Goal: Transaction & Acquisition: Book appointment/travel/reservation

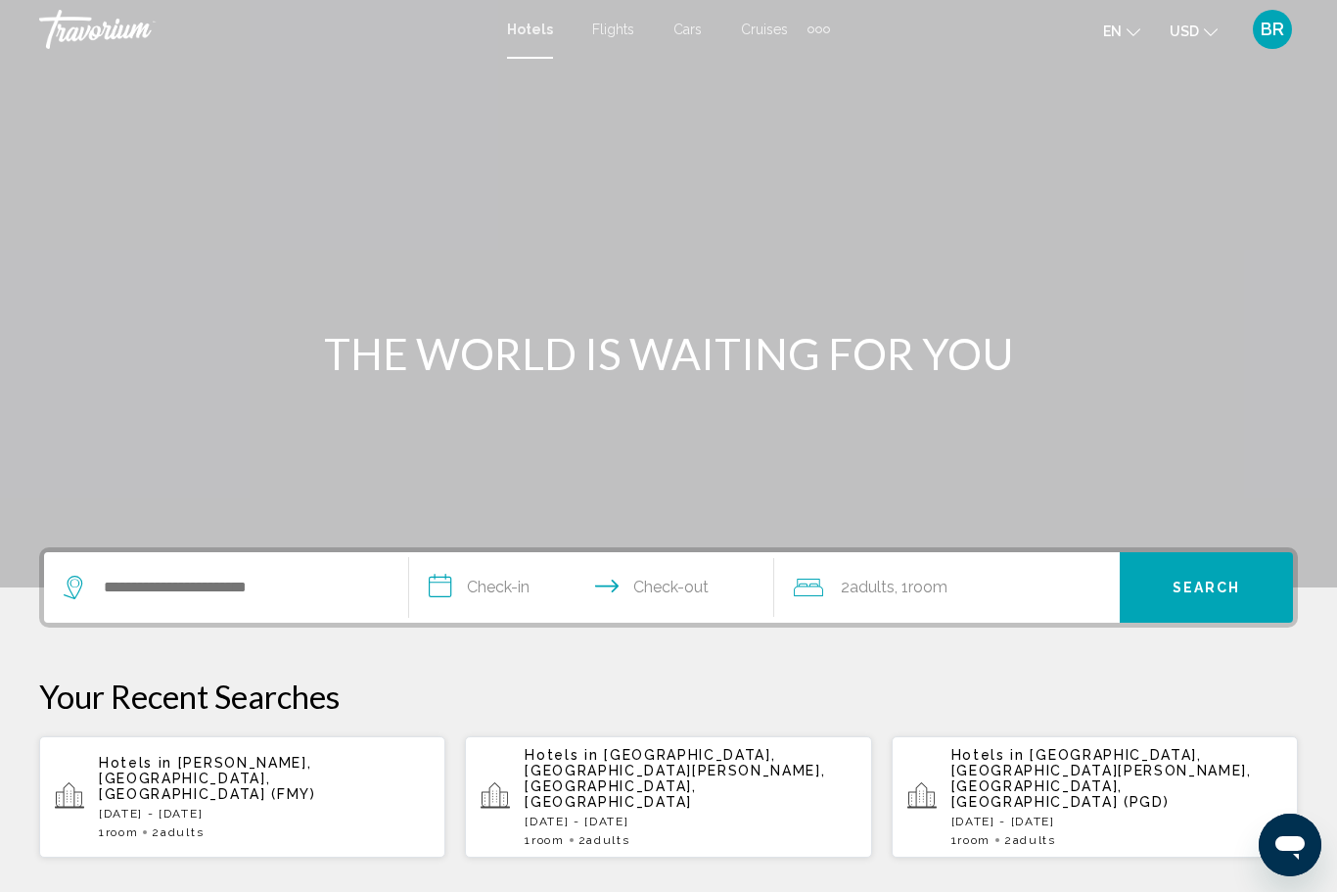
click at [614, 14] on div "Hotels Flights Cars Cruises Activities Hotels Flights Cars Cruises Activities e…" at bounding box center [668, 29] width 1337 height 41
click at [626, 36] on span "Flights" at bounding box center [613, 30] width 42 height 16
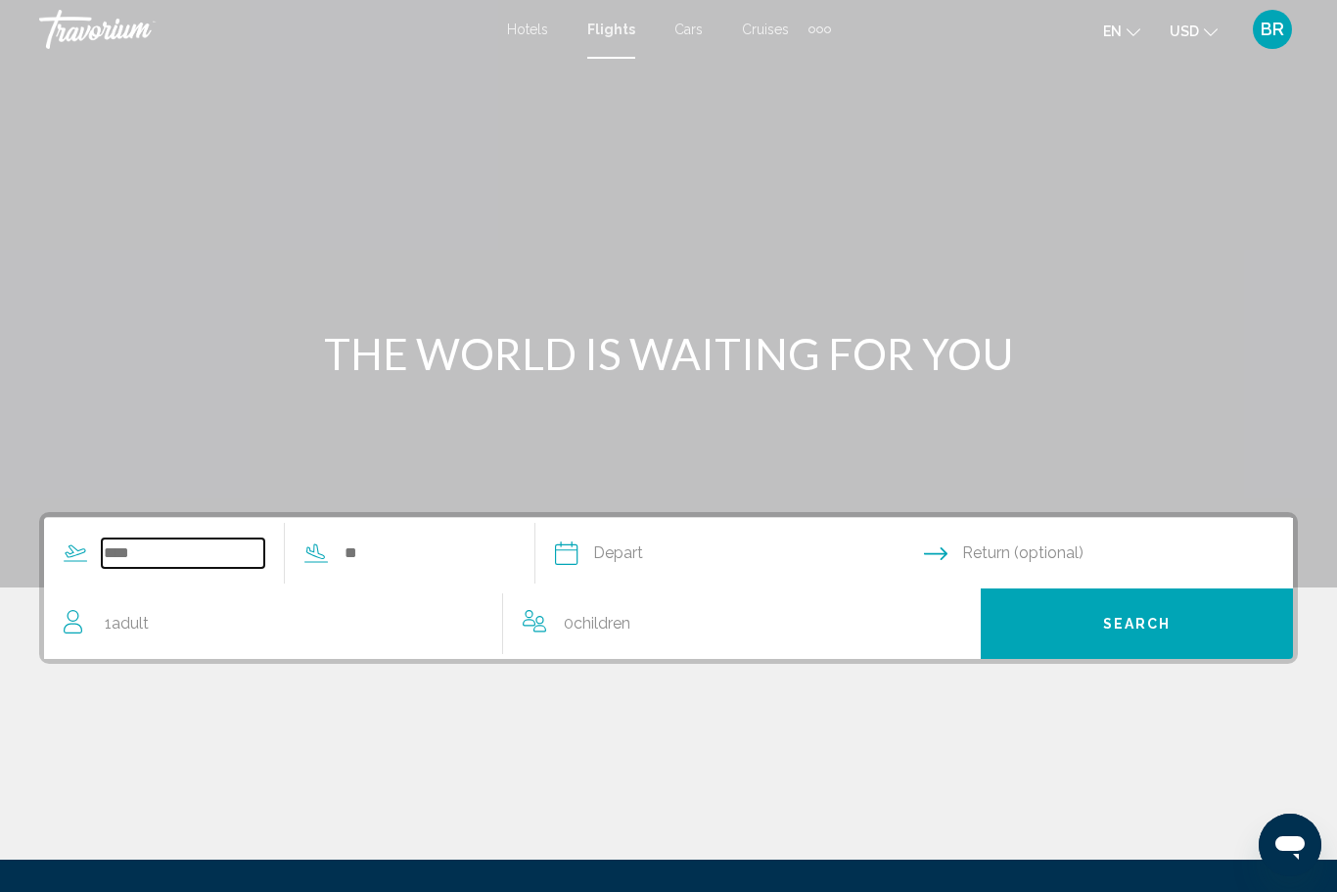
click at [115, 555] on input "Search widget" at bounding box center [183, 552] width 162 height 29
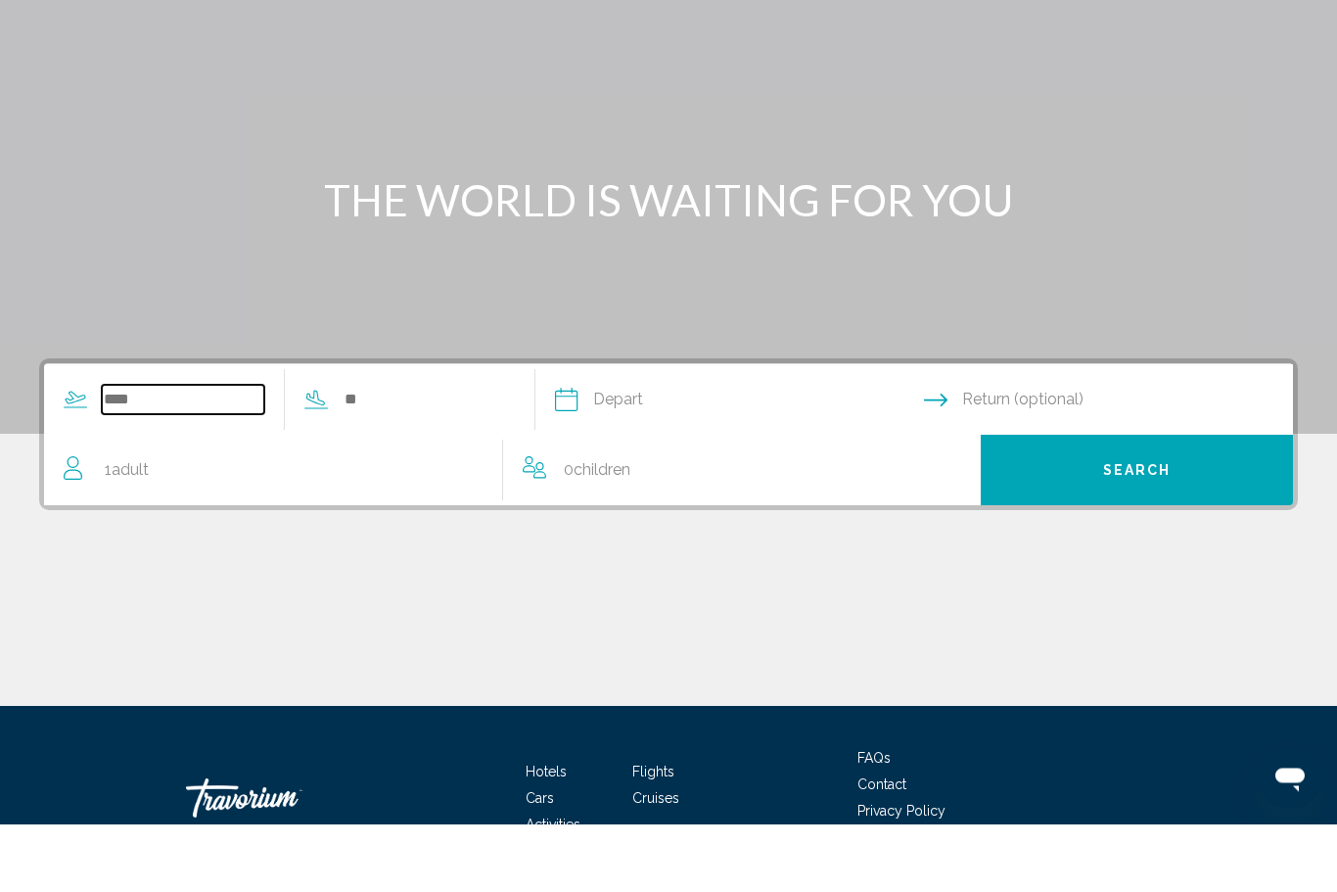
scroll to position [139, 0]
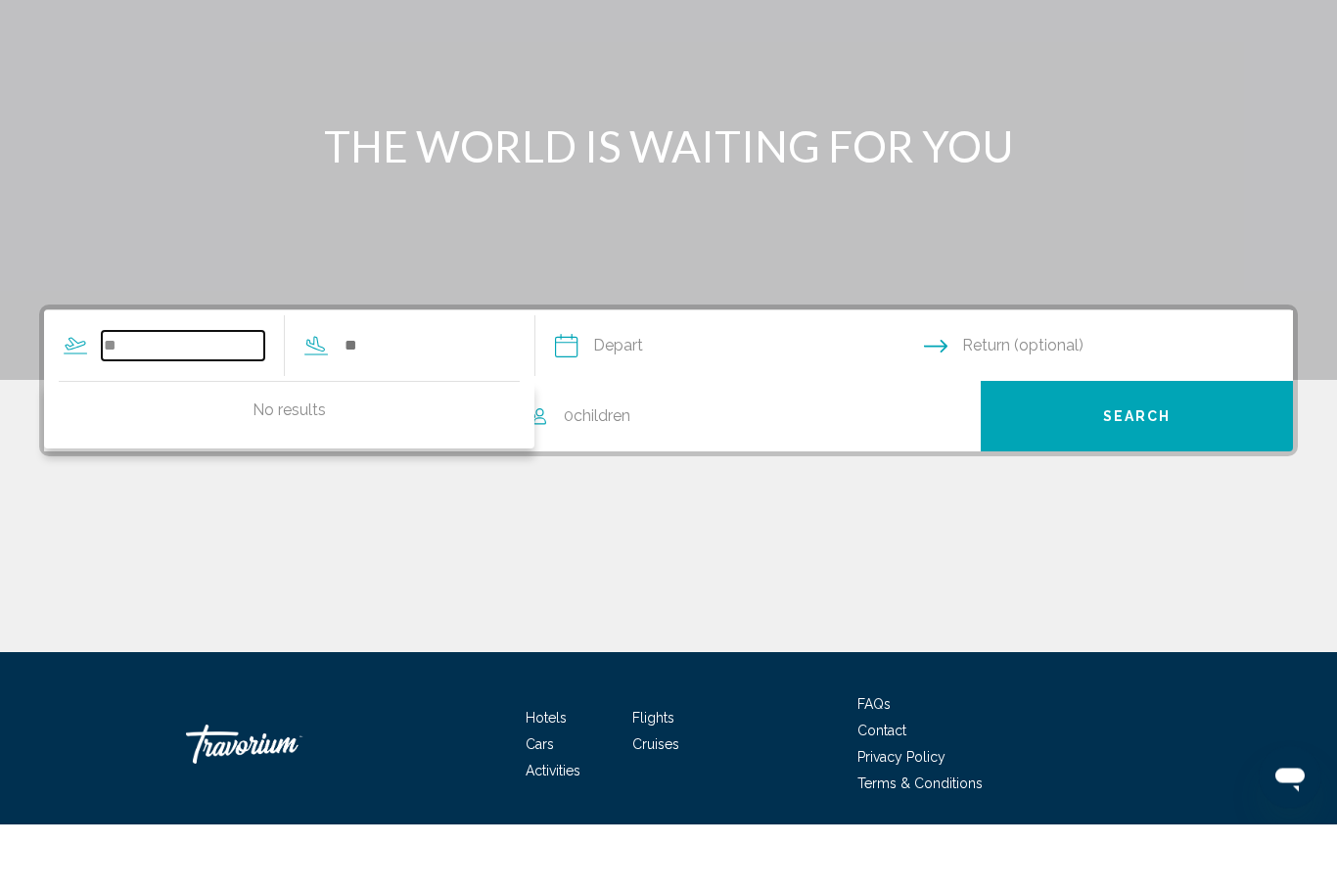
type input "*"
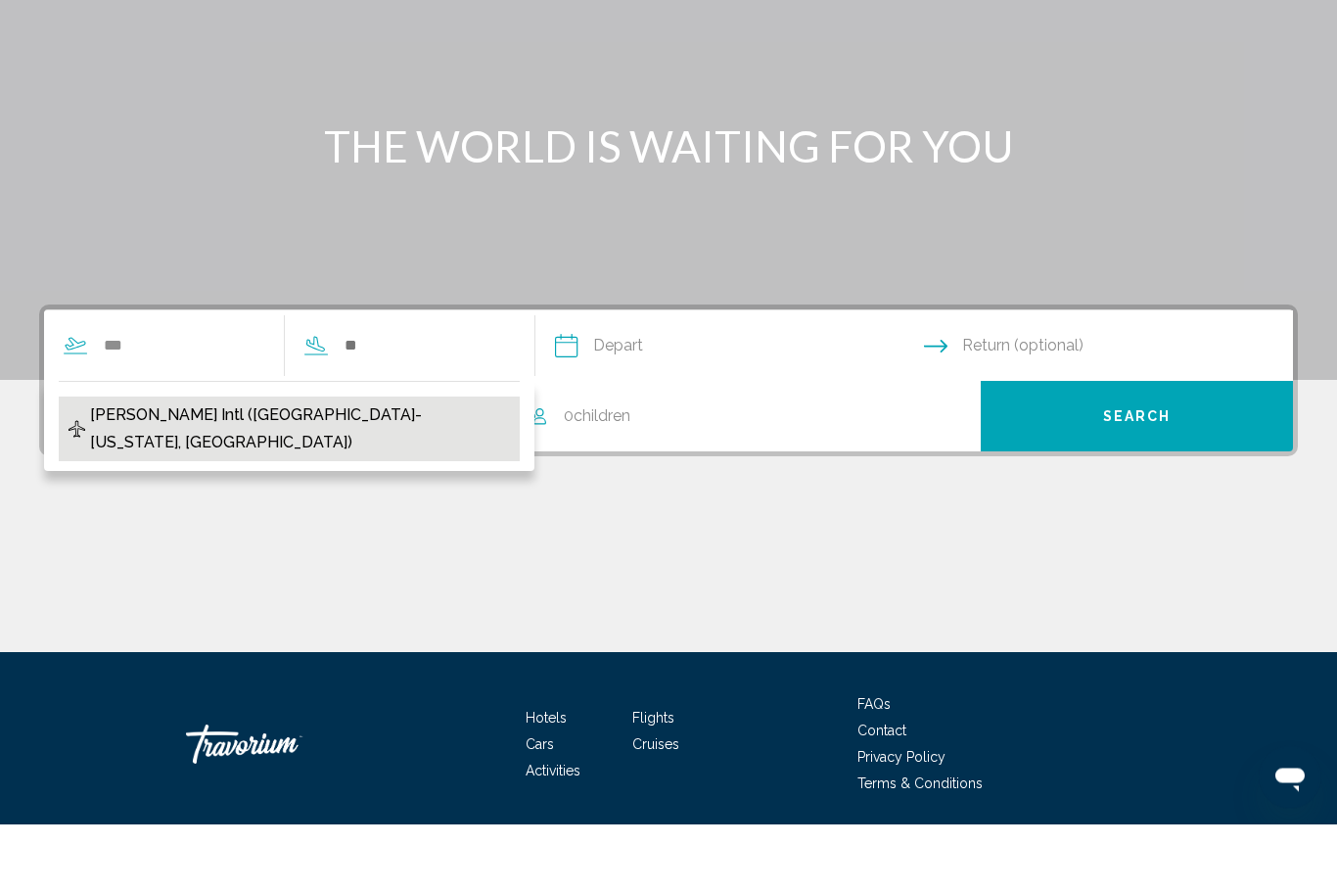
click at [134, 470] on span "John F Kennedy Intl (JFK-New York, US)" at bounding box center [300, 497] width 420 height 55
type input "**********"
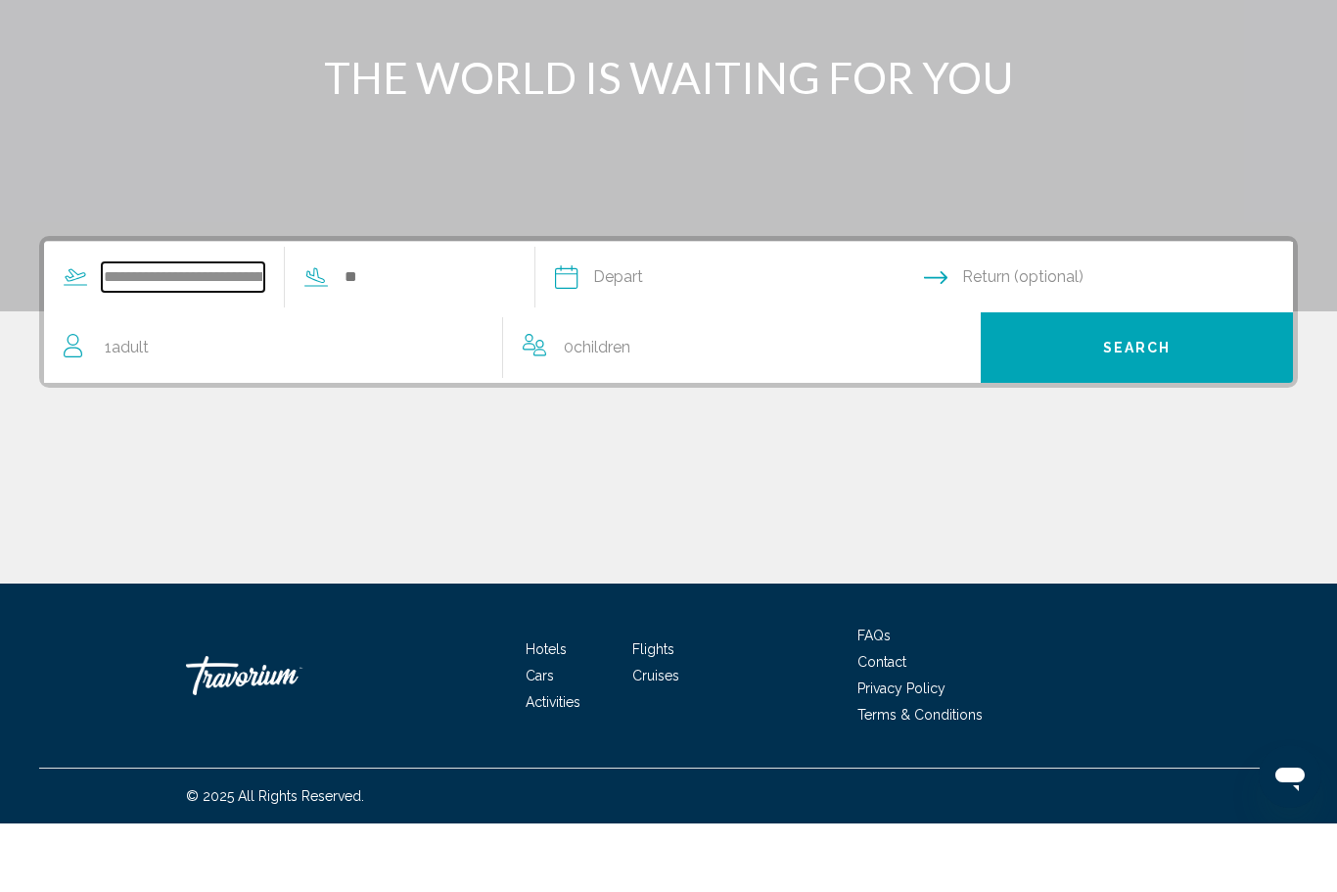
scroll to position [208, 0]
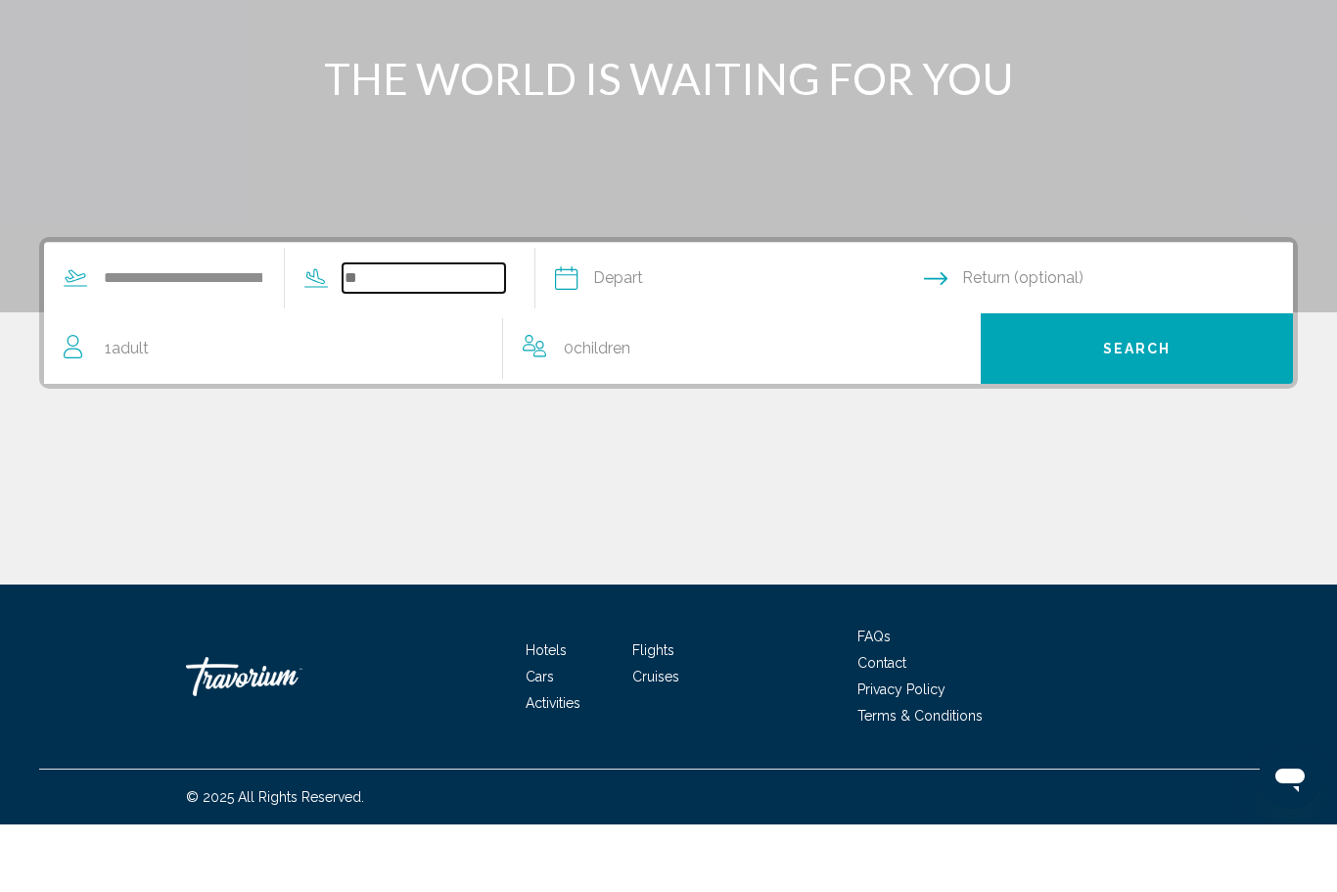
click at [399, 331] on input "Search widget" at bounding box center [424, 345] width 162 height 29
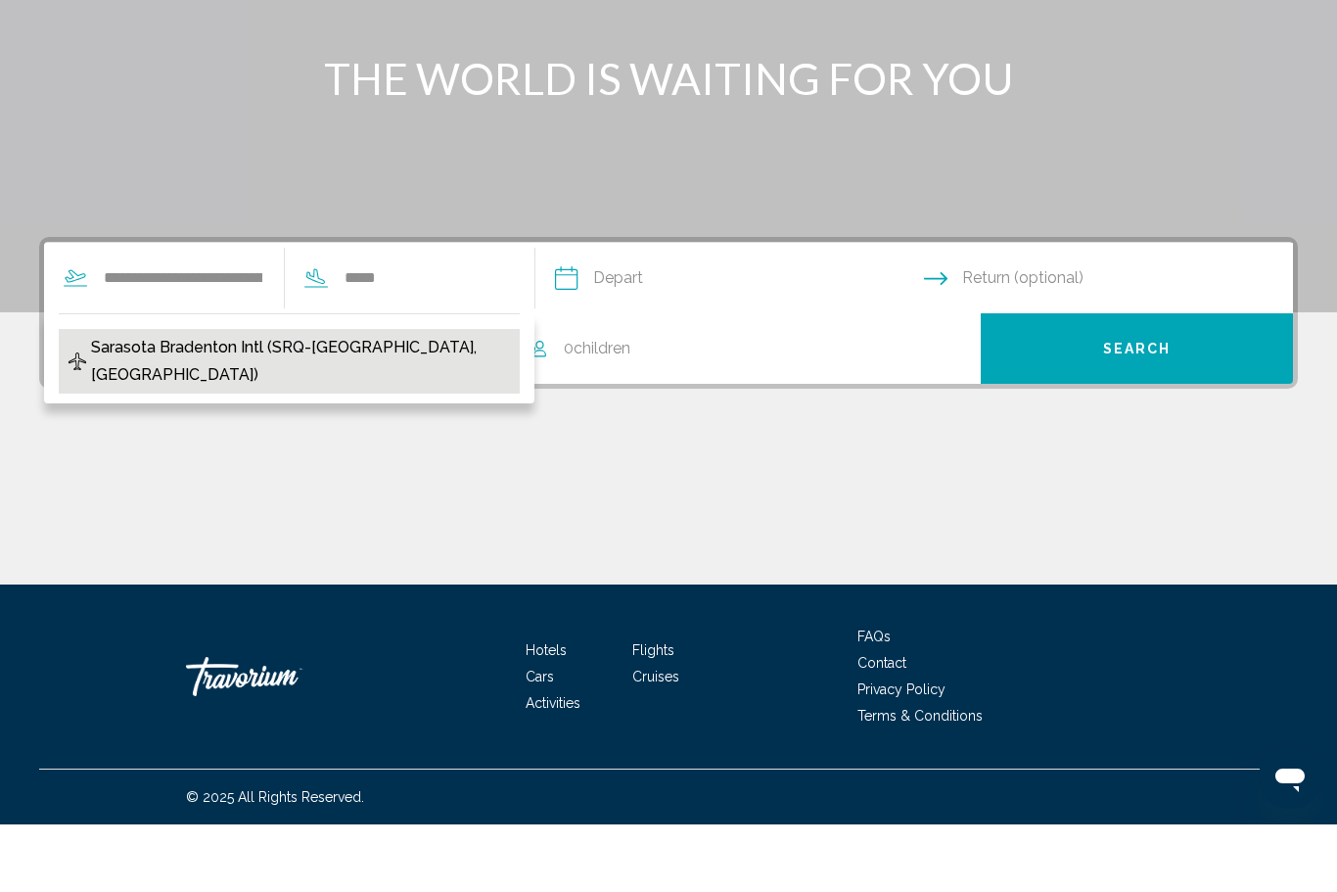
click at [143, 401] on span "Sarasota Bradenton Intl (SRQ-Sarasota, United States of America)" at bounding box center [300, 428] width 419 height 55
type input "**********"
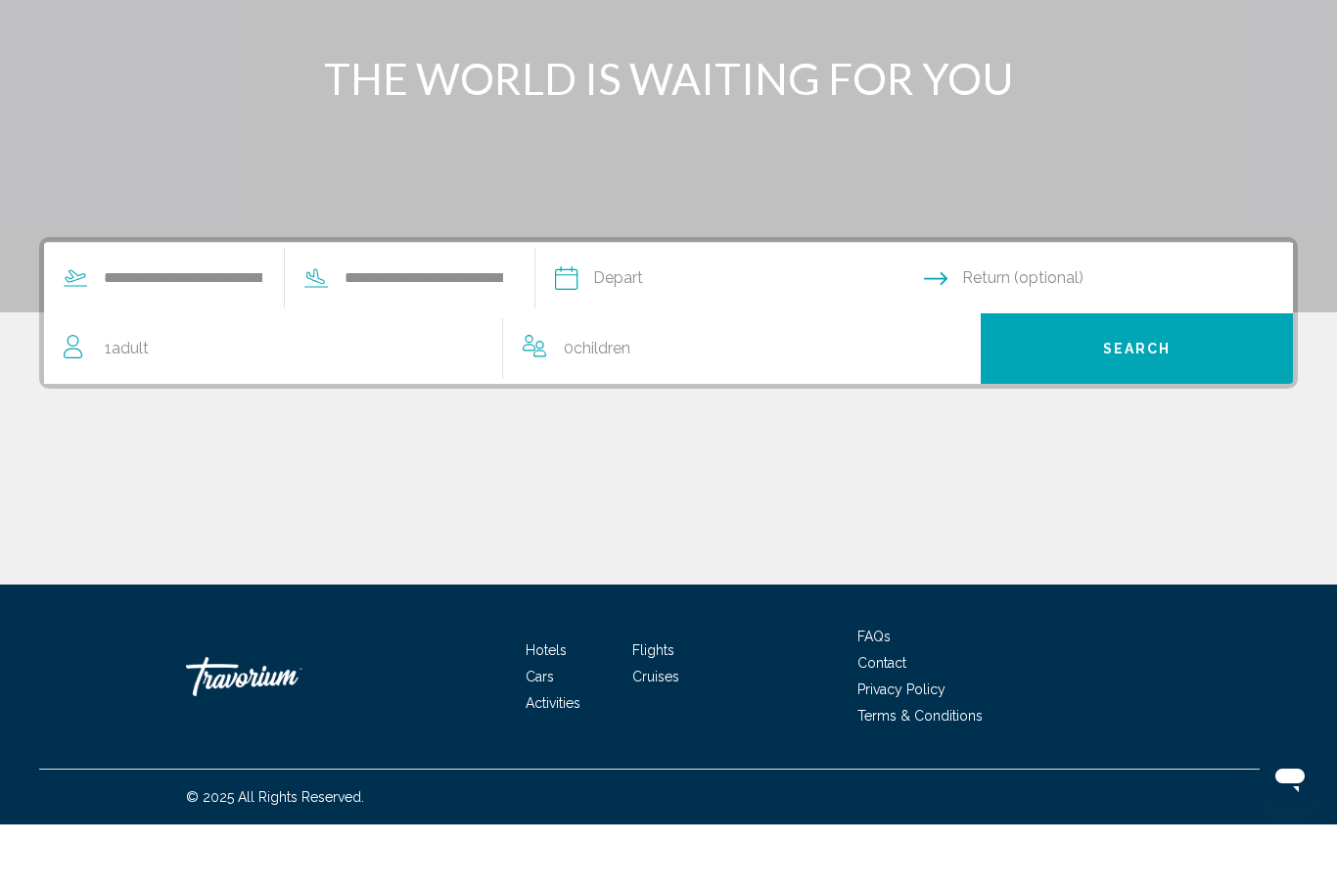
click at [642, 310] on input "Depart date" at bounding box center [738, 348] width 377 height 76
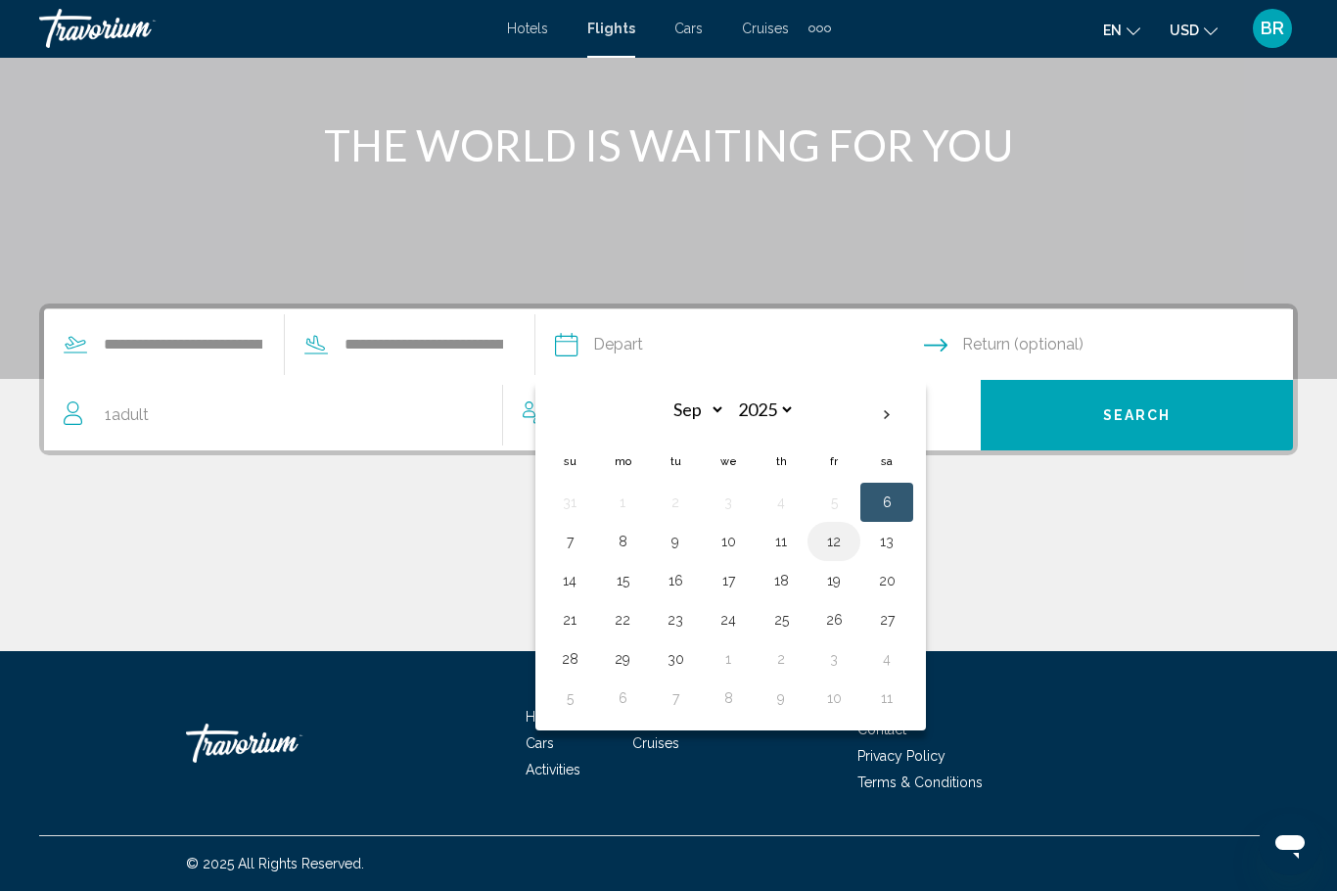
click at [850, 544] on button "12" at bounding box center [833, 542] width 31 height 27
type input "**********"
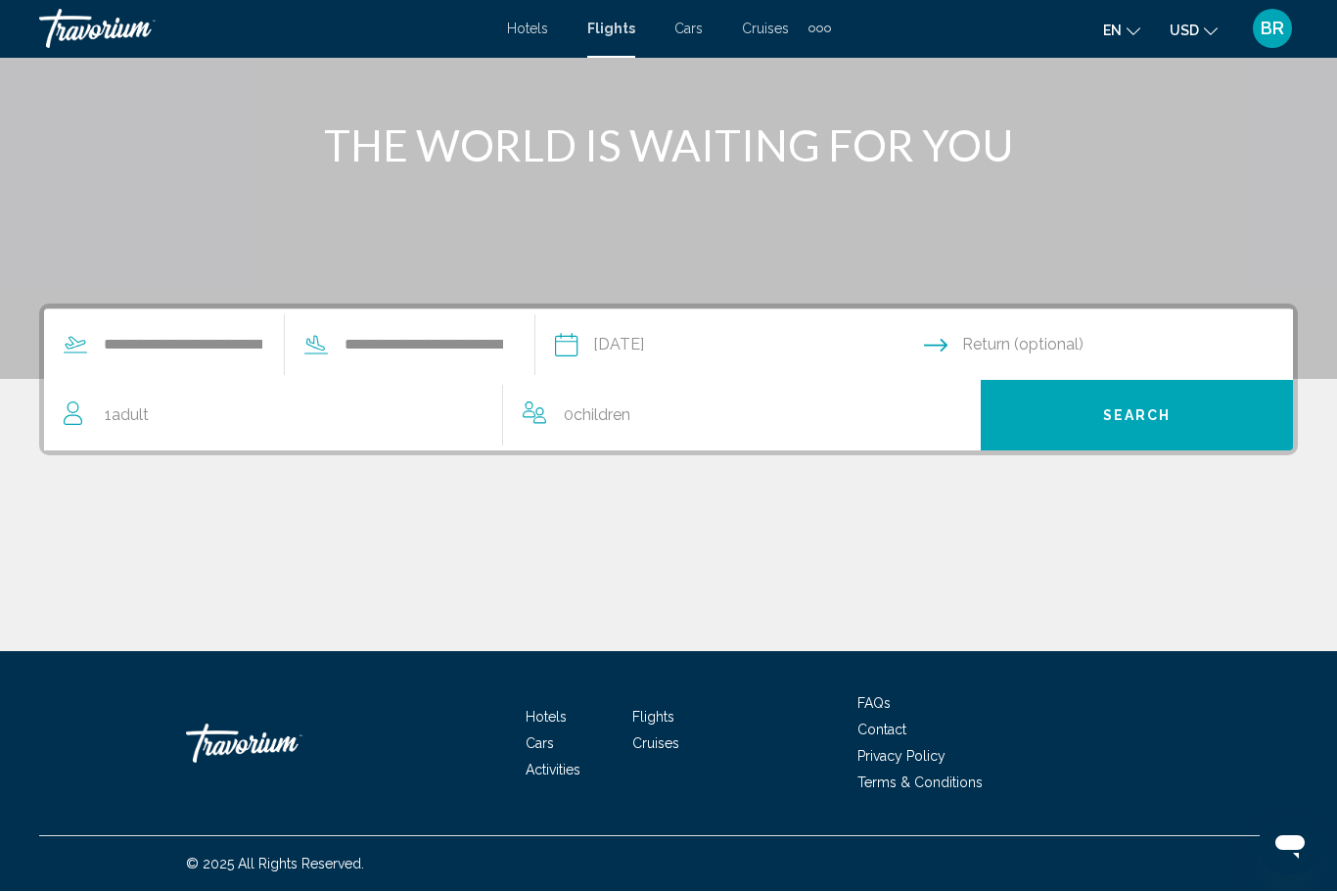
click at [997, 347] on input "Return date" at bounding box center [1112, 348] width 377 height 76
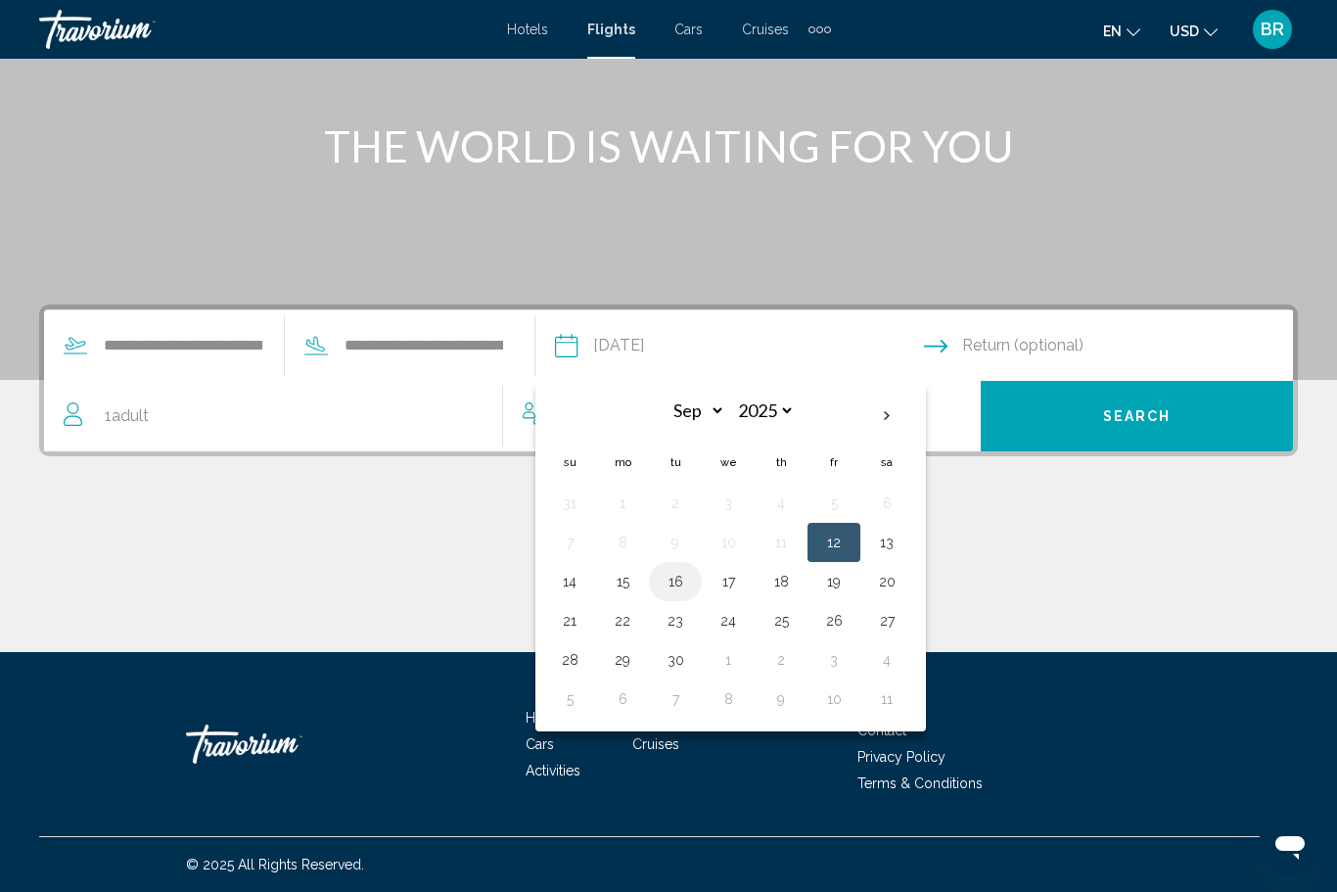
click at [691, 586] on button "16" at bounding box center [675, 581] width 31 height 27
type input "**********"
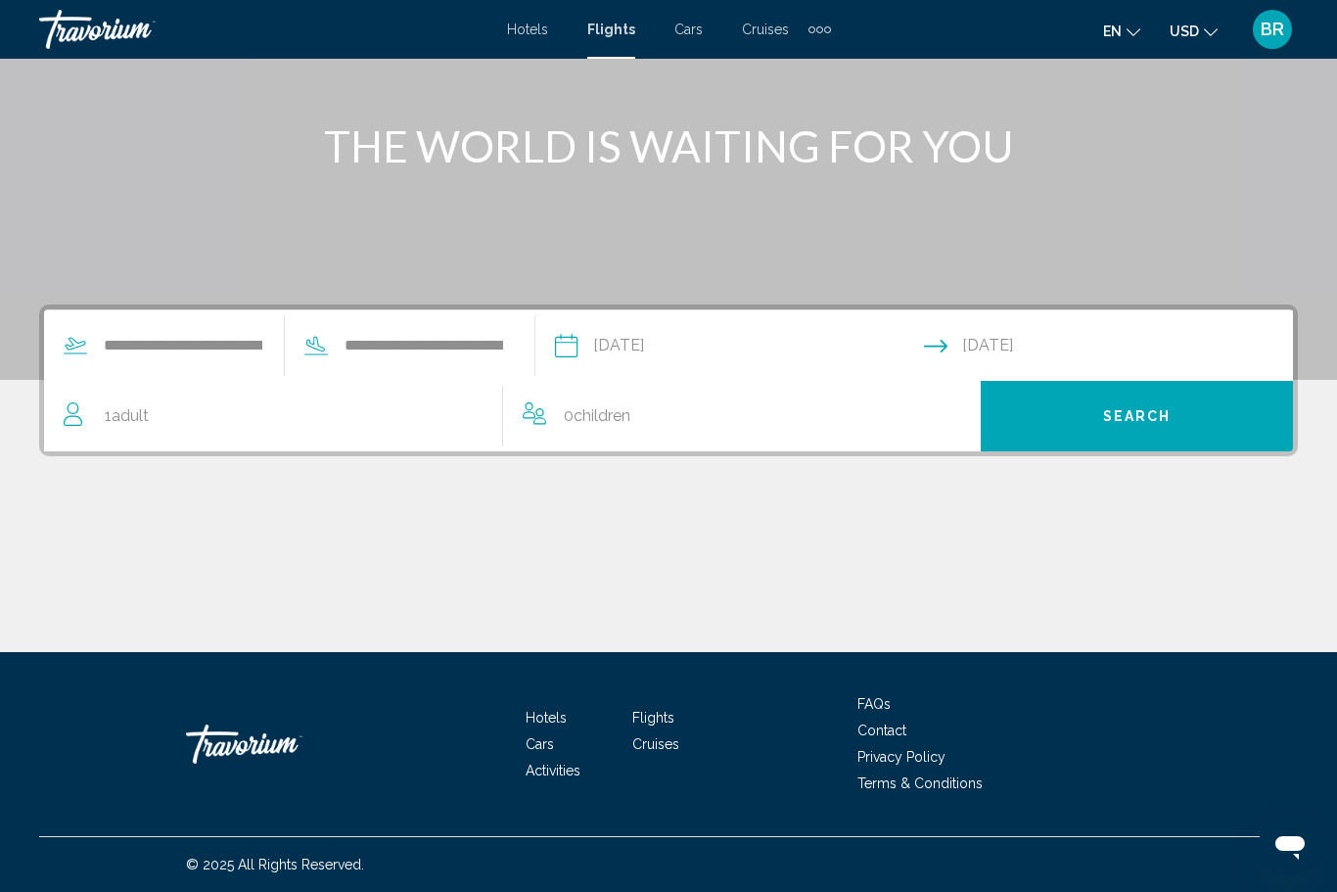
click at [1036, 417] on button "Search" at bounding box center [1137, 416] width 312 height 70
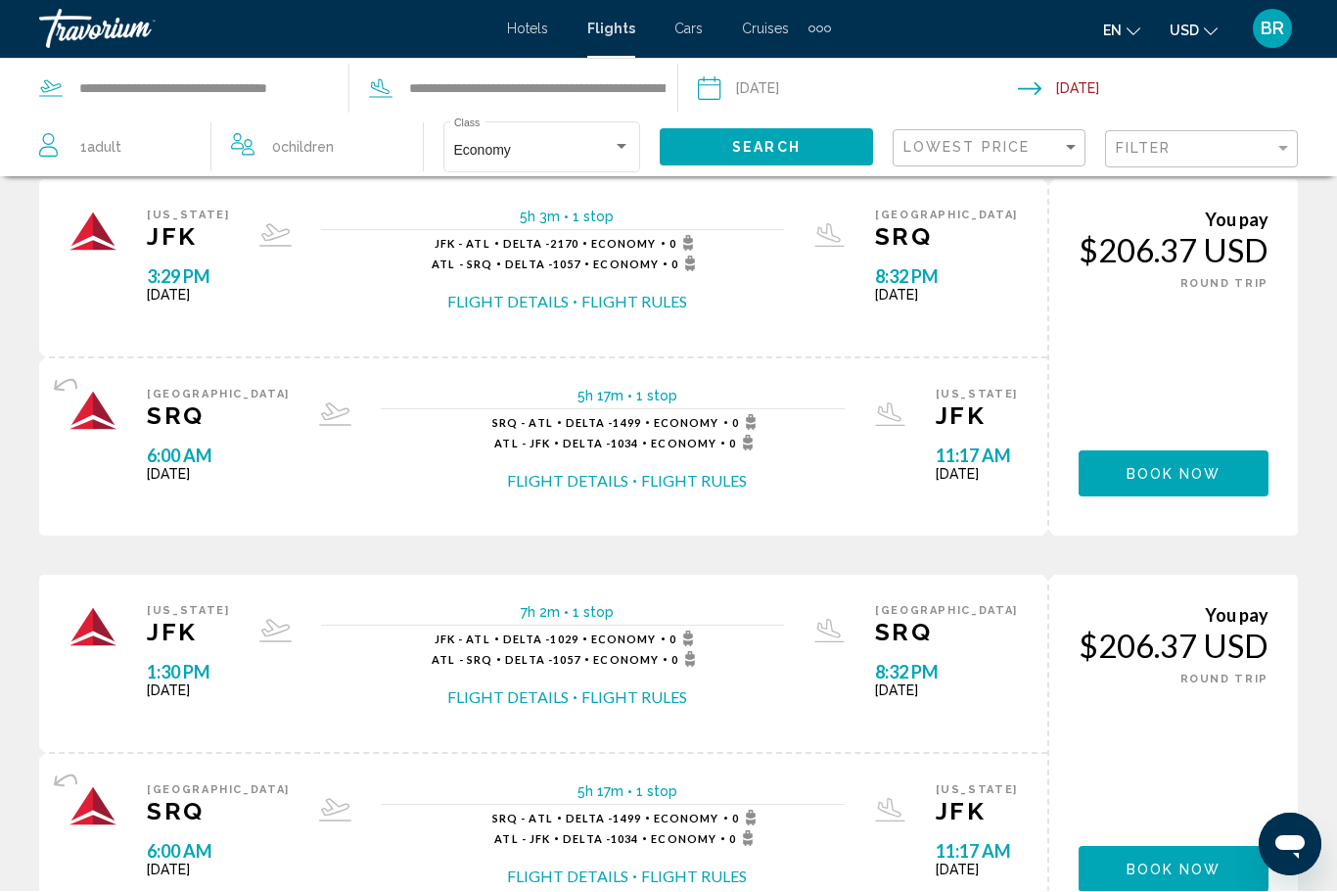
scroll to position [66, 0]
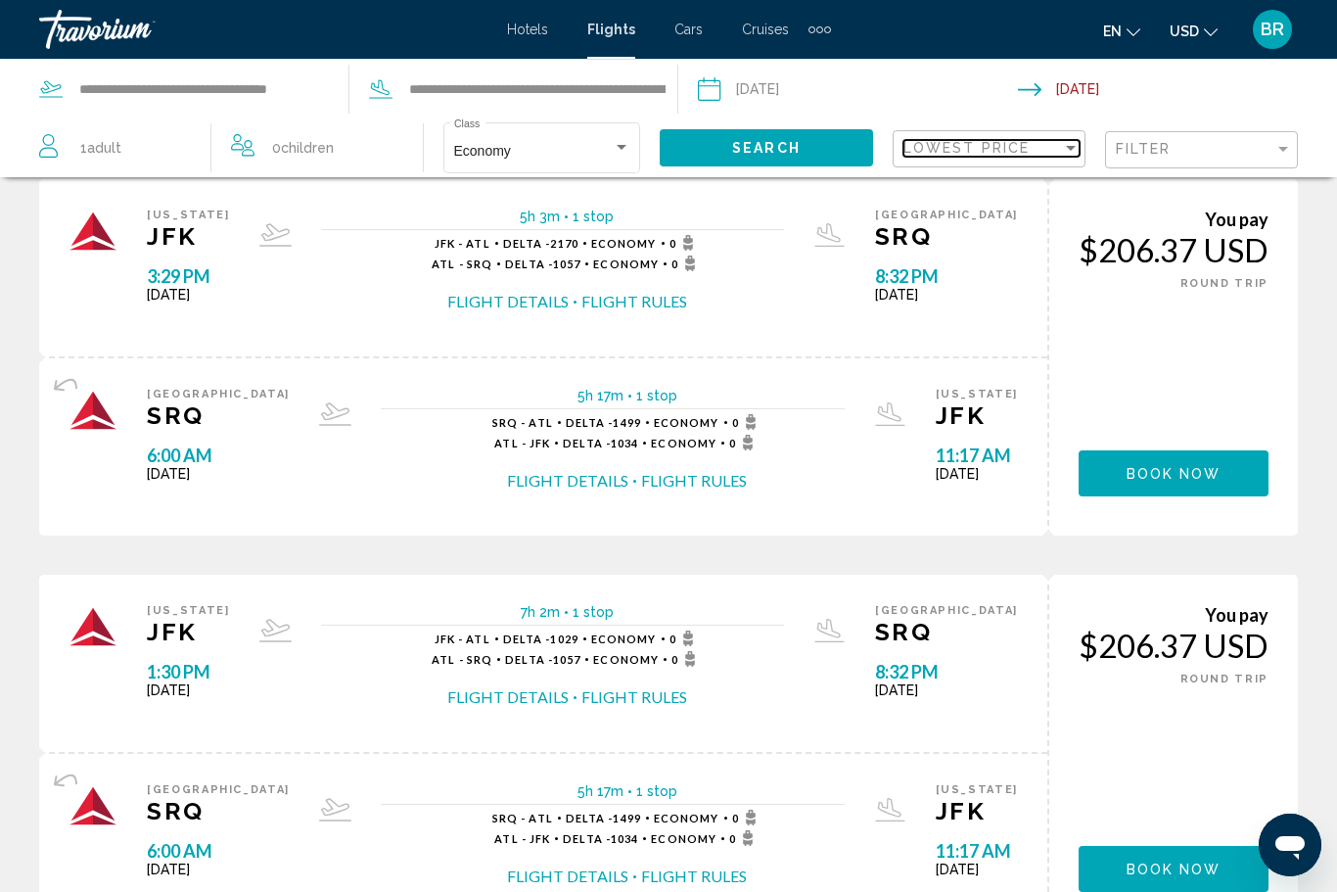
click at [938, 150] on span "Lowest Price" at bounding box center [966, 148] width 126 height 16
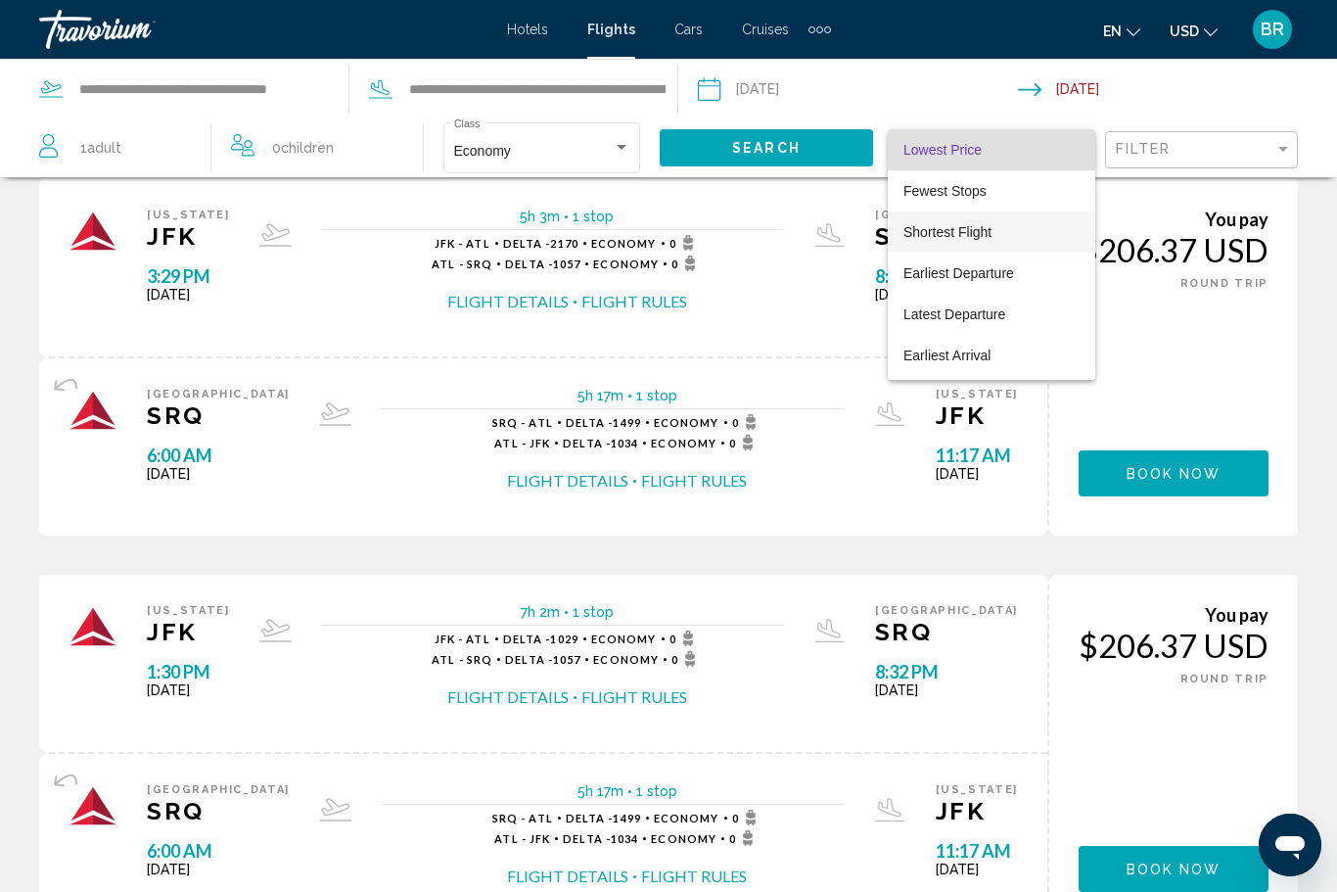
click at [922, 199] on span "Shortest Flight" at bounding box center [944, 191] width 83 height 16
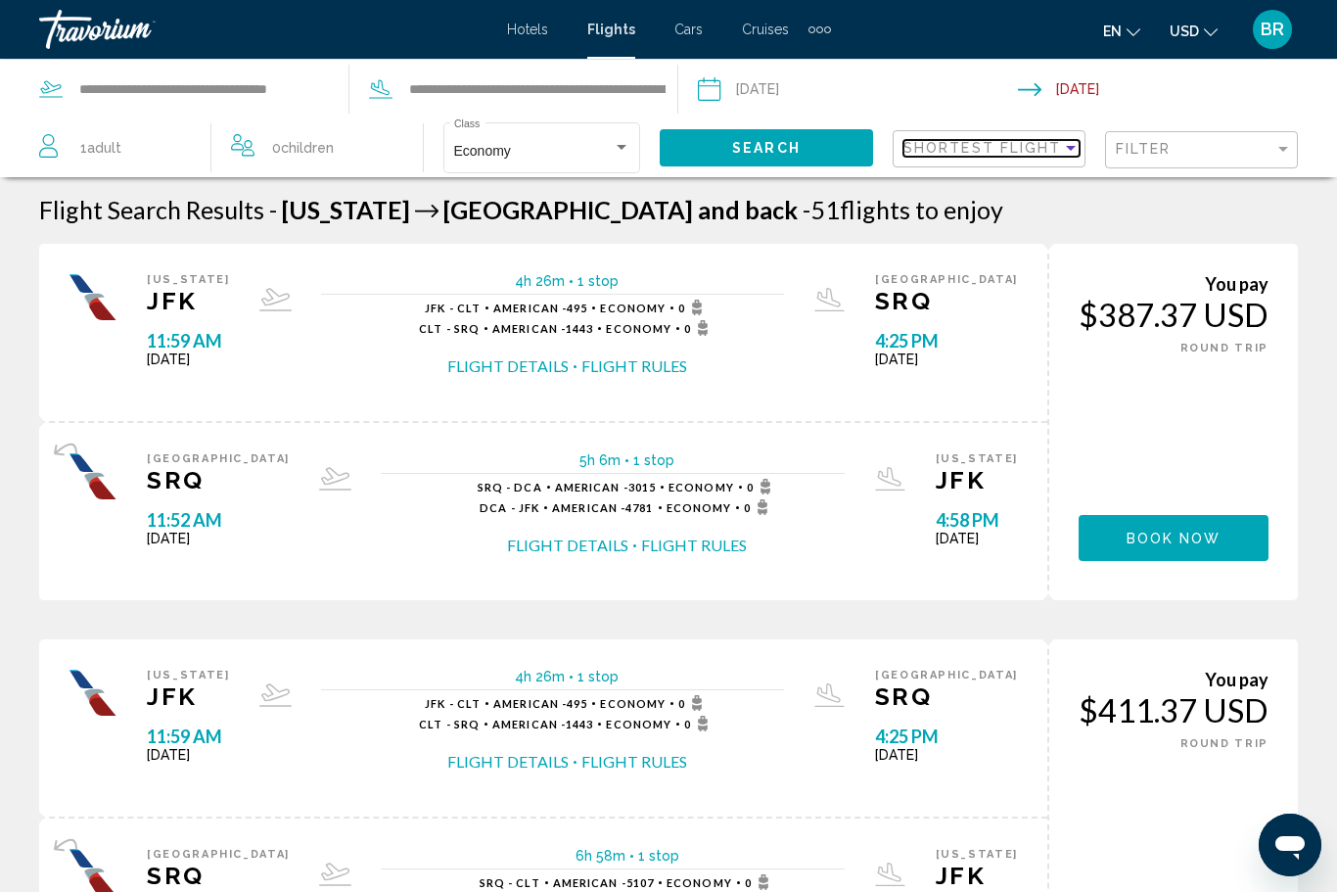
scroll to position [2, 0]
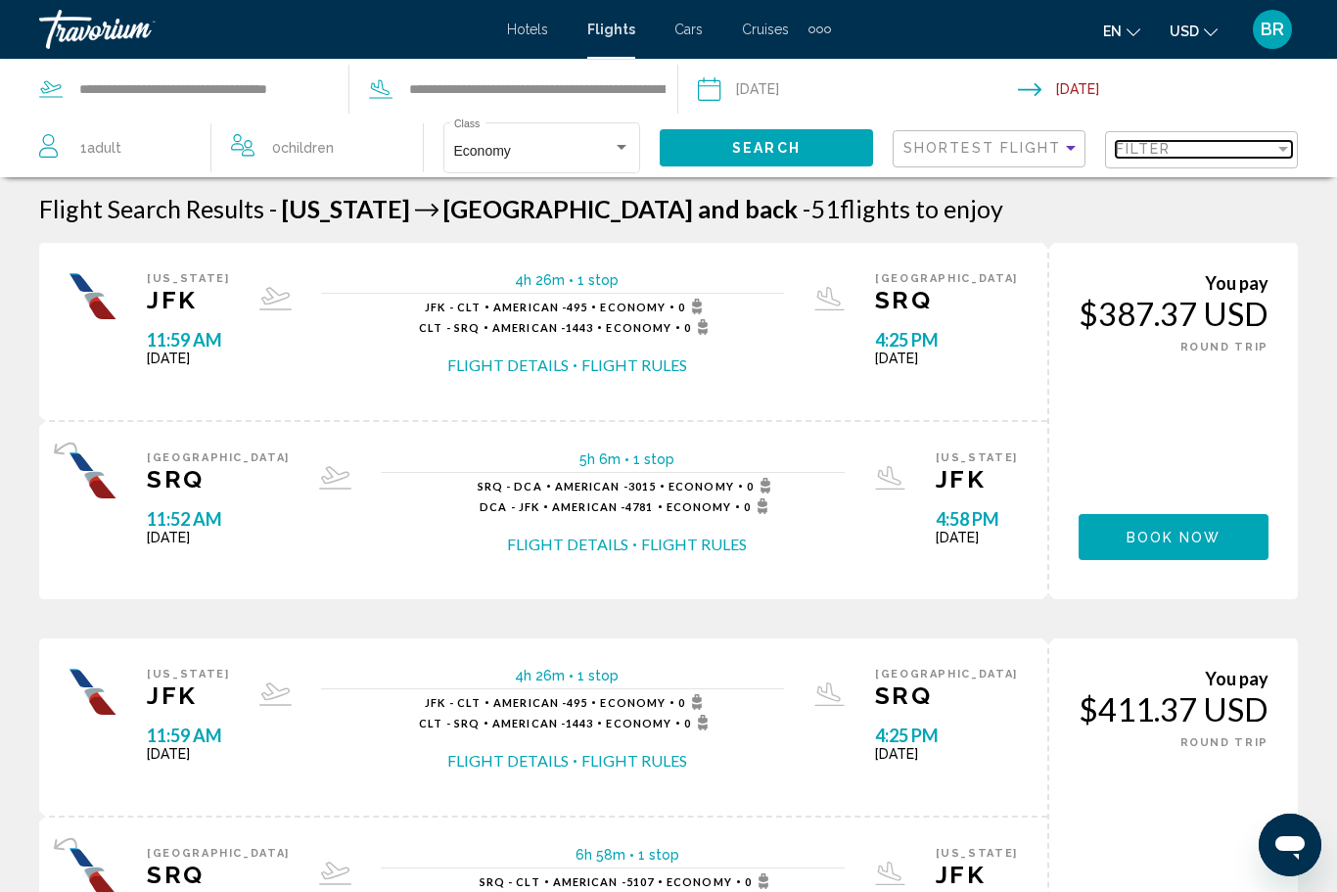
click at [1120, 153] on span "Filter" at bounding box center [1144, 149] width 56 height 16
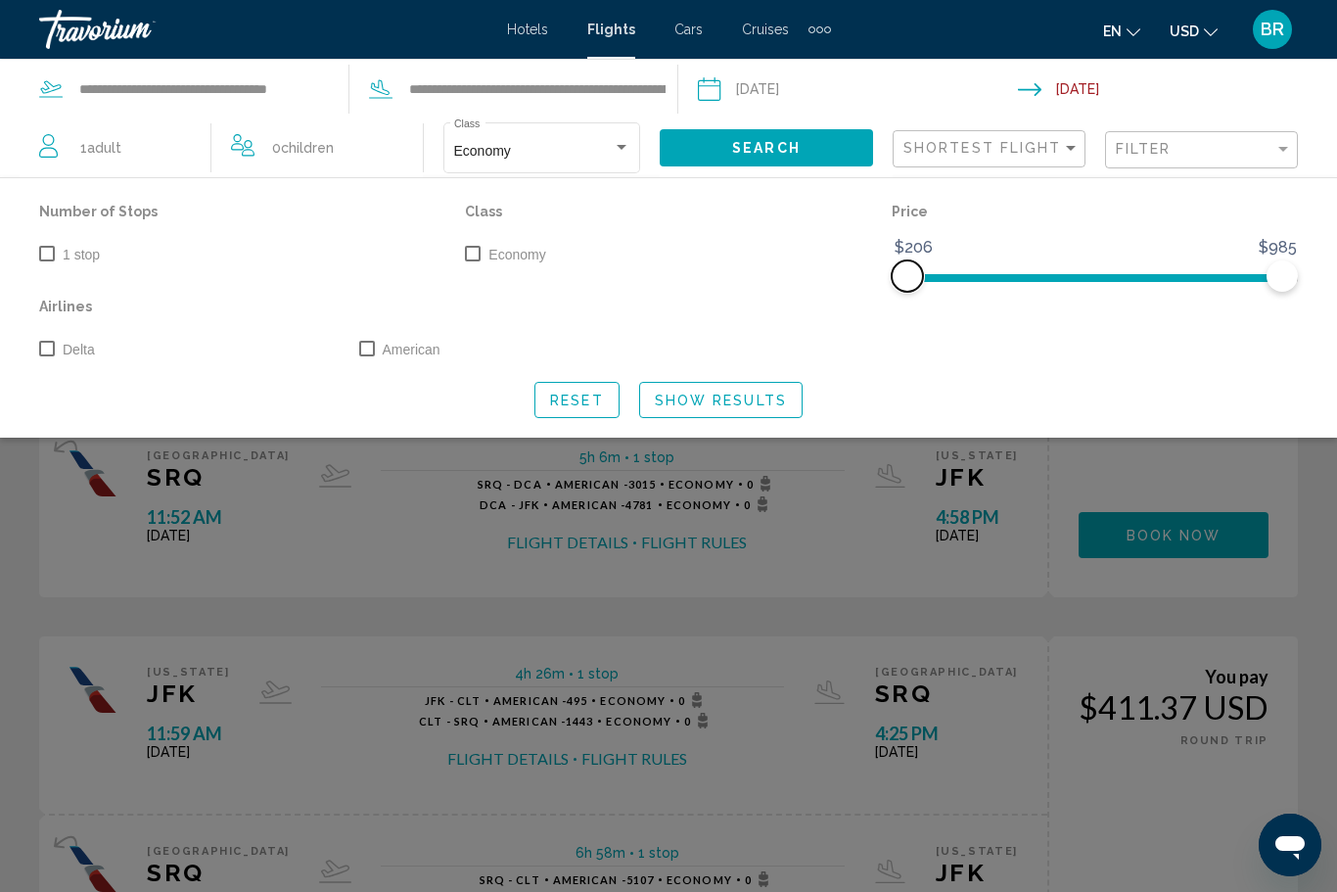
scroll to position [0, 0]
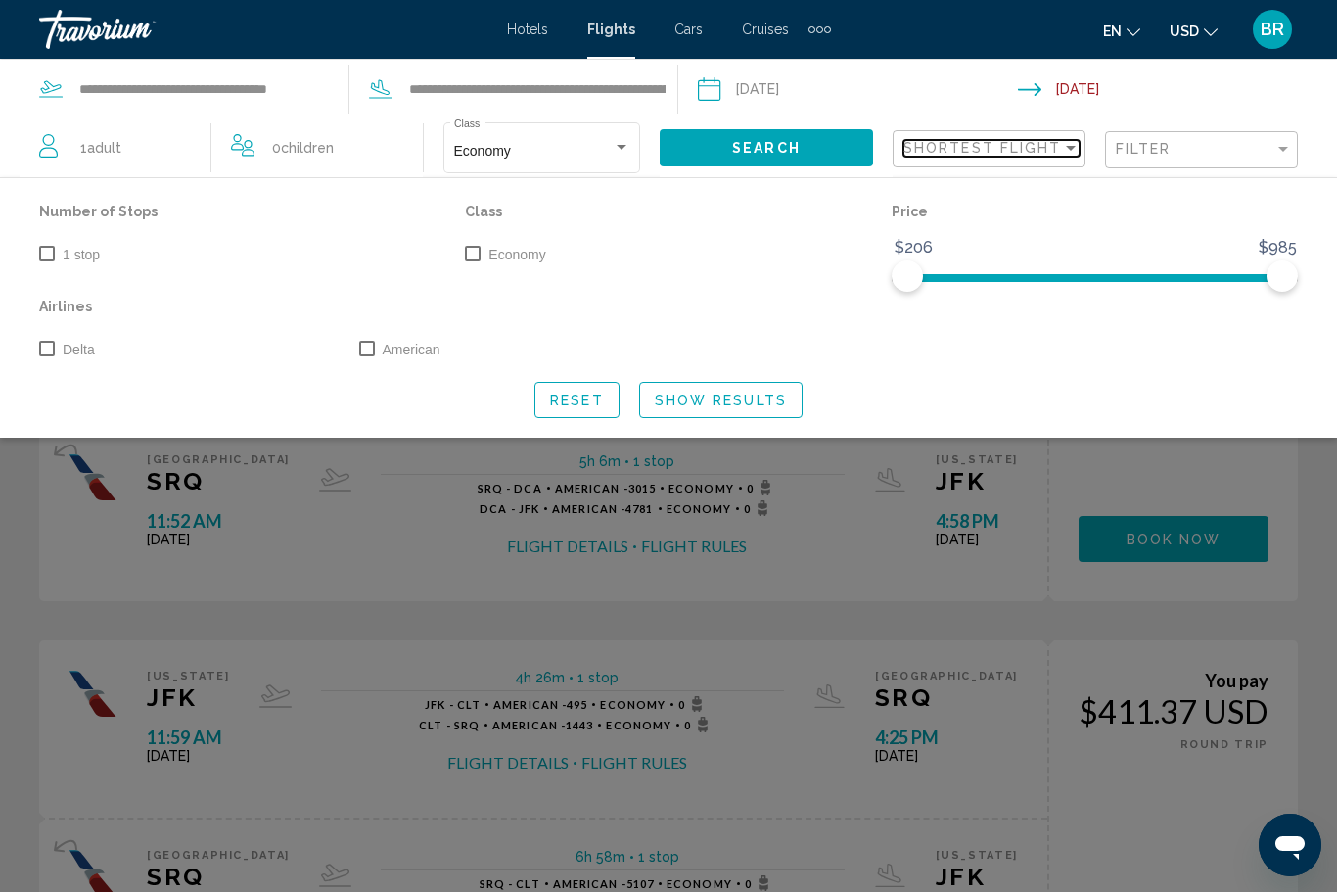
click at [998, 153] on span "Shortest Flight" at bounding box center [982, 148] width 159 height 16
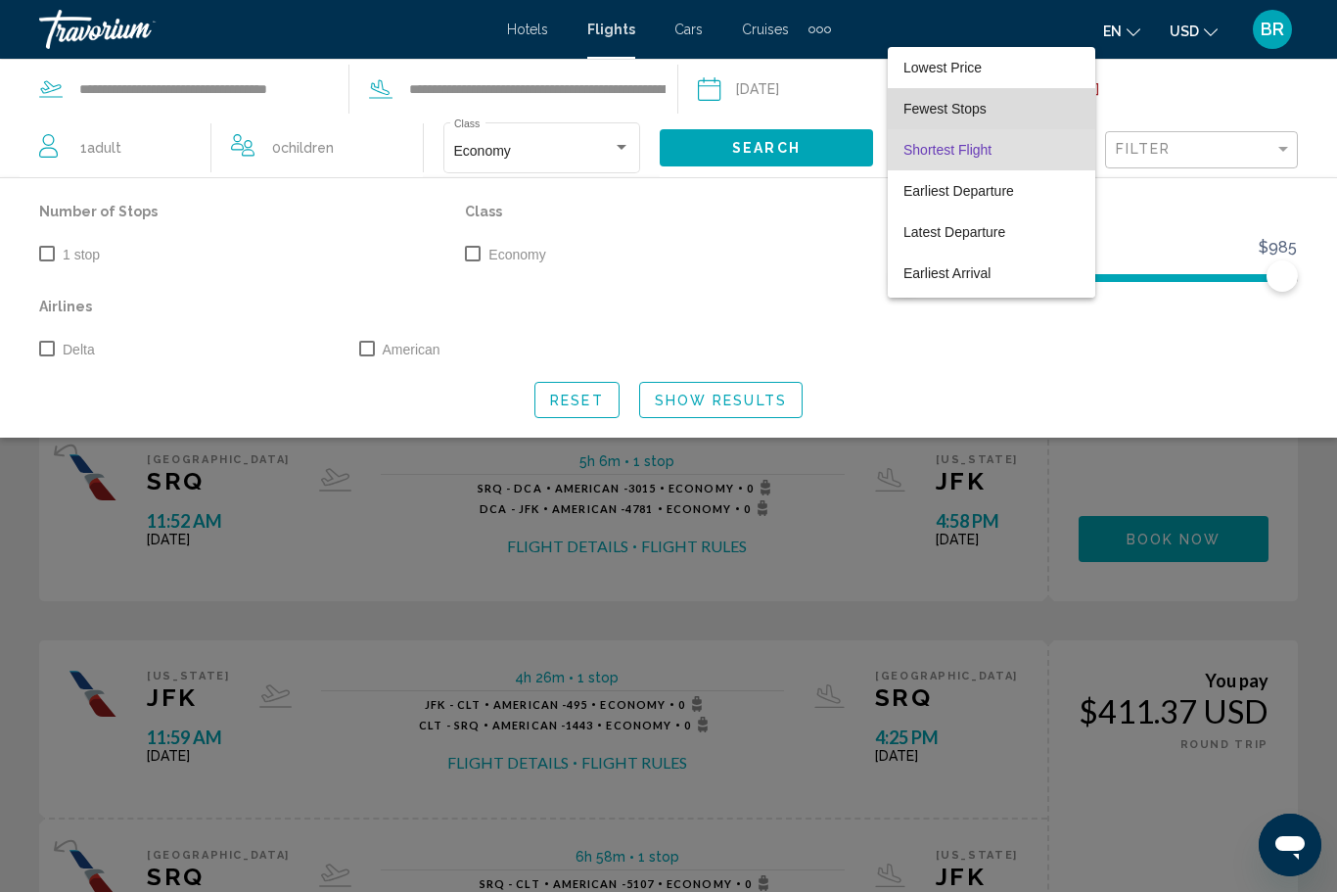
click at [907, 112] on span "Fewest Stops" at bounding box center [944, 109] width 83 height 16
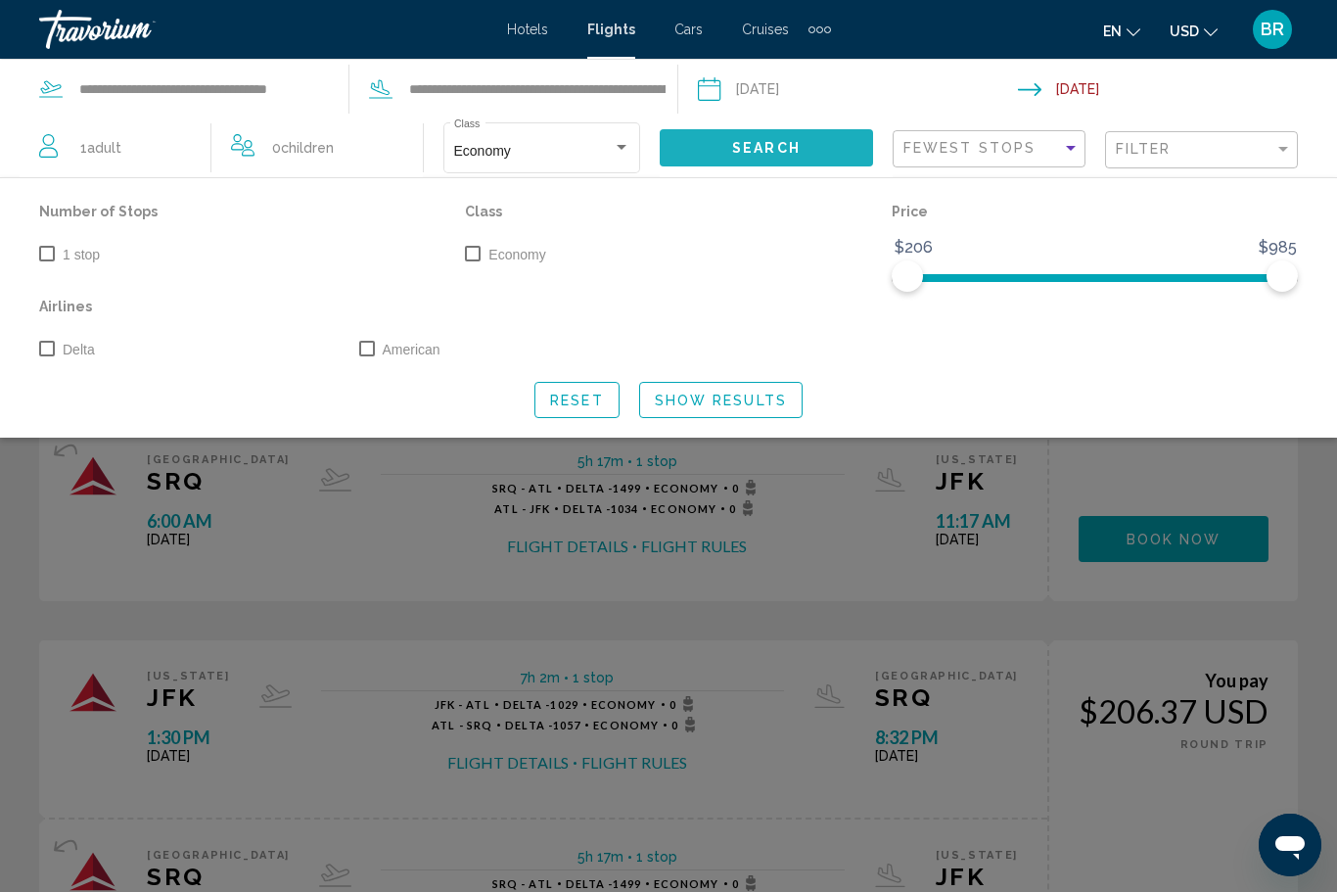
click at [775, 149] on span "Search" at bounding box center [766, 149] width 69 height 16
click at [684, 397] on span "Show Results" at bounding box center [721, 401] width 132 height 16
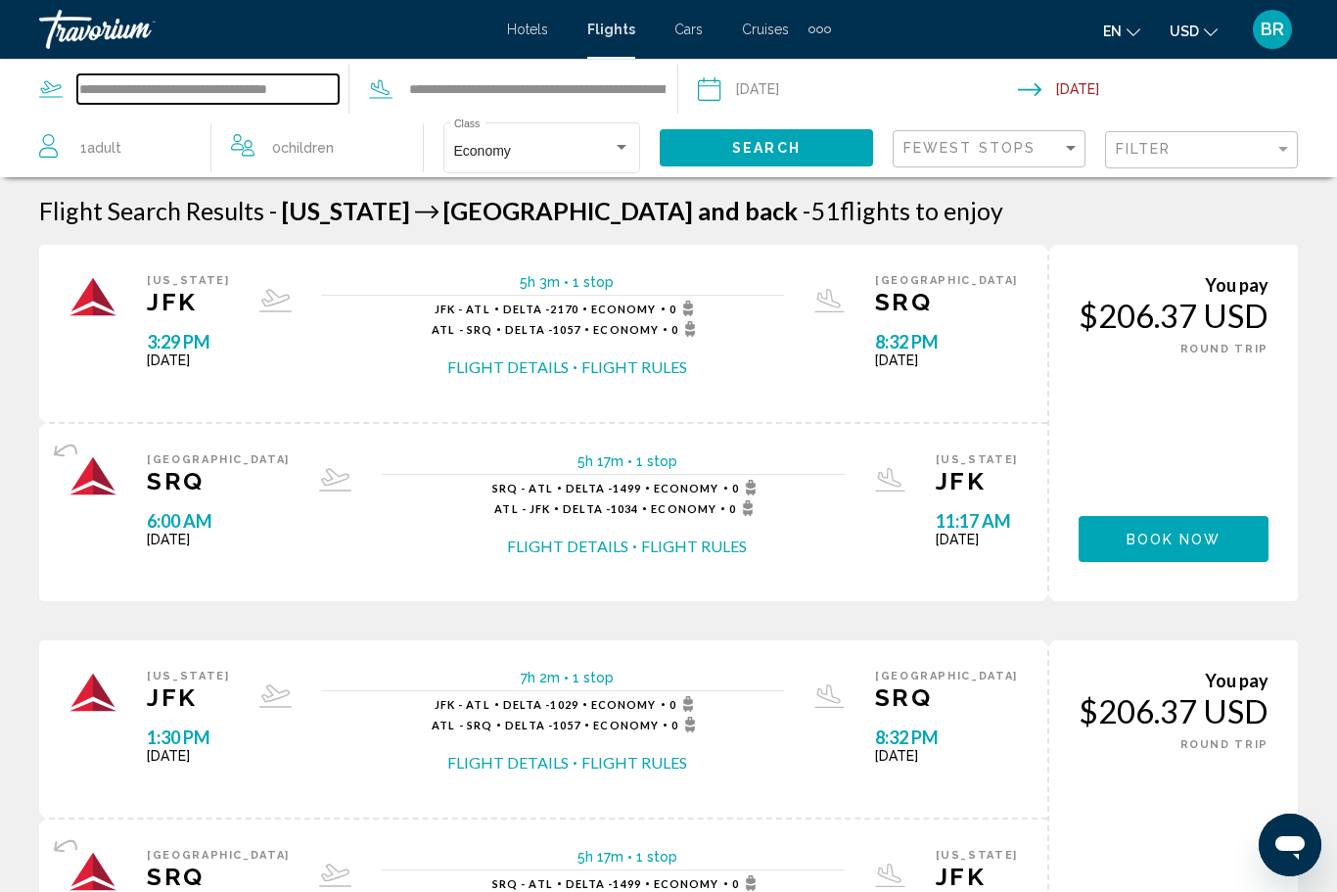
click at [274, 86] on input "**********" at bounding box center [207, 88] width 261 height 29
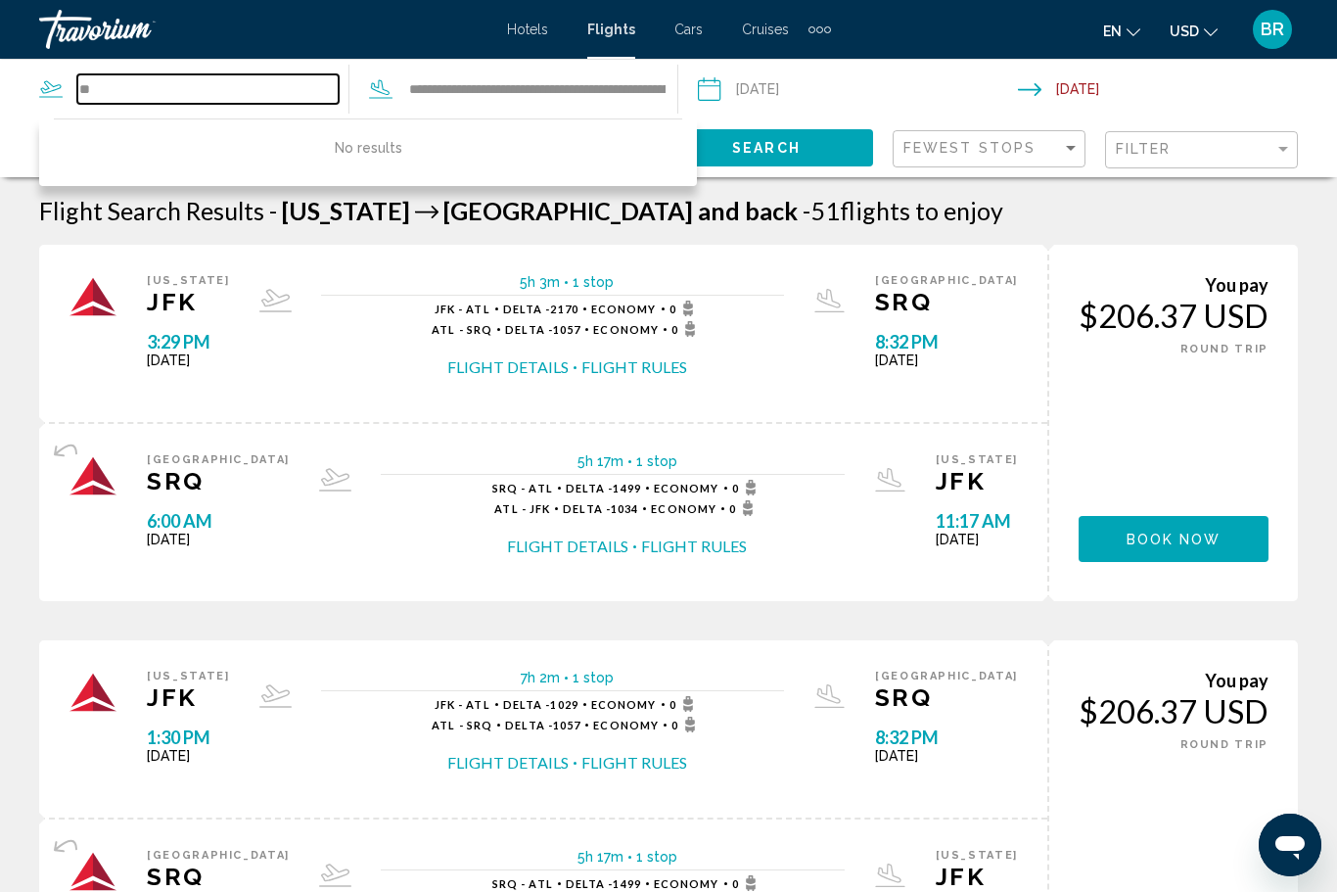
type input "*"
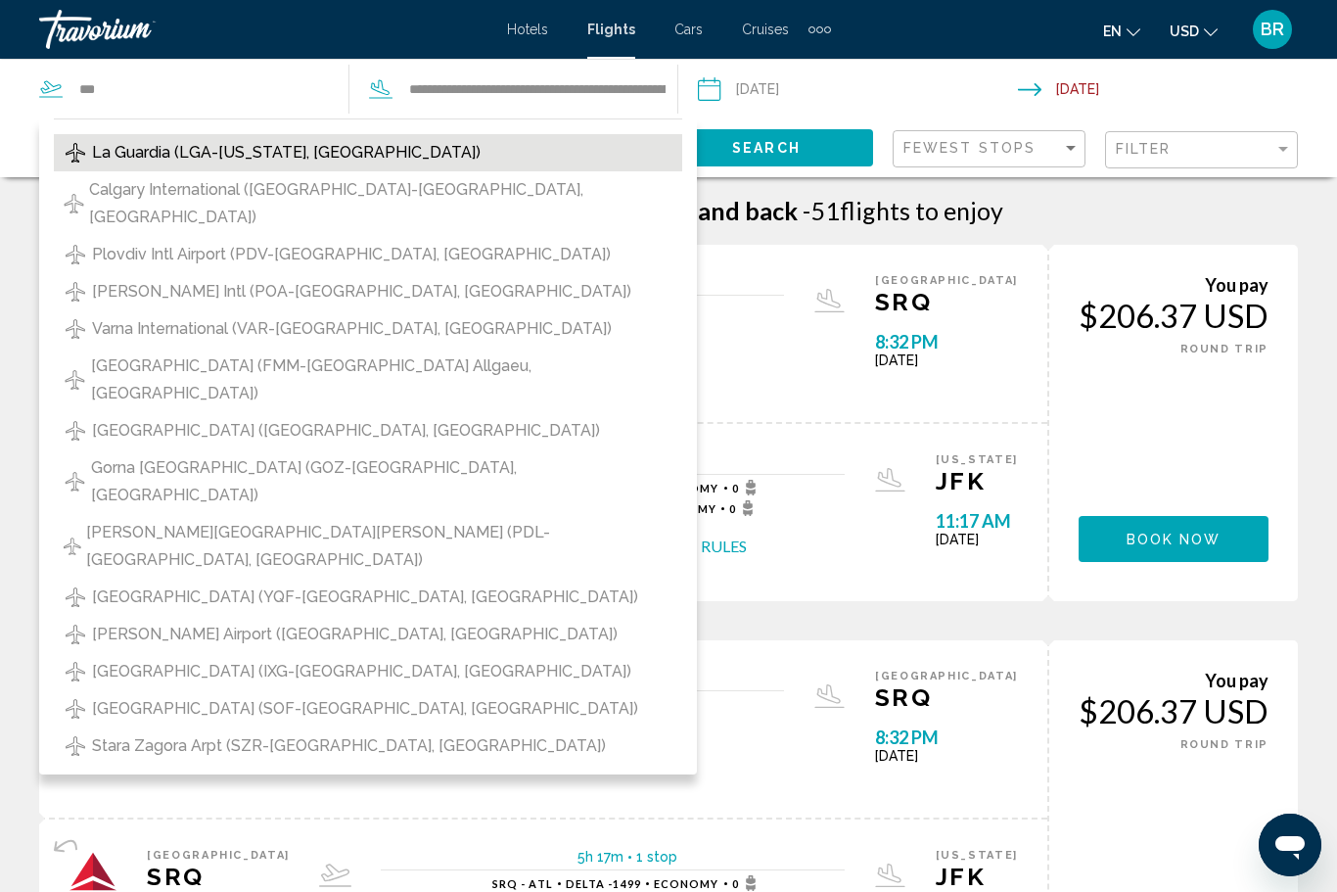
click at [106, 158] on span "La Guardia (LGA-New York, US)" at bounding box center [286, 152] width 389 height 27
type input "**********"
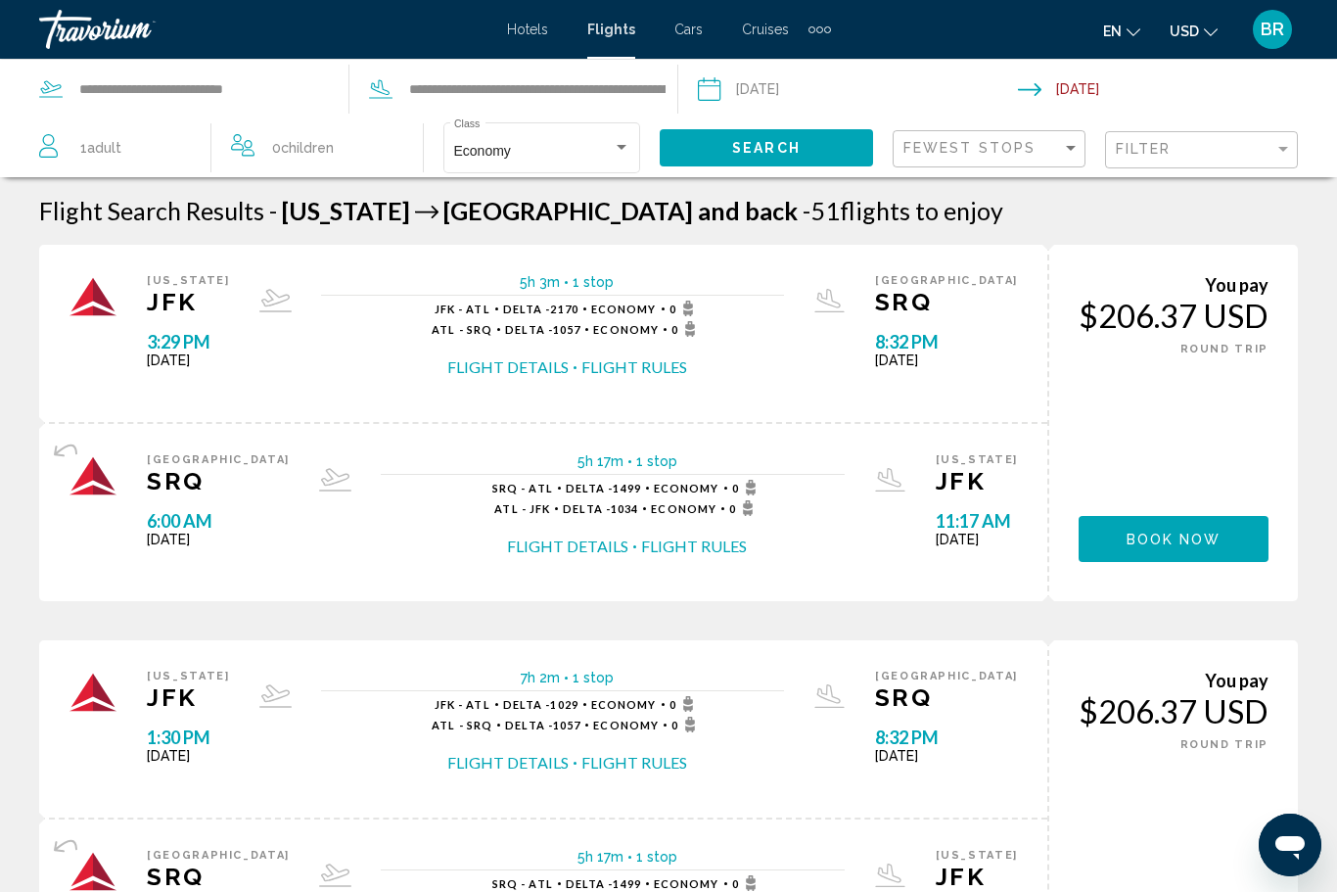
click at [751, 143] on span "Search" at bounding box center [766, 149] width 69 height 16
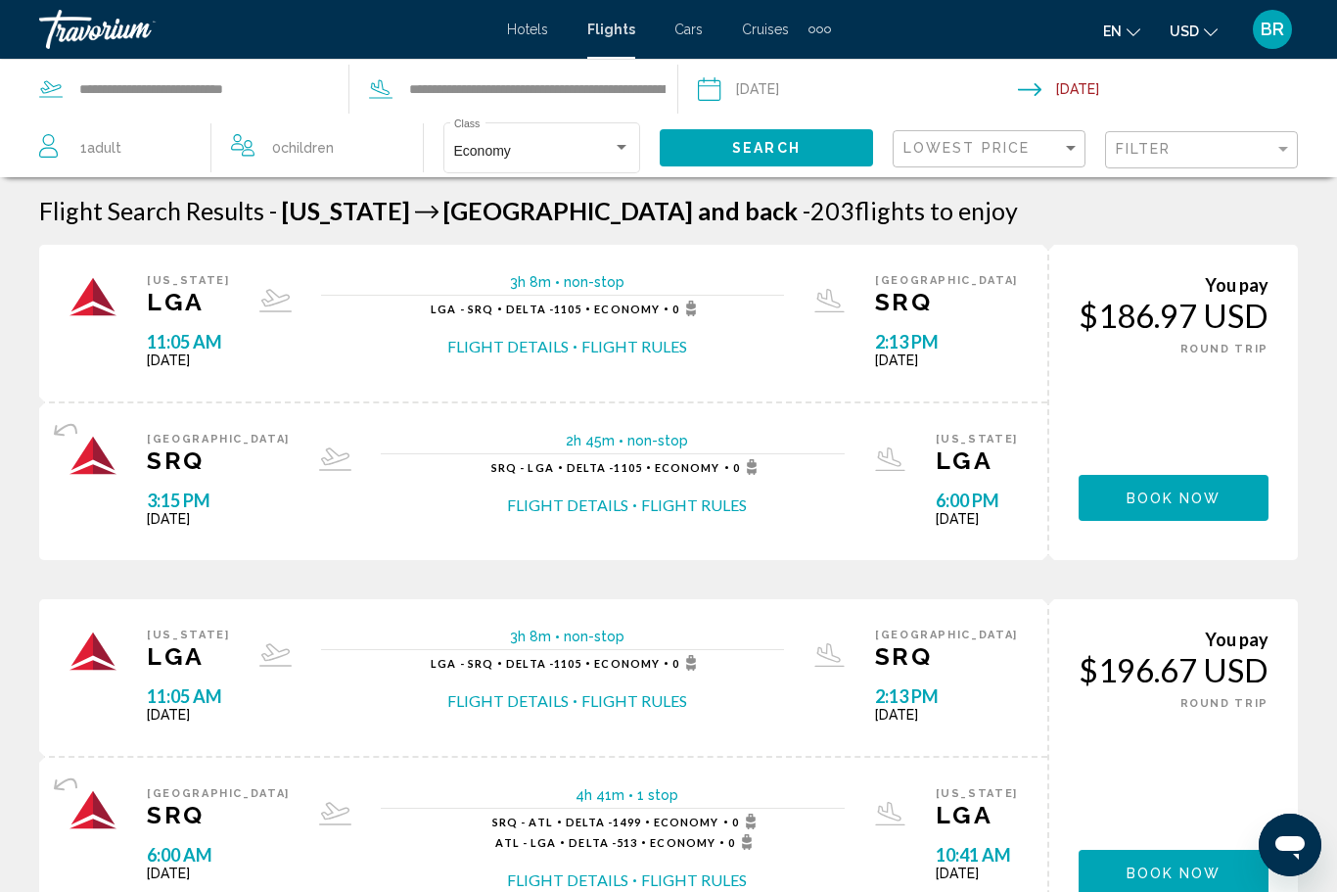
click at [1115, 500] on button "Book now" at bounding box center [1174, 498] width 190 height 46
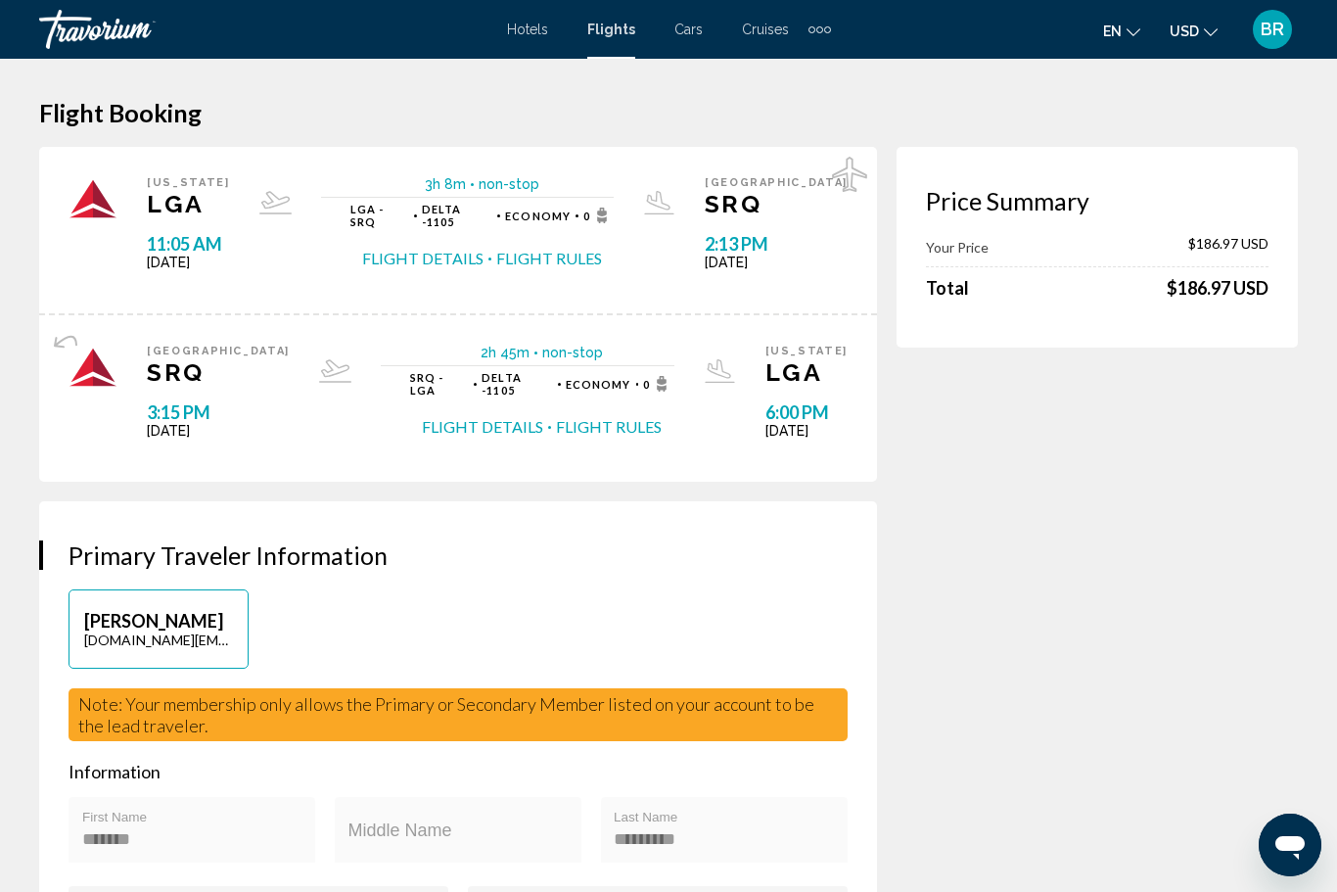
click at [514, 31] on span "Hotels" at bounding box center [527, 30] width 41 height 16
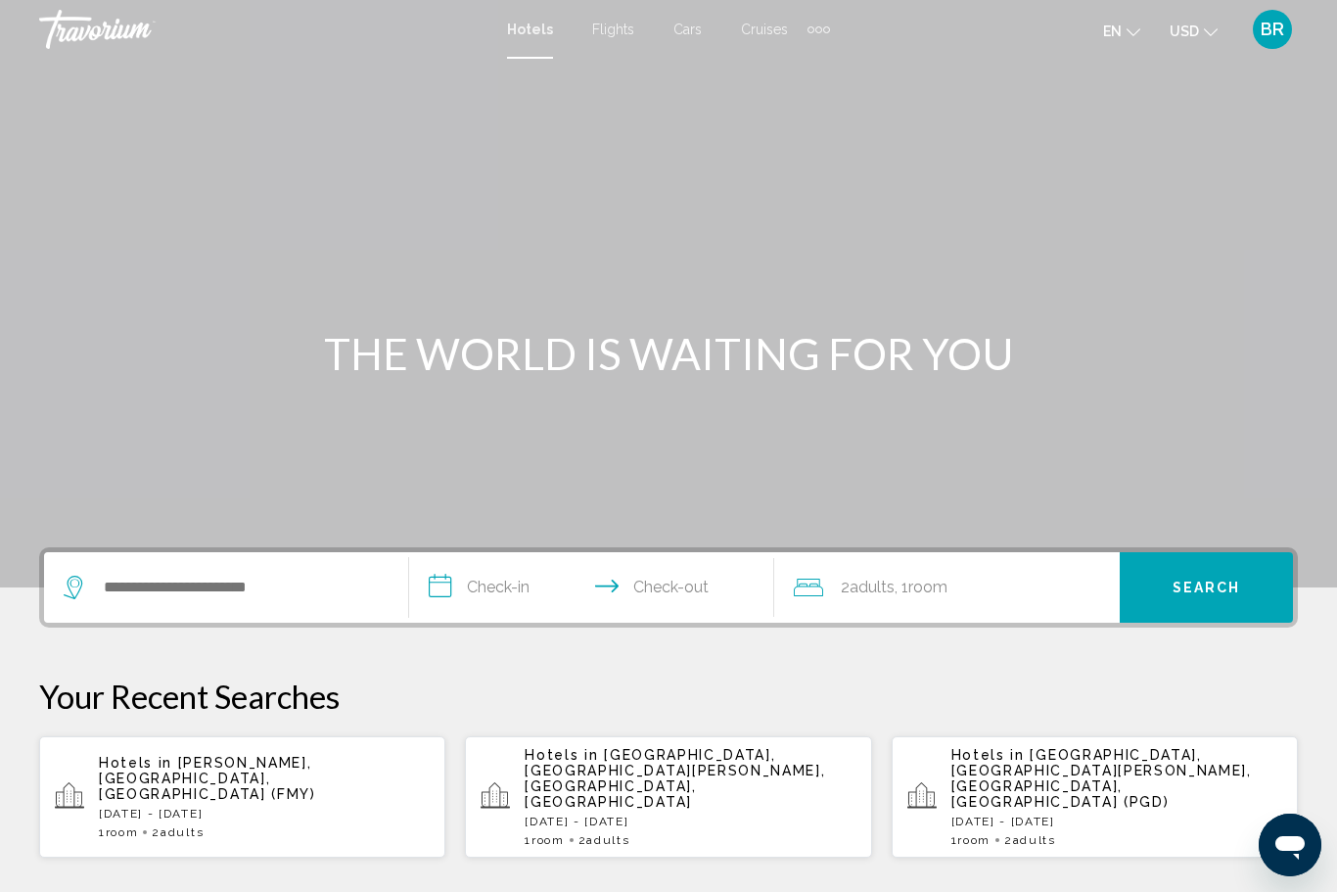
click at [590, 777] on span "Port Charlotte, Port Charlotte - Charlotte Harbor, FL, United States" at bounding box center [675, 778] width 300 height 63
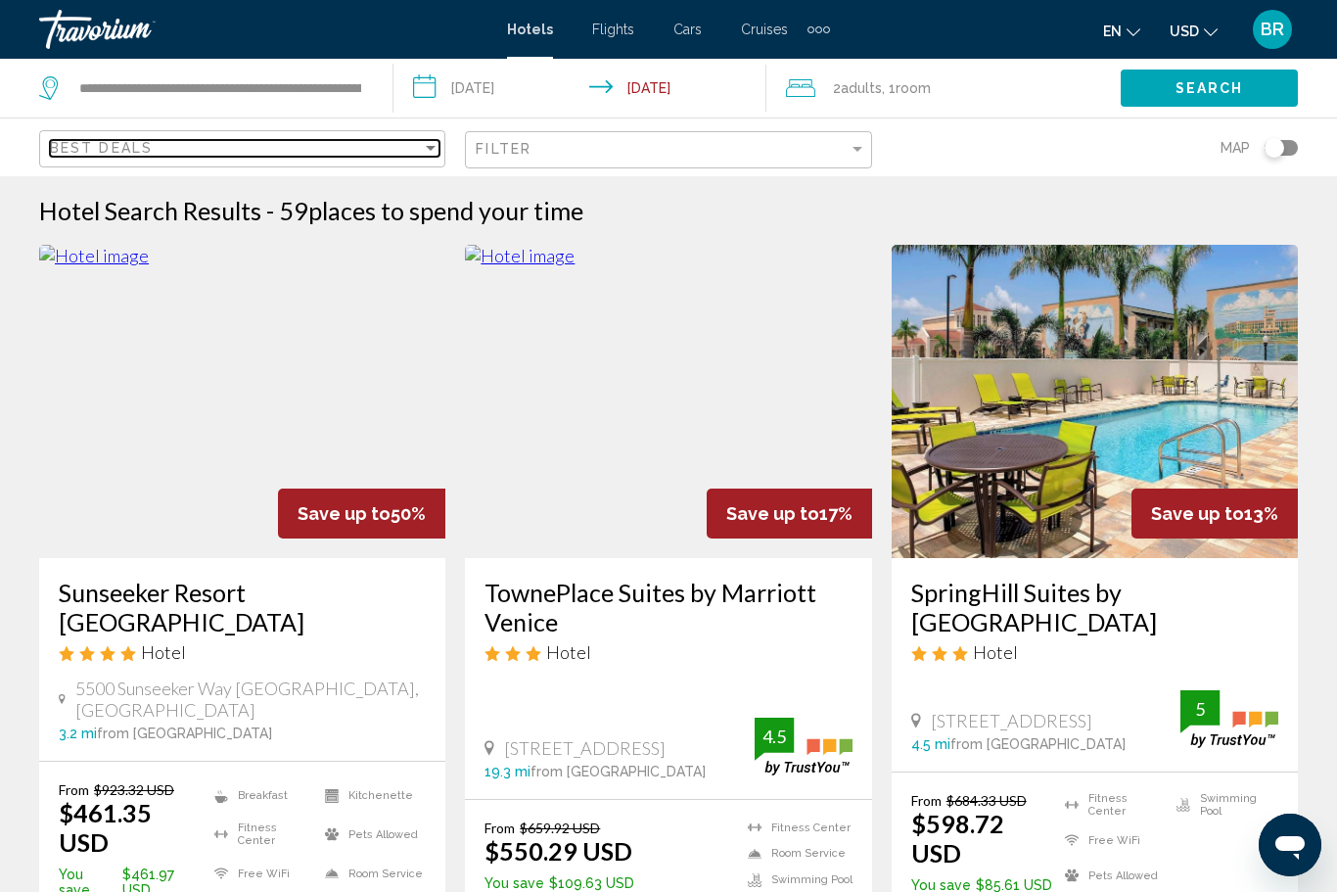
click at [371, 153] on div "Best Deals" at bounding box center [236, 148] width 372 height 16
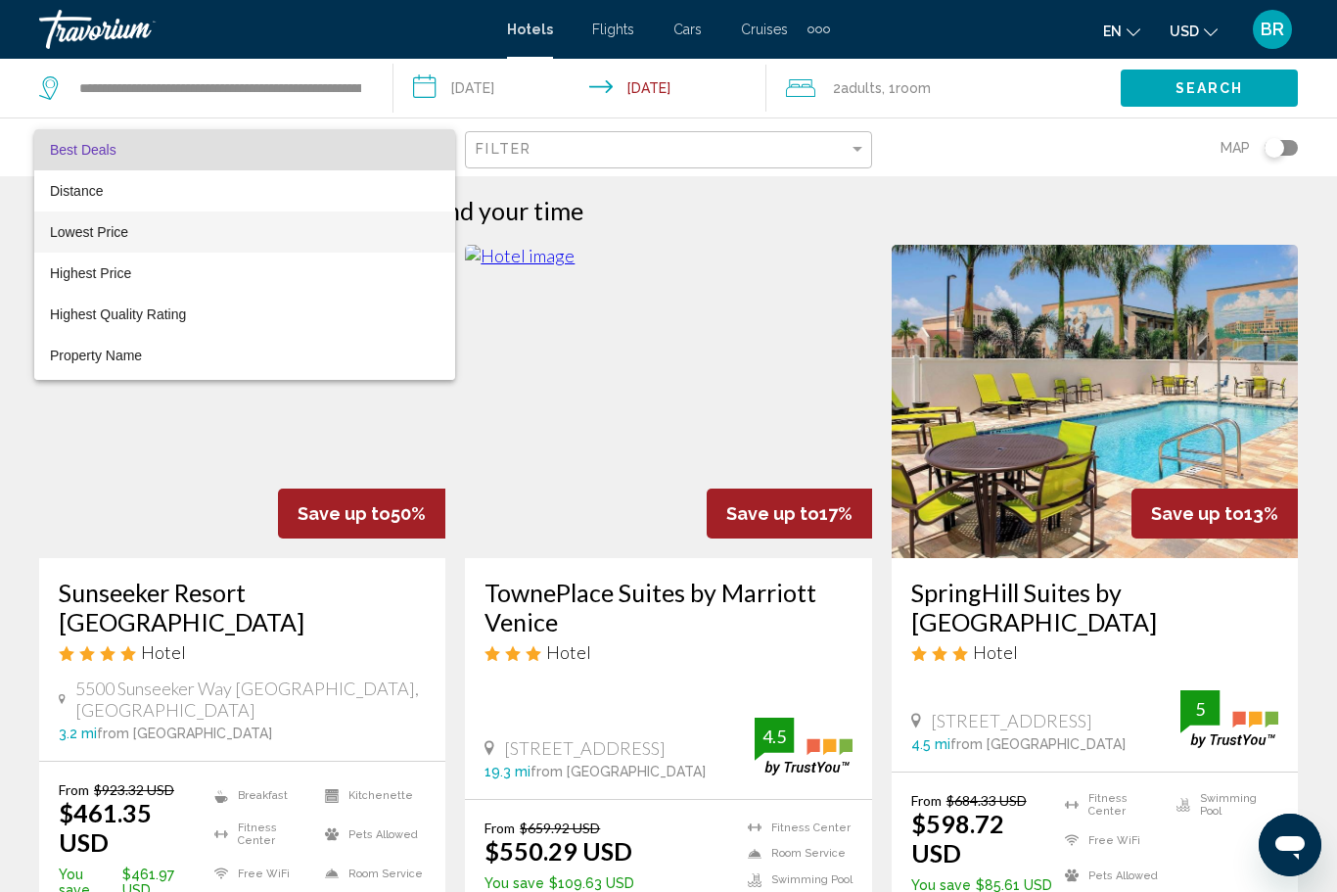
click at [61, 238] on span "Lowest Price" at bounding box center [89, 232] width 78 height 16
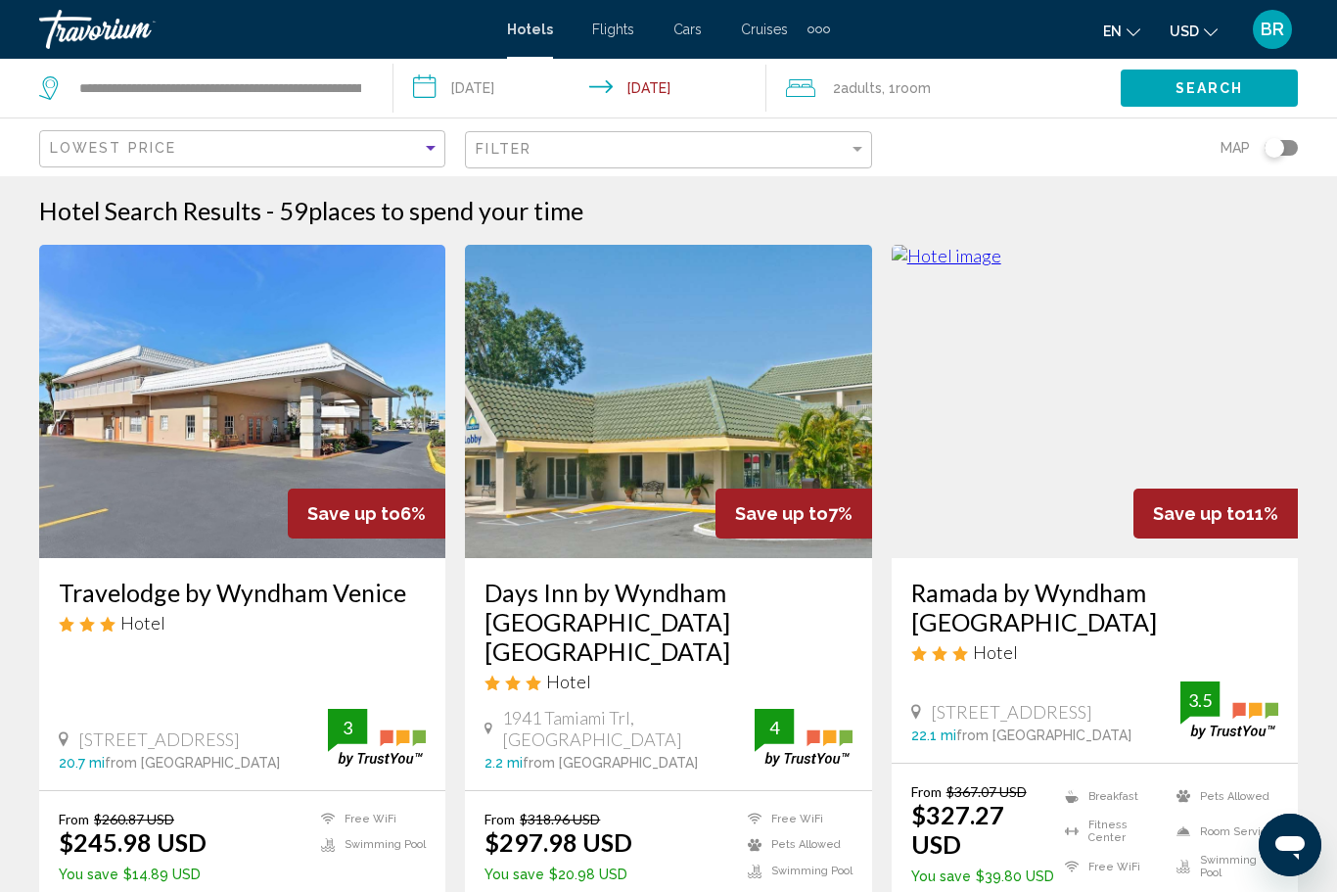
click at [545, 86] on input "**********" at bounding box center [584, 91] width 382 height 65
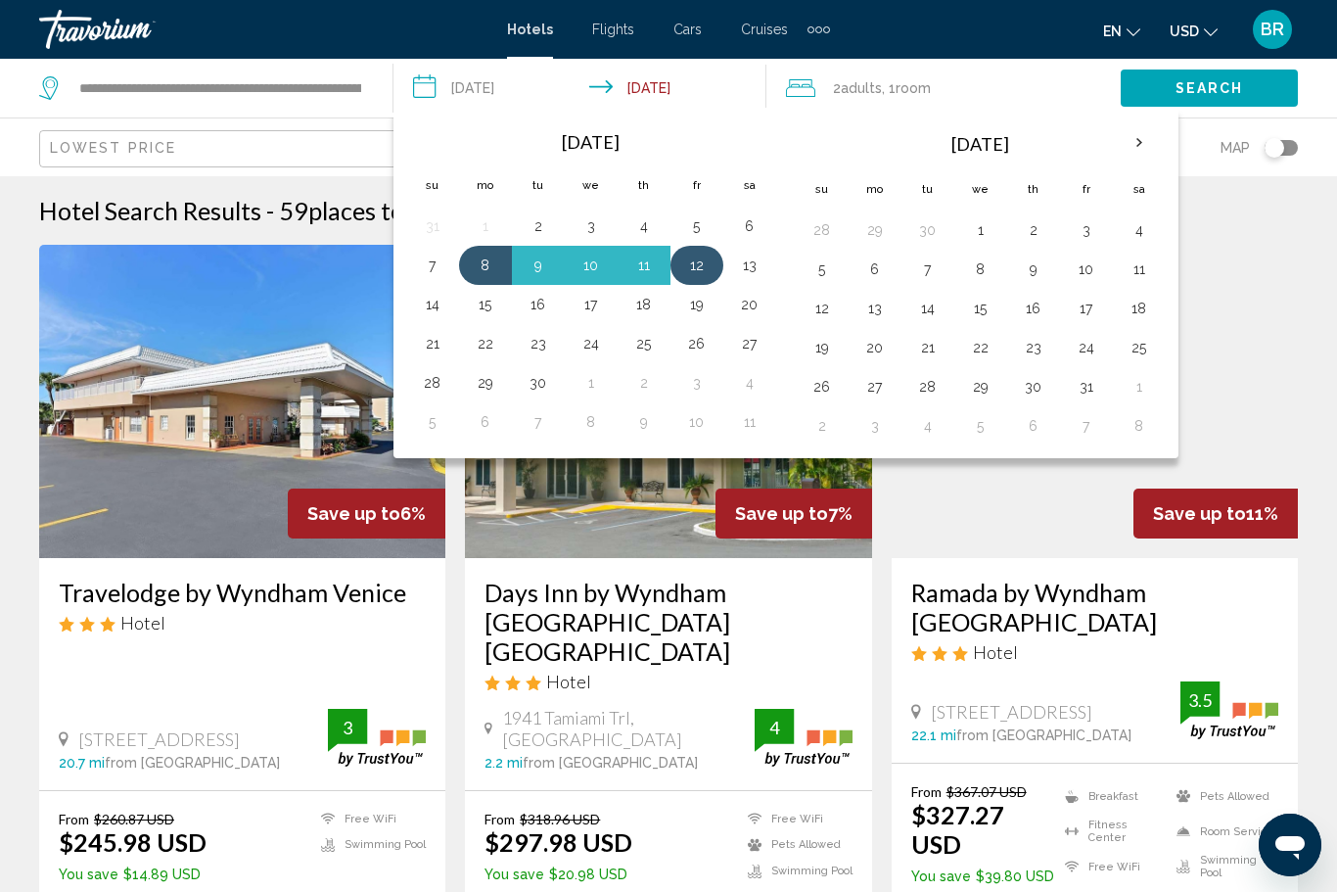
click at [689, 268] on button "12" at bounding box center [696, 265] width 31 height 27
click at [545, 304] on button "16" at bounding box center [538, 304] width 31 height 27
type input "**********"
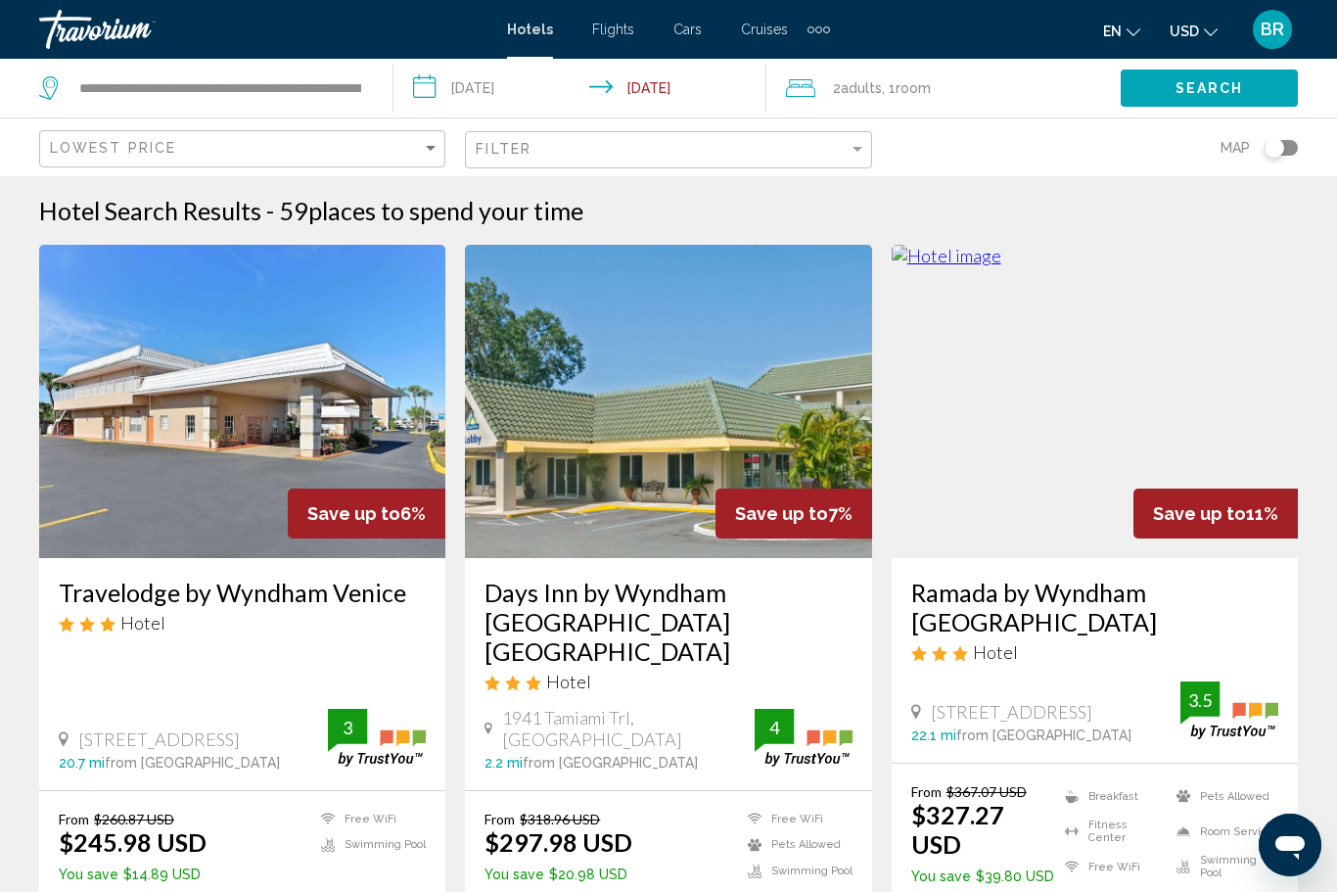
click at [1158, 106] on button "Search" at bounding box center [1209, 87] width 177 height 36
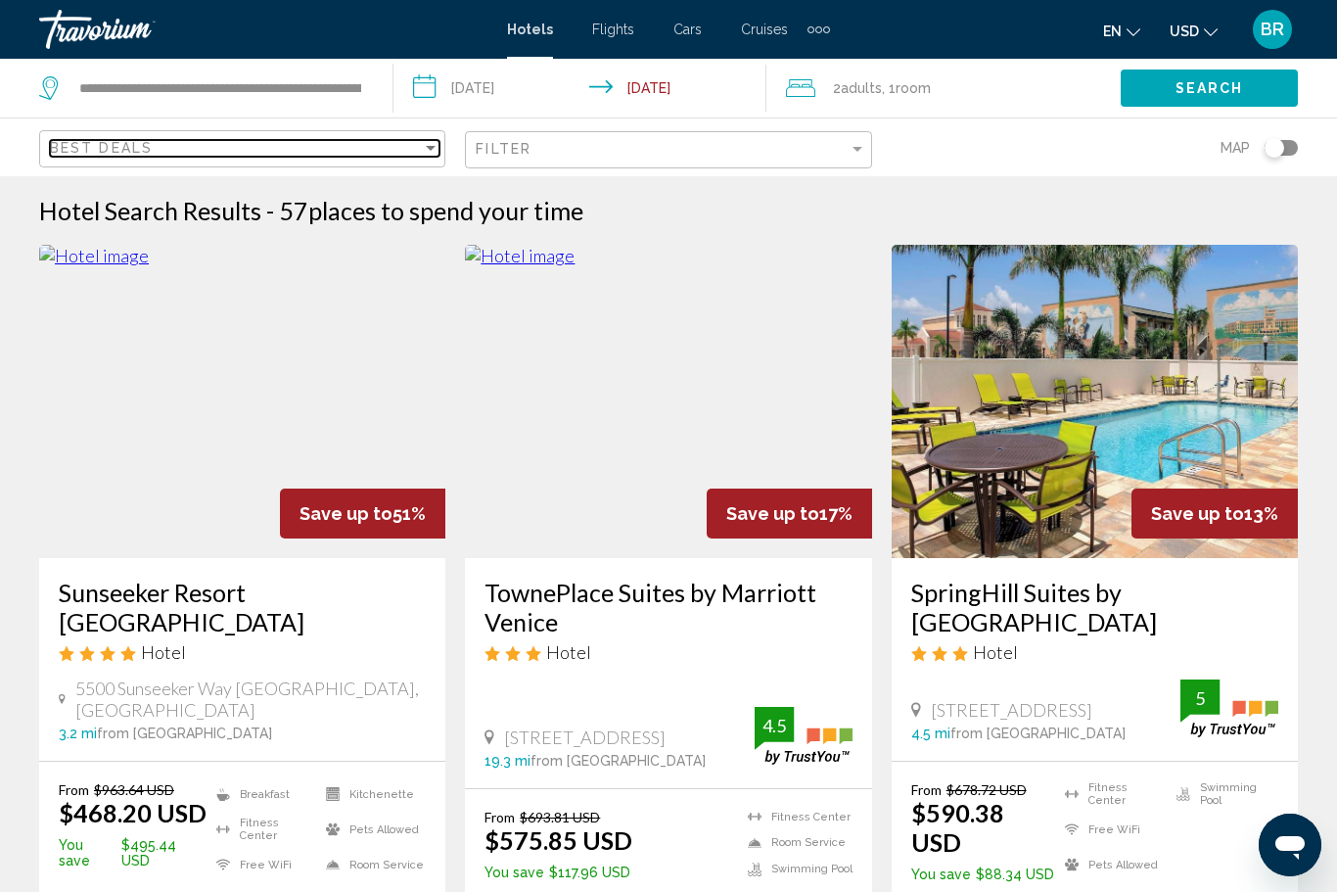
click at [177, 142] on div "Best Deals" at bounding box center [236, 148] width 372 height 16
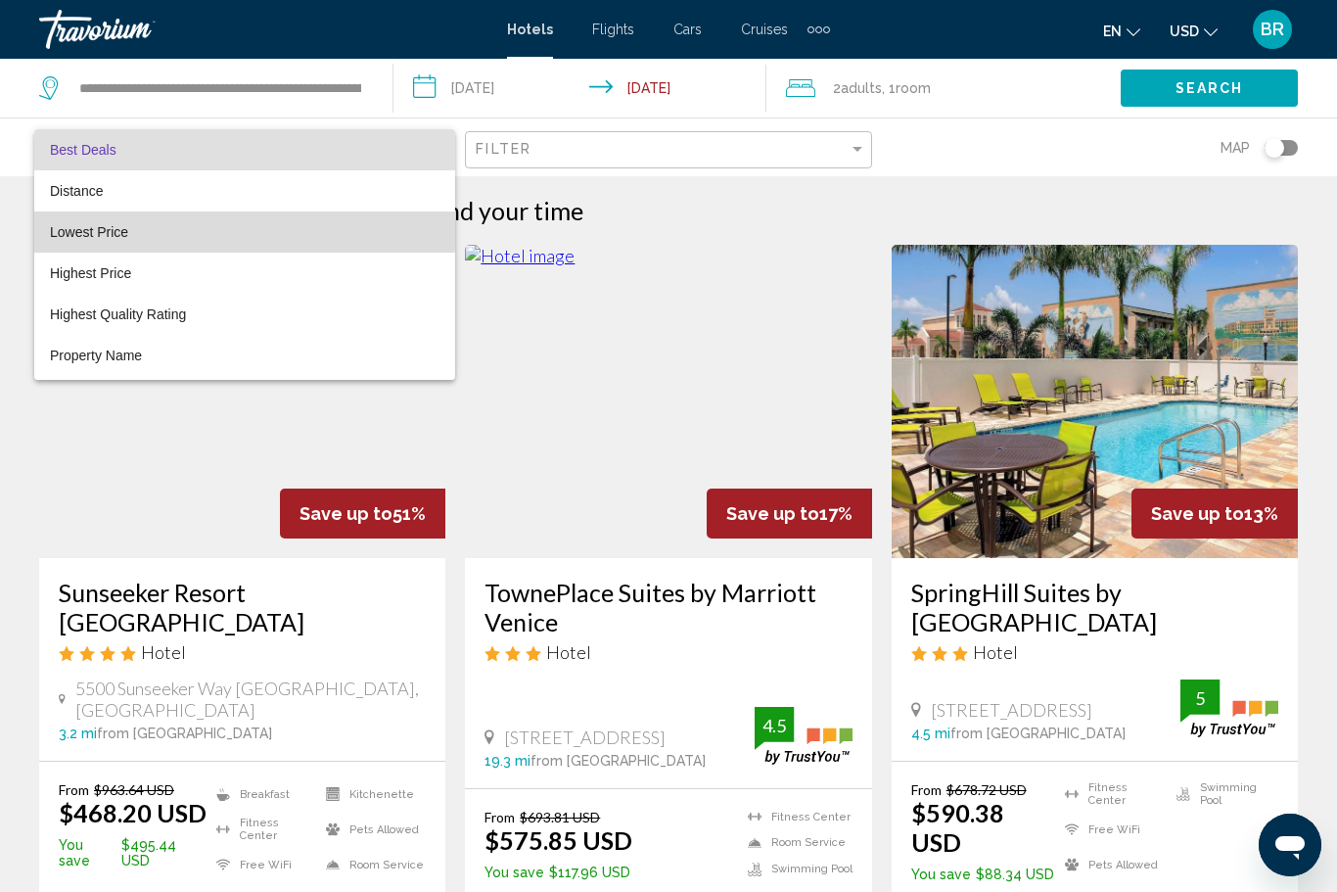
click at [59, 222] on span "Lowest Price" at bounding box center [245, 231] width 390 height 41
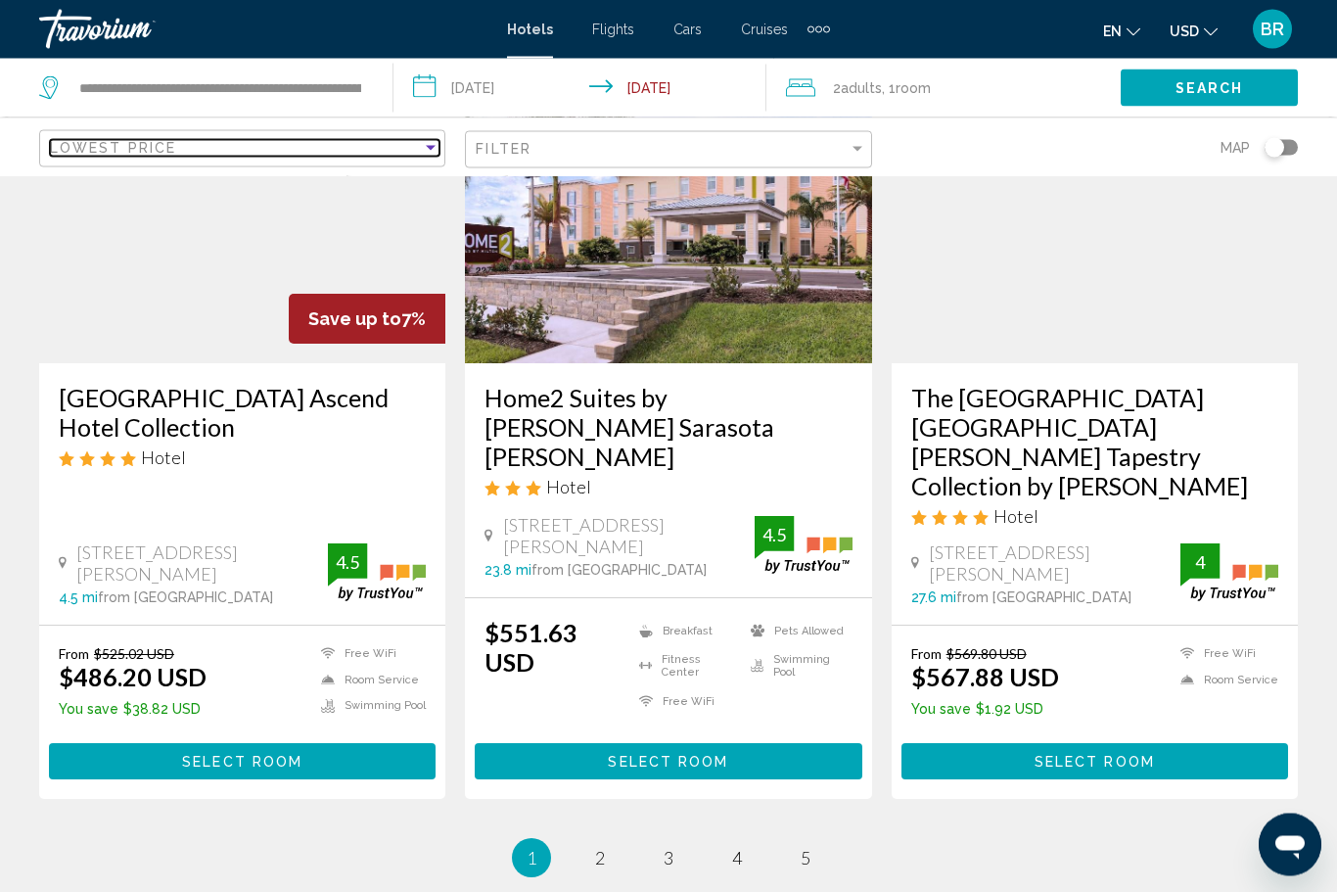
scroll to position [2590, 0]
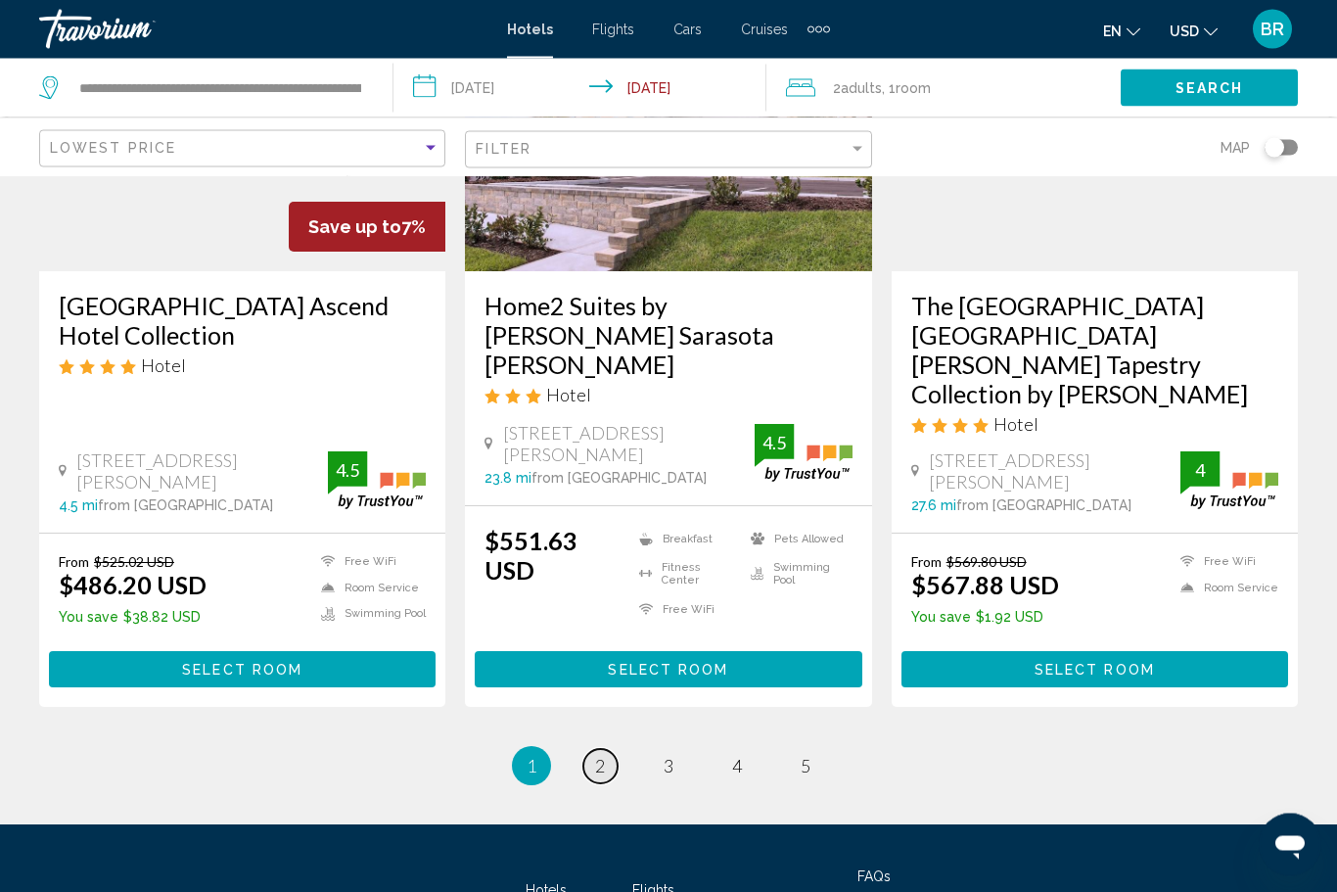
click at [598, 756] on span "2" at bounding box center [600, 767] width 10 height 22
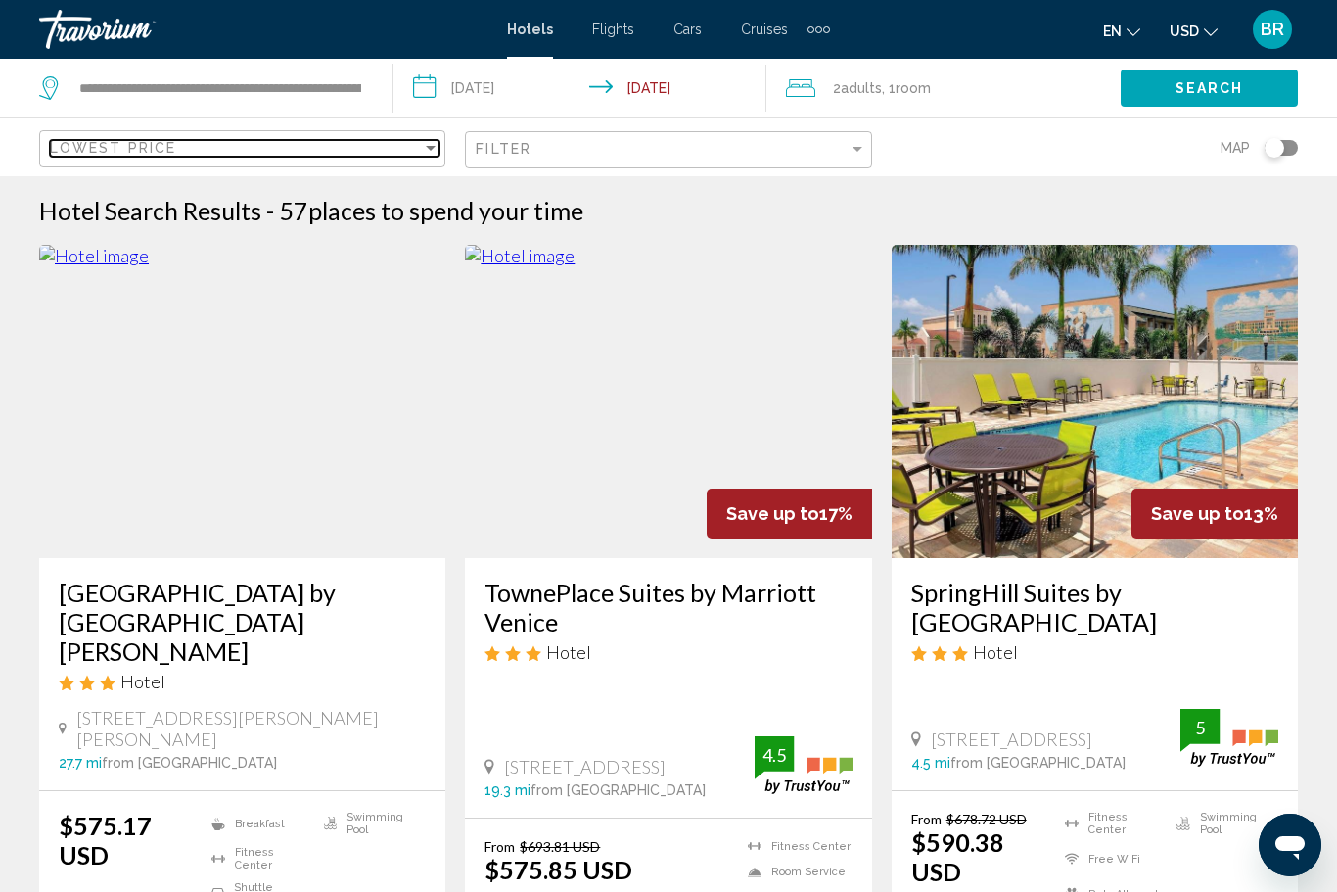
click at [312, 149] on div "Lowest Price" at bounding box center [236, 148] width 372 height 16
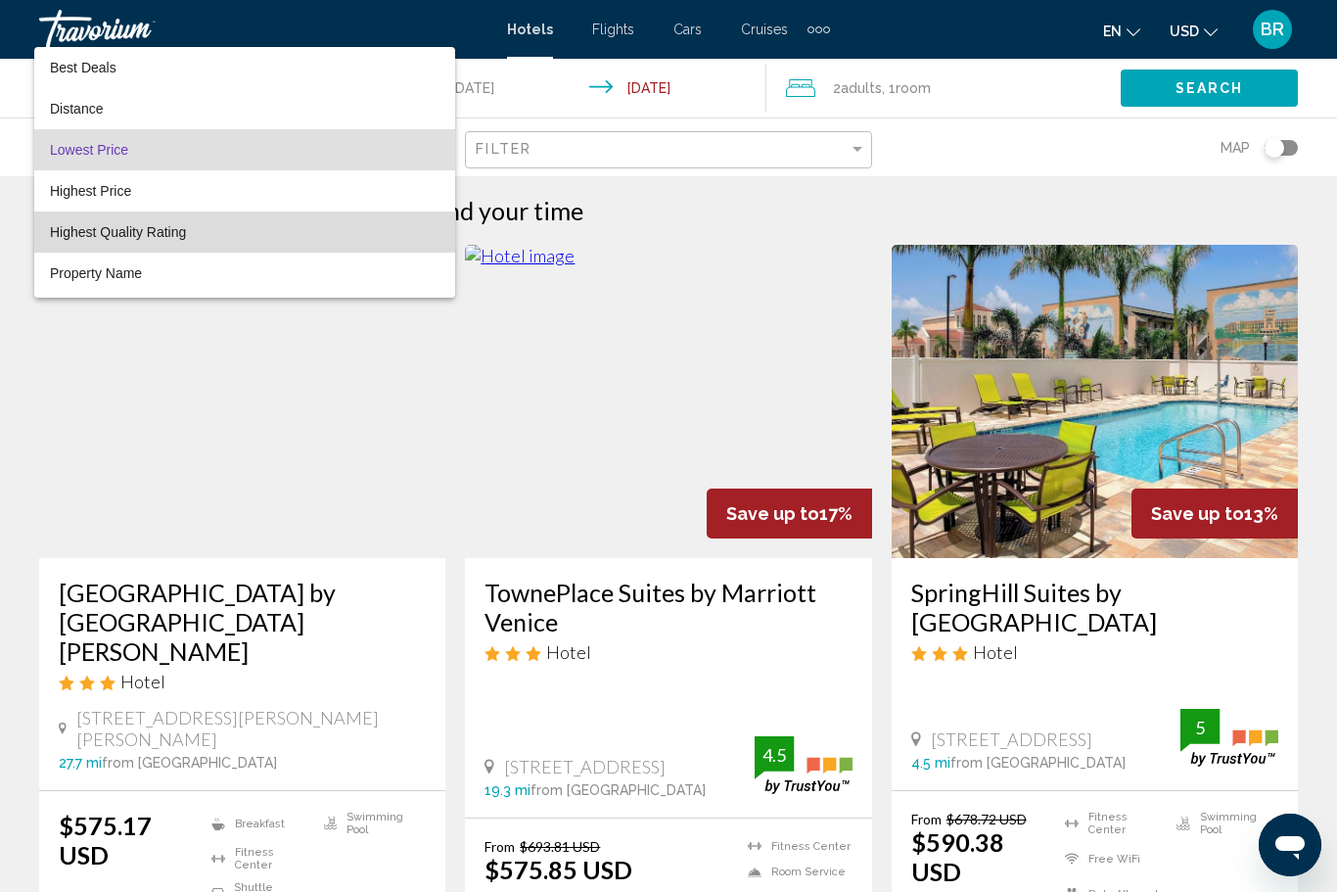
click at [114, 235] on span "Highest Quality Rating" at bounding box center [118, 232] width 136 height 16
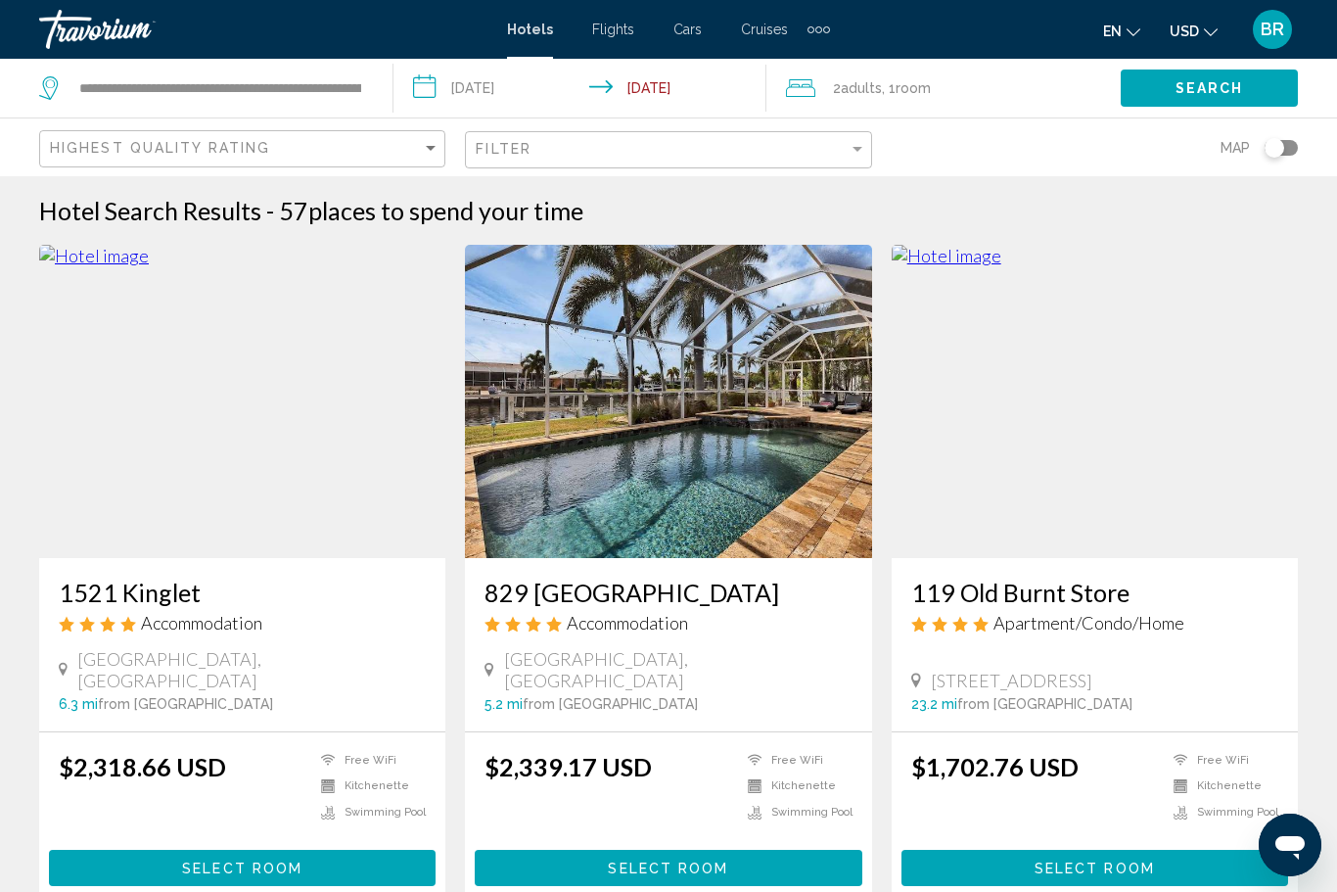
click at [193, 412] on img "Main content" at bounding box center [242, 401] width 406 height 313
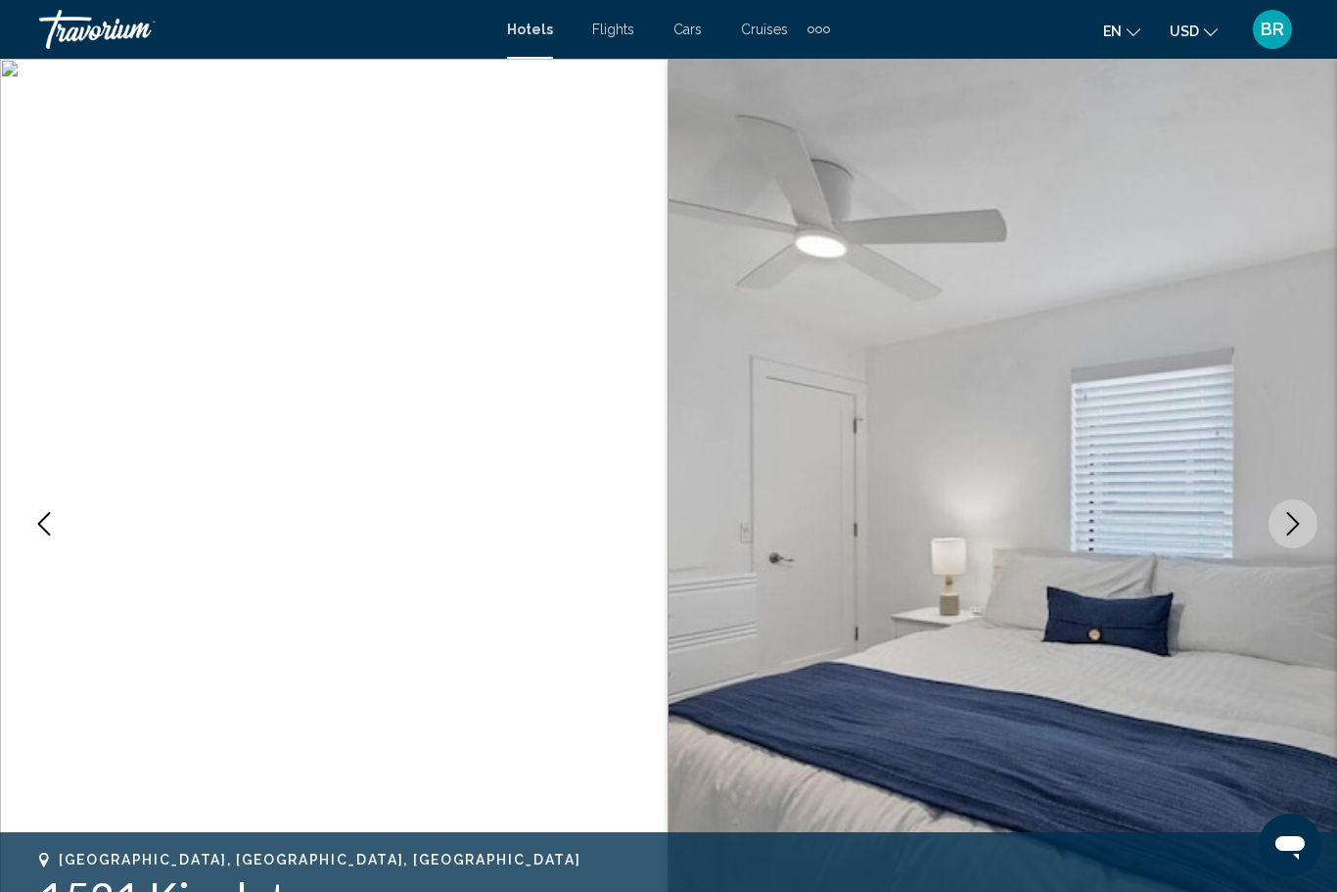
click at [48, 531] on icon "Previous image" at bounding box center [43, 523] width 23 height 23
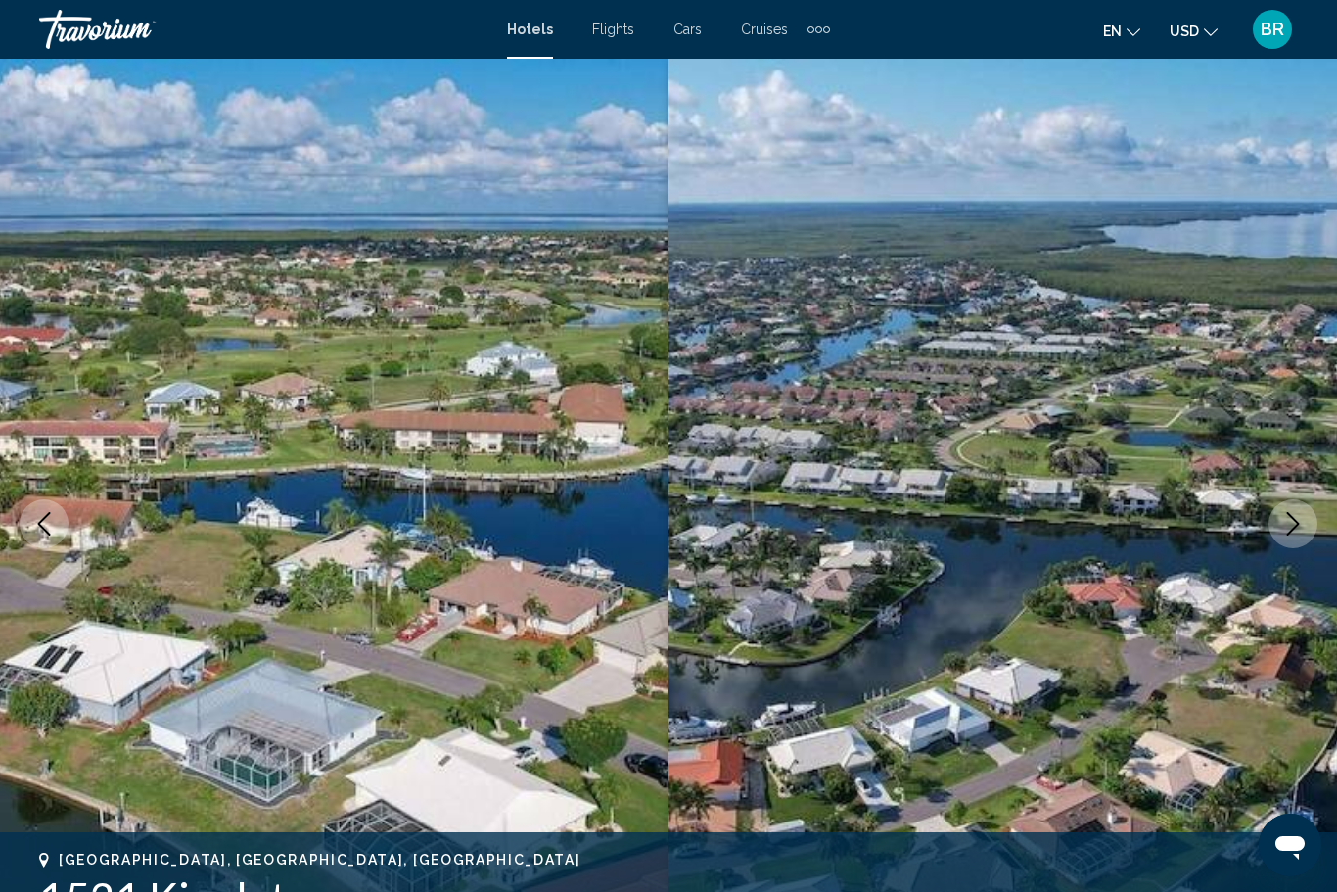
click at [40, 525] on icon "Previous image" at bounding box center [44, 523] width 13 height 23
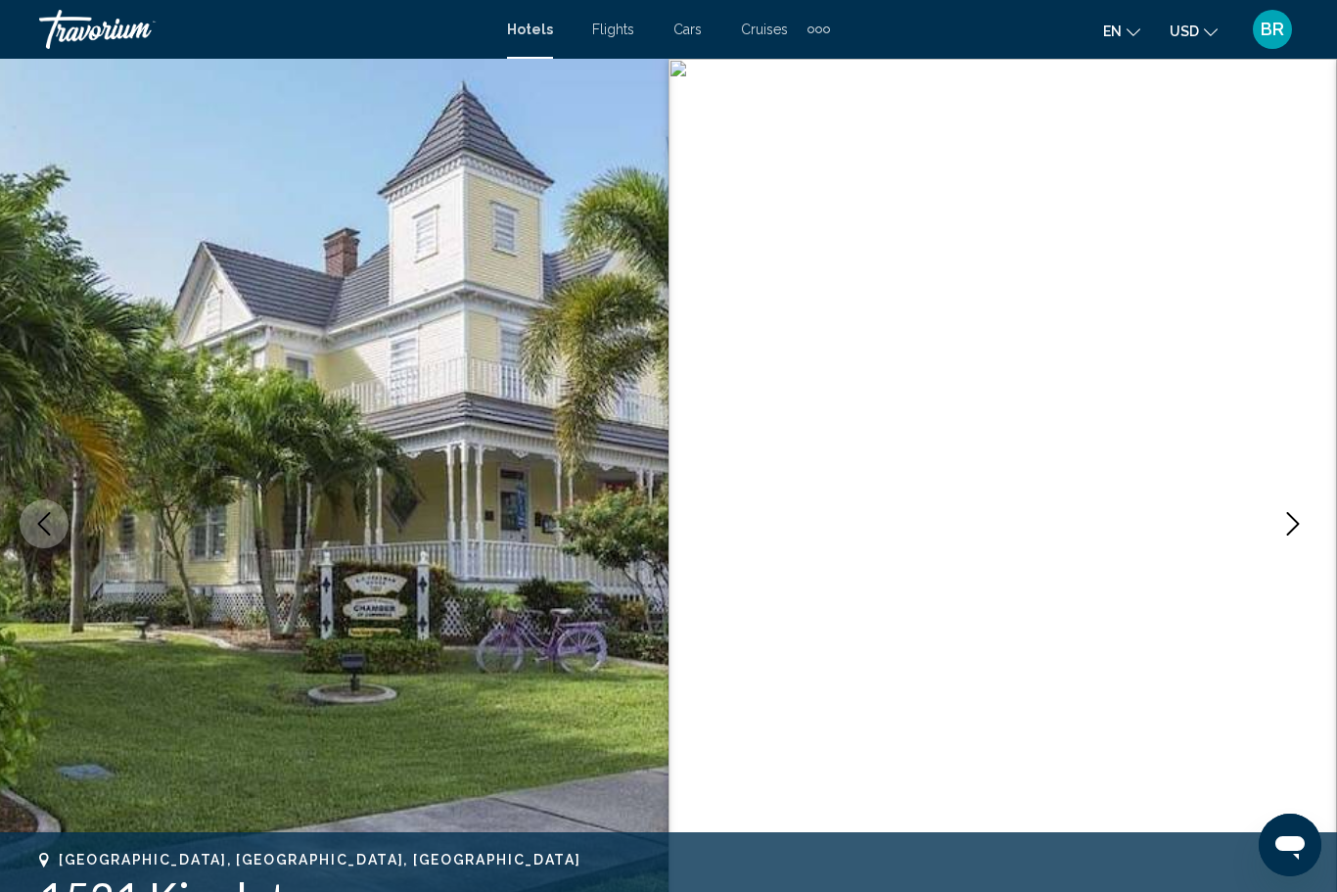
click at [39, 521] on icon "Previous image" at bounding box center [43, 523] width 23 height 23
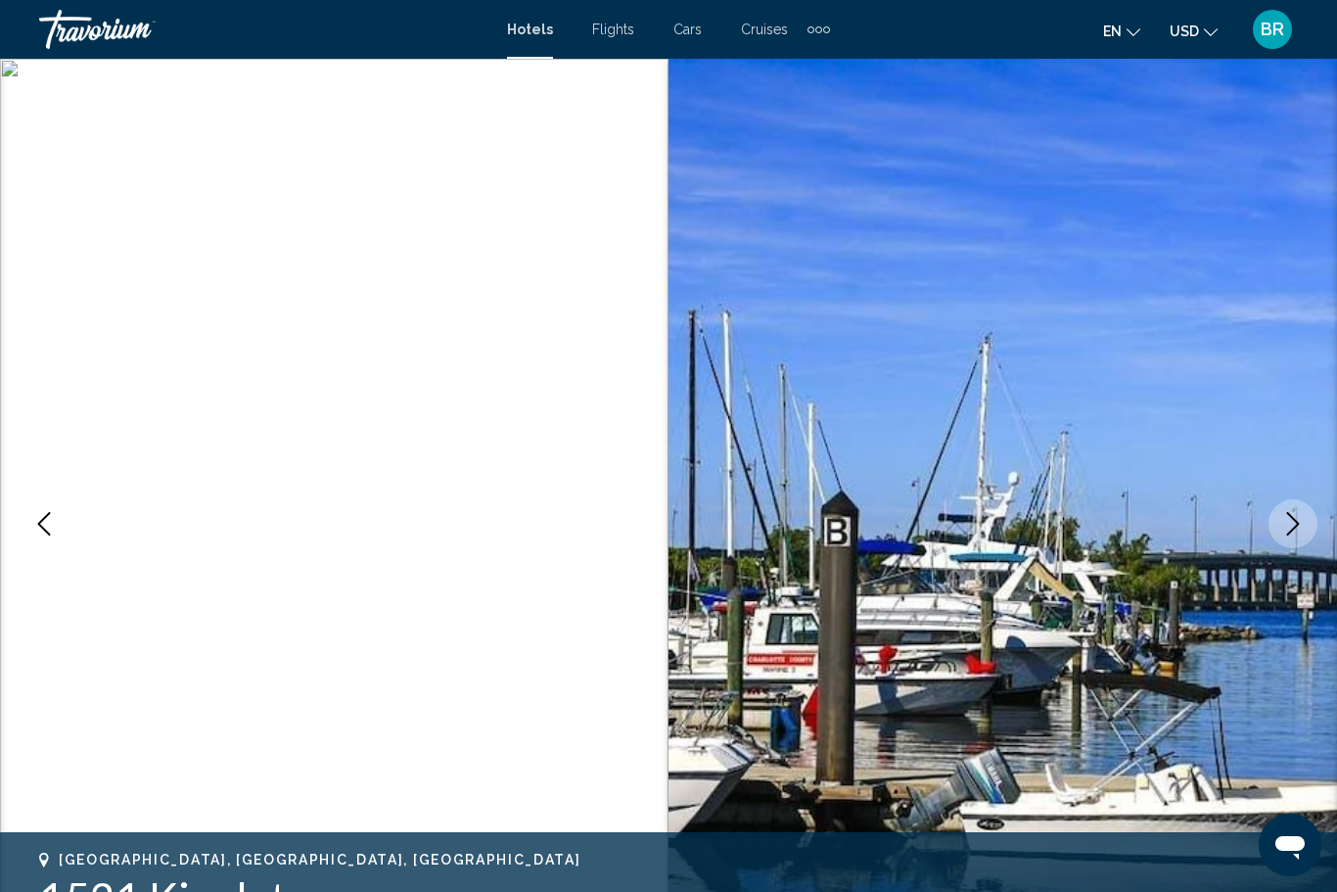
click at [35, 517] on icon "Previous image" at bounding box center [43, 523] width 23 height 23
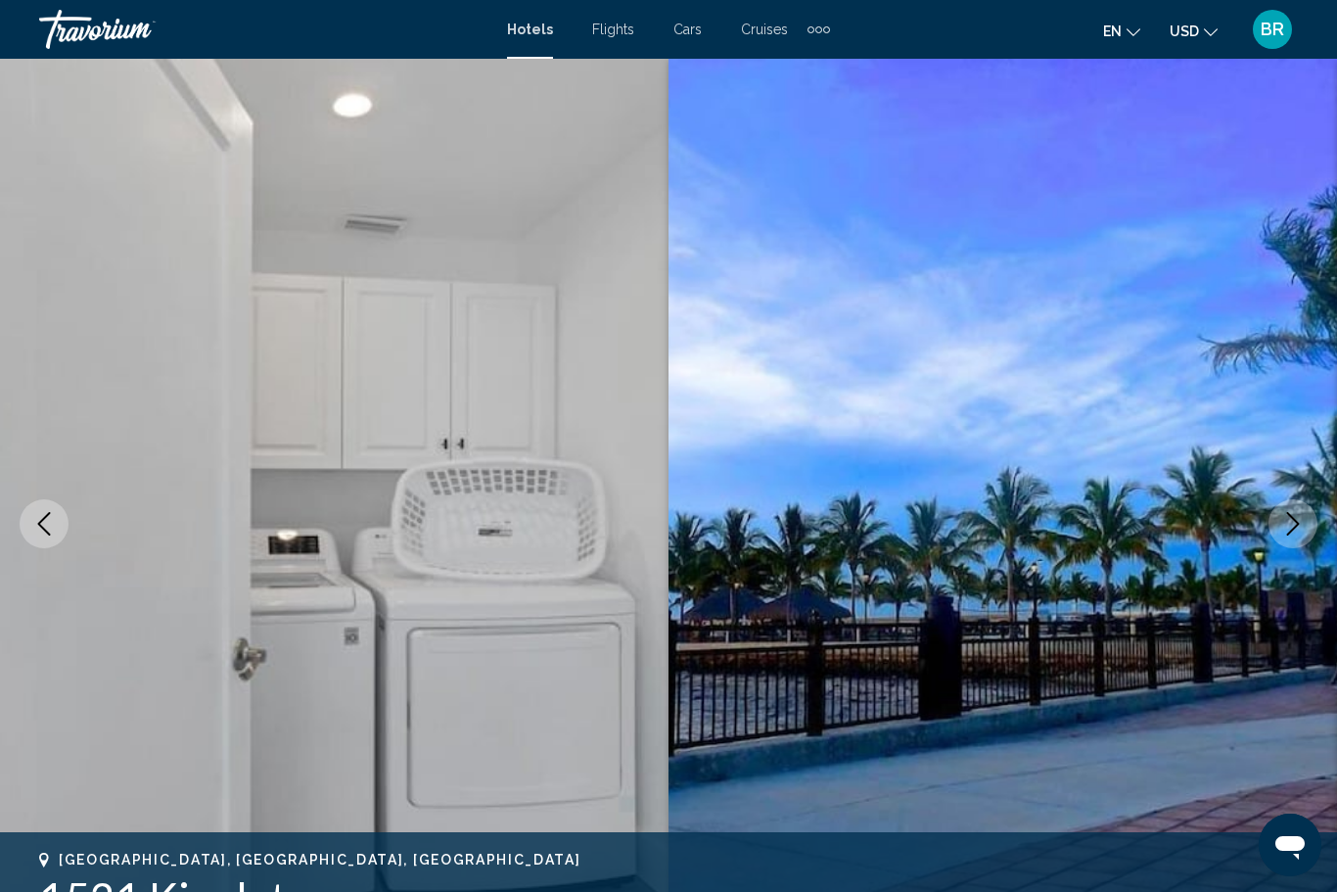
click at [38, 523] on icon "Previous image" at bounding box center [43, 523] width 23 height 23
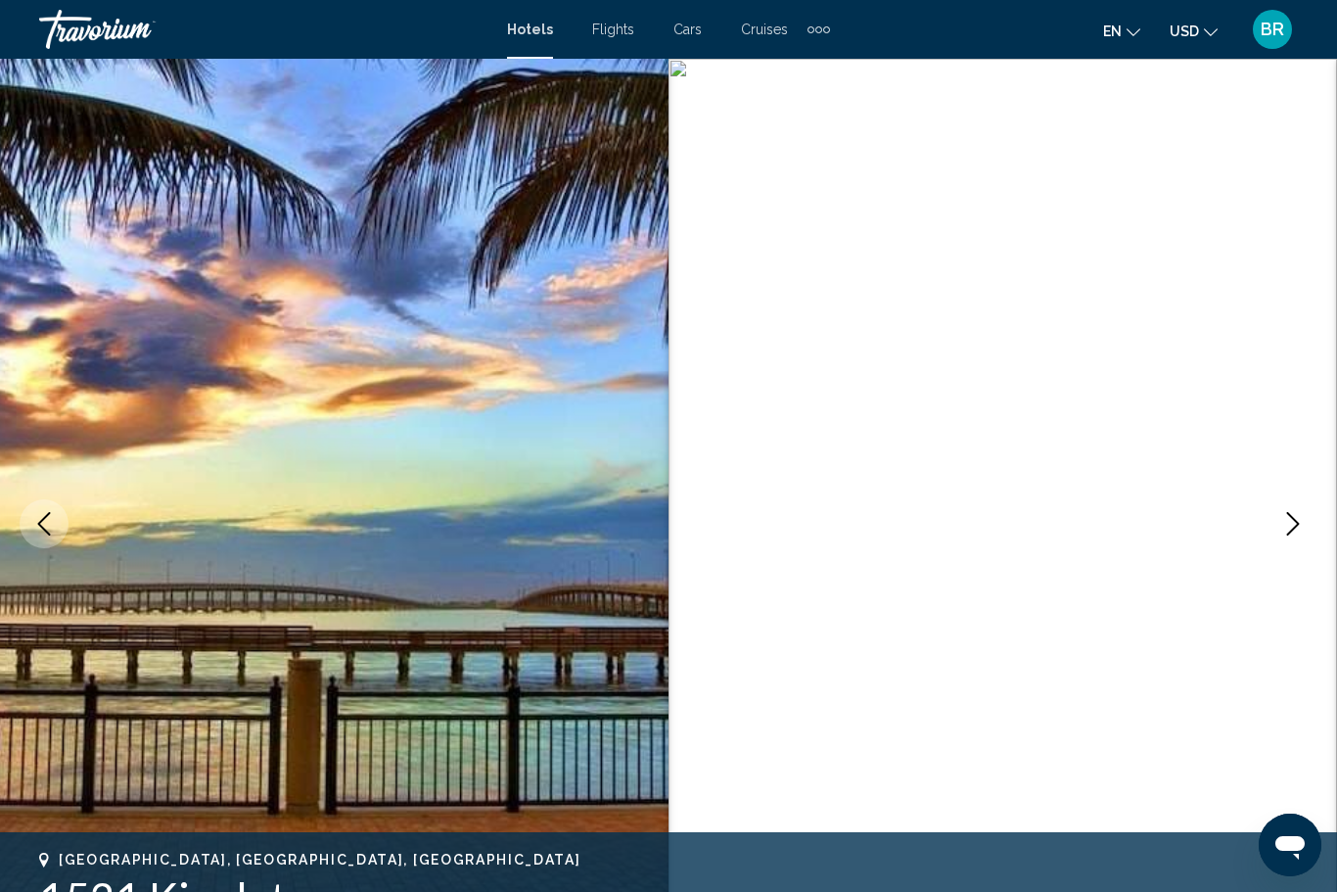
click at [34, 518] on icon "Previous image" at bounding box center [43, 523] width 23 height 23
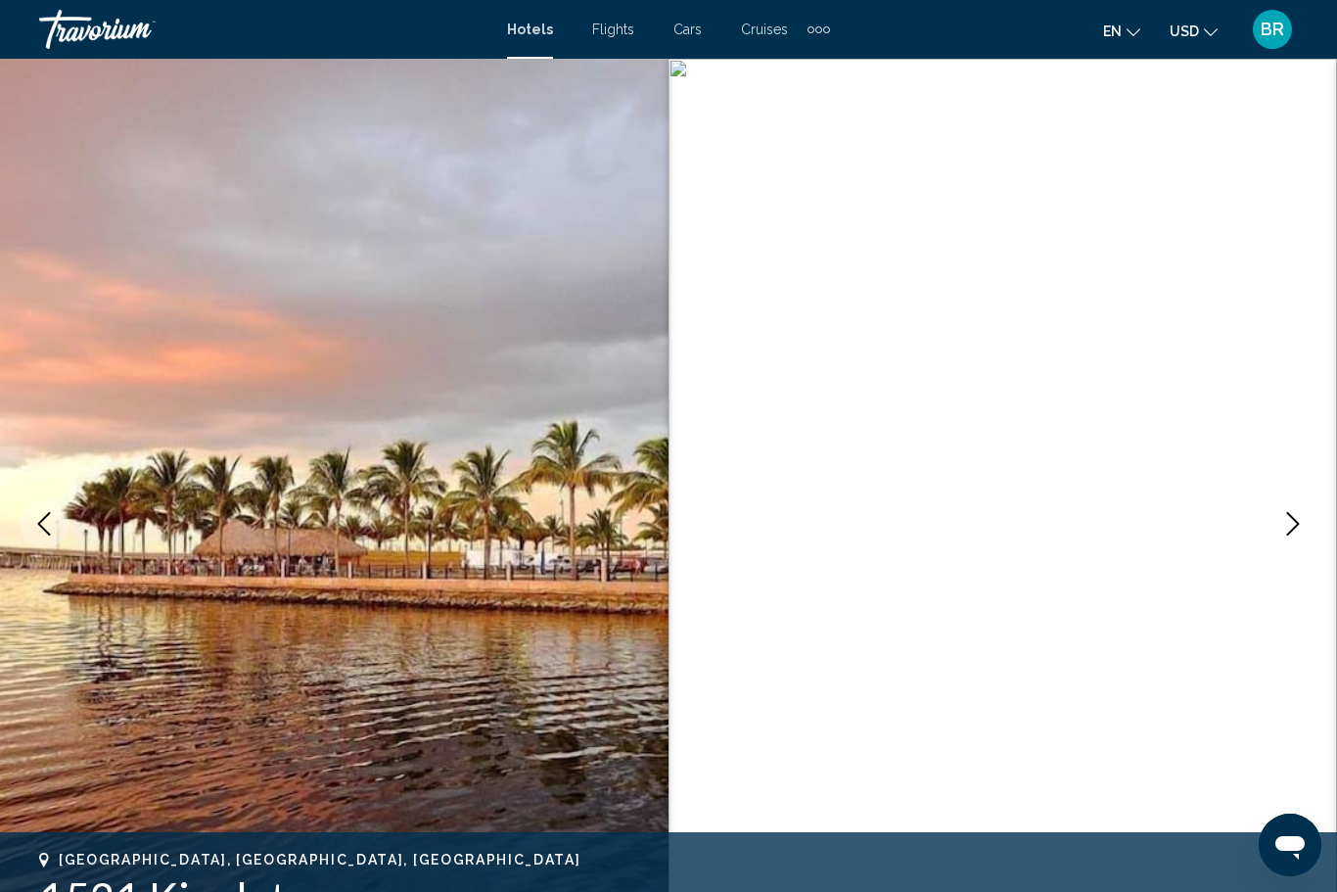
click at [36, 523] on icon "Previous image" at bounding box center [43, 523] width 23 height 23
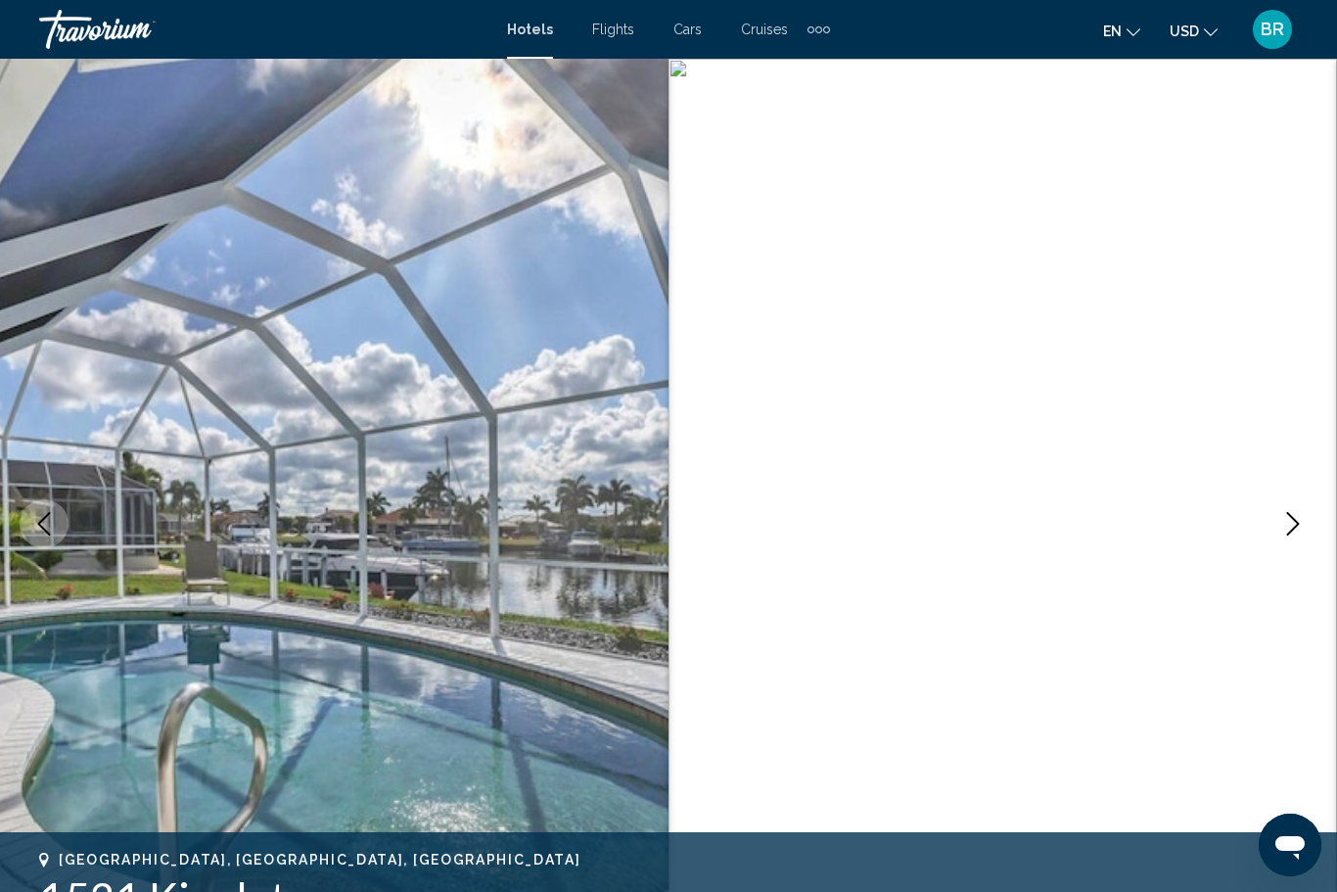
click at [35, 521] on icon "Previous image" at bounding box center [43, 523] width 23 height 23
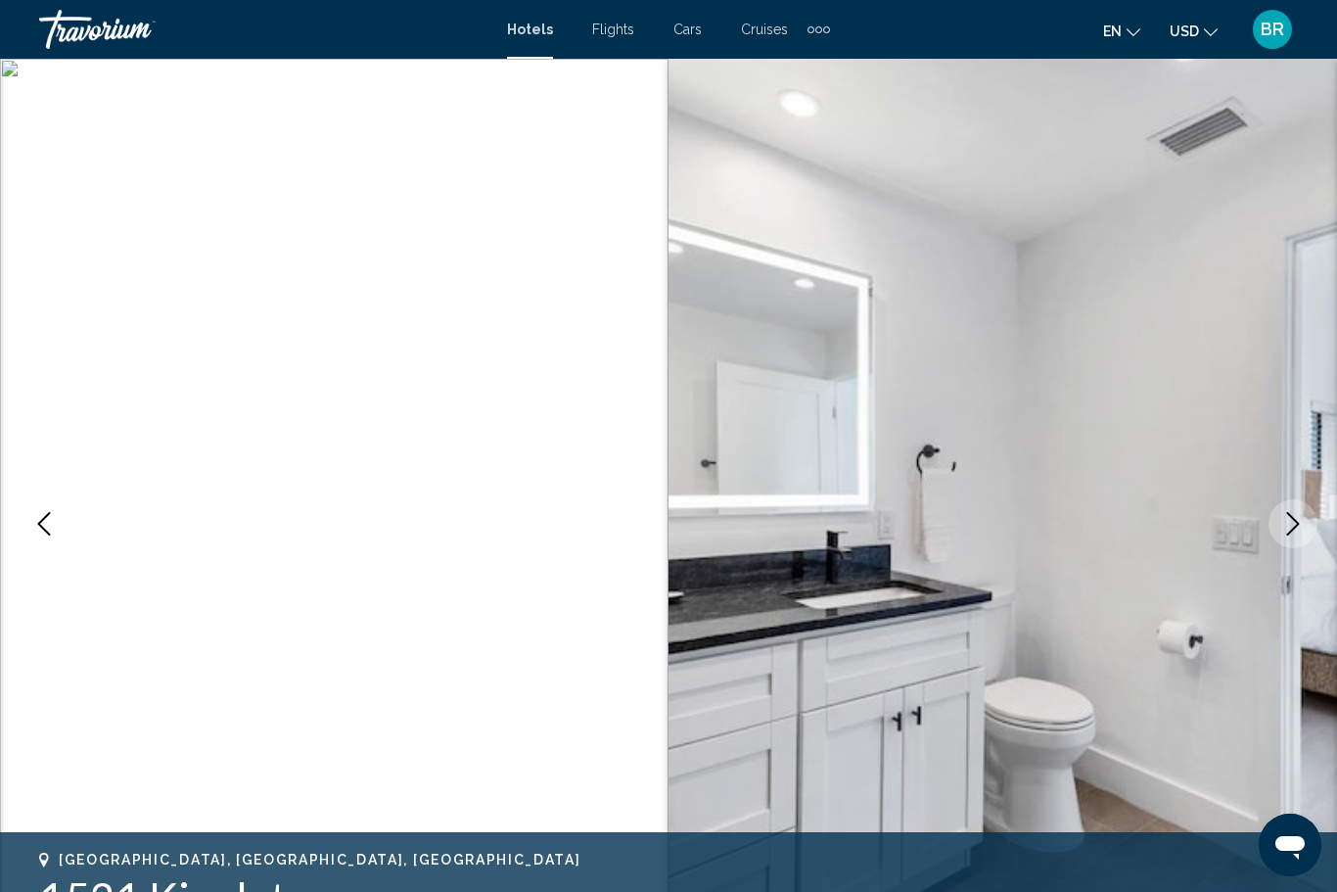
click at [32, 517] on icon "Previous image" at bounding box center [43, 523] width 23 height 23
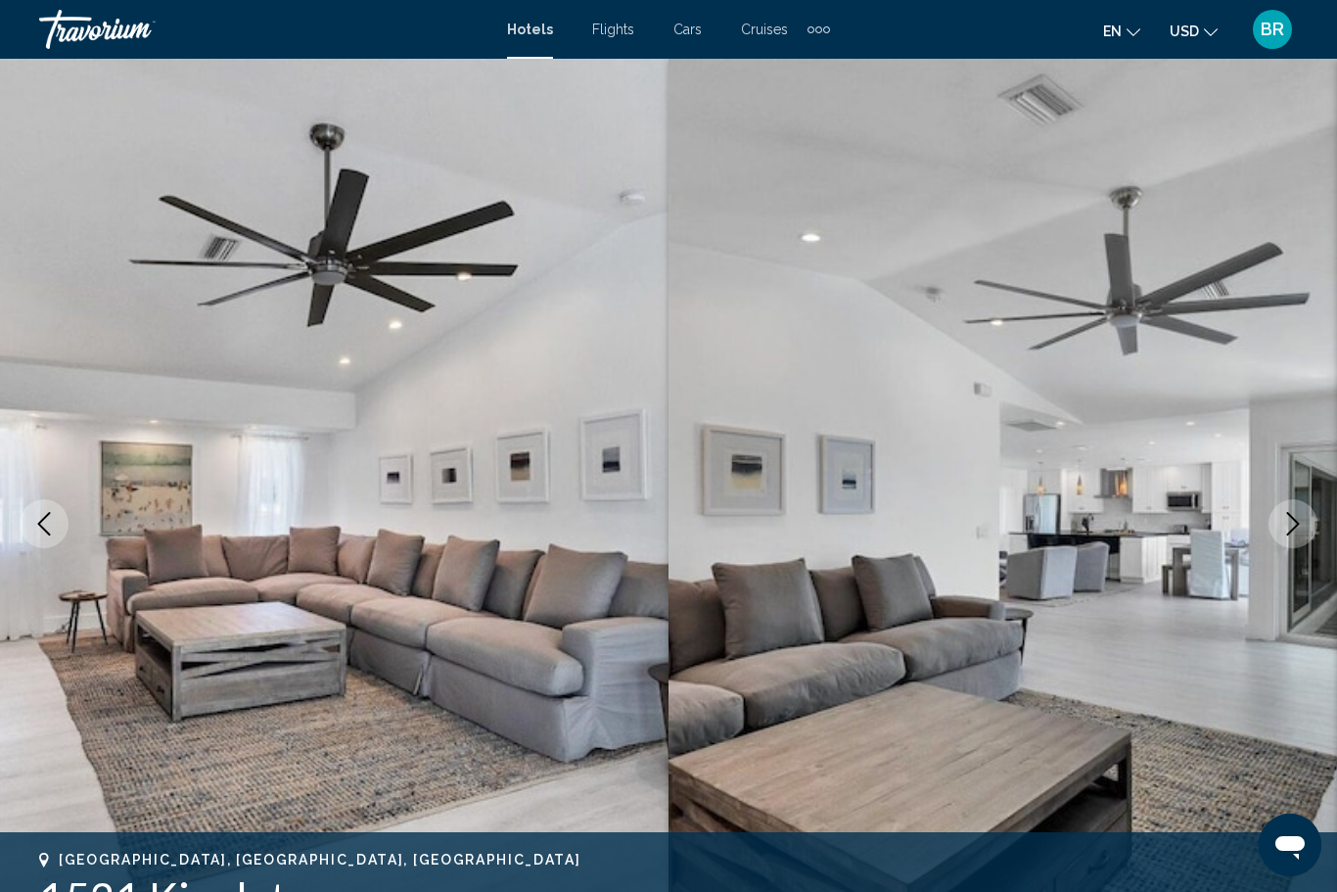
click at [36, 523] on icon "Previous image" at bounding box center [43, 523] width 23 height 23
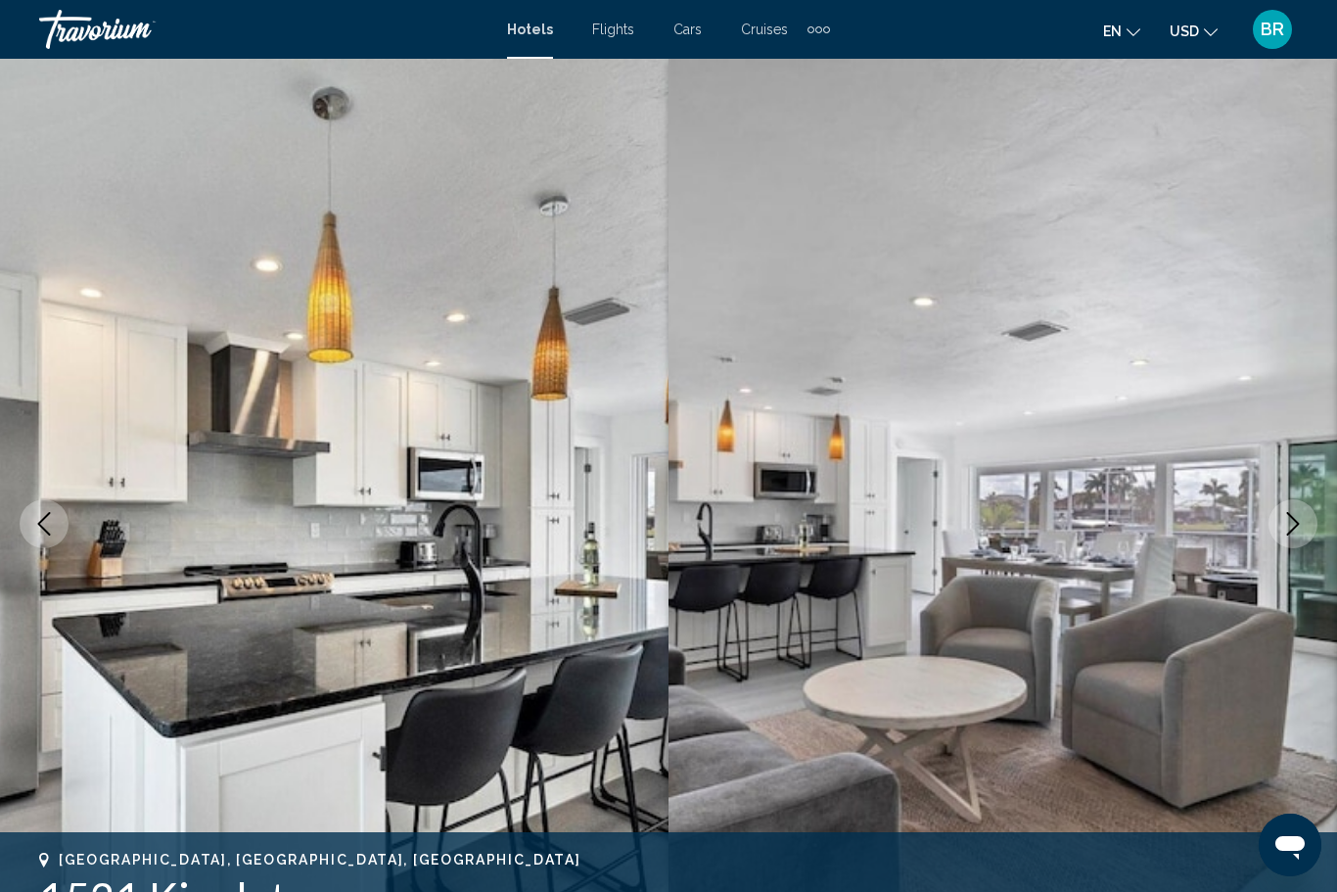
click at [36, 524] on icon "Previous image" at bounding box center [43, 523] width 23 height 23
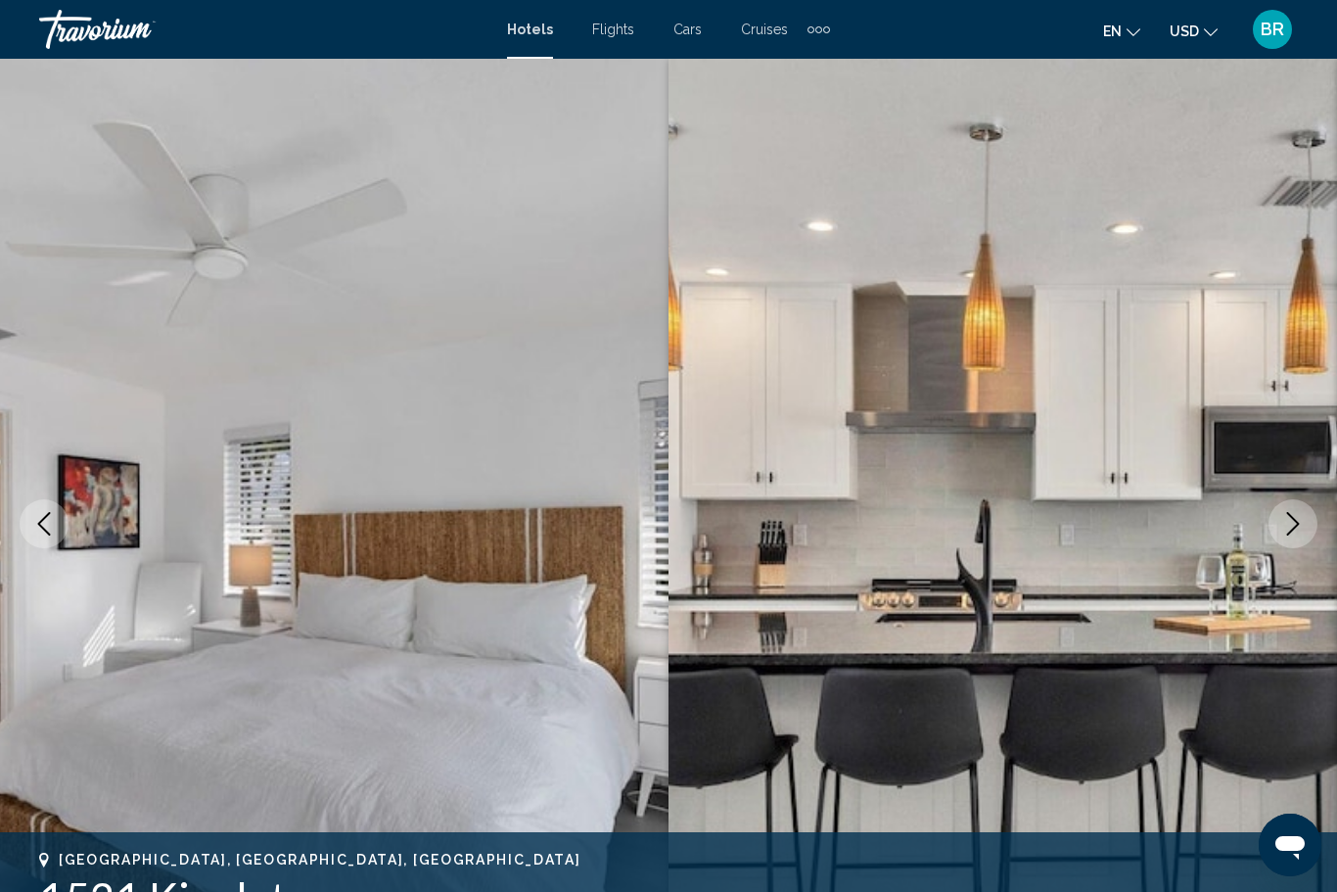
click at [37, 525] on icon "Previous image" at bounding box center [43, 523] width 23 height 23
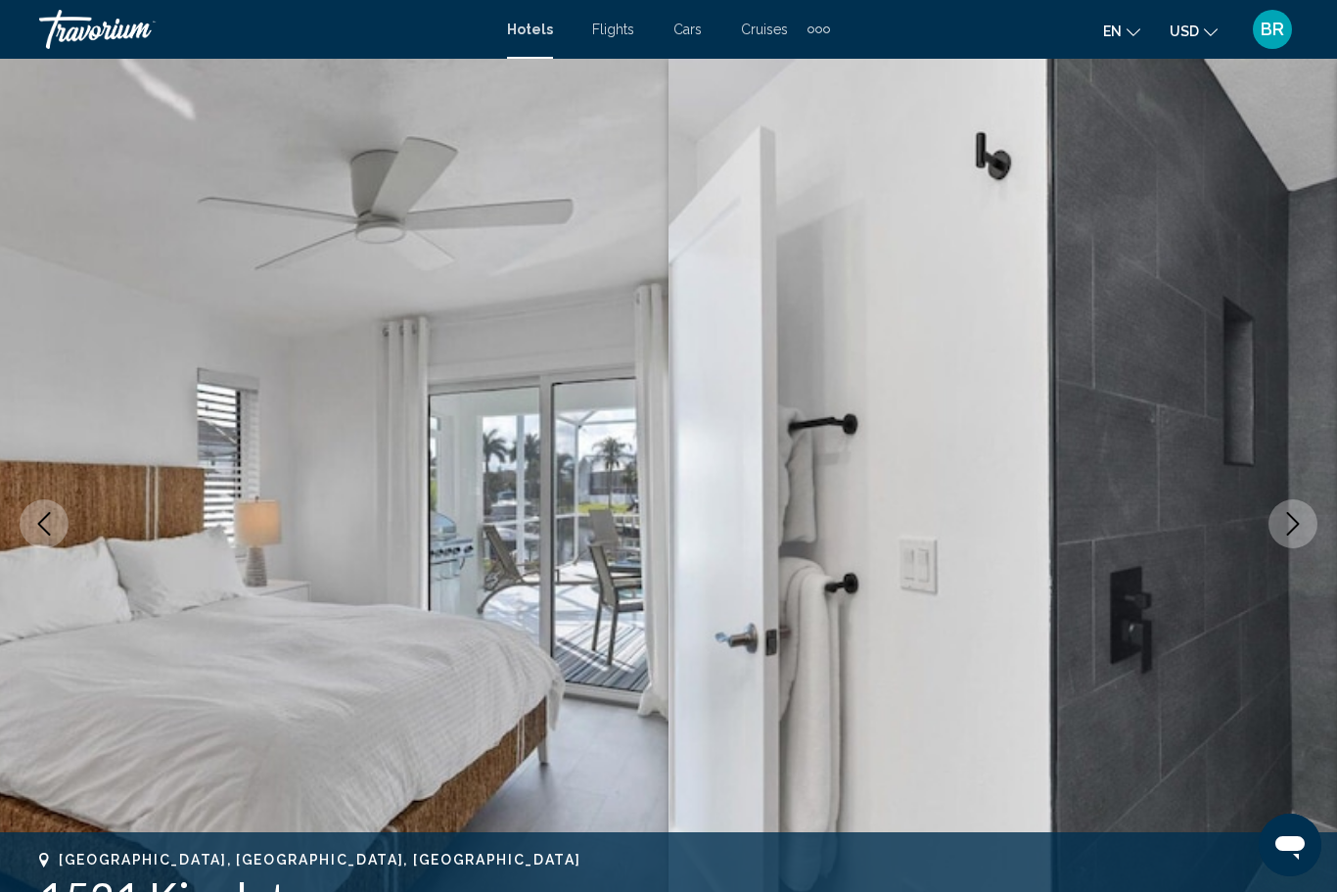
click at [37, 525] on icon "Previous image" at bounding box center [43, 523] width 23 height 23
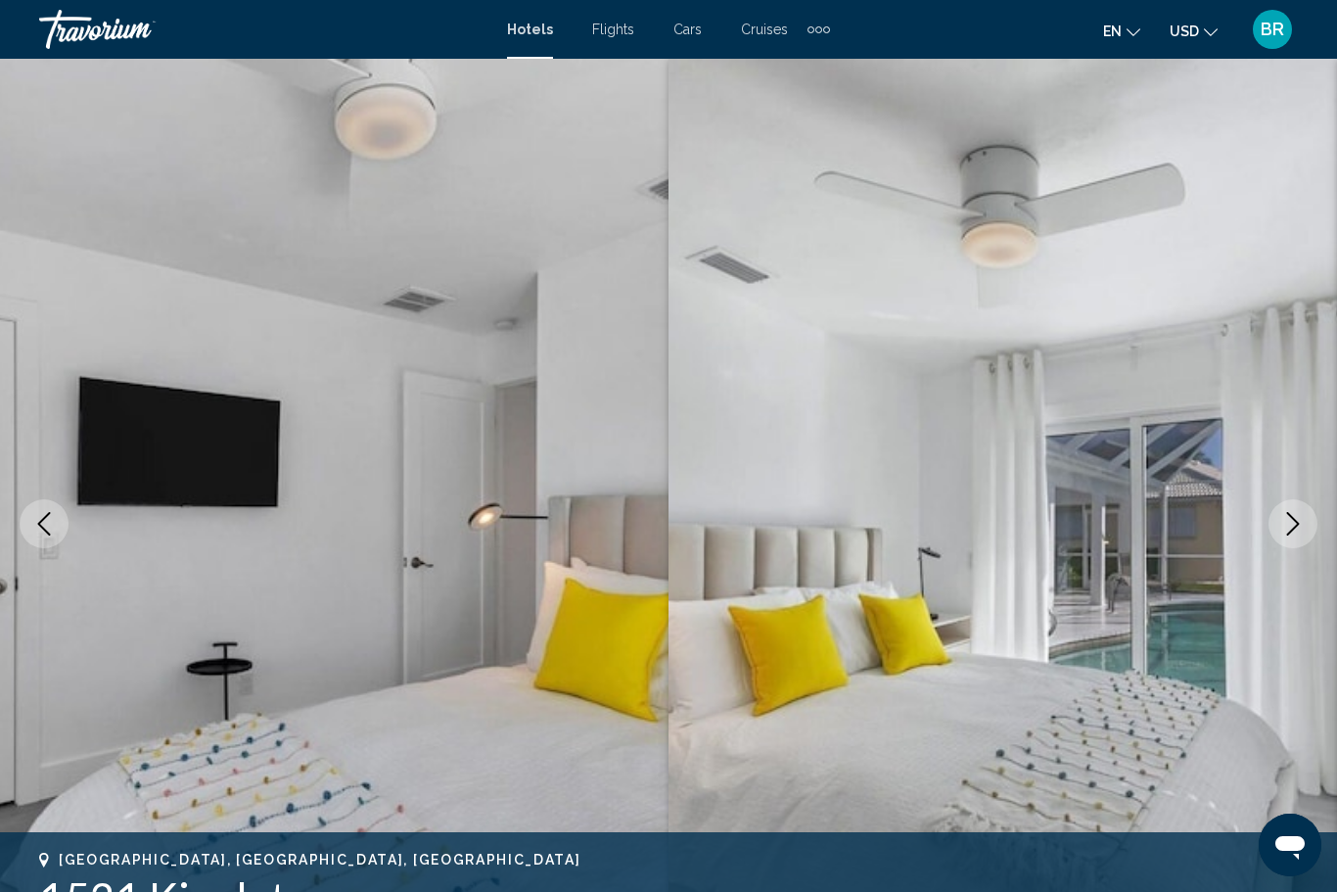
click at [40, 529] on icon "Previous image" at bounding box center [43, 523] width 23 height 23
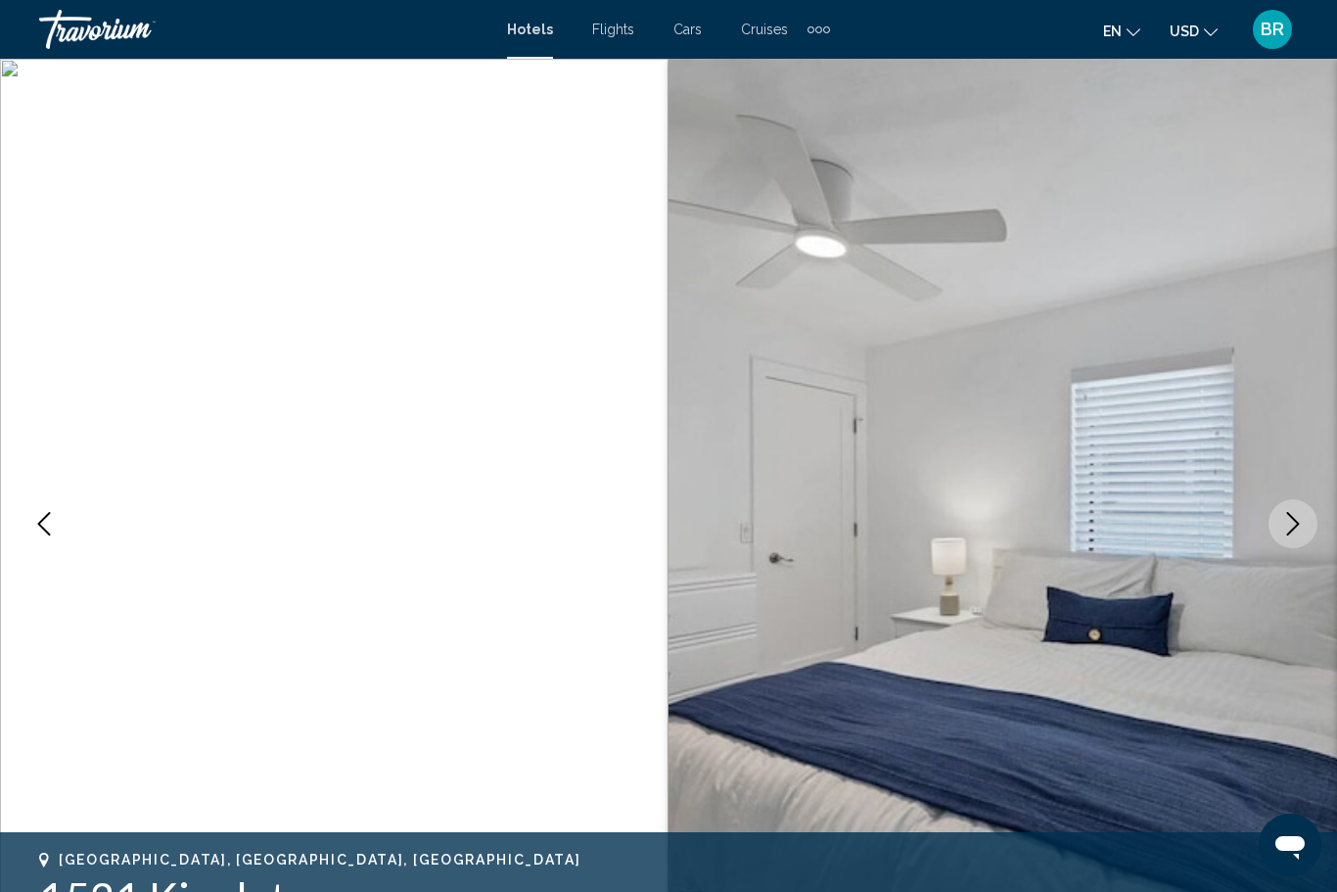
click at [37, 525] on icon "Previous image" at bounding box center [43, 523] width 23 height 23
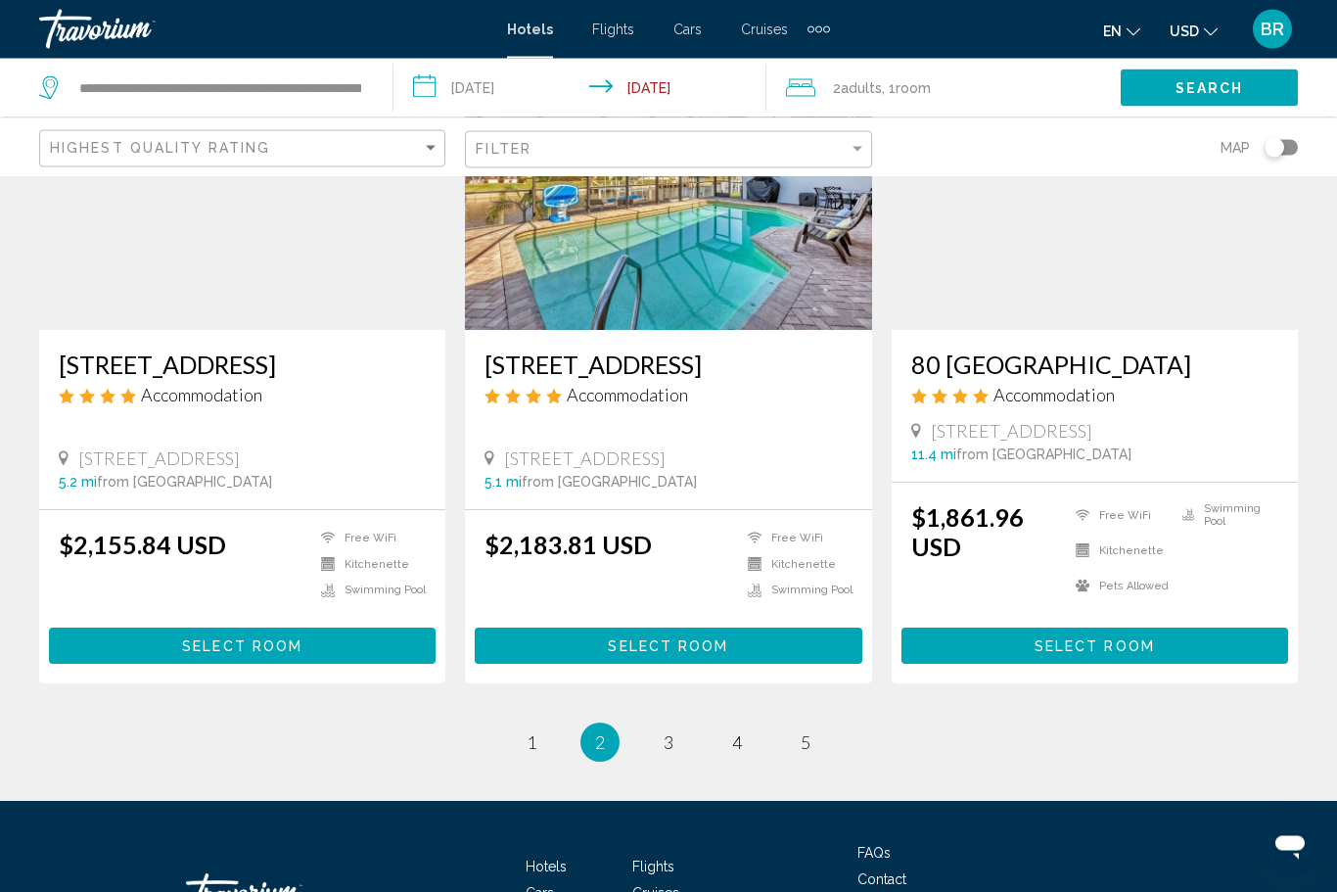
scroll to position [2405, 0]
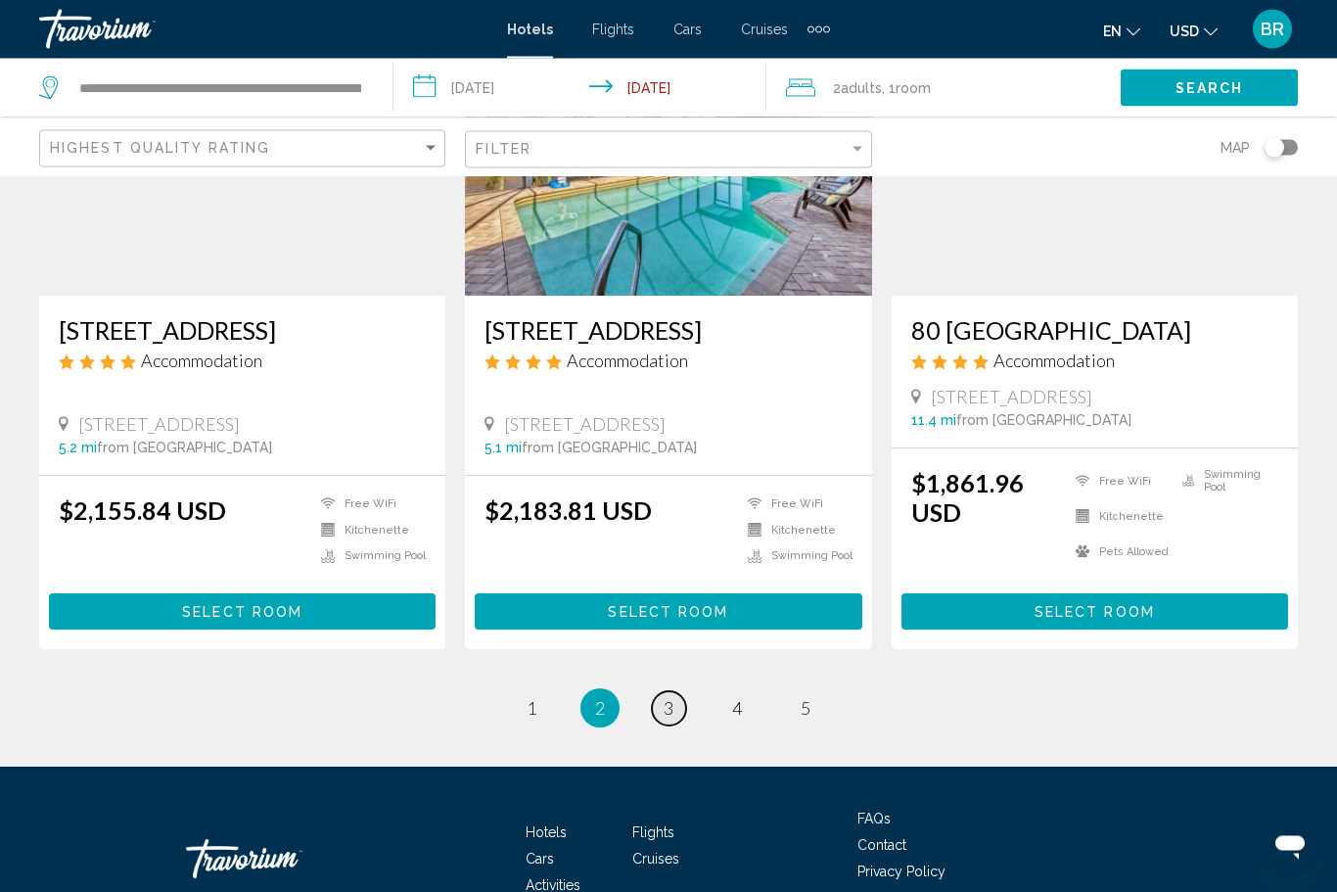
click at [667, 698] on span "3" at bounding box center [669, 709] width 10 height 22
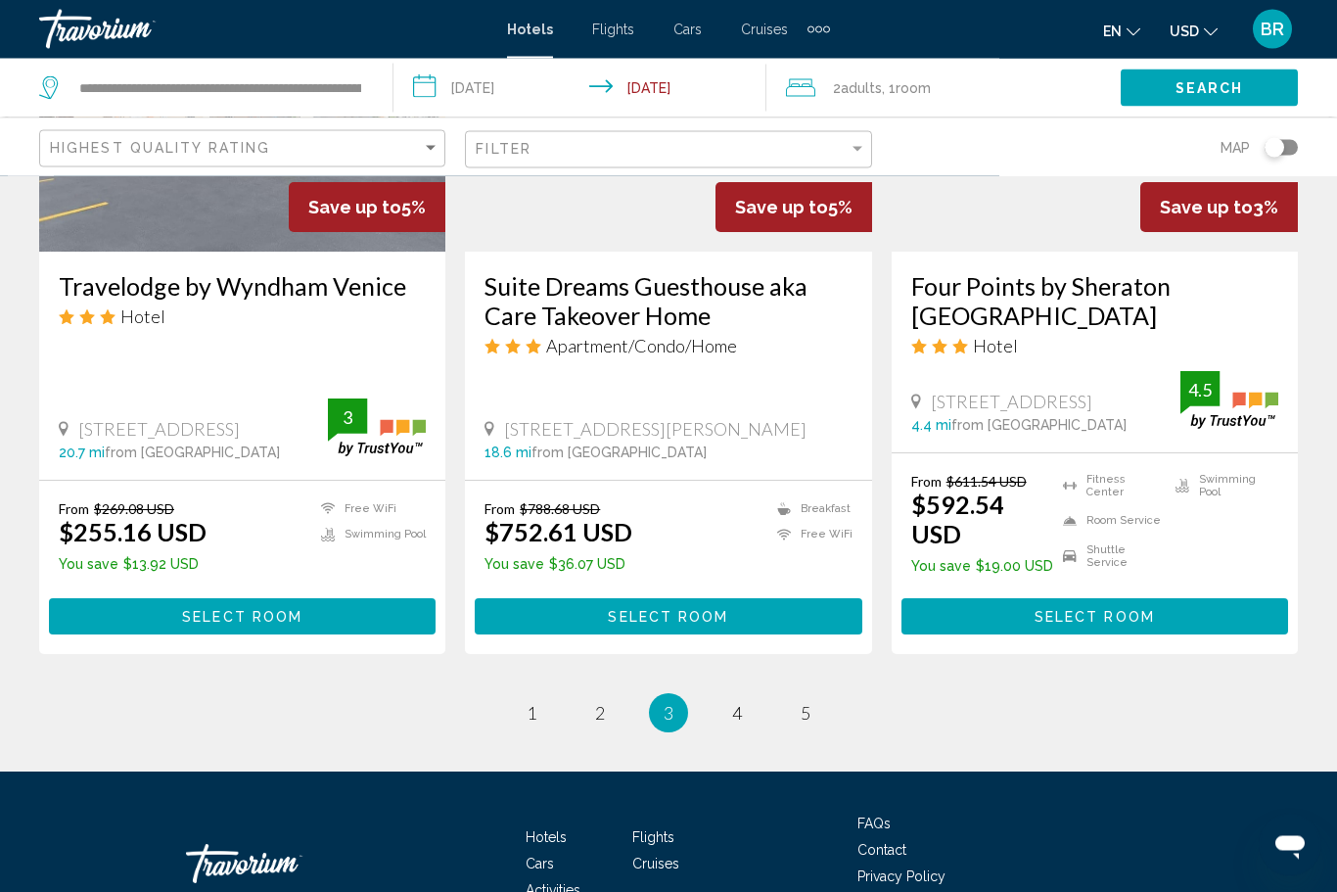
scroll to position [2612, 0]
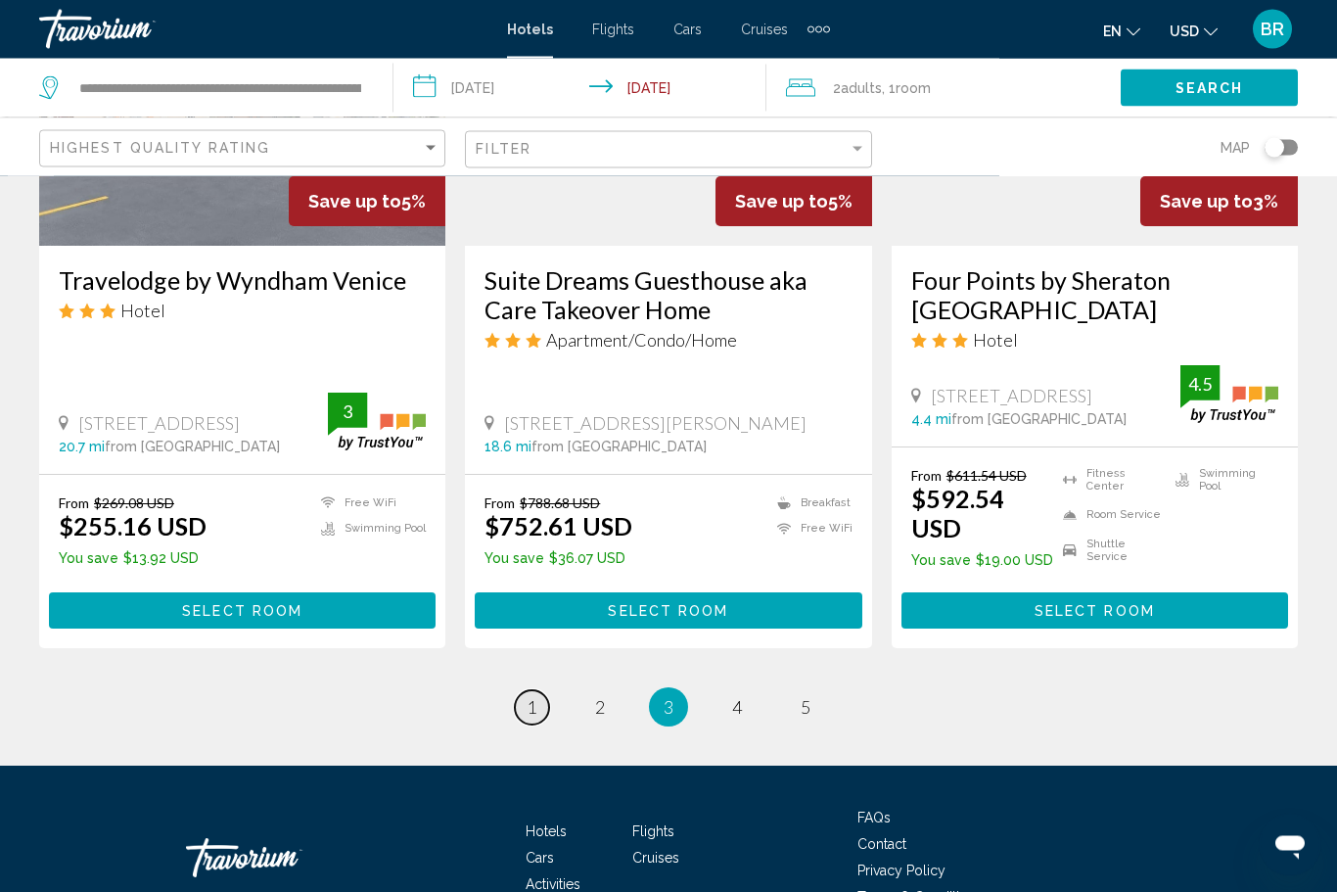
click at [532, 691] on link "page 1" at bounding box center [532, 708] width 34 height 34
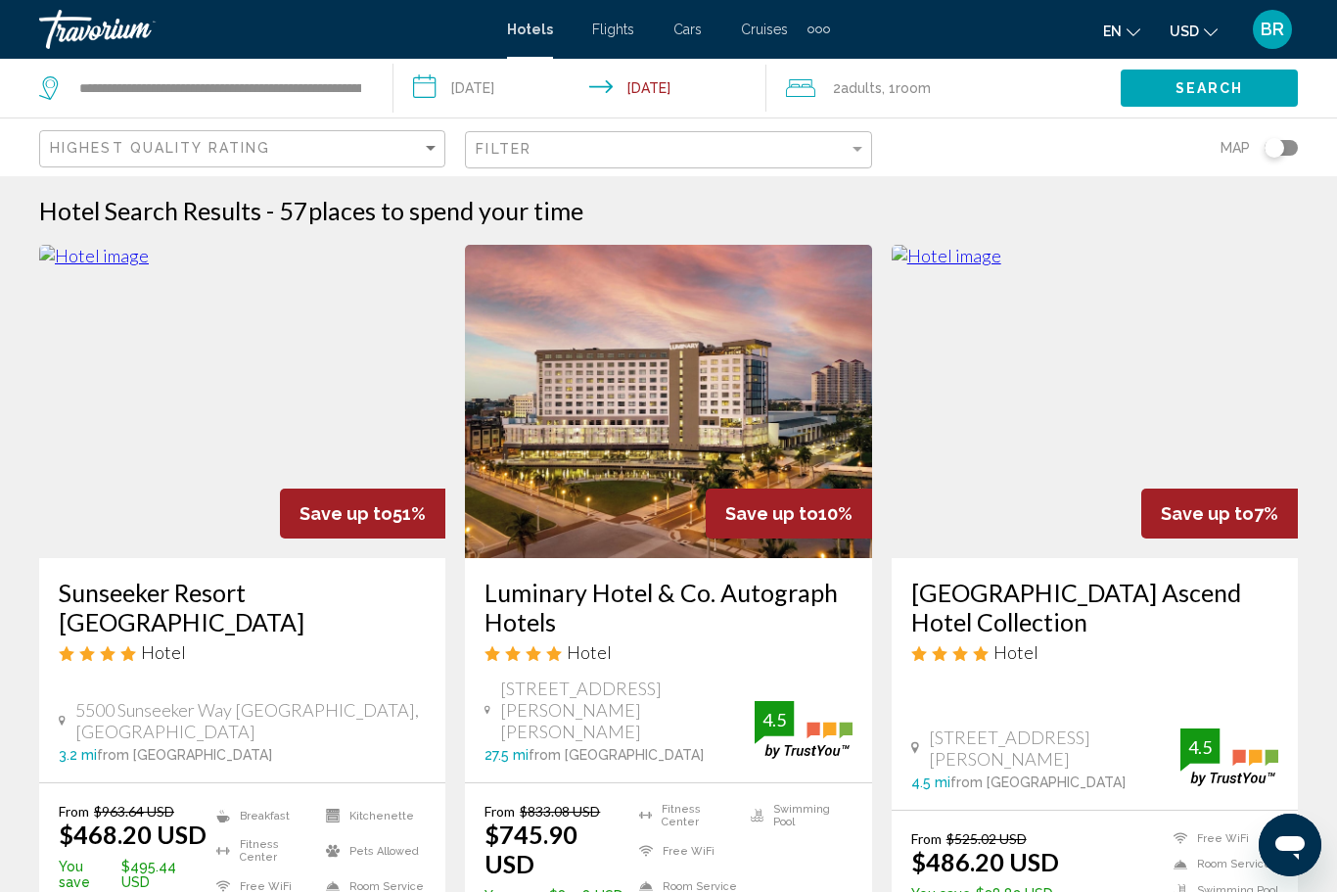
click at [1169, 82] on button "Search" at bounding box center [1209, 87] width 177 height 36
click at [1212, 81] on span "Search" at bounding box center [1210, 89] width 69 height 16
click at [1220, 85] on span "Search" at bounding box center [1210, 89] width 69 height 16
click at [200, 134] on div "Highest Quality Rating" at bounding box center [245, 149] width 390 height 36
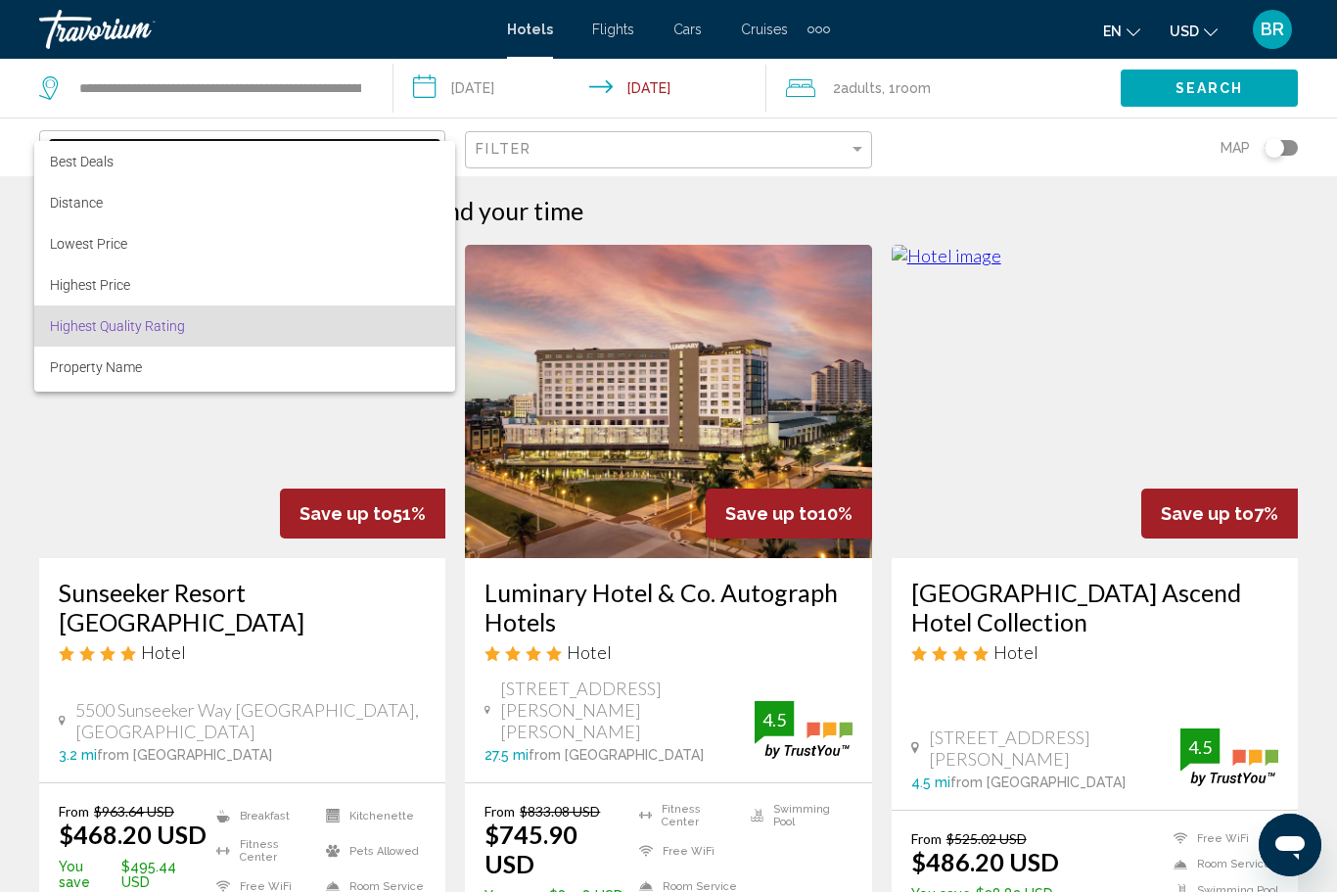
scroll to position [37, 0]
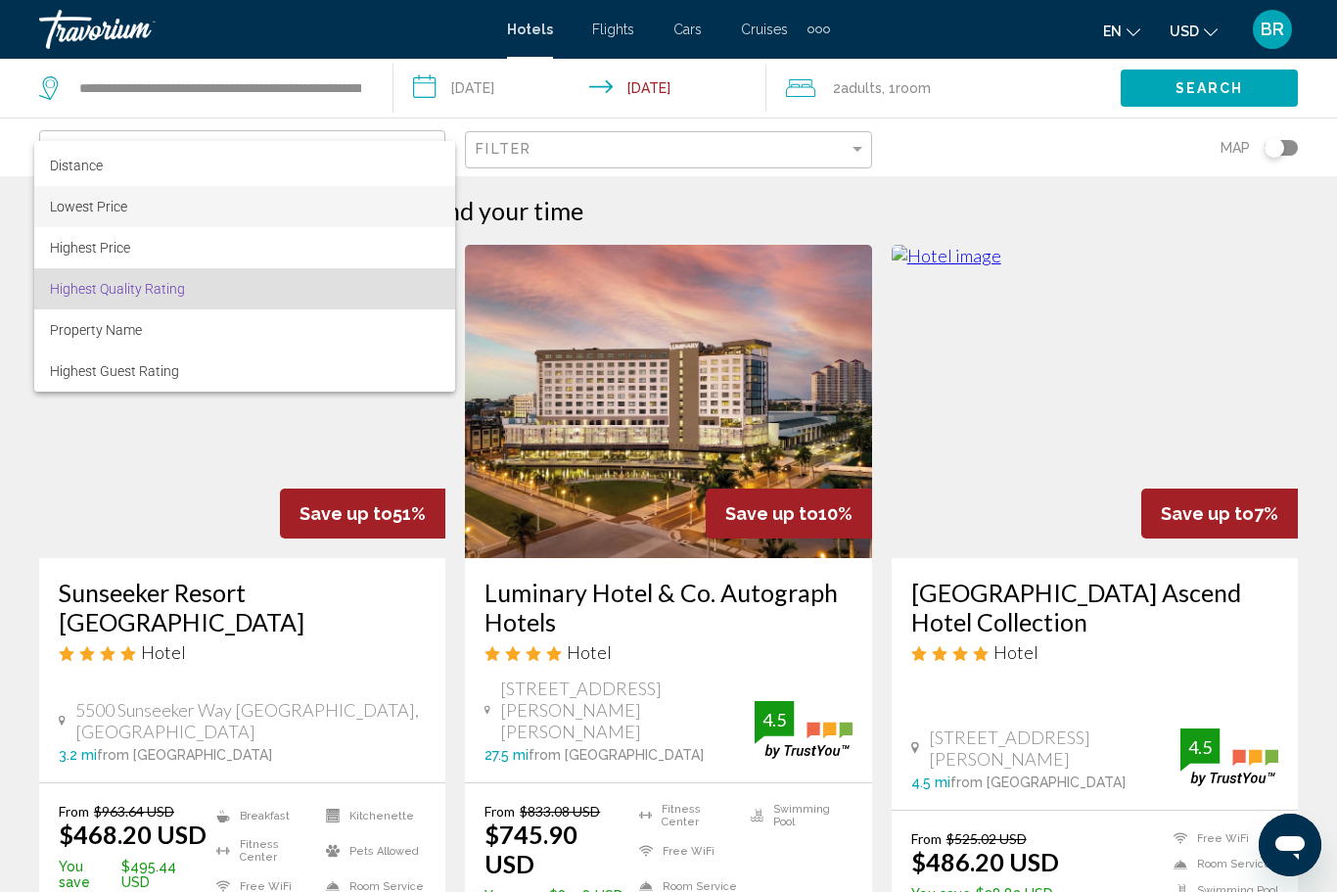
click at [70, 205] on span "Lowest Price" at bounding box center [88, 207] width 77 height 16
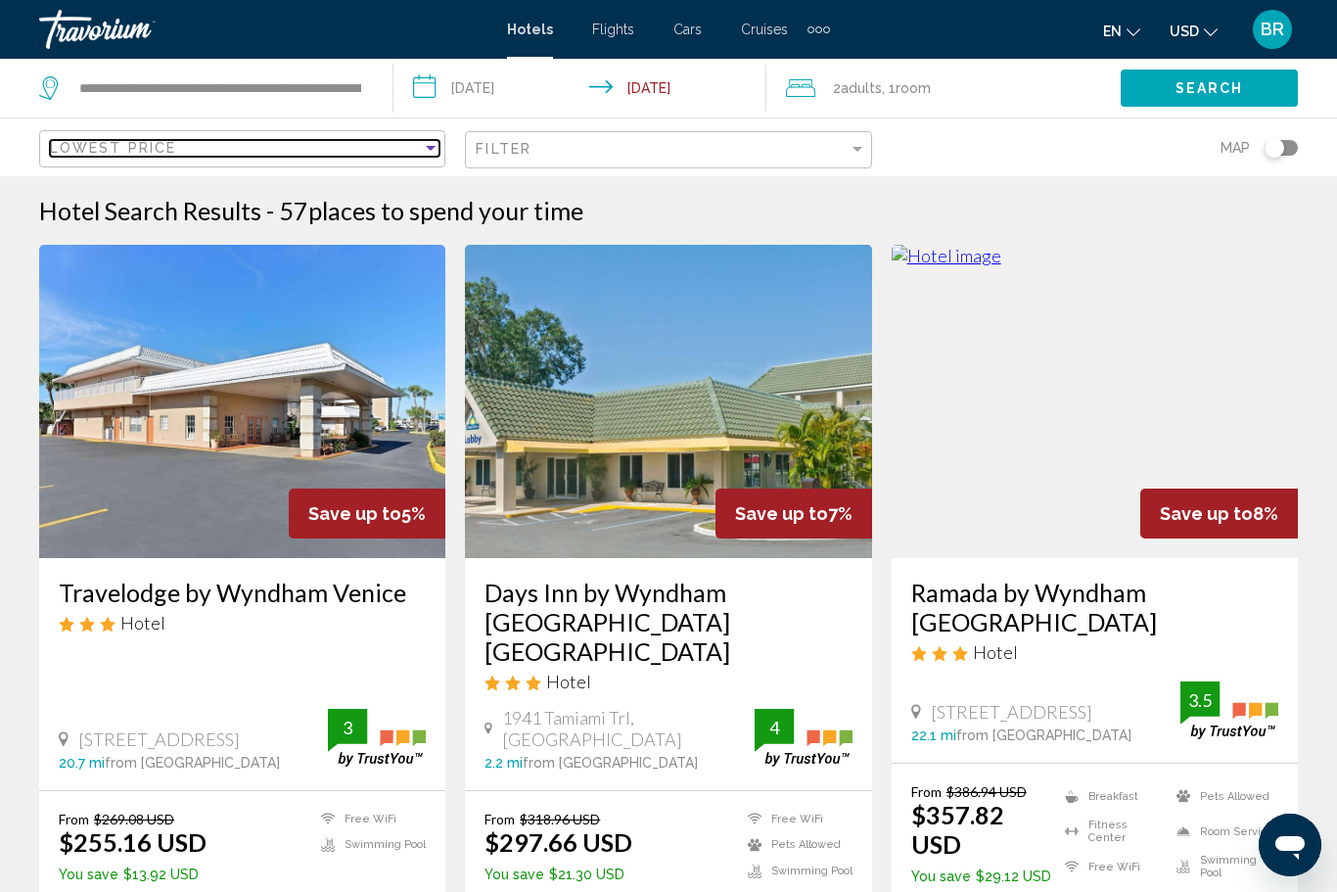
click at [79, 149] on span "Lowest Price" at bounding box center [113, 148] width 126 height 16
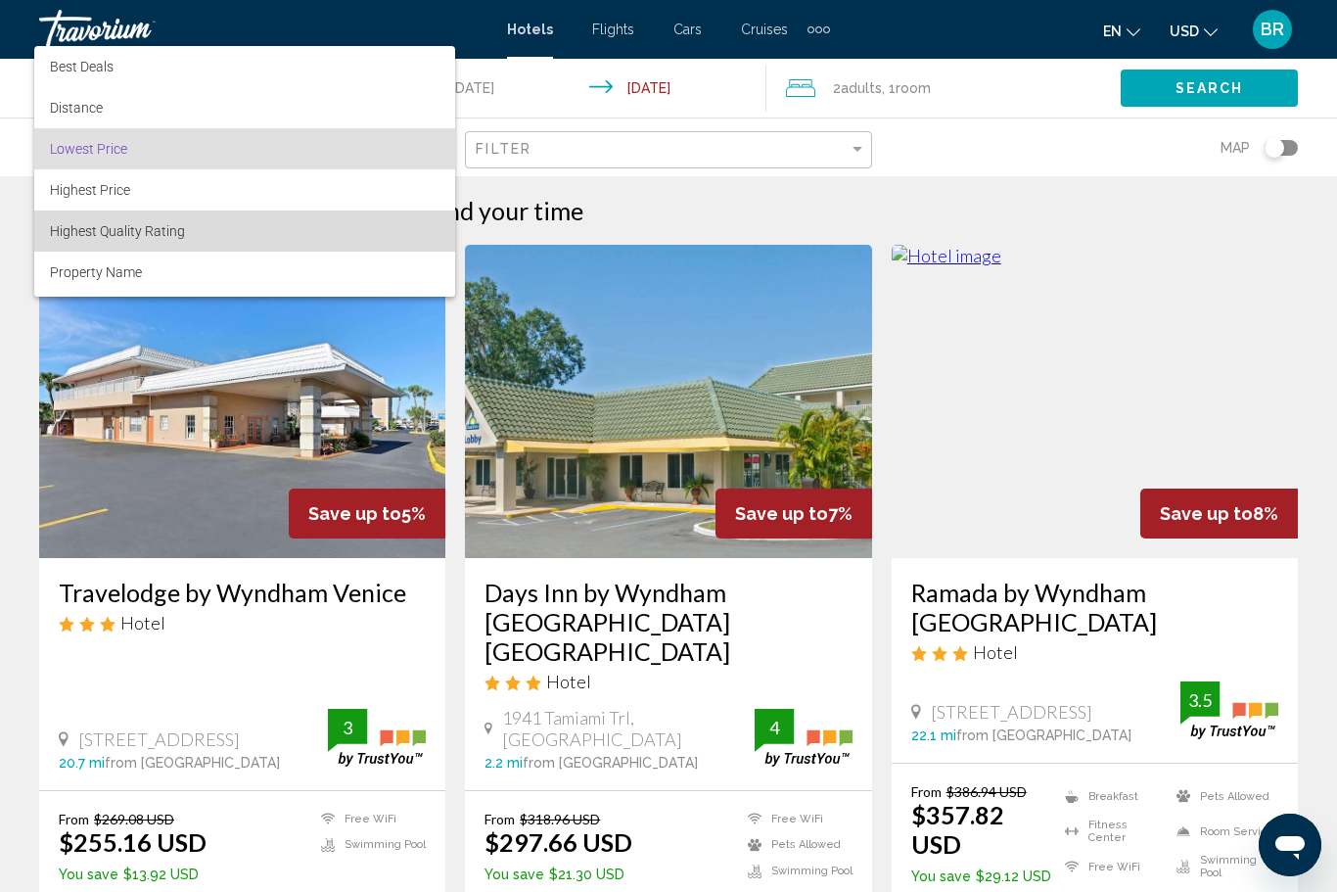
click at [71, 231] on span "Highest Quality Rating" at bounding box center [117, 231] width 135 height 16
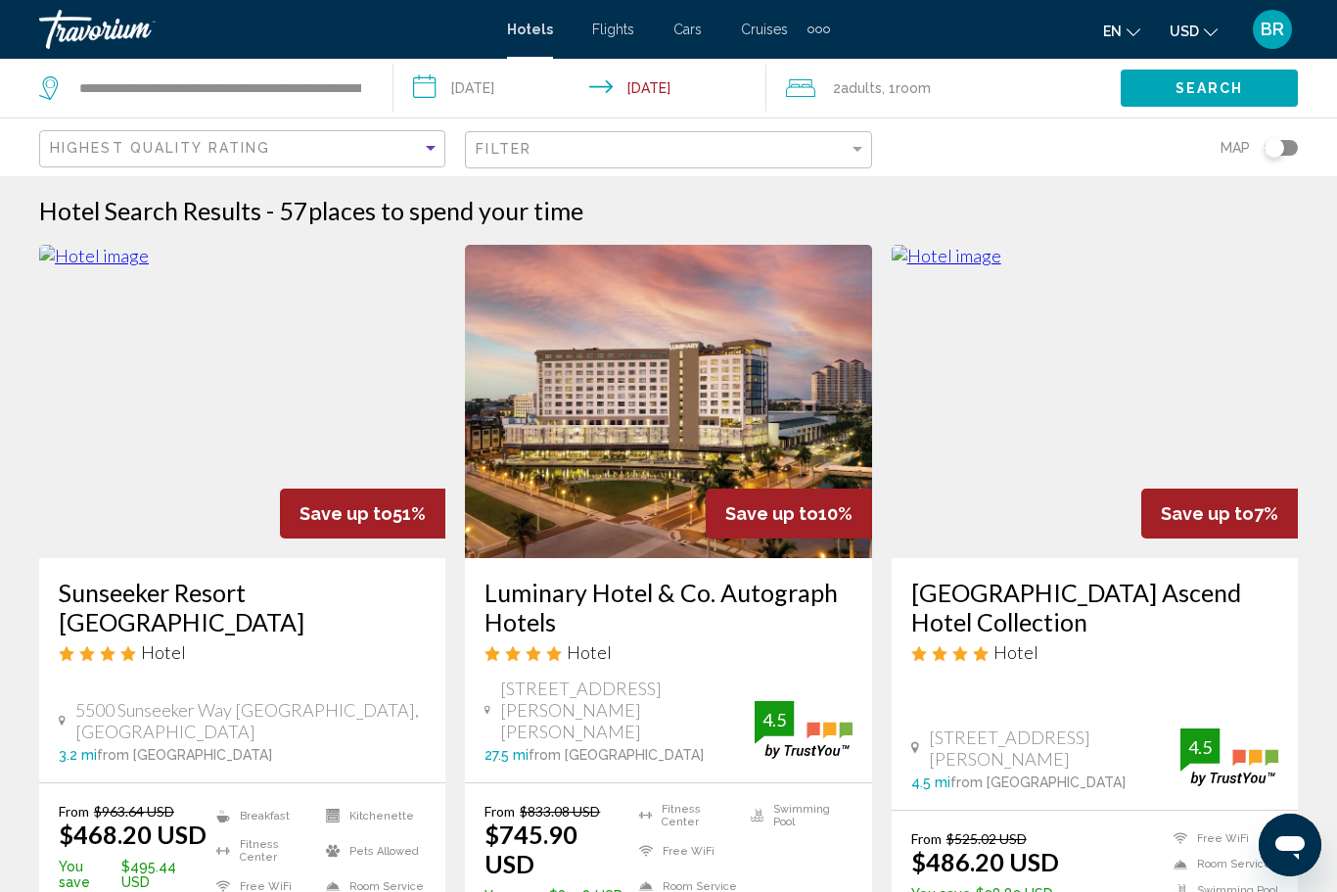
click at [150, 418] on img "Main content" at bounding box center [242, 401] width 406 height 313
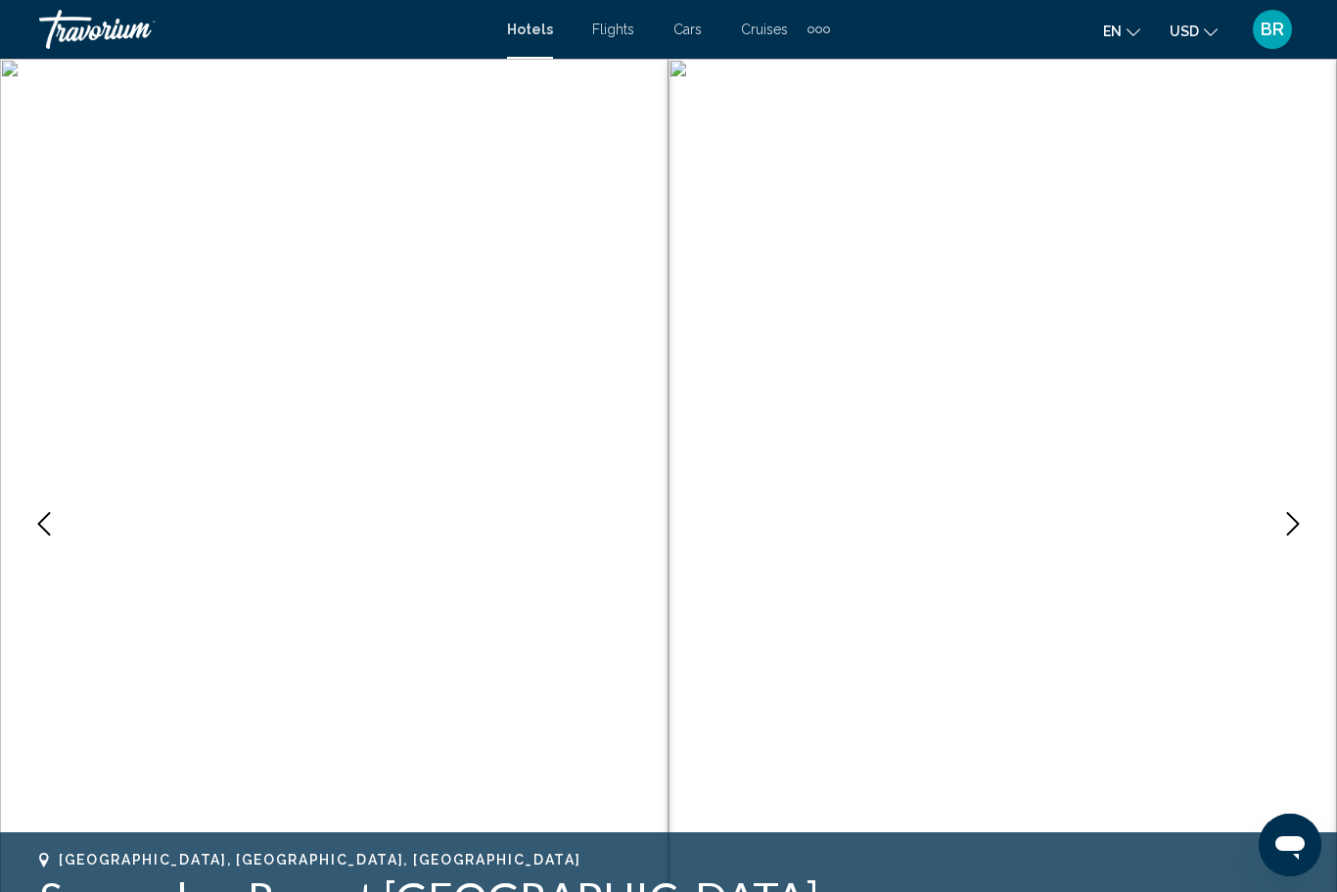
click at [37, 507] on button "Previous image" at bounding box center [44, 523] width 49 height 49
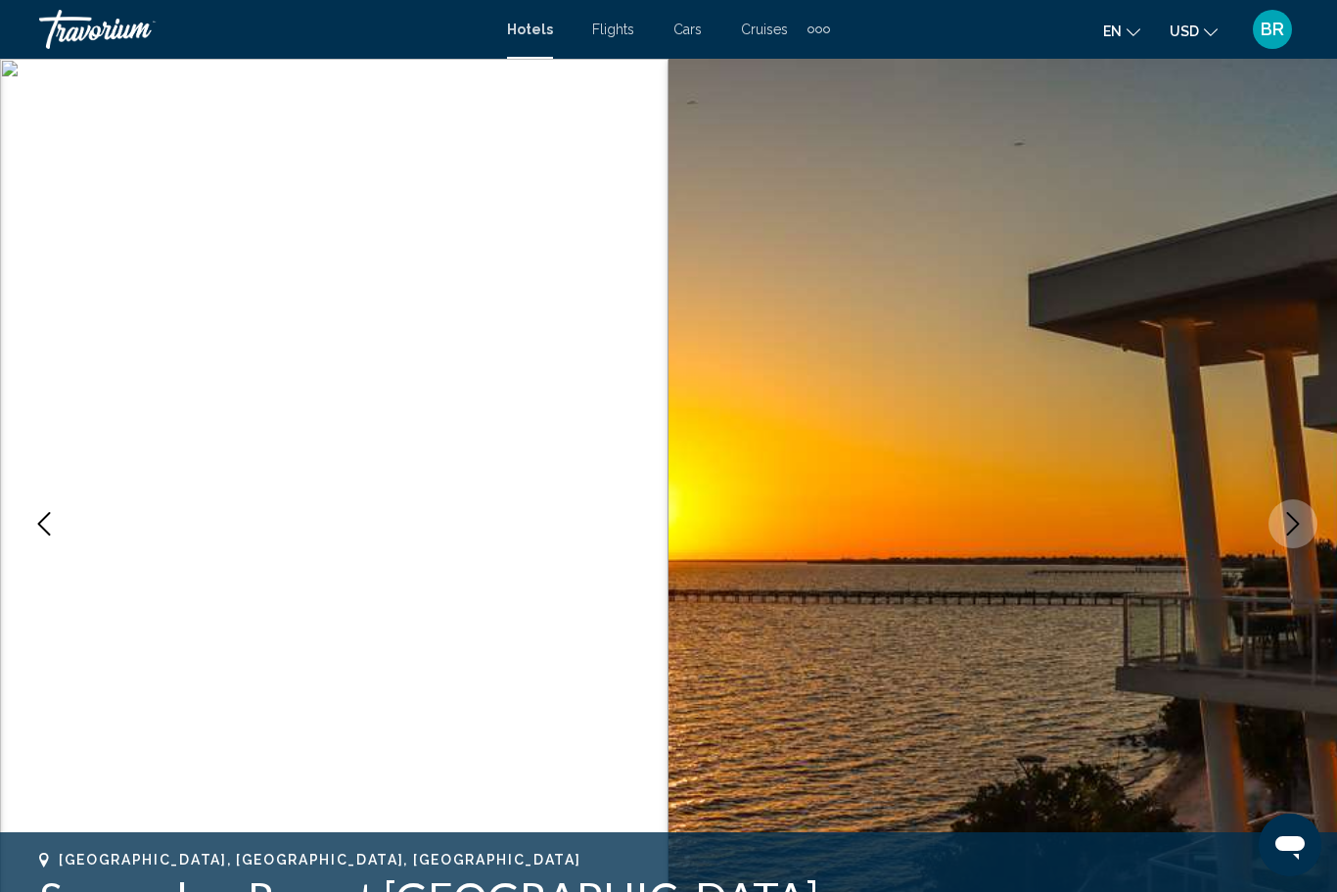
click at [40, 525] on icon "Previous image" at bounding box center [44, 523] width 13 height 23
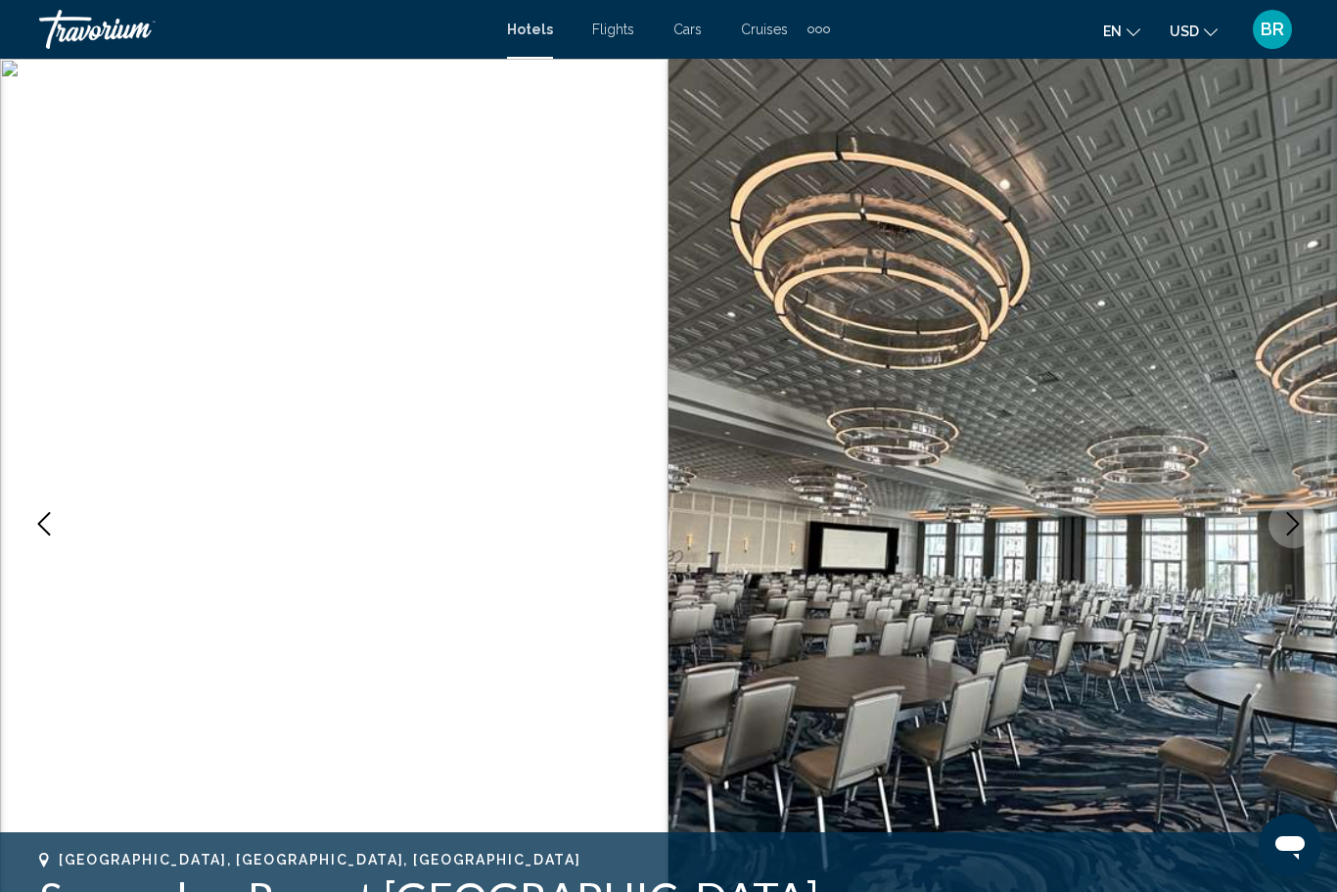
click at [40, 525] on icon "Previous image" at bounding box center [44, 523] width 13 height 23
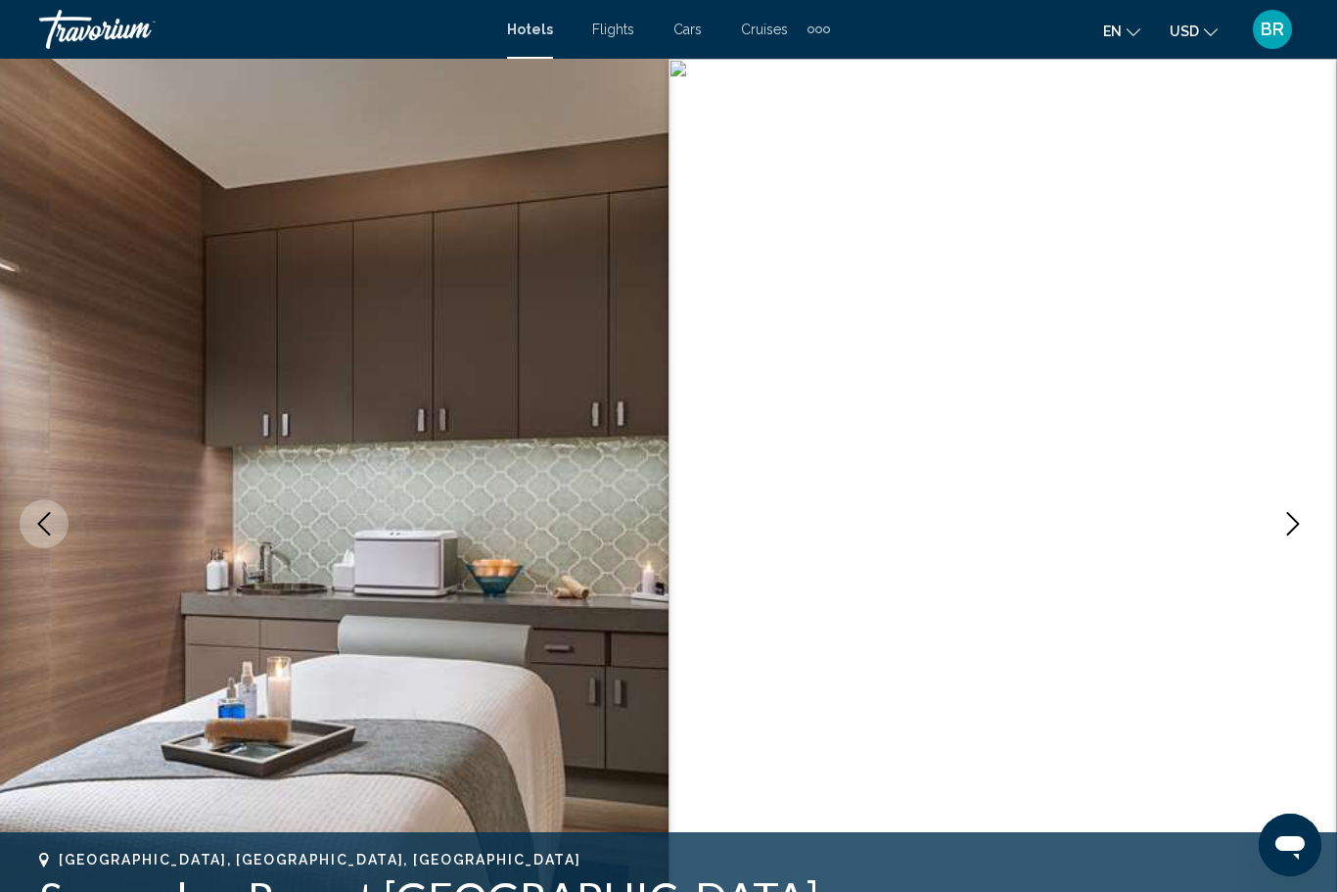
click at [38, 524] on icon "Previous image" at bounding box center [44, 523] width 13 height 23
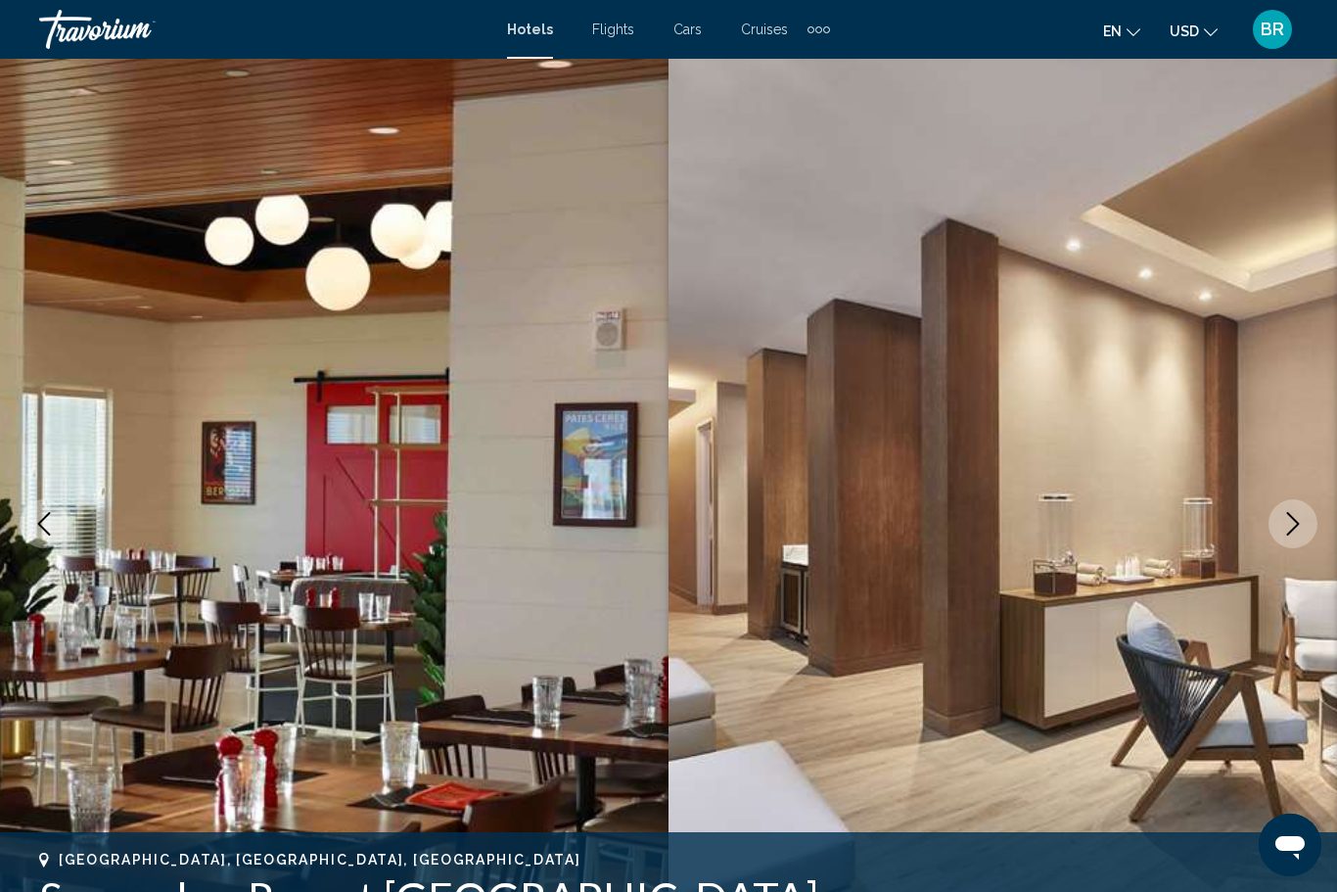
click at [41, 524] on icon "Previous image" at bounding box center [43, 523] width 23 height 23
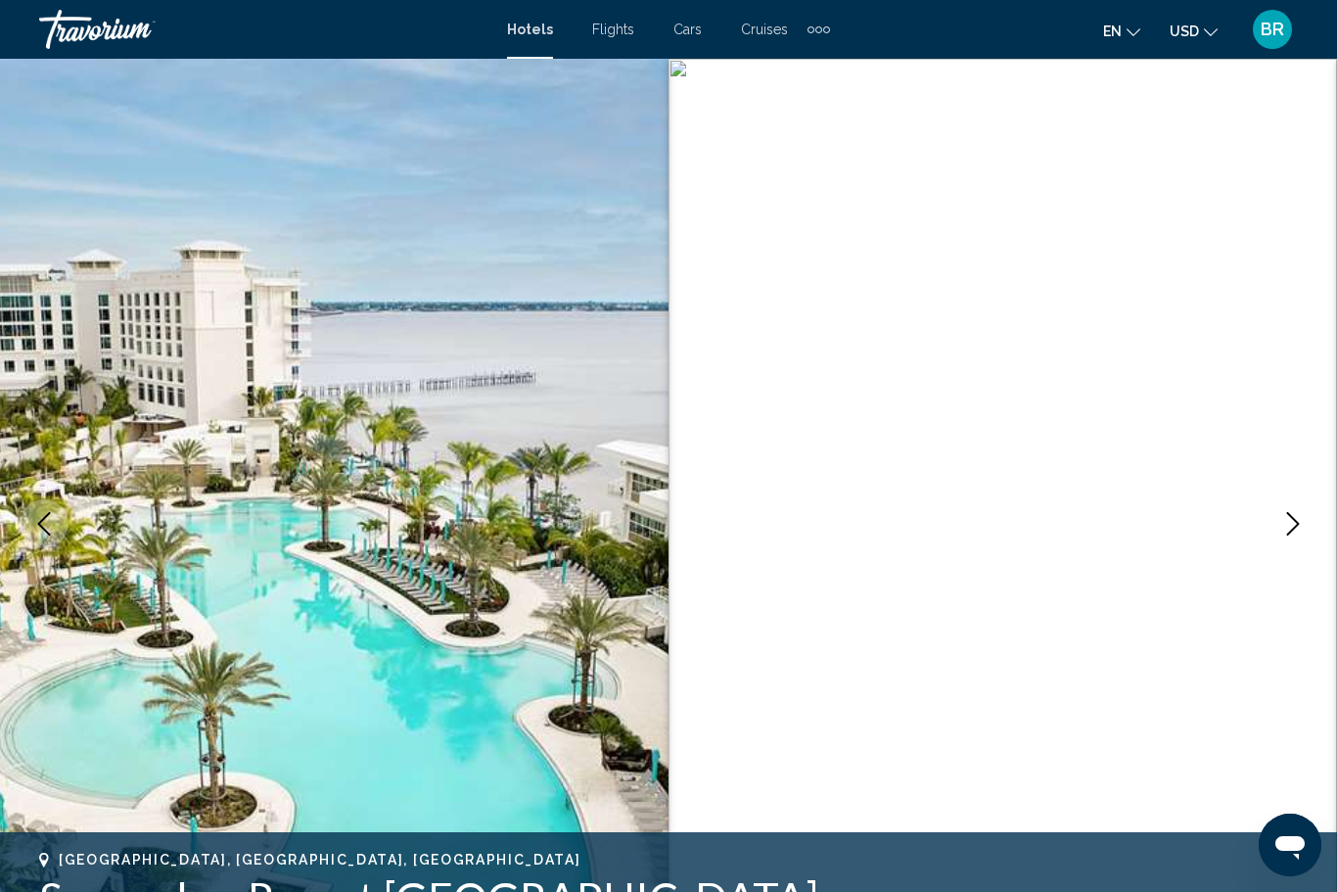
click at [37, 528] on icon "Previous image" at bounding box center [43, 523] width 23 height 23
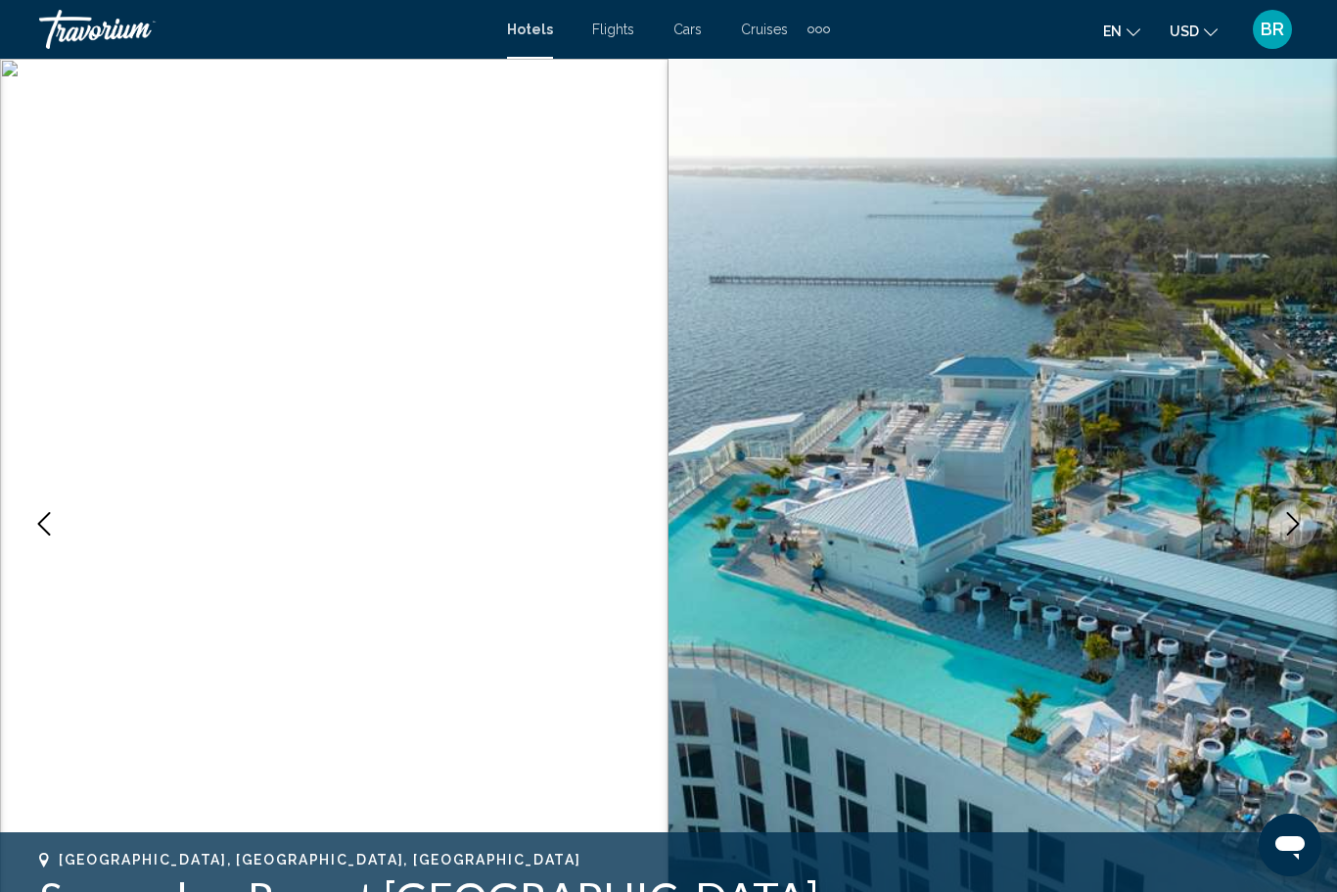
click at [40, 531] on icon "Previous image" at bounding box center [43, 523] width 23 height 23
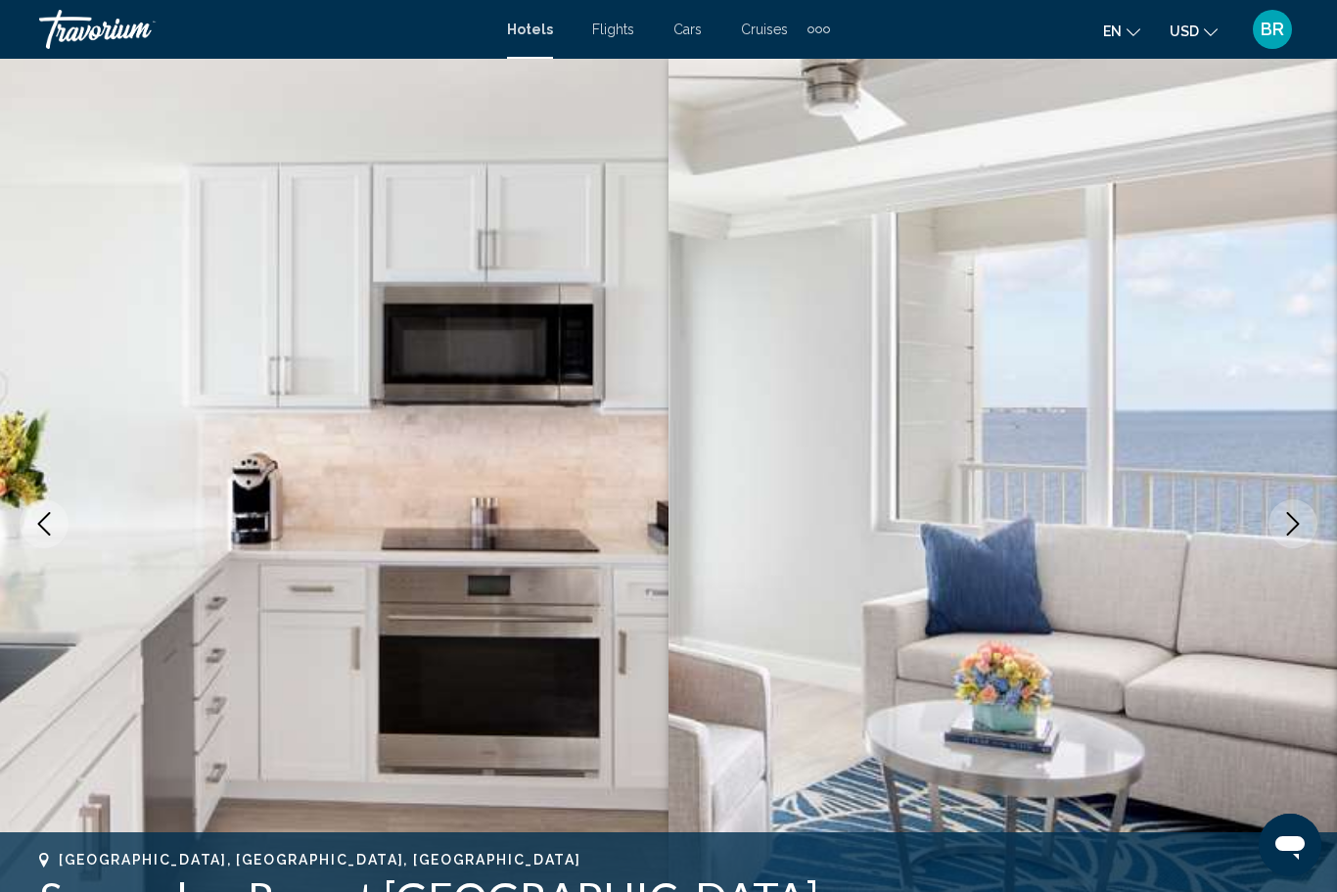
click at [40, 530] on icon "Previous image" at bounding box center [43, 523] width 23 height 23
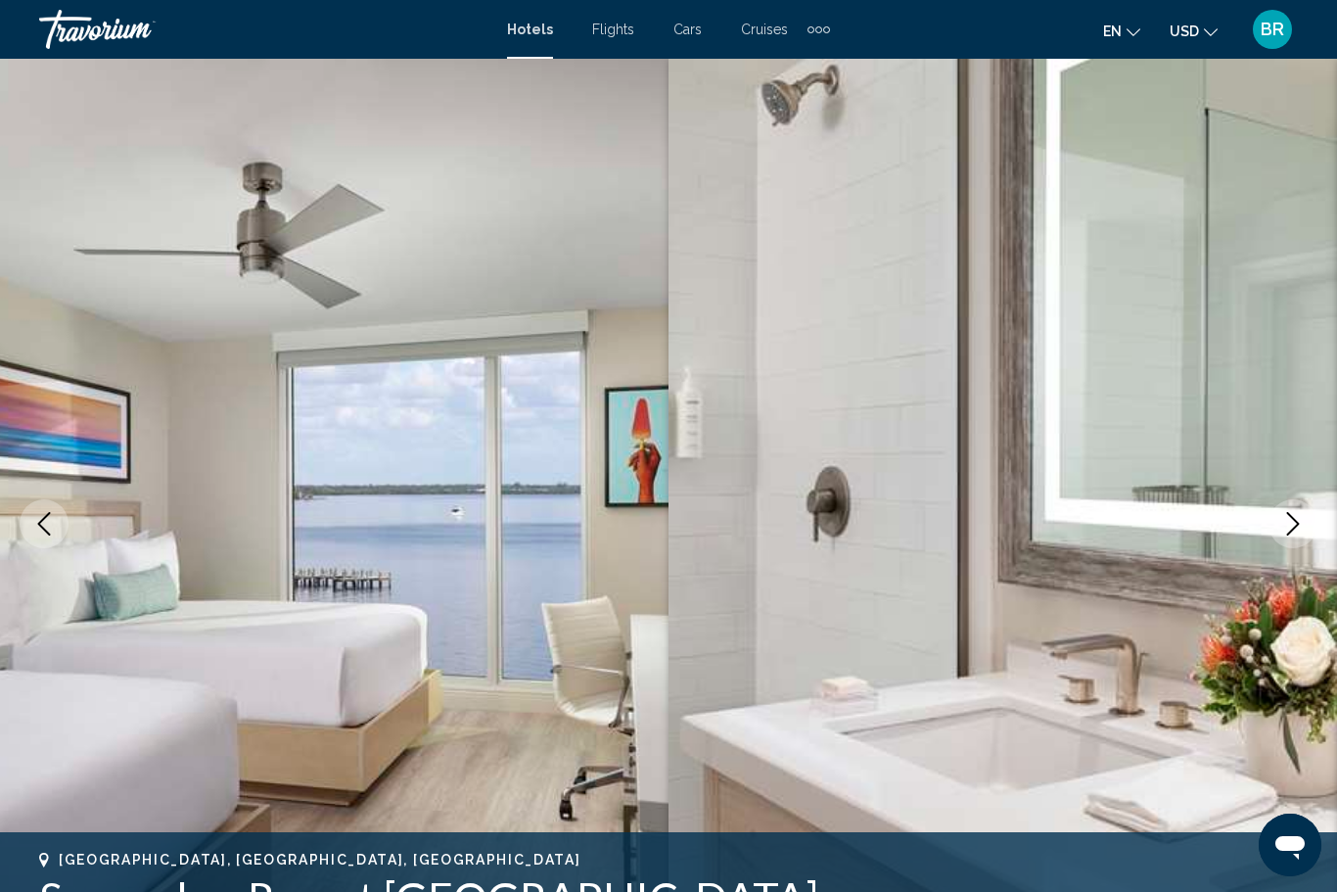
click at [42, 529] on icon "Previous image" at bounding box center [43, 523] width 23 height 23
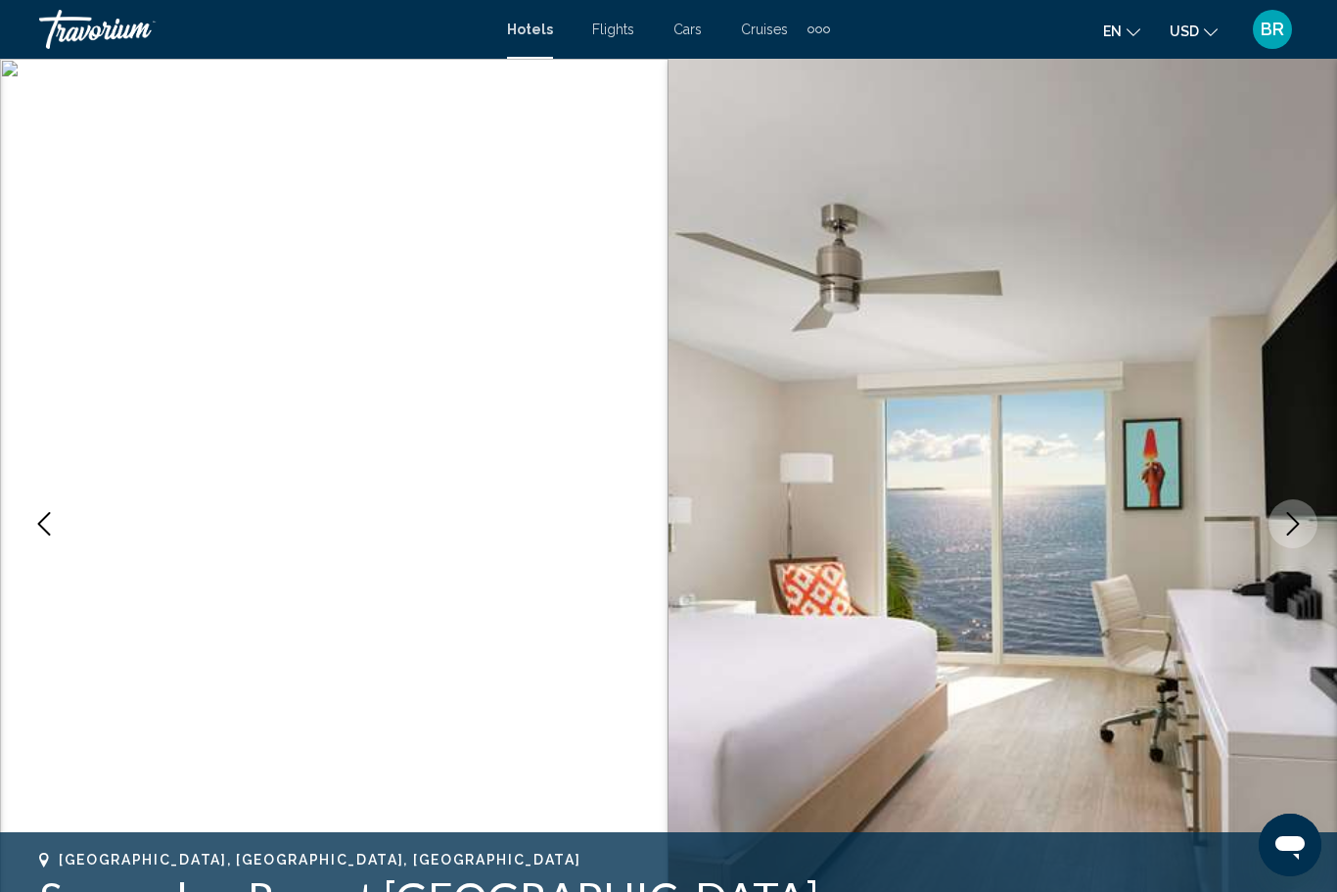
click at [39, 531] on icon "Previous image" at bounding box center [43, 523] width 23 height 23
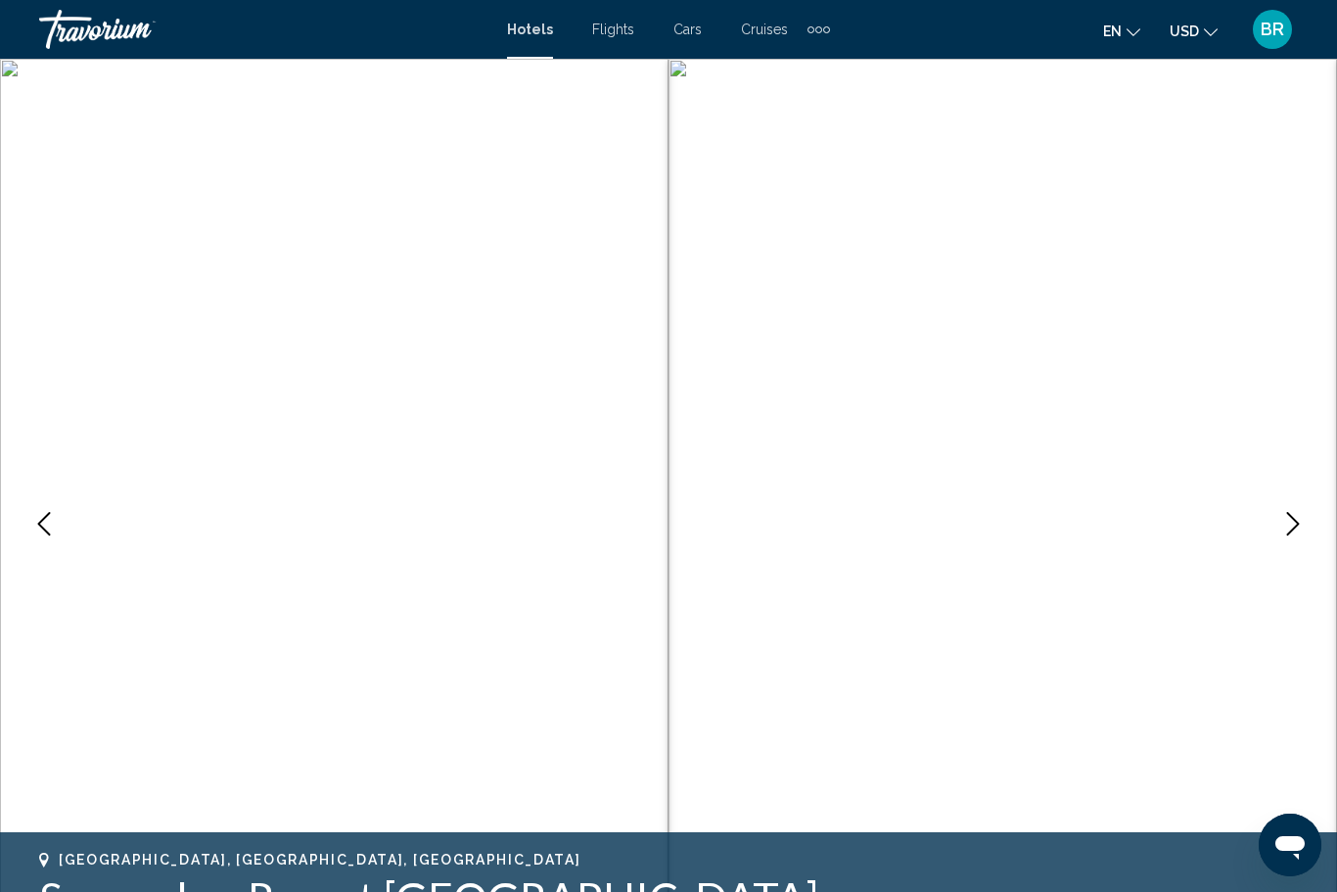
click at [43, 533] on icon "Previous image" at bounding box center [43, 523] width 23 height 23
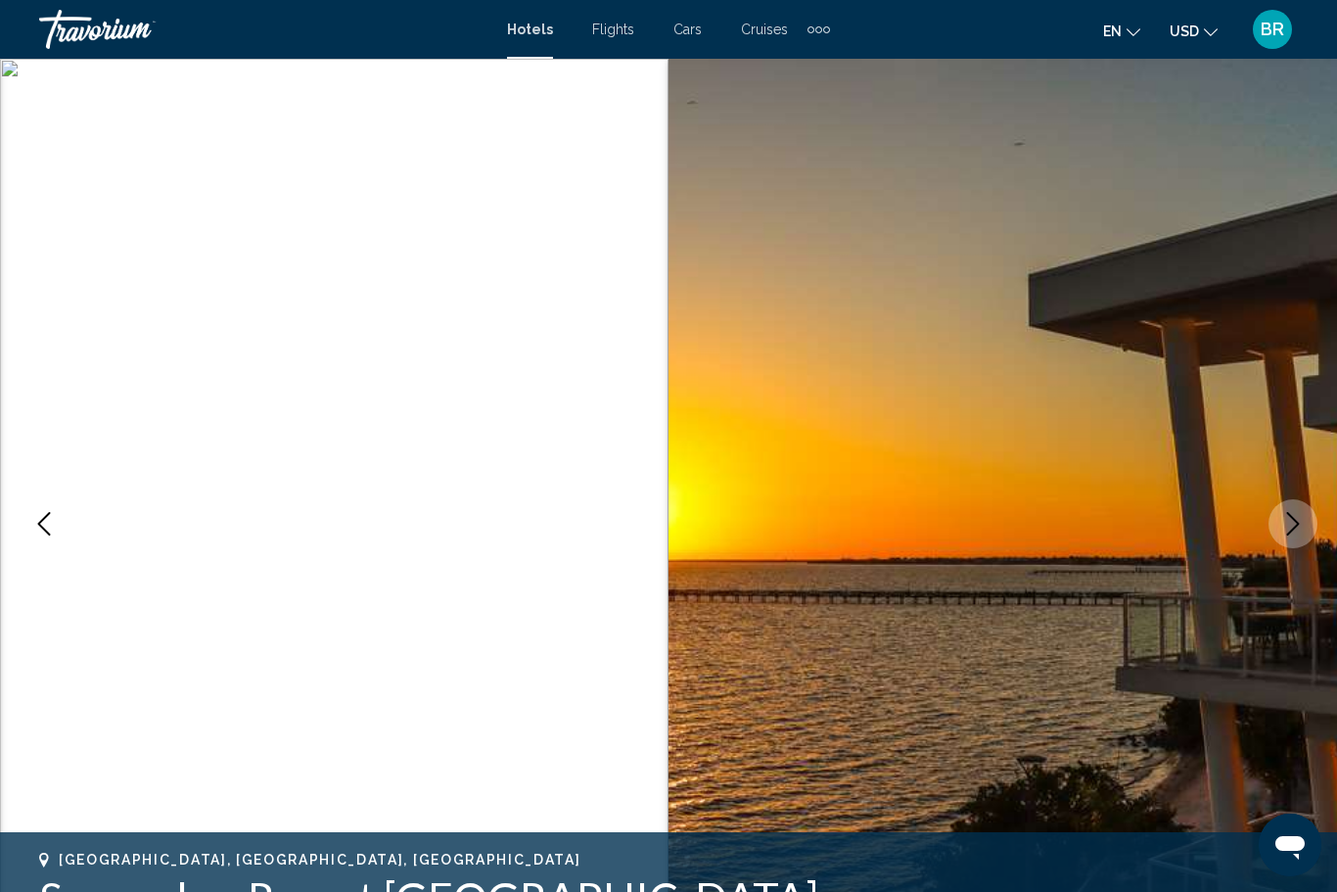
click at [45, 533] on icon "Previous image" at bounding box center [43, 523] width 23 height 23
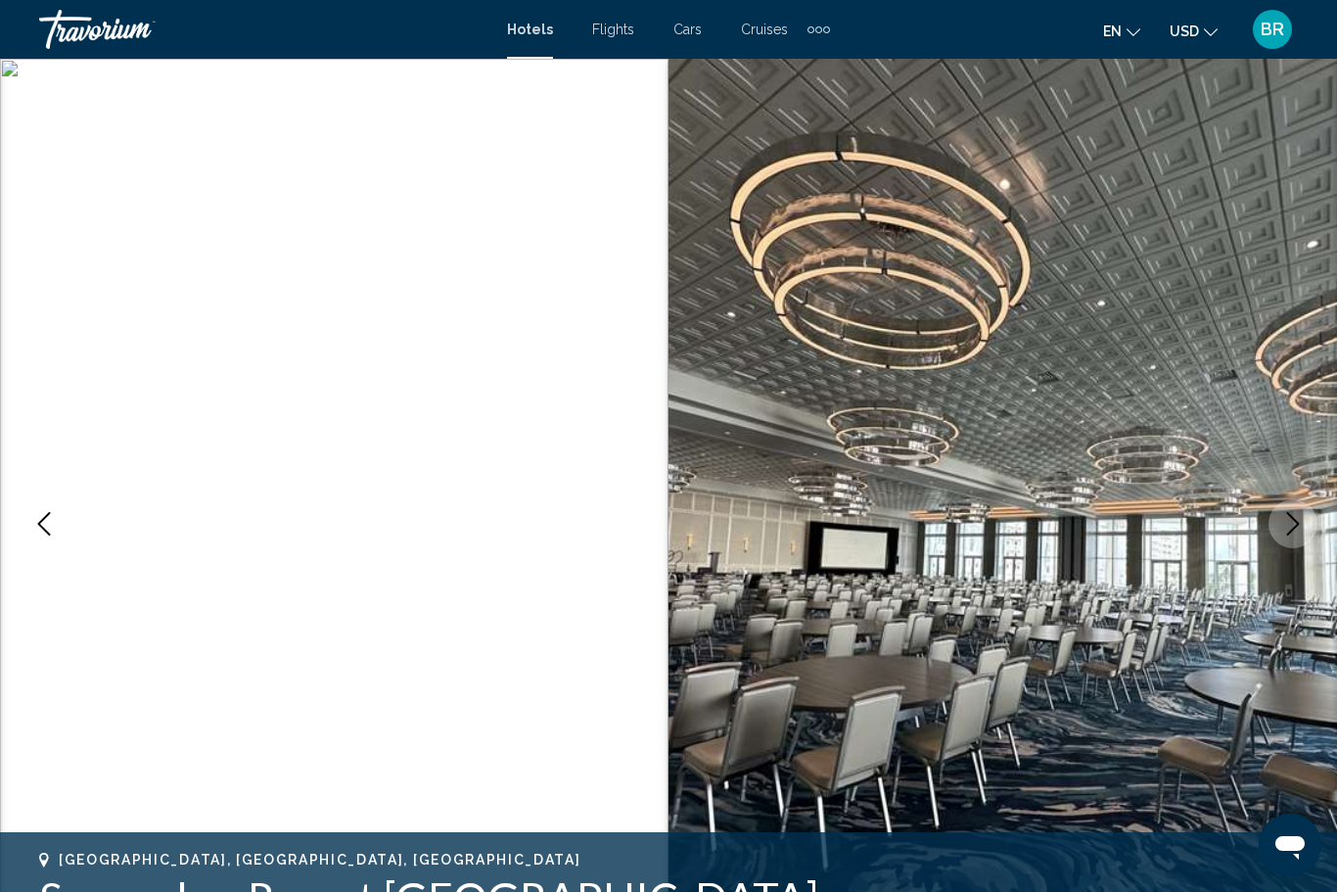
click at [39, 531] on icon "Previous image" at bounding box center [43, 523] width 23 height 23
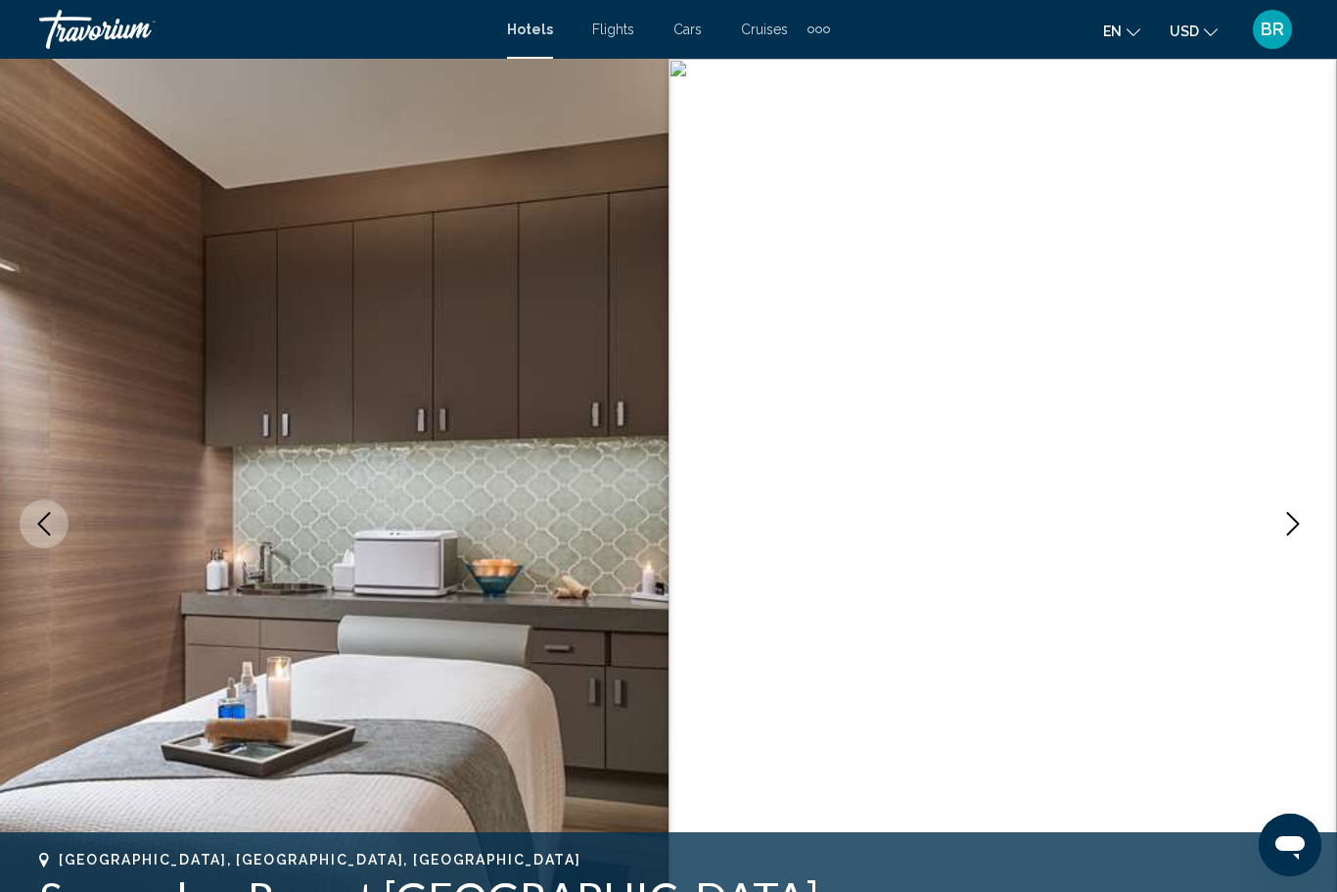
click at [41, 534] on icon "Previous image" at bounding box center [43, 523] width 23 height 23
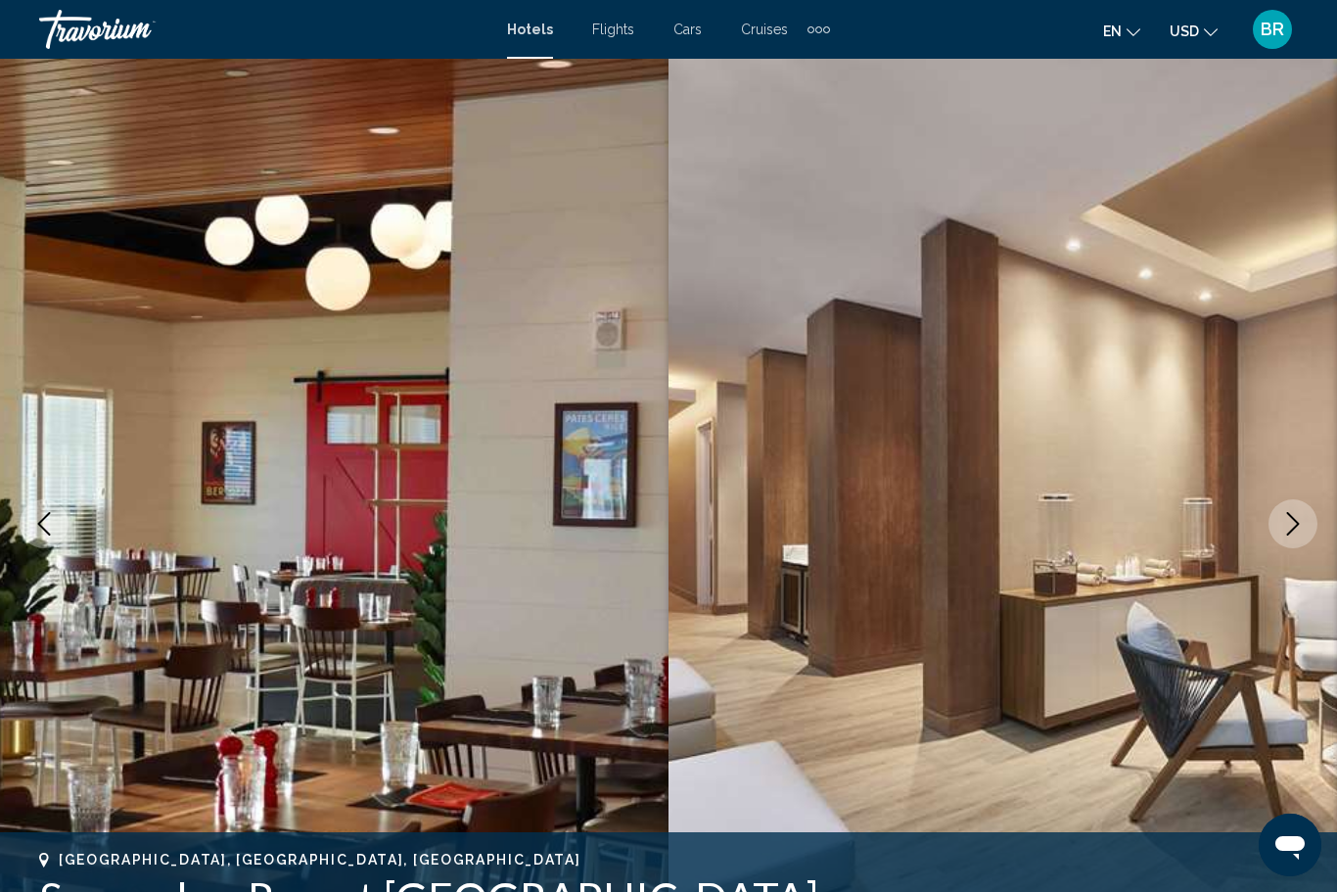
click at [41, 526] on icon "Previous image" at bounding box center [44, 523] width 13 height 23
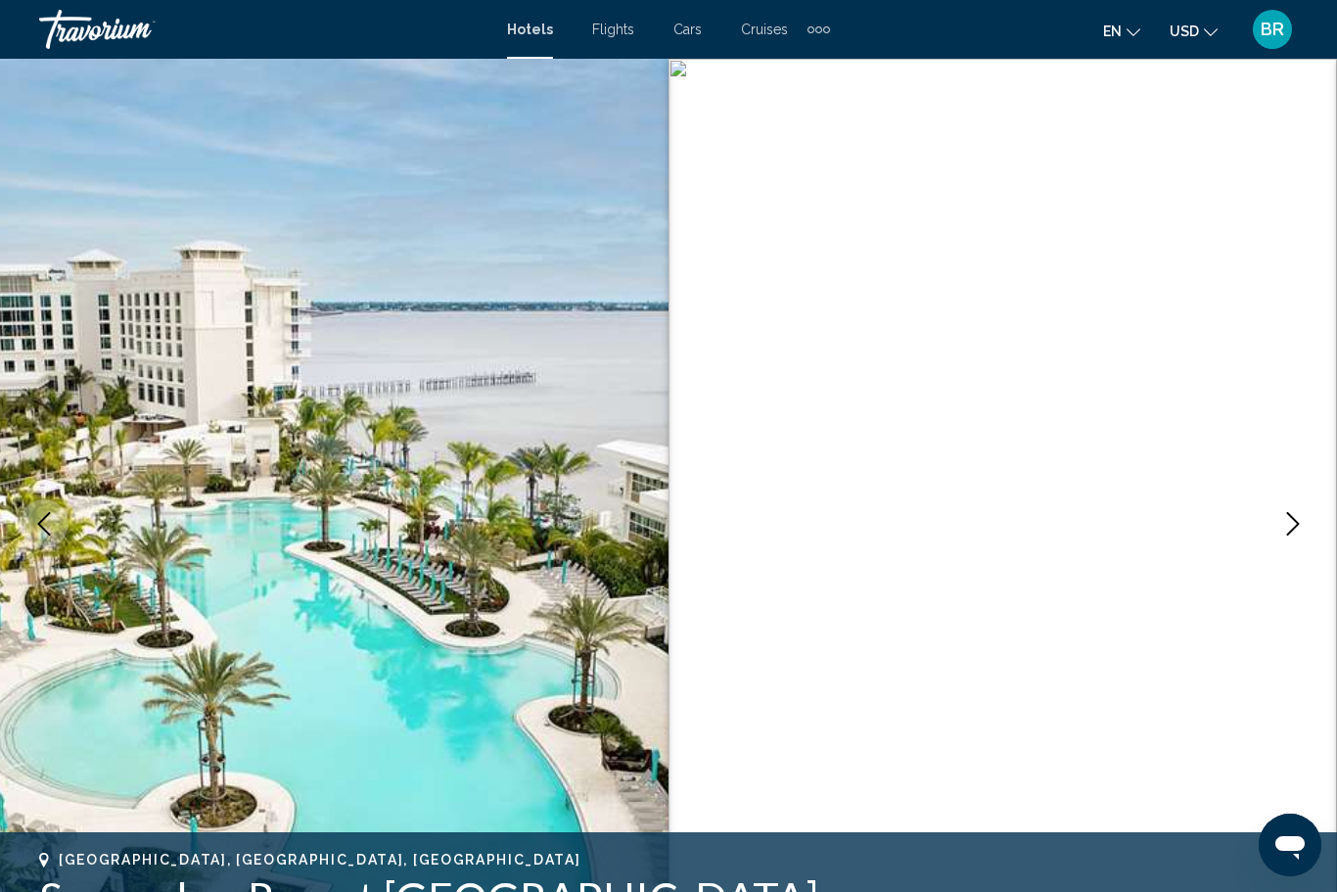
click at [38, 525] on icon "Previous image" at bounding box center [43, 523] width 23 height 23
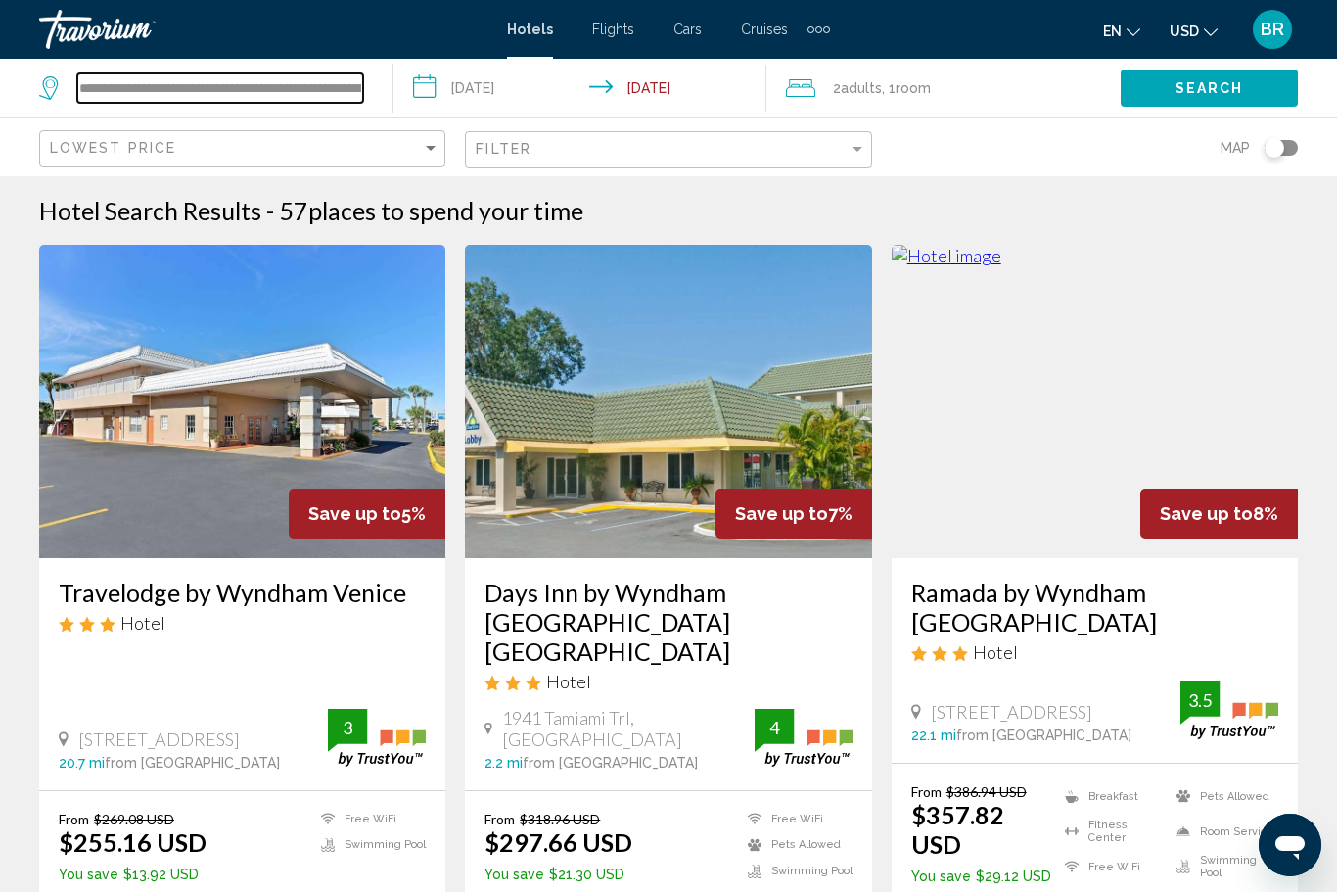
click at [129, 91] on input "**********" at bounding box center [220, 87] width 286 height 29
click at [150, 85] on input "**********" at bounding box center [220, 87] width 286 height 29
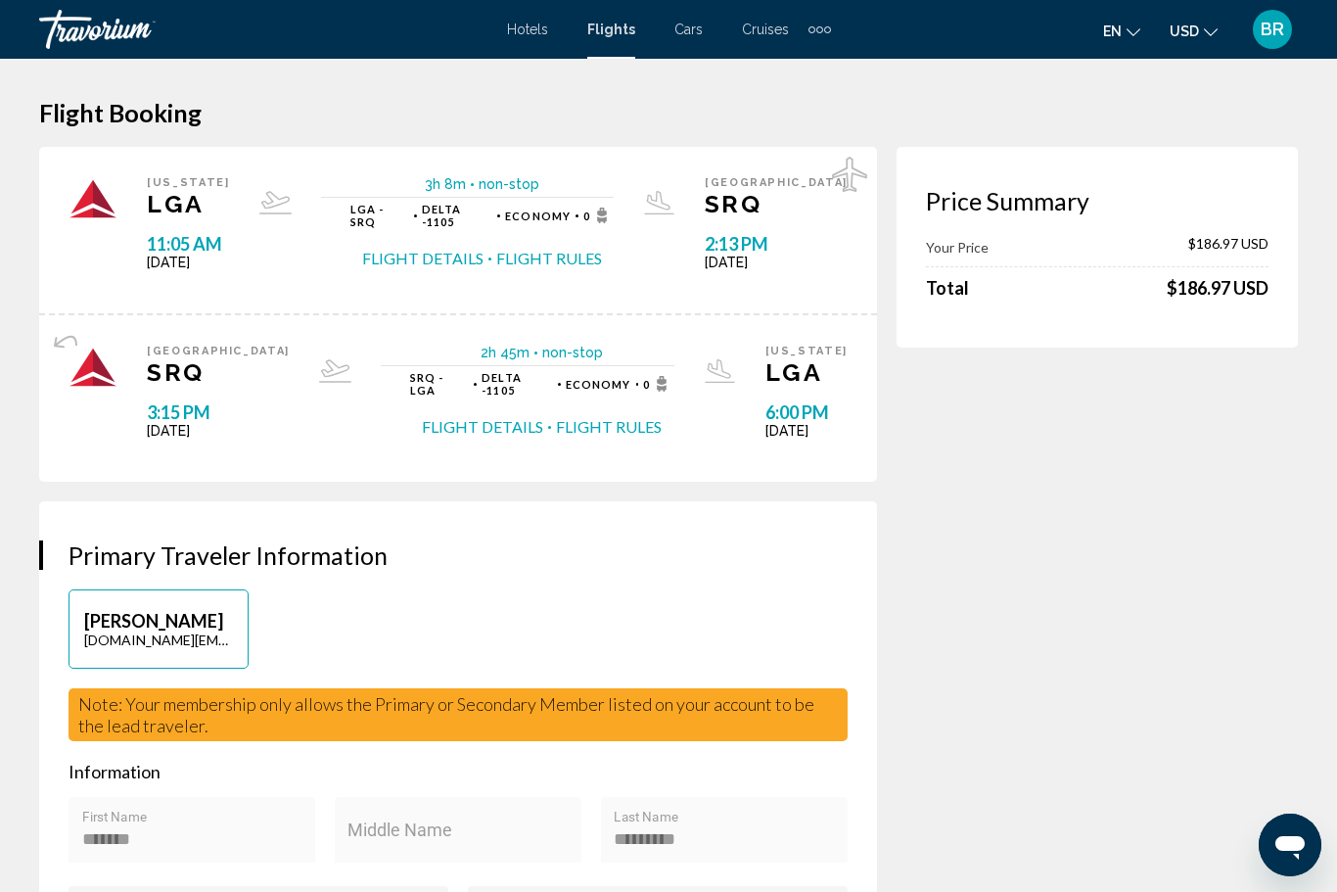
click at [519, 32] on span "Hotels" at bounding box center [527, 30] width 41 height 16
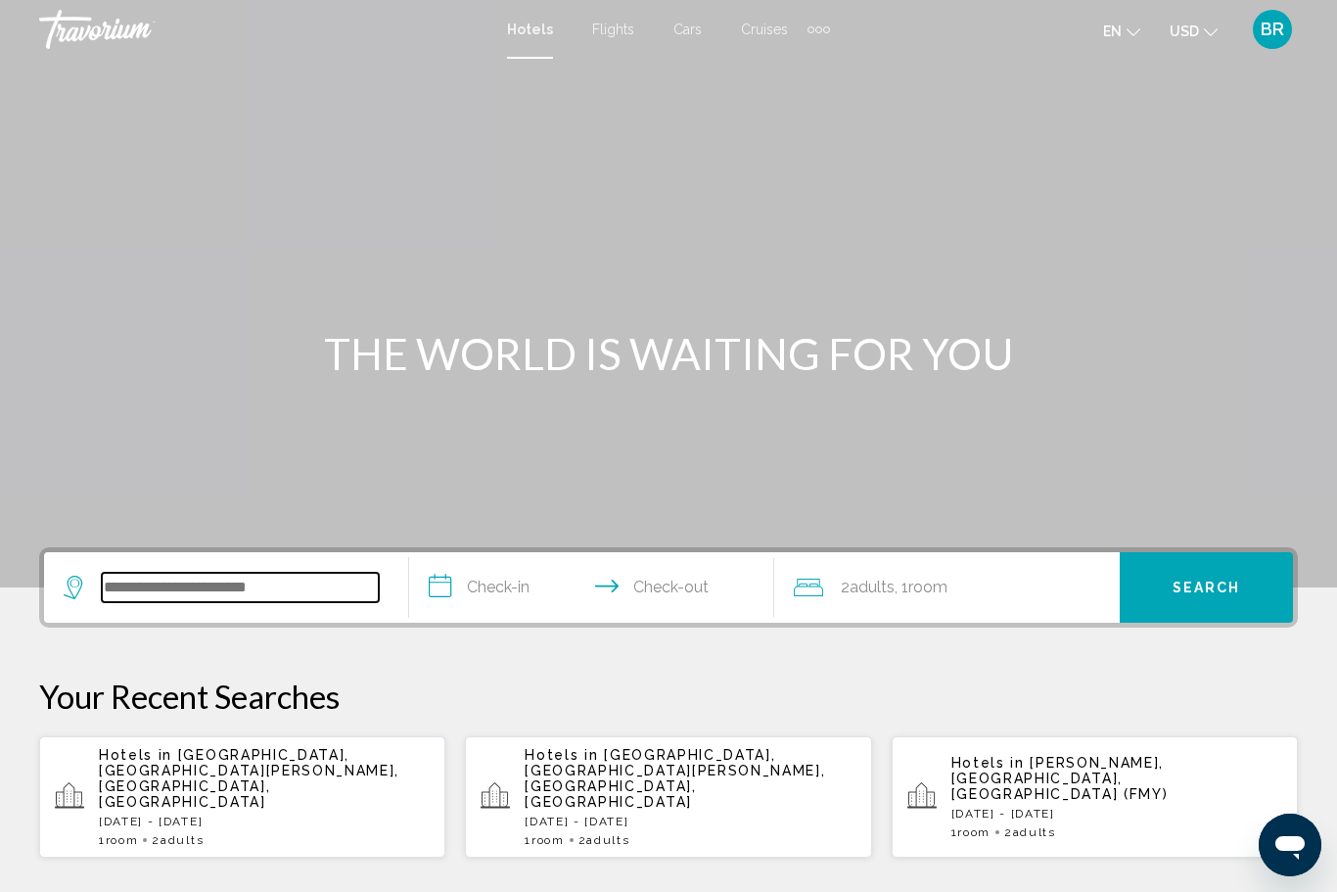
click at [130, 591] on input "Search widget" at bounding box center [240, 587] width 277 height 29
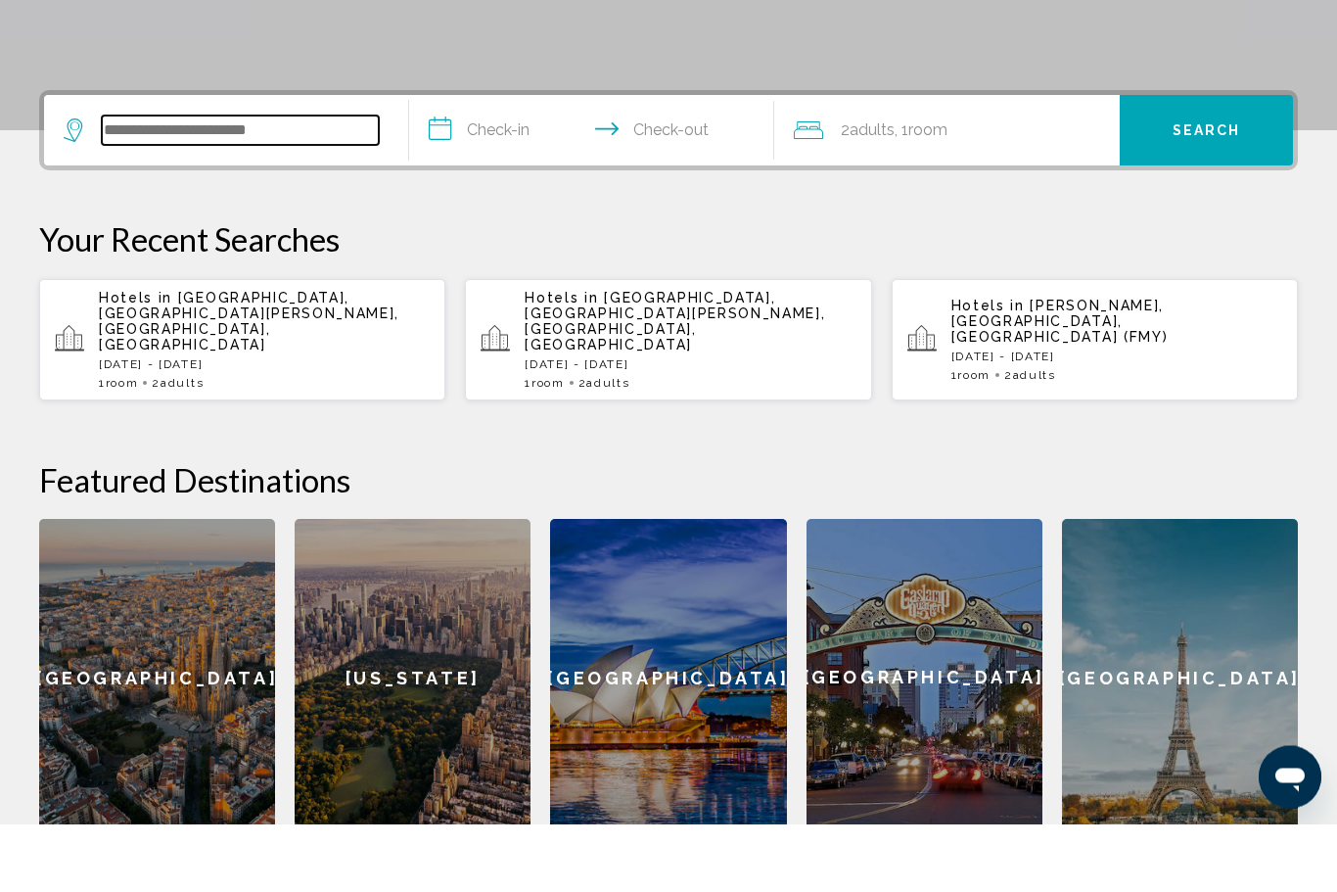
scroll to position [415, 0]
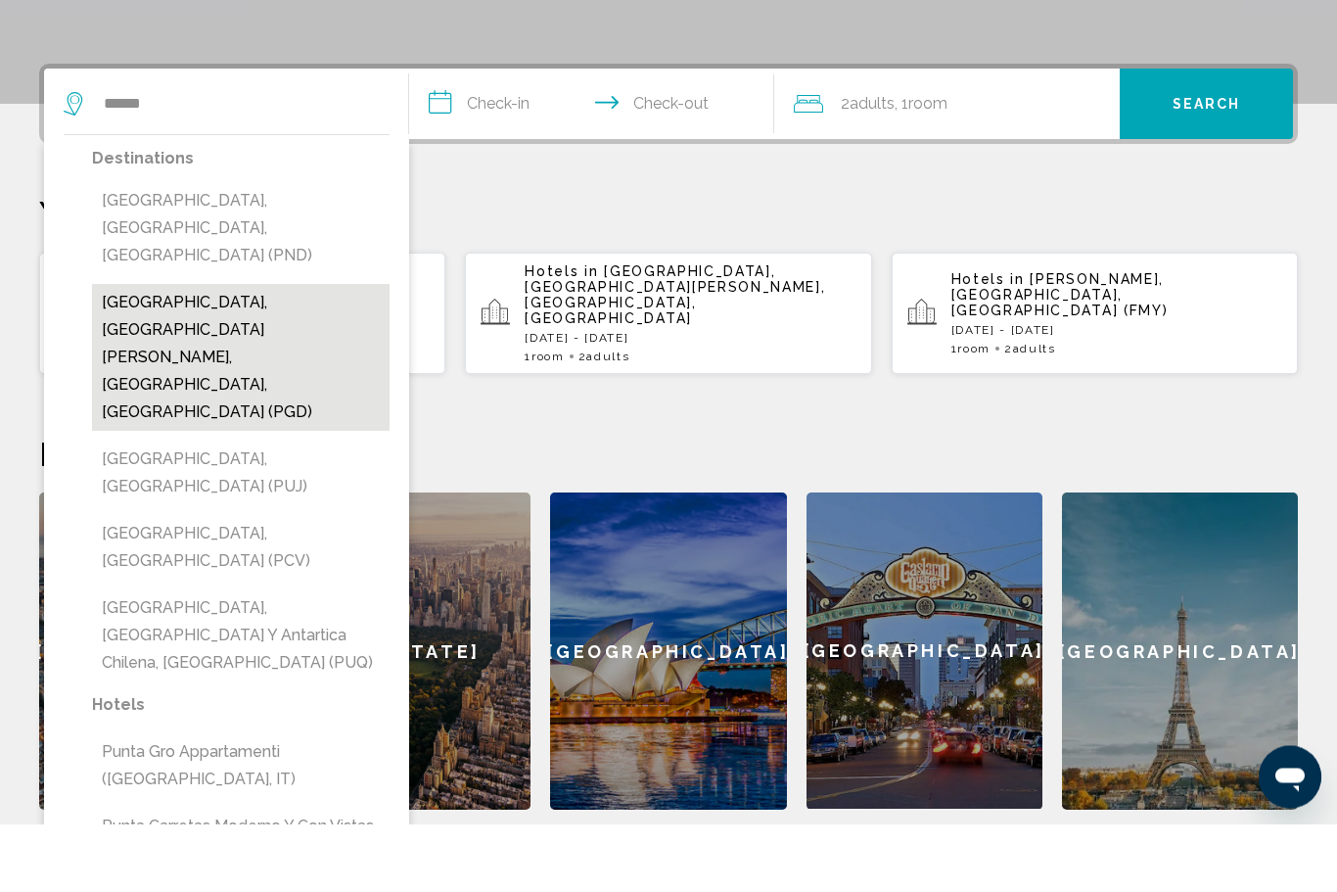
click at [117, 352] on button "Punta Gorda, Port Charlotte - Charlotte Harbor, FL, United States (PGD)" at bounding box center [241, 425] width 298 height 147
type input "**********"
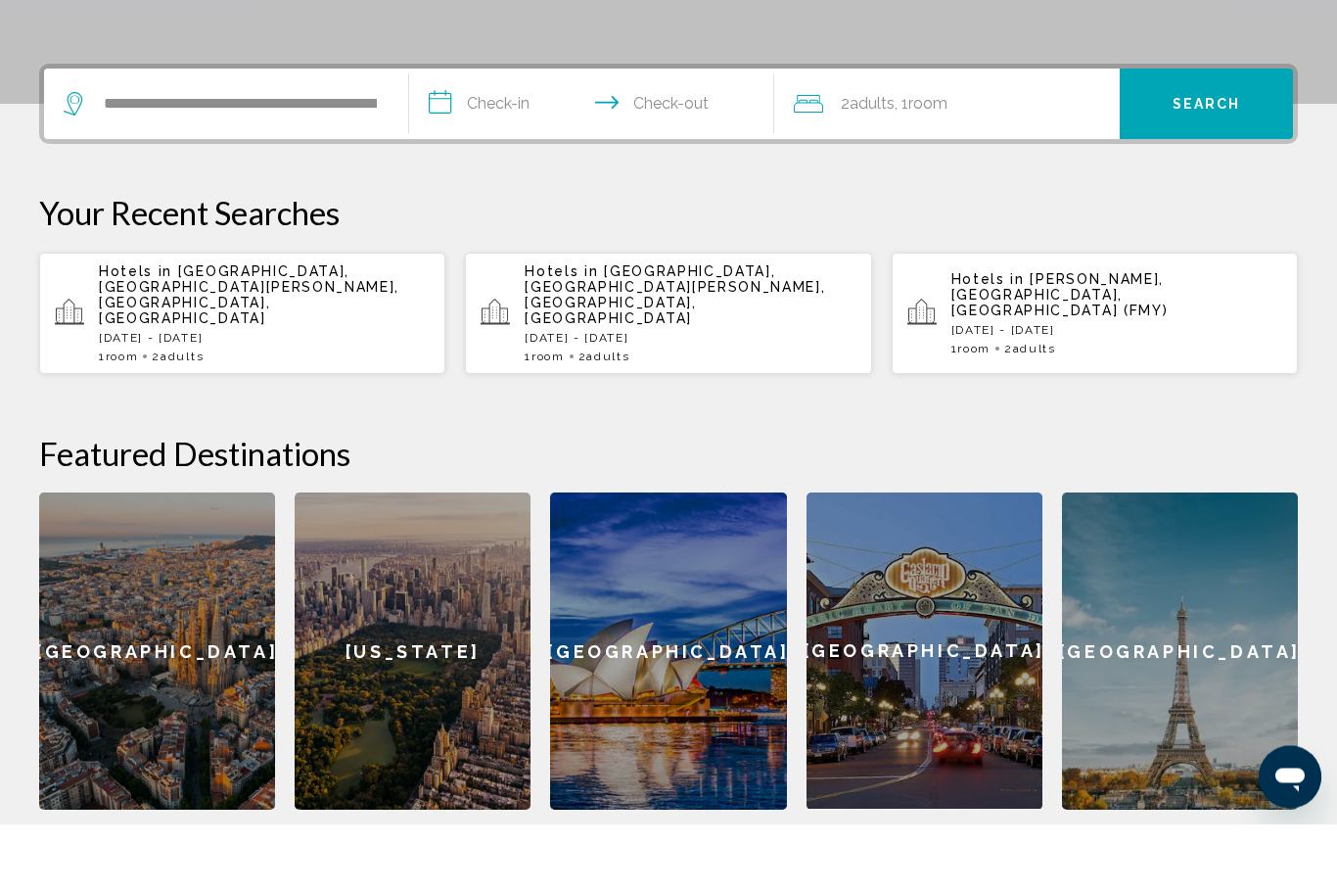
click at [463, 137] on input "**********" at bounding box center [595, 175] width 373 height 76
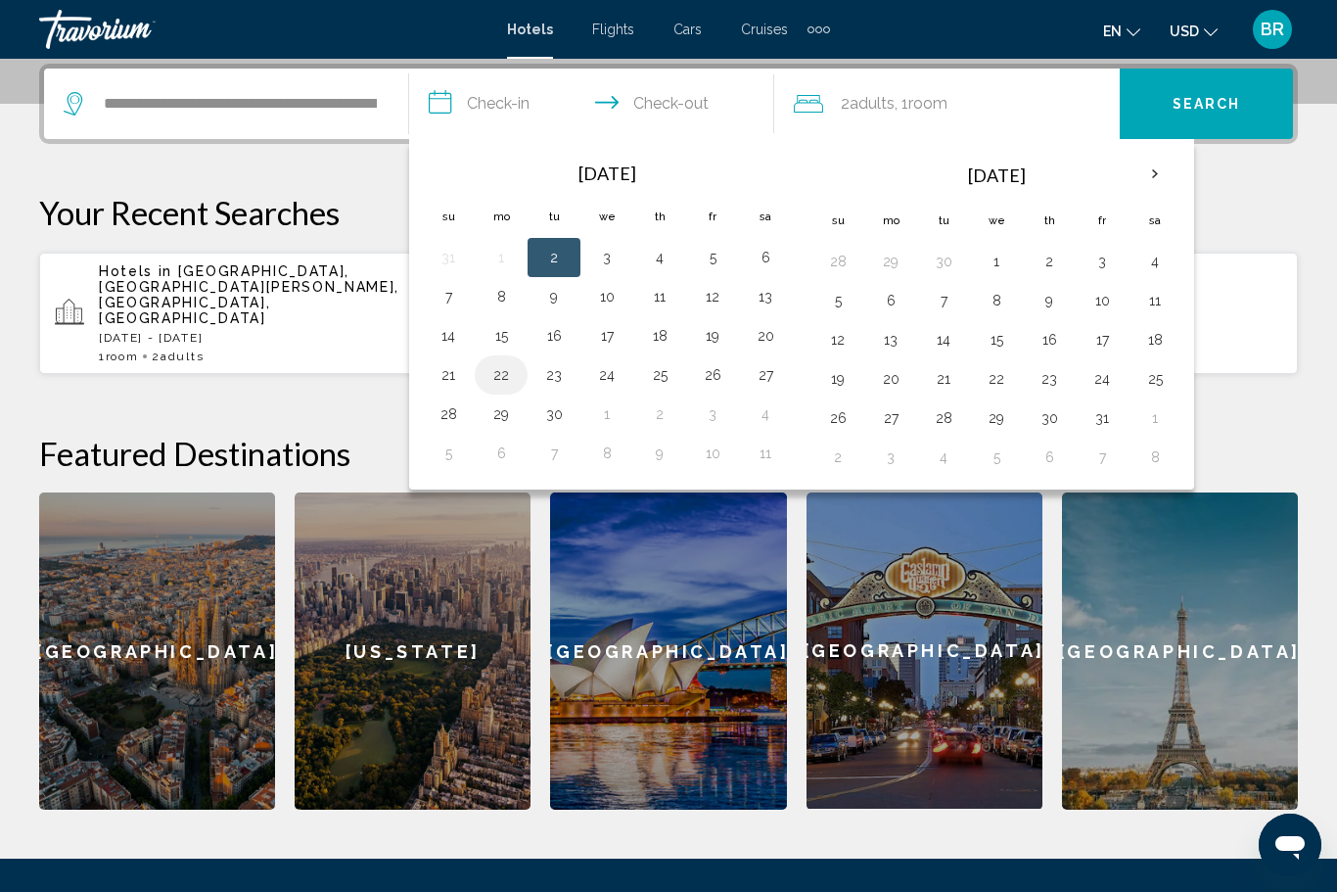
click at [502, 377] on button "22" at bounding box center [500, 374] width 31 height 27
click at [711, 379] on button "26" at bounding box center [712, 374] width 31 height 27
type input "**********"
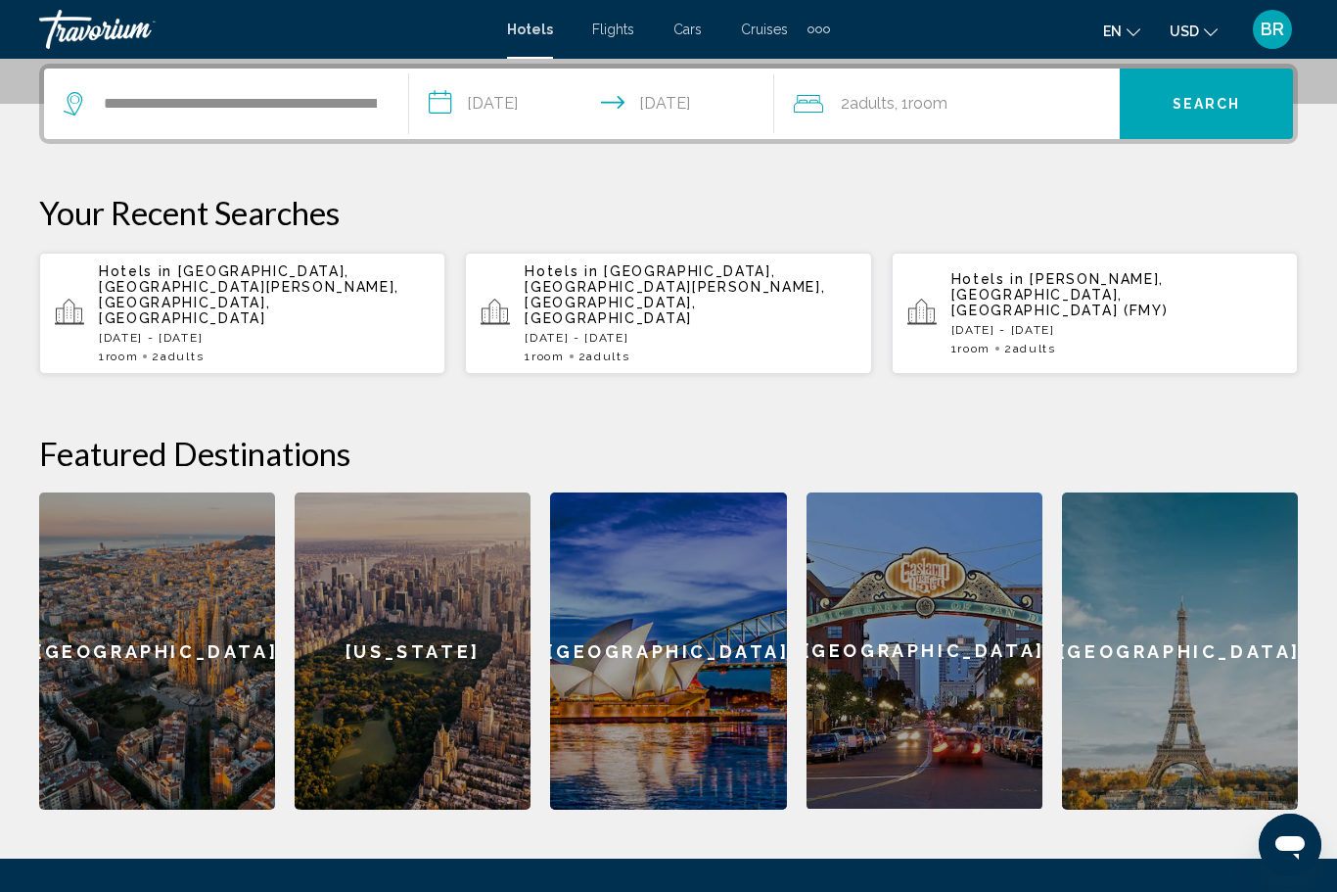
click at [1168, 118] on button "Search" at bounding box center [1206, 104] width 173 height 70
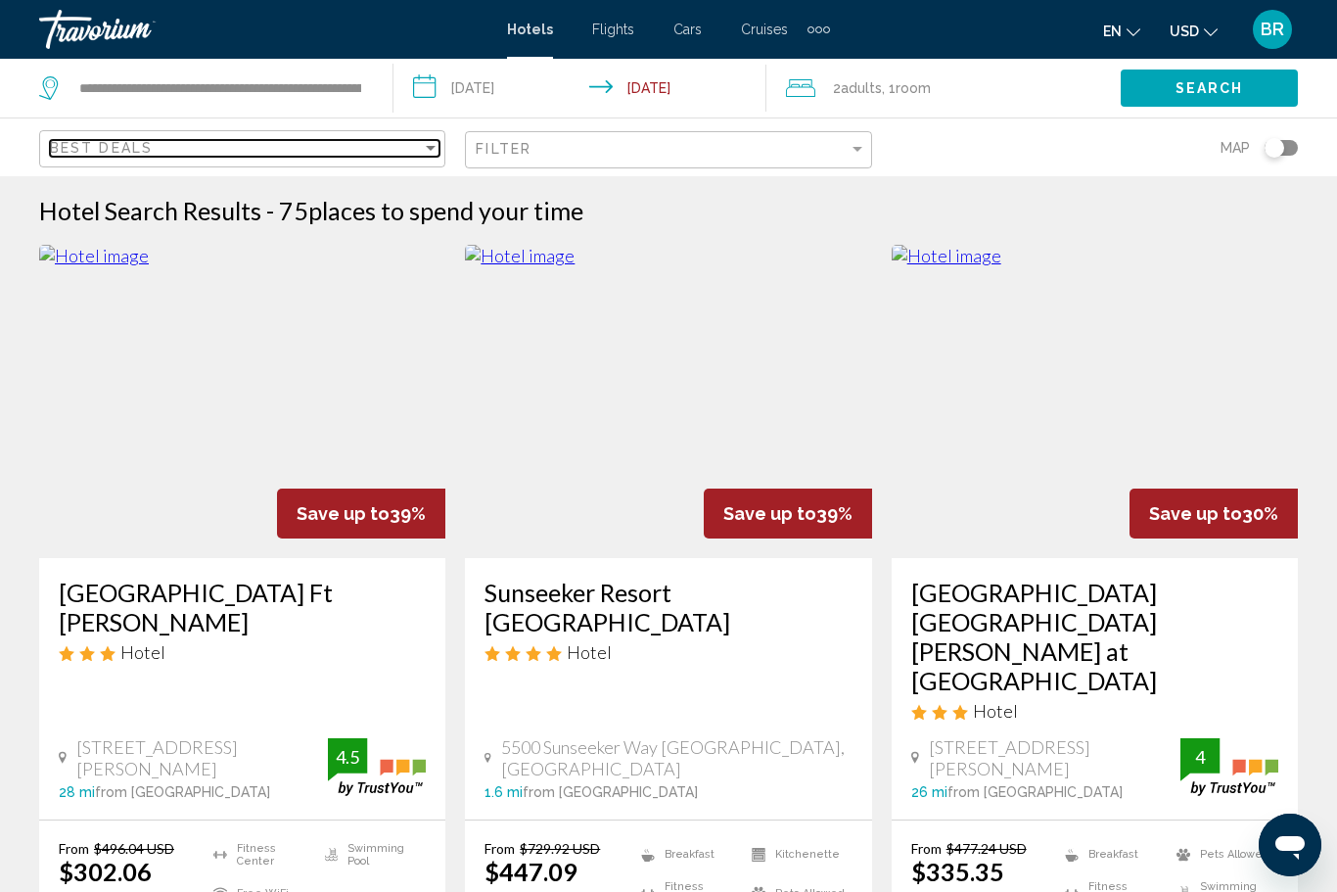
click at [99, 152] on span "Best Deals" at bounding box center [101, 148] width 103 height 16
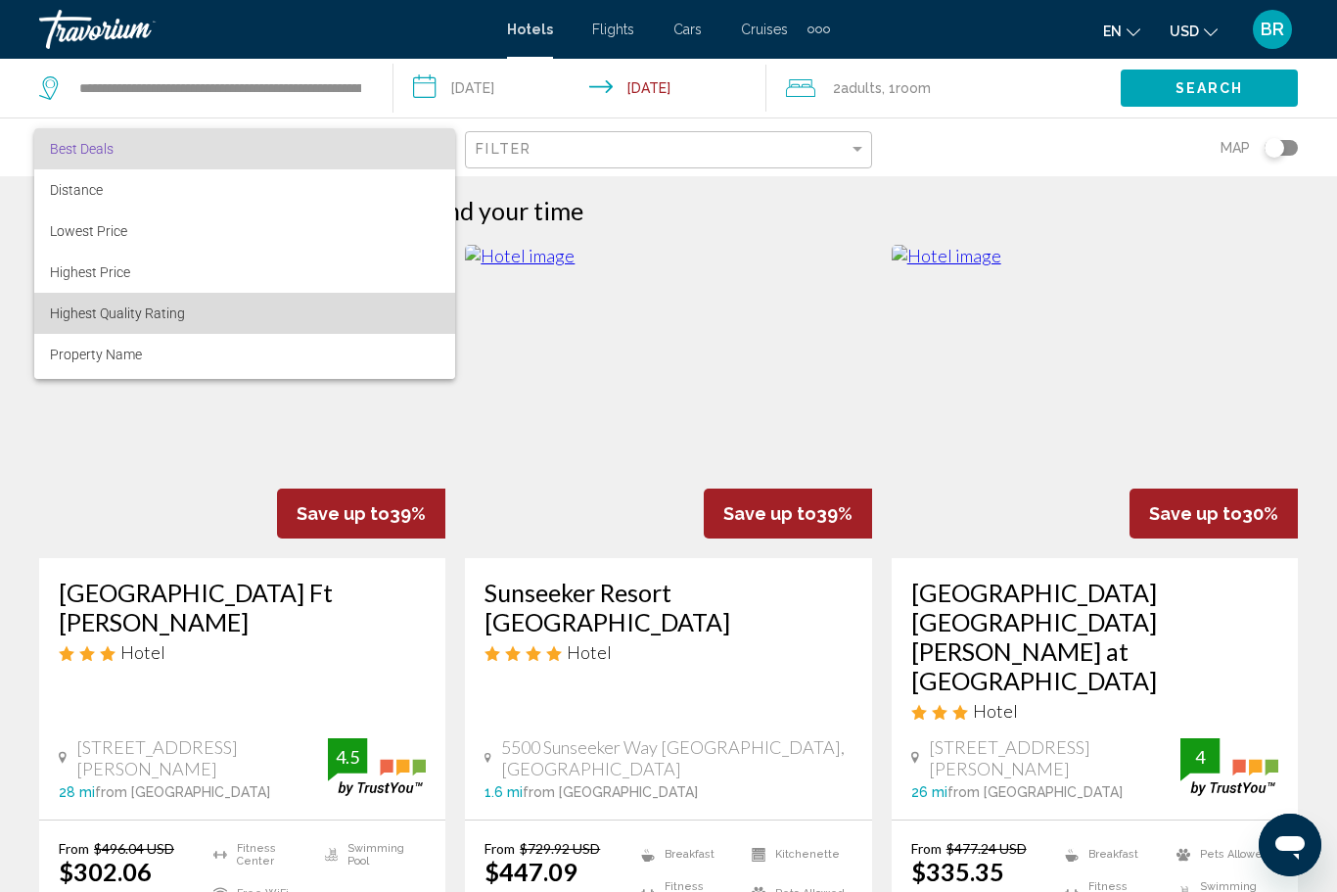
click at [62, 309] on span "Highest Quality Rating" at bounding box center [117, 313] width 135 height 16
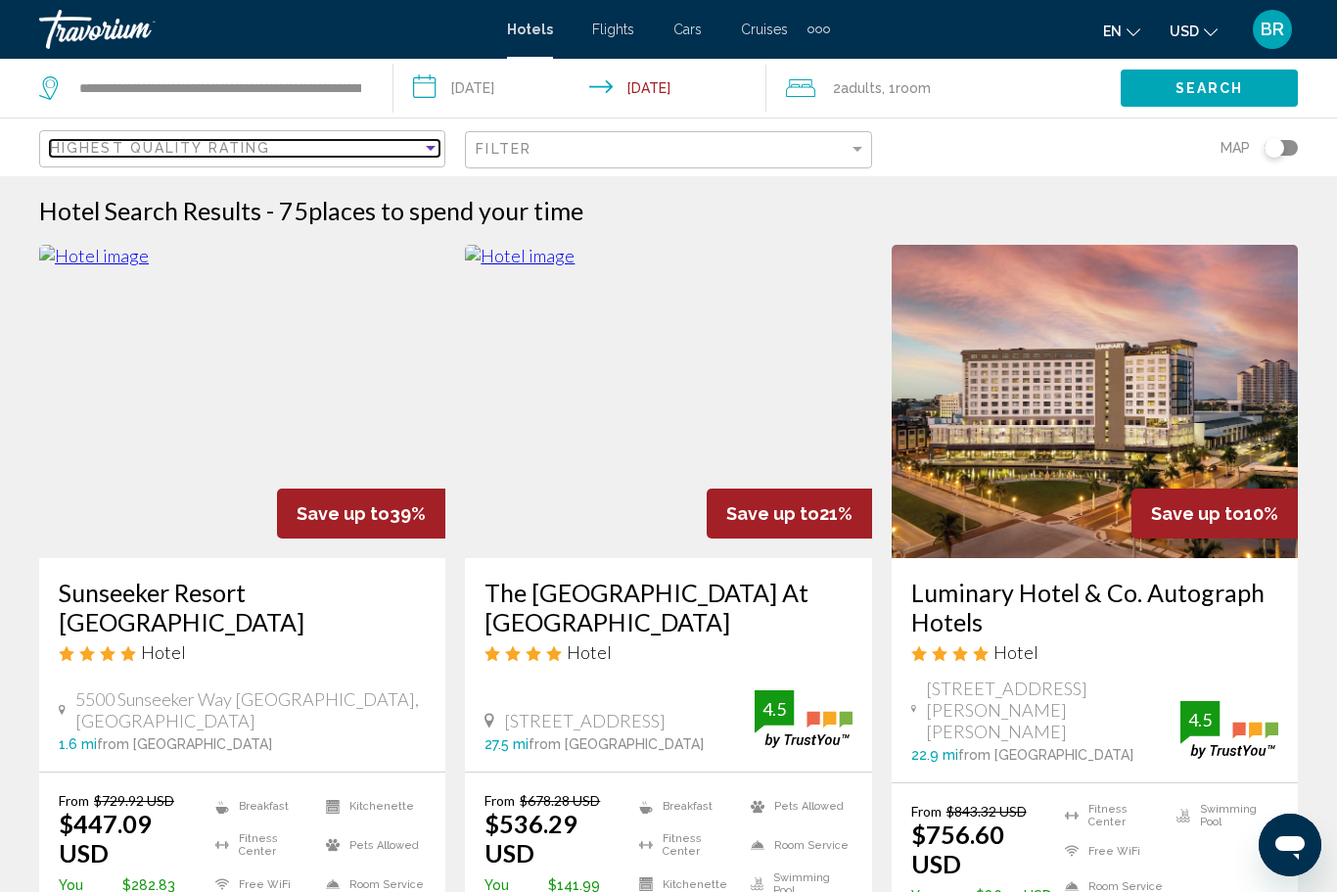
click at [80, 143] on span "Highest Quality Rating" at bounding box center [160, 148] width 220 height 16
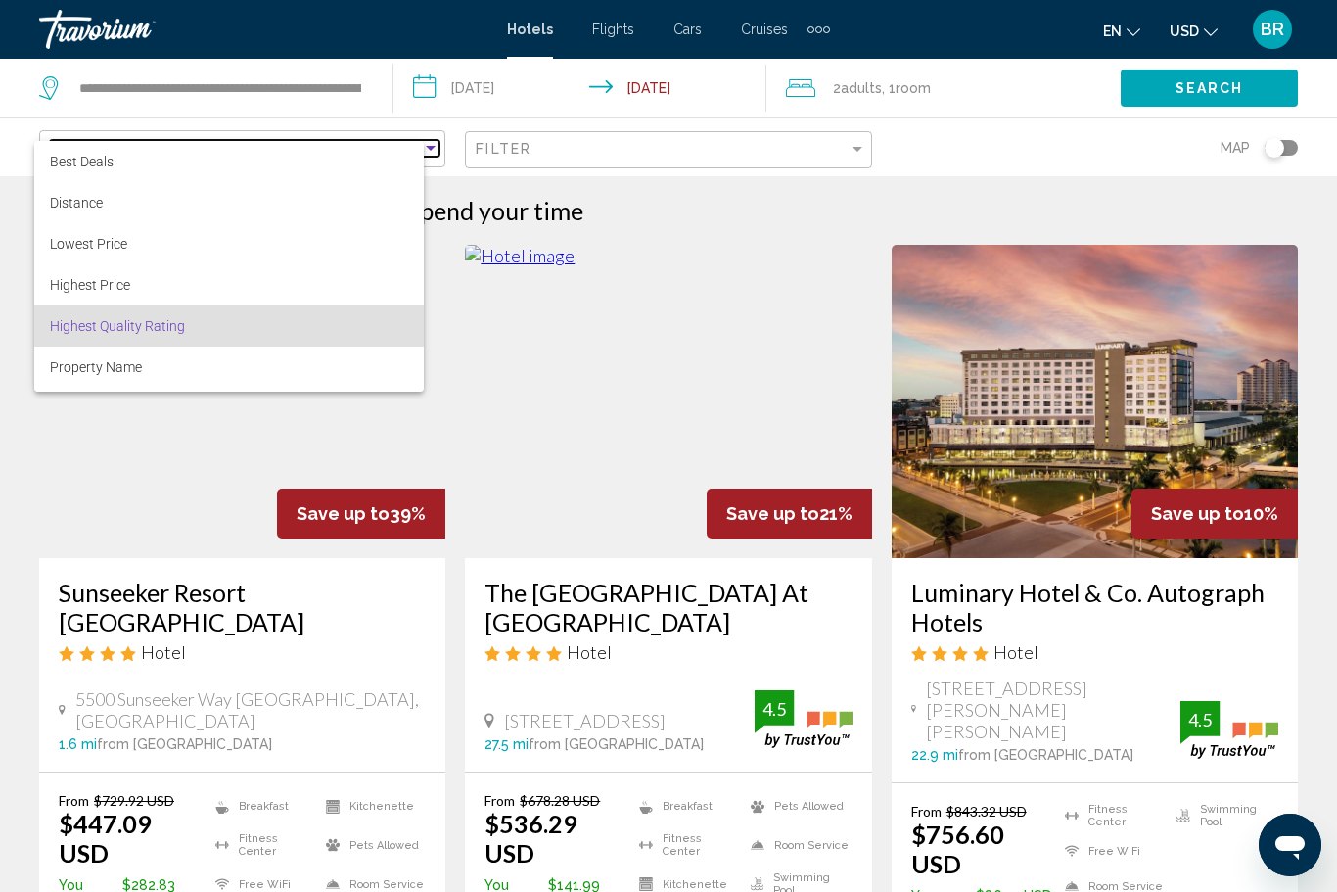
scroll to position [37, 0]
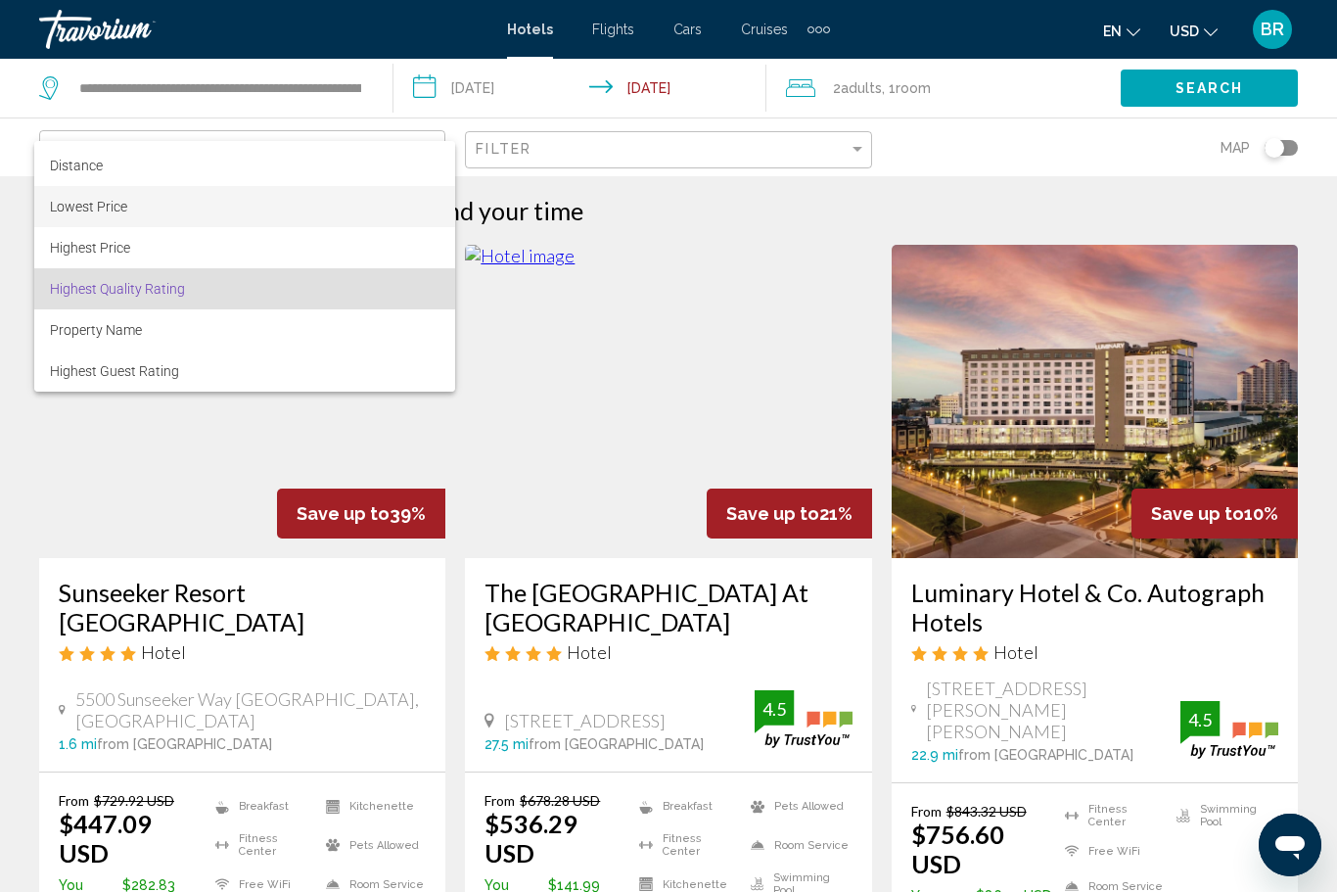
click at [61, 207] on span "Lowest Price" at bounding box center [88, 207] width 77 height 16
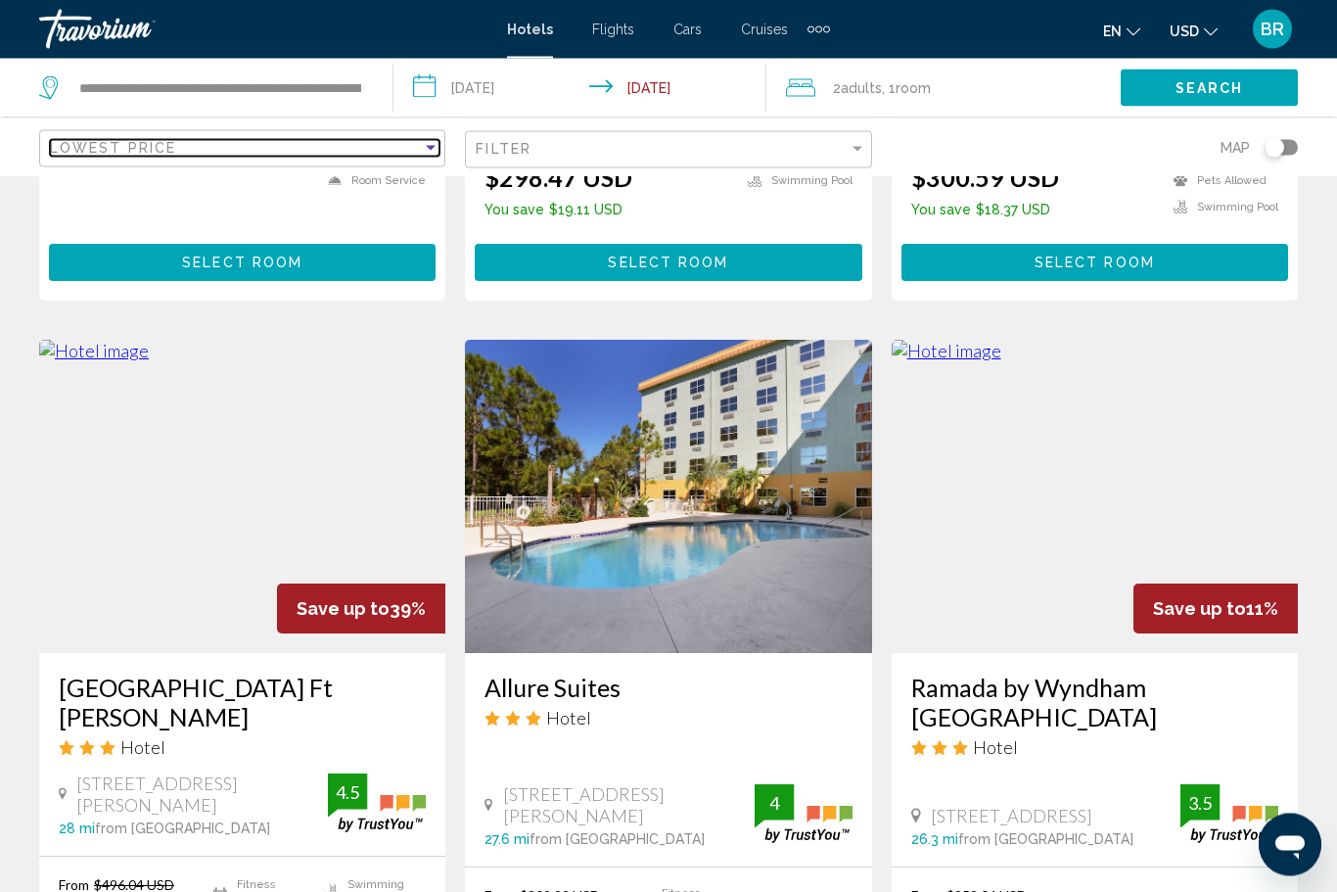
scroll to position [1476, 0]
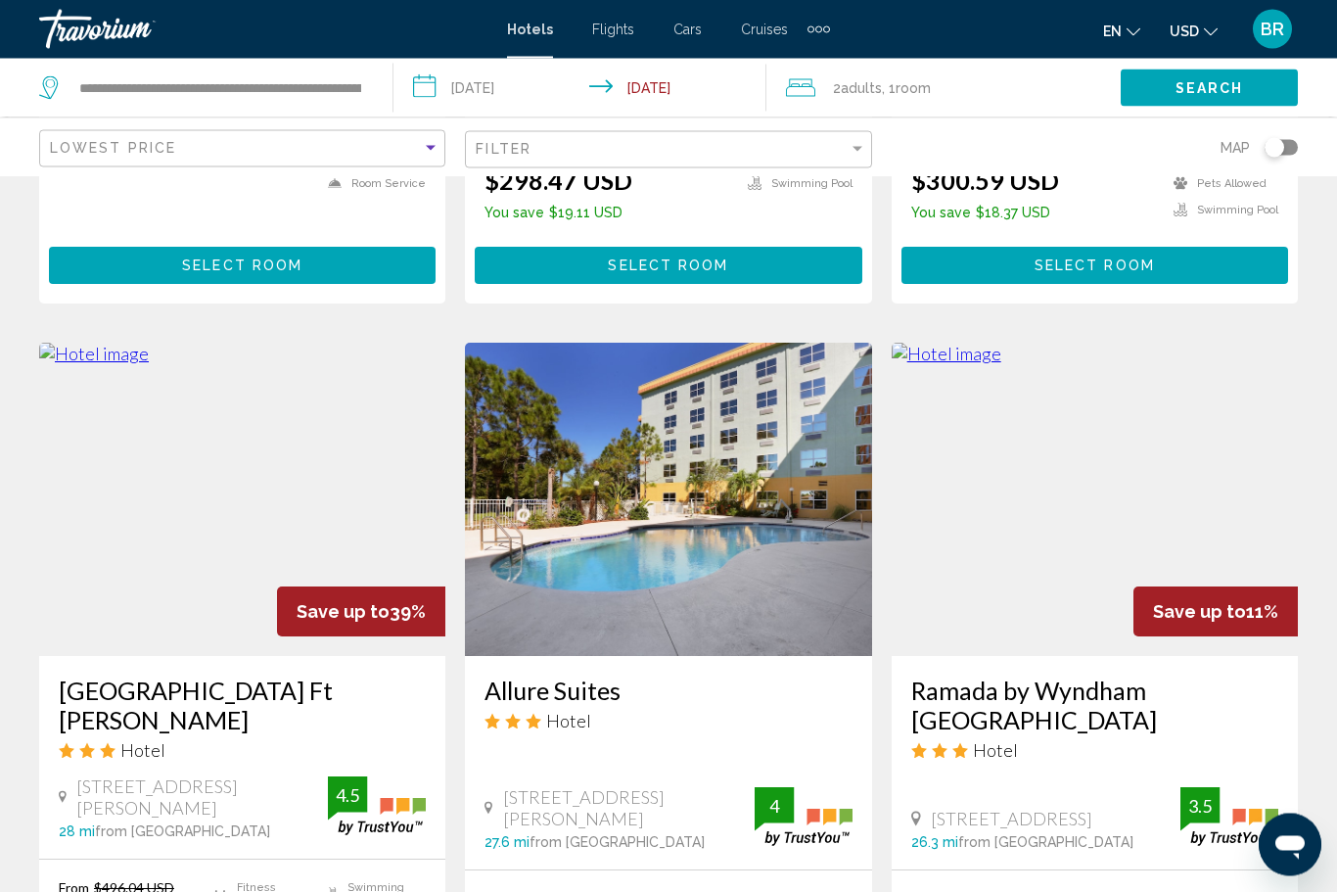
click at [992, 424] on img "Main content" at bounding box center [1095, 500] width 406 height 313
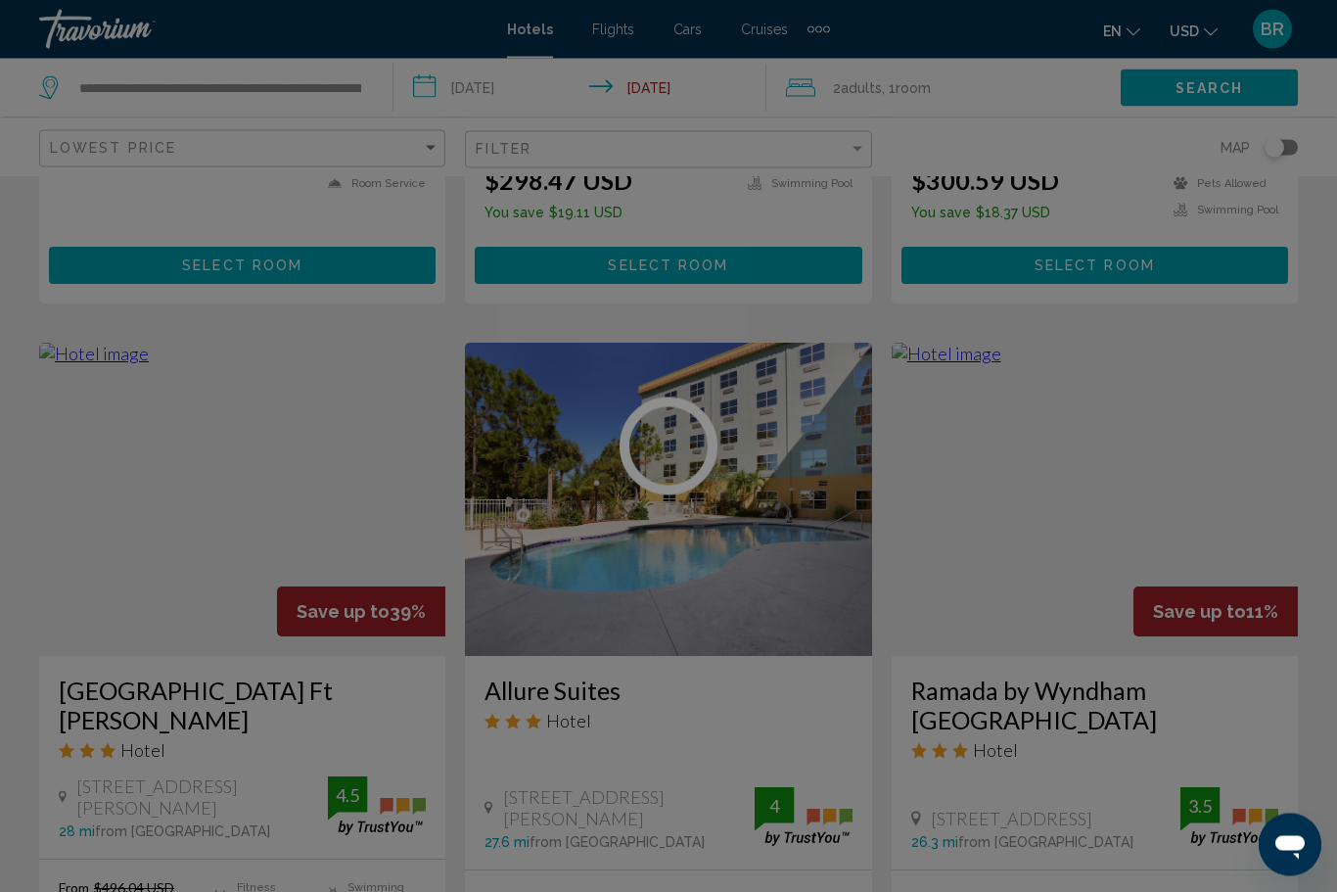
scroll to position [1477, 0]
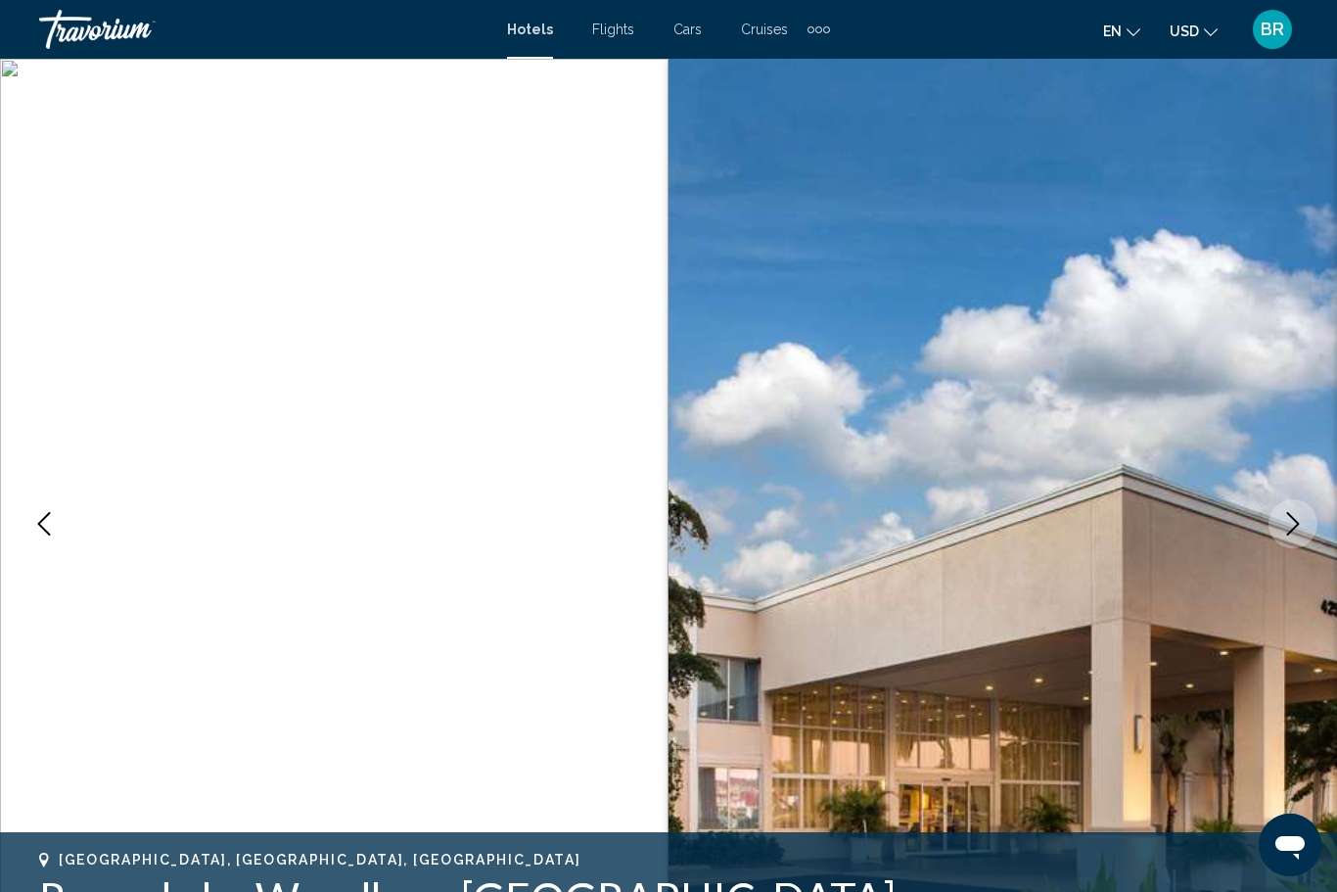
click at [44, 523] on icon "Previous image" at bounding box center [43, 523] width 23 height 23
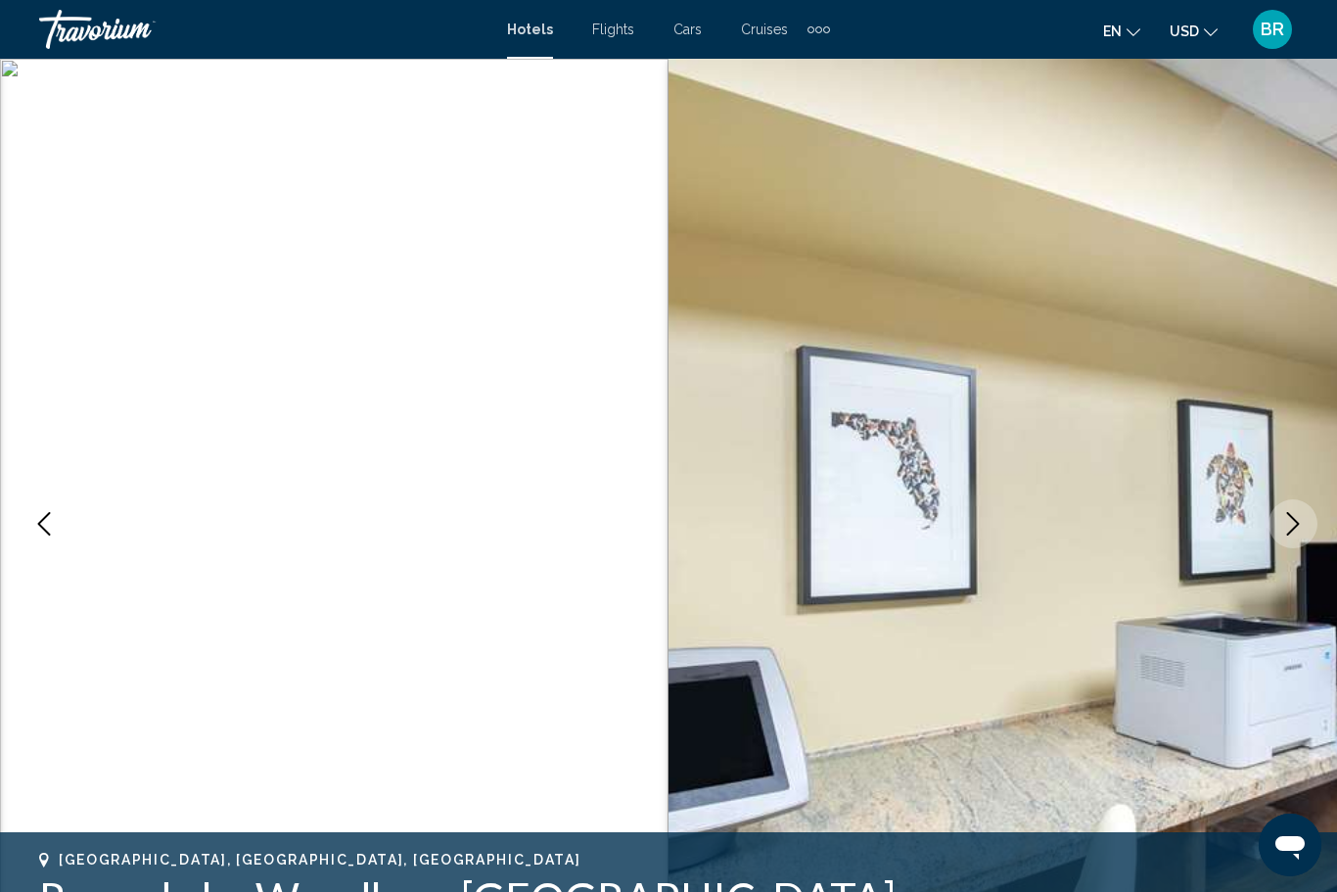
click at [47, 531] on icon "Previous image" at bounding box center [43, 523] width 23 height 23
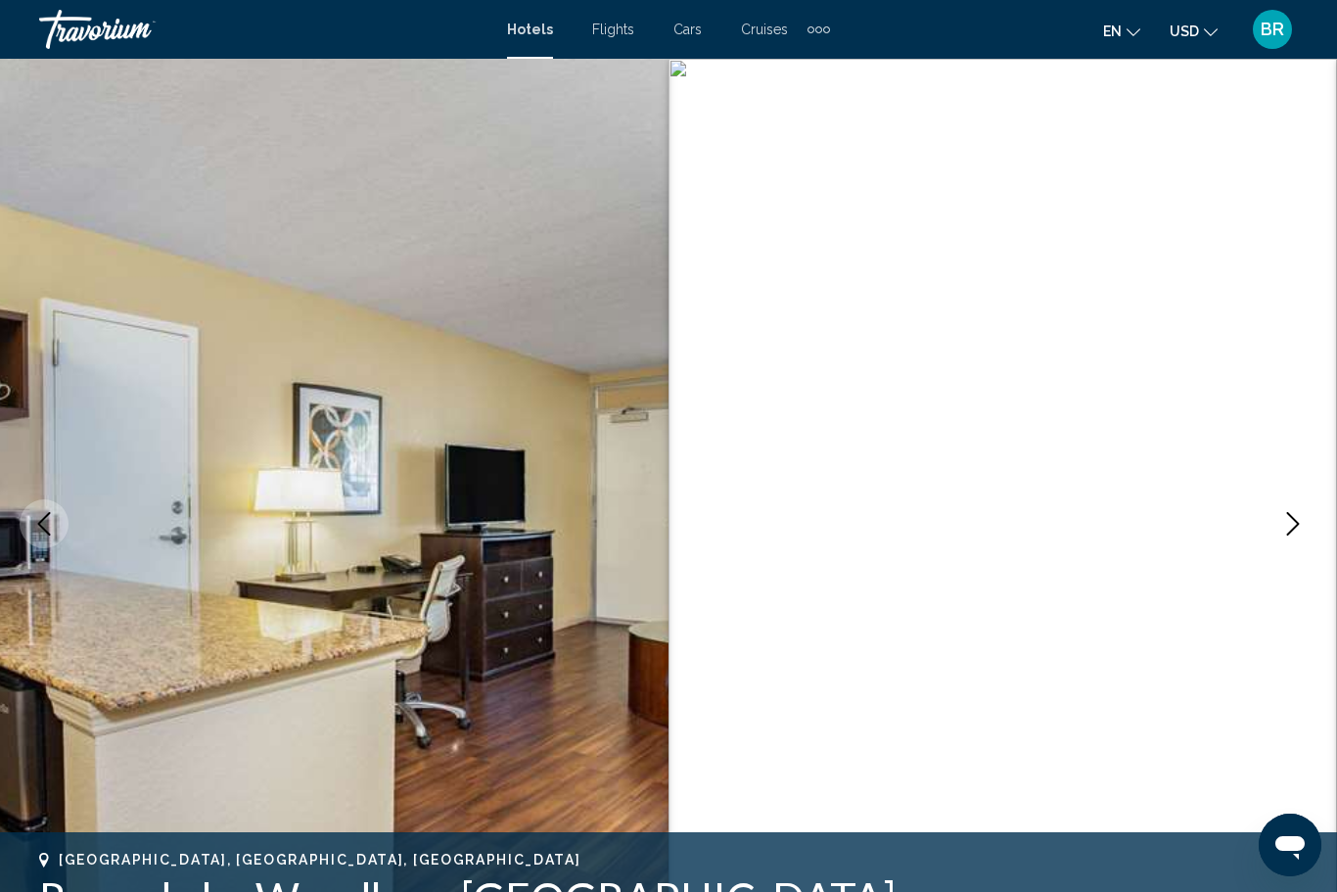
click at [40, 522] on icon "Previous image" at bounding box center [44, 523] width 13 height 23
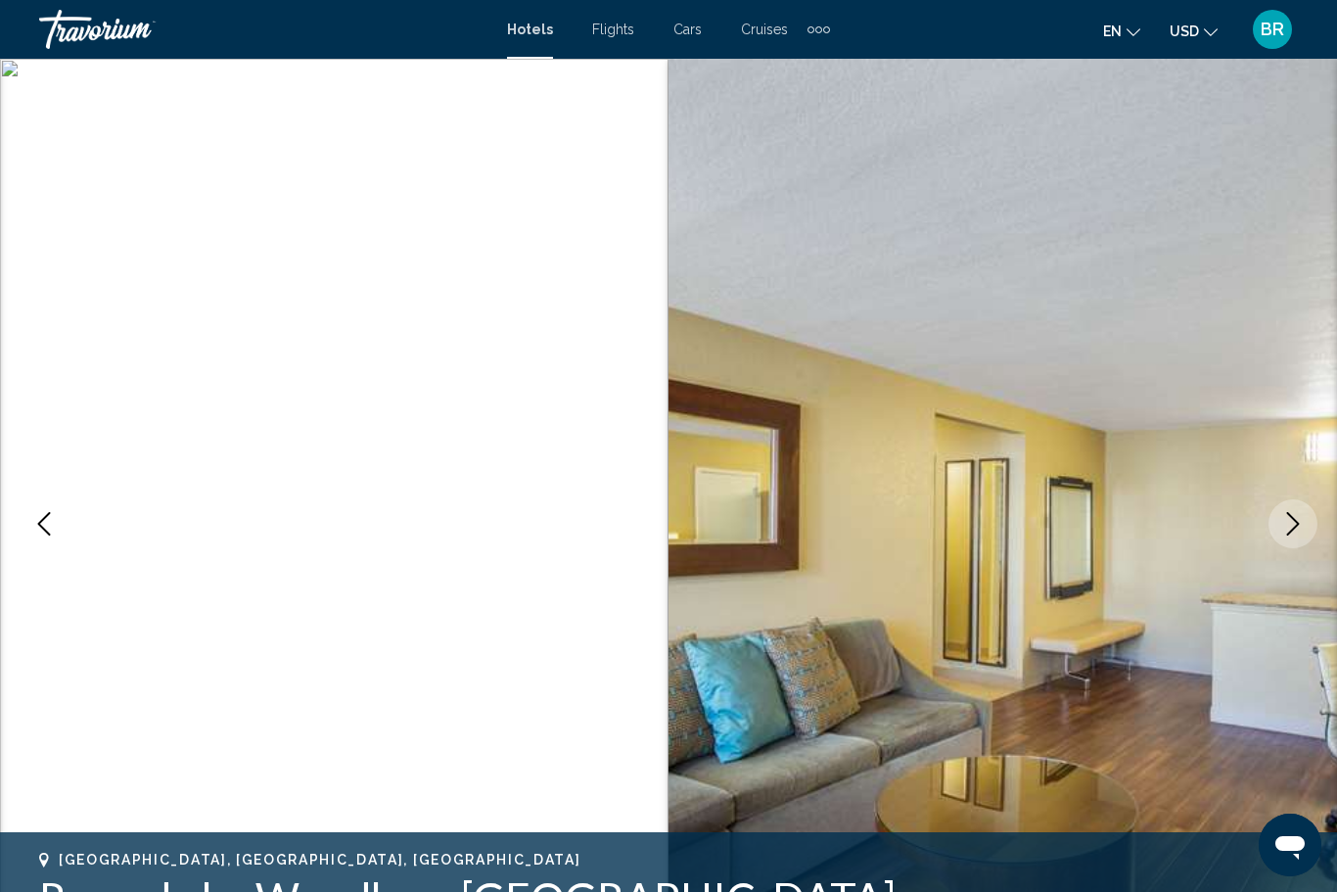
click at [37, 512] on icon "Previous image" at bounding box center [43, 523] width 23 height 23
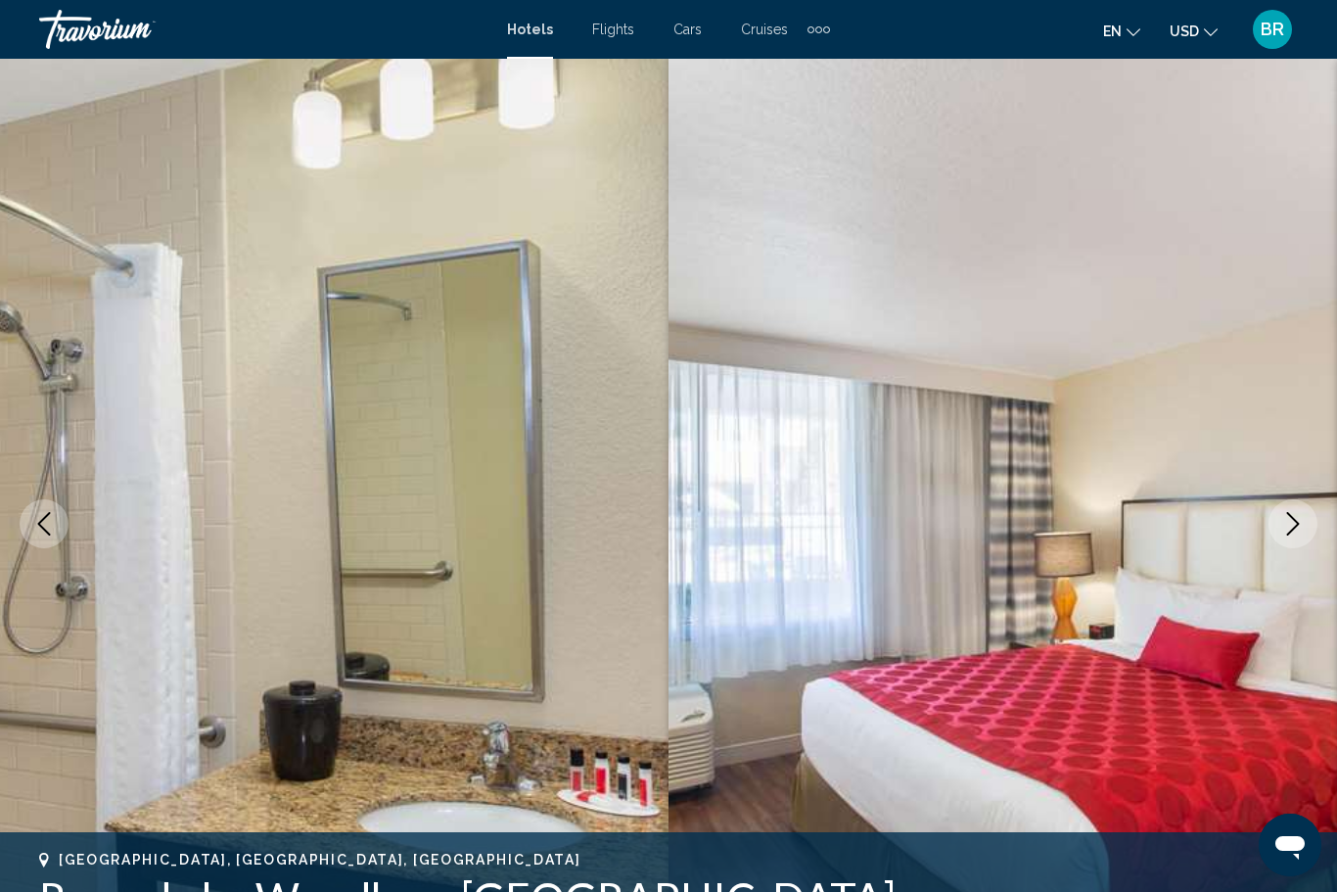
click at [34, 511] on button "Previous image" at bounding box center [44, 523] width 49 height 49
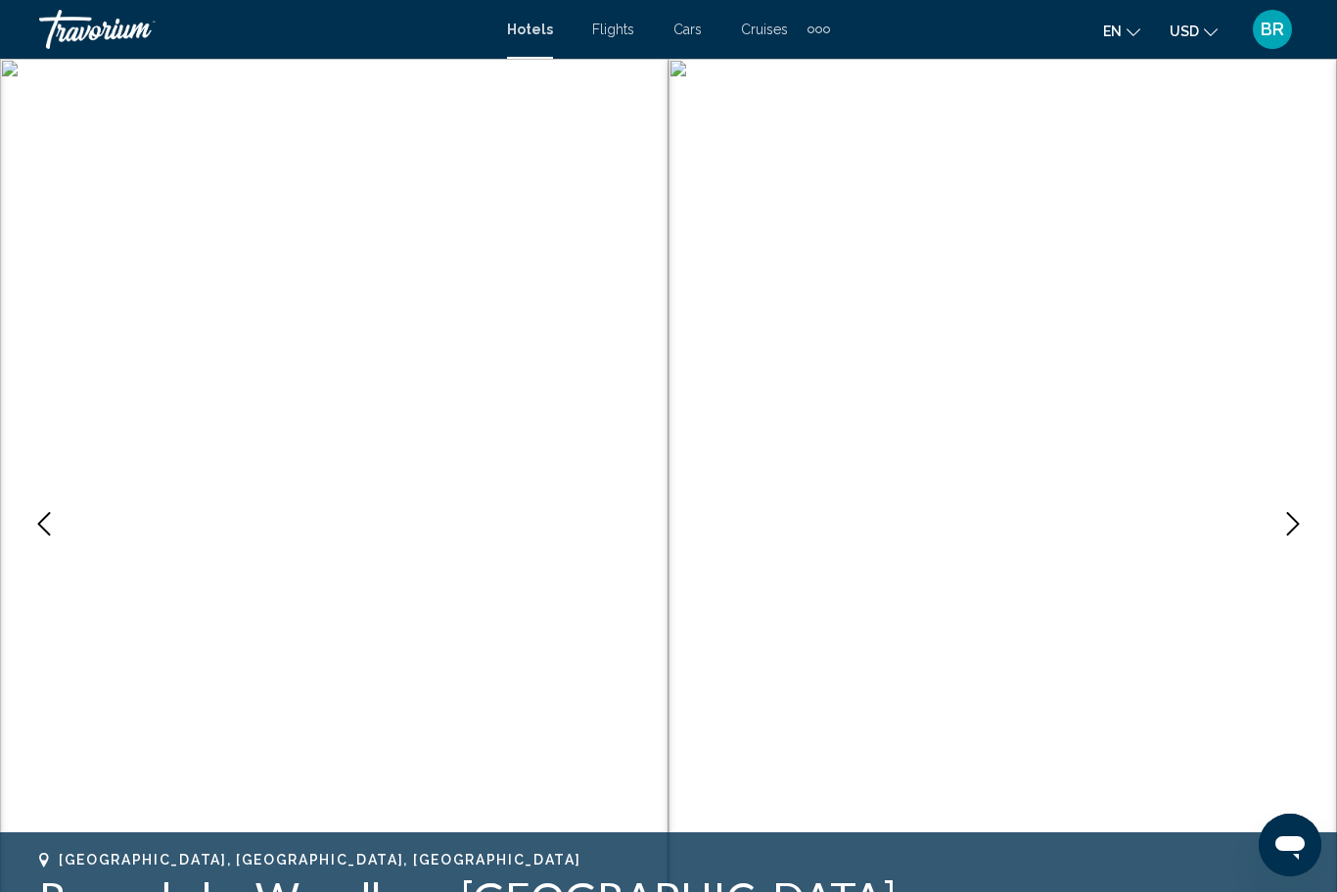
click at [36, 514] on icon "Previous image" at bounding box center [43, 523] width 23 height 23
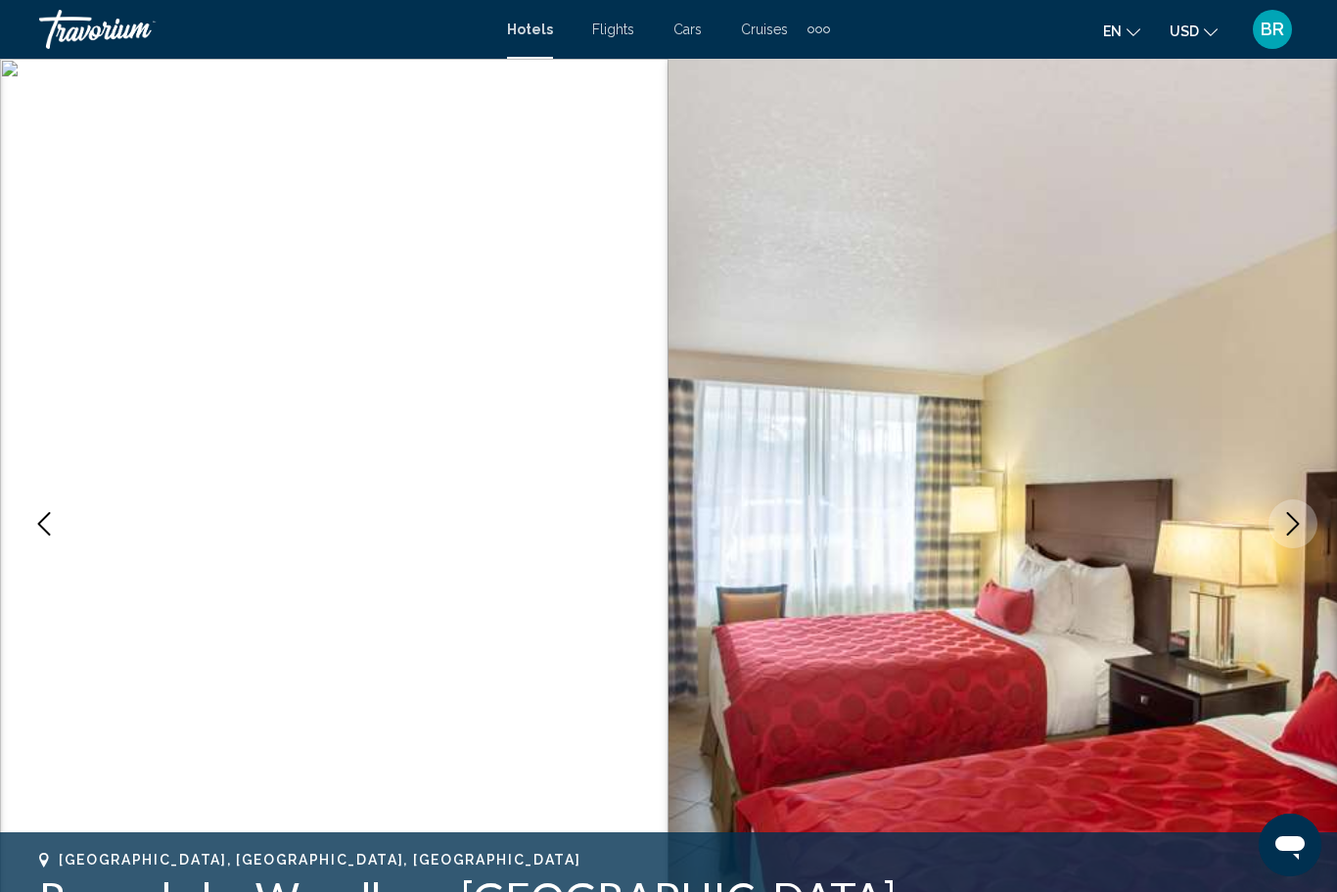
click at [34, 511] on button "Previous image" at bounding box center [44, 523] width 49 height 49
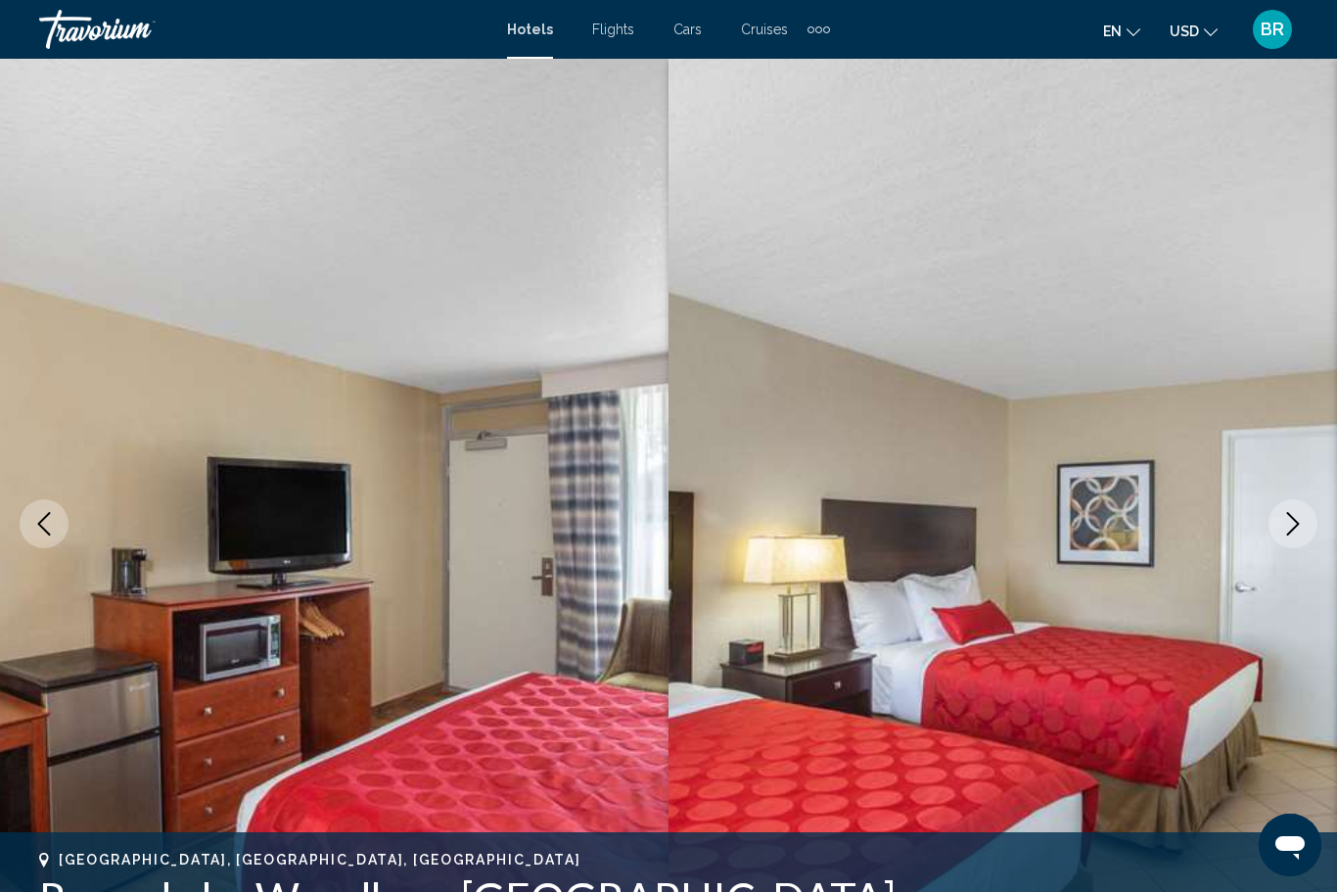
click at [31, 507] on button "Previous image" at bounding box center [44, 523] width 49 height 49
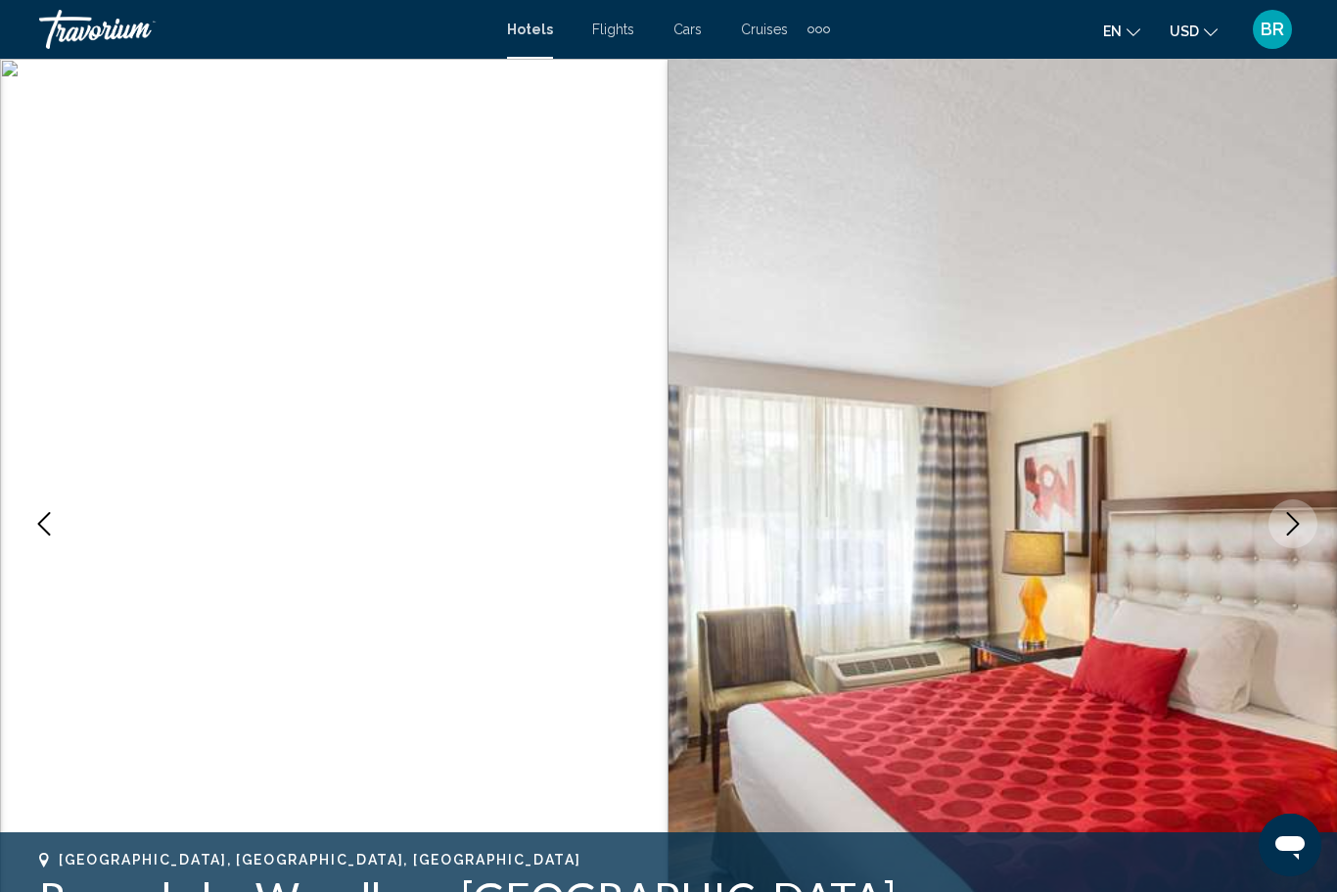
click at [28, 504] on button "Previous image" at bounding box center [44, 523] width 49 height 49
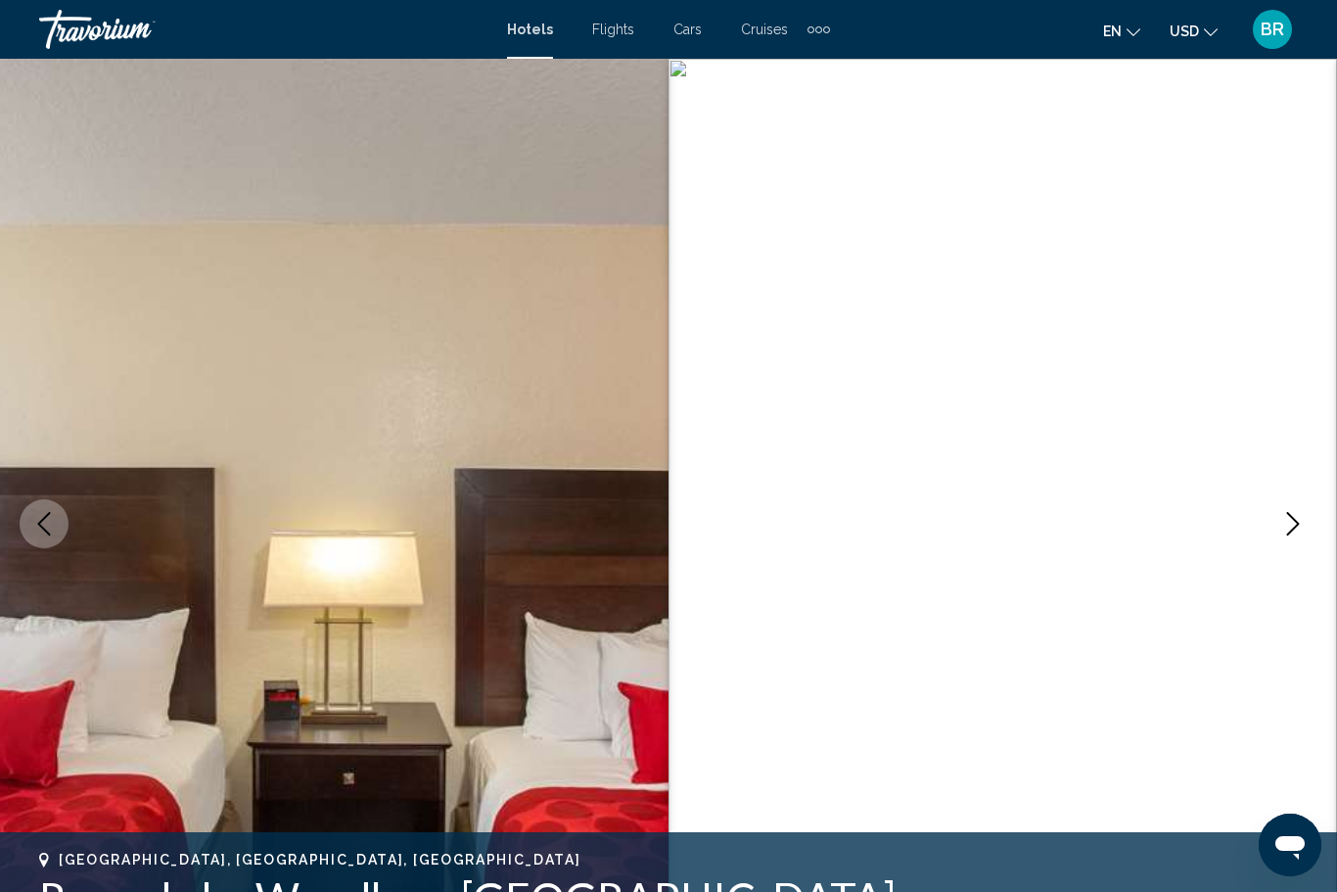
click at [28, 506] on button "Previous image" at bounding box center [44, 523] width 49 height 49
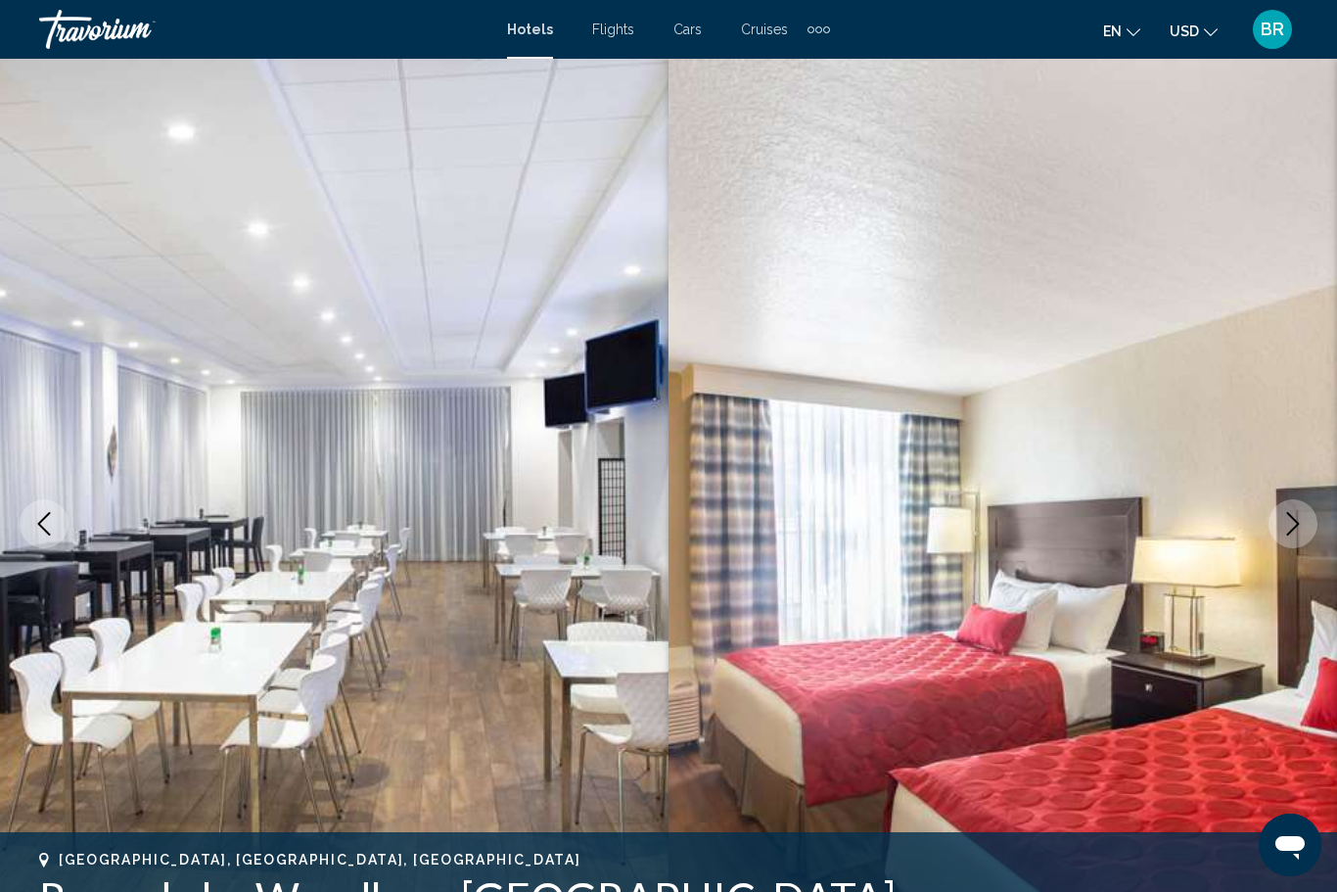
click at [24, 503] on img "Main content" at bounding box center [334, 524] width 669 height 930
click at [27, 510] on button "Previous image" at bounding box center [44, 523] width 49 height 49
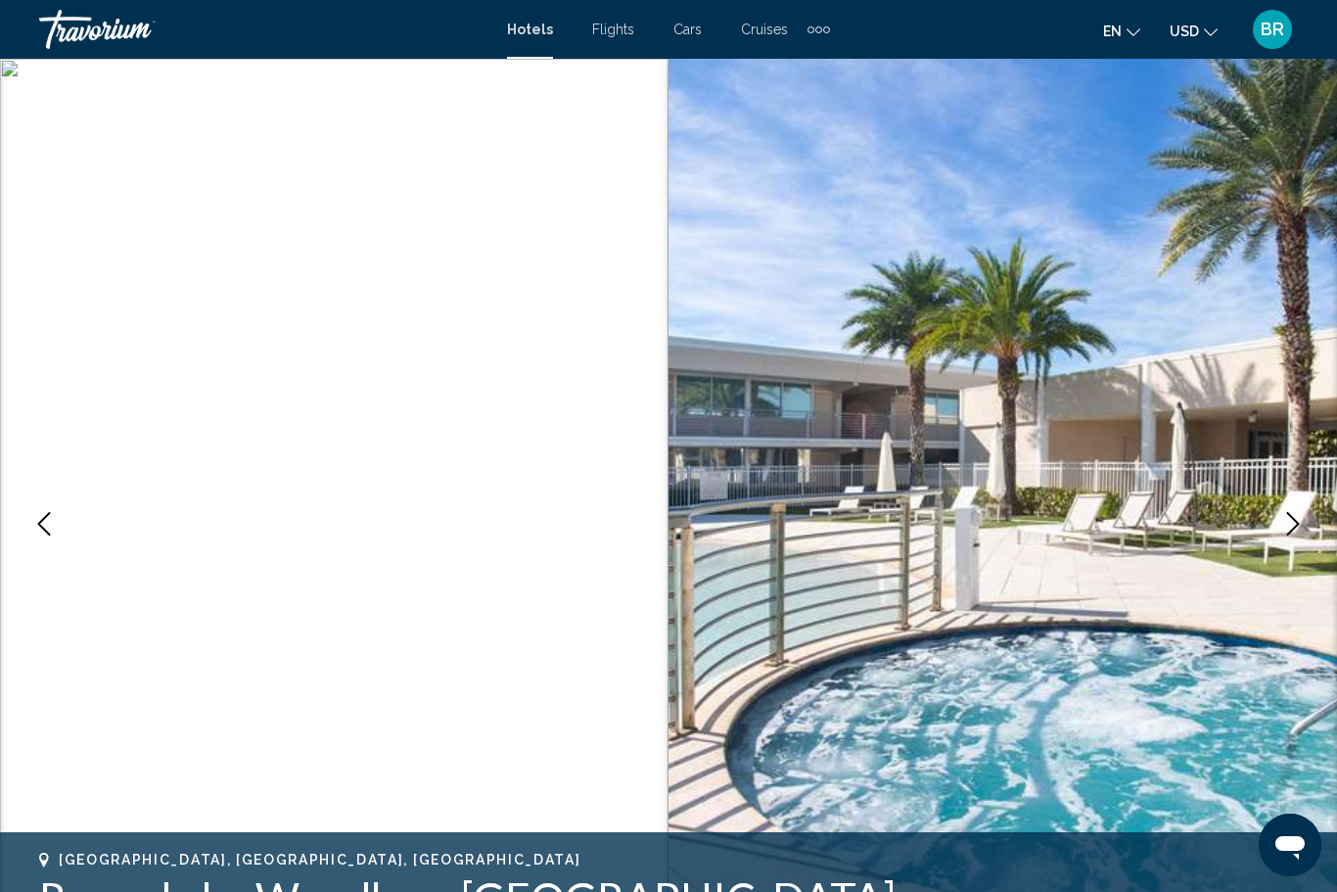
click at [35, 520] on icon "Previous image" at bounding box center [43, 523] width 23 height 23
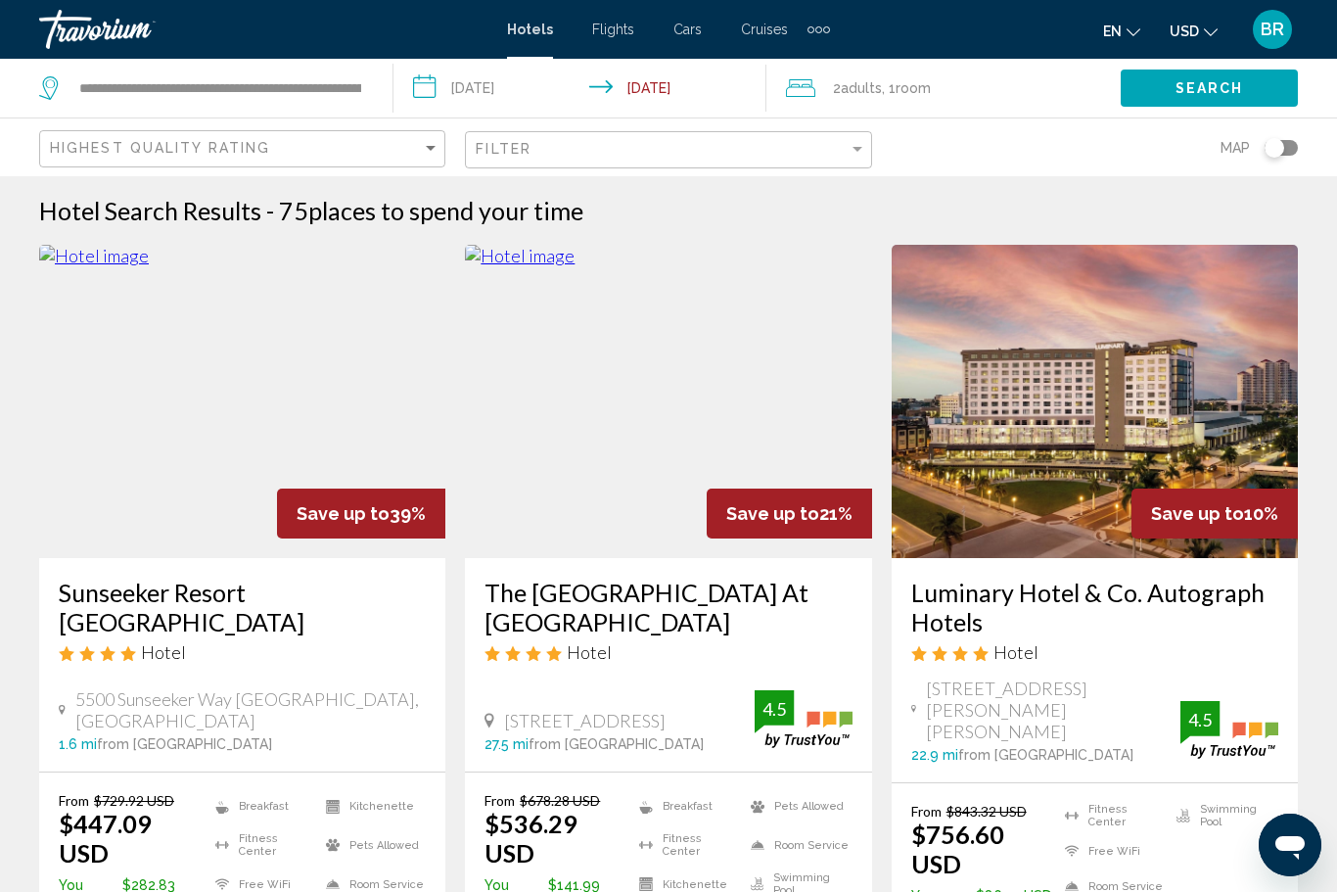
click at [642, 84] on input "**********" at bounding box center [584, 91] width 382 height 65
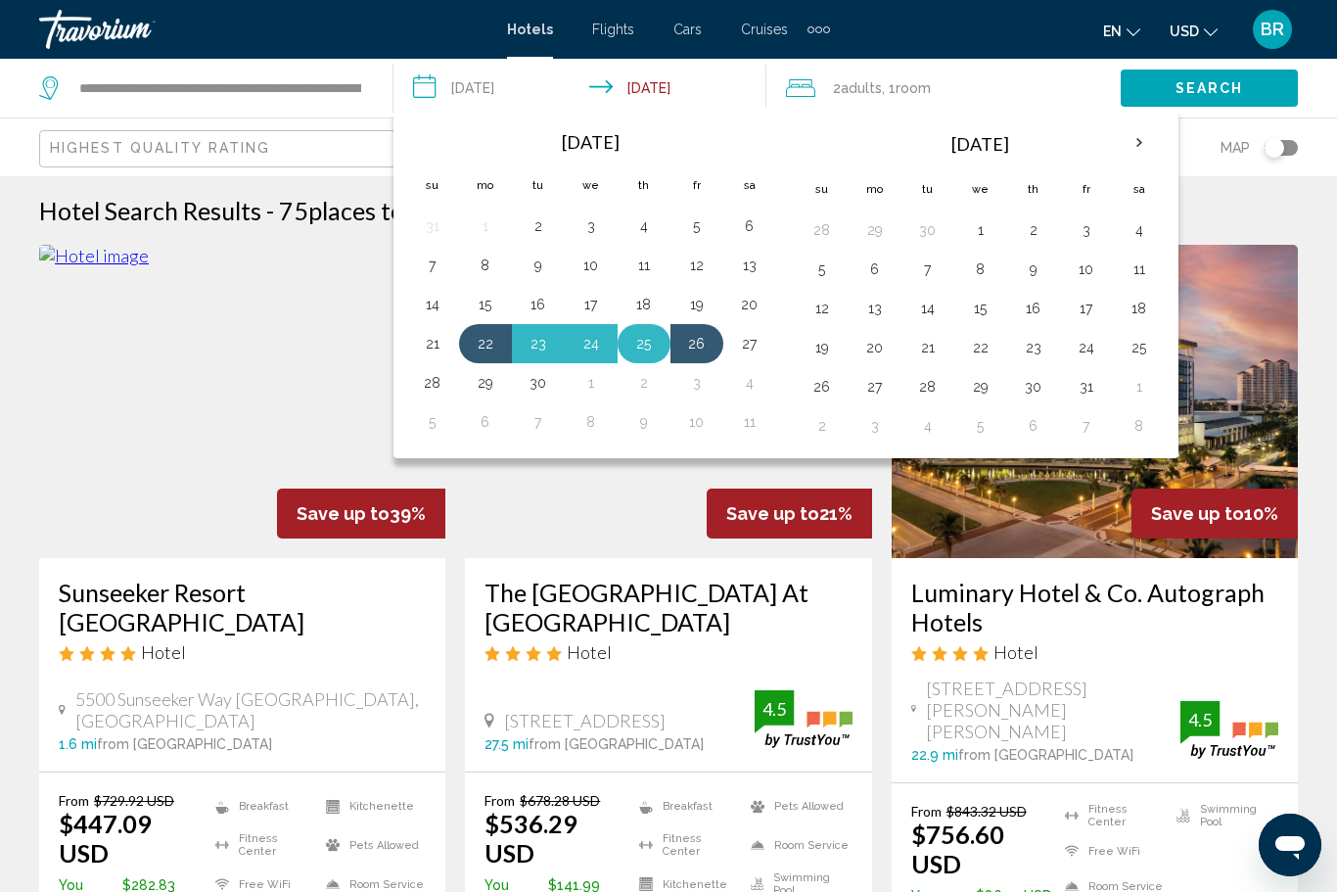
click at [646, 343] on button "25" at bounding box center [643, 343] width 31 height 27
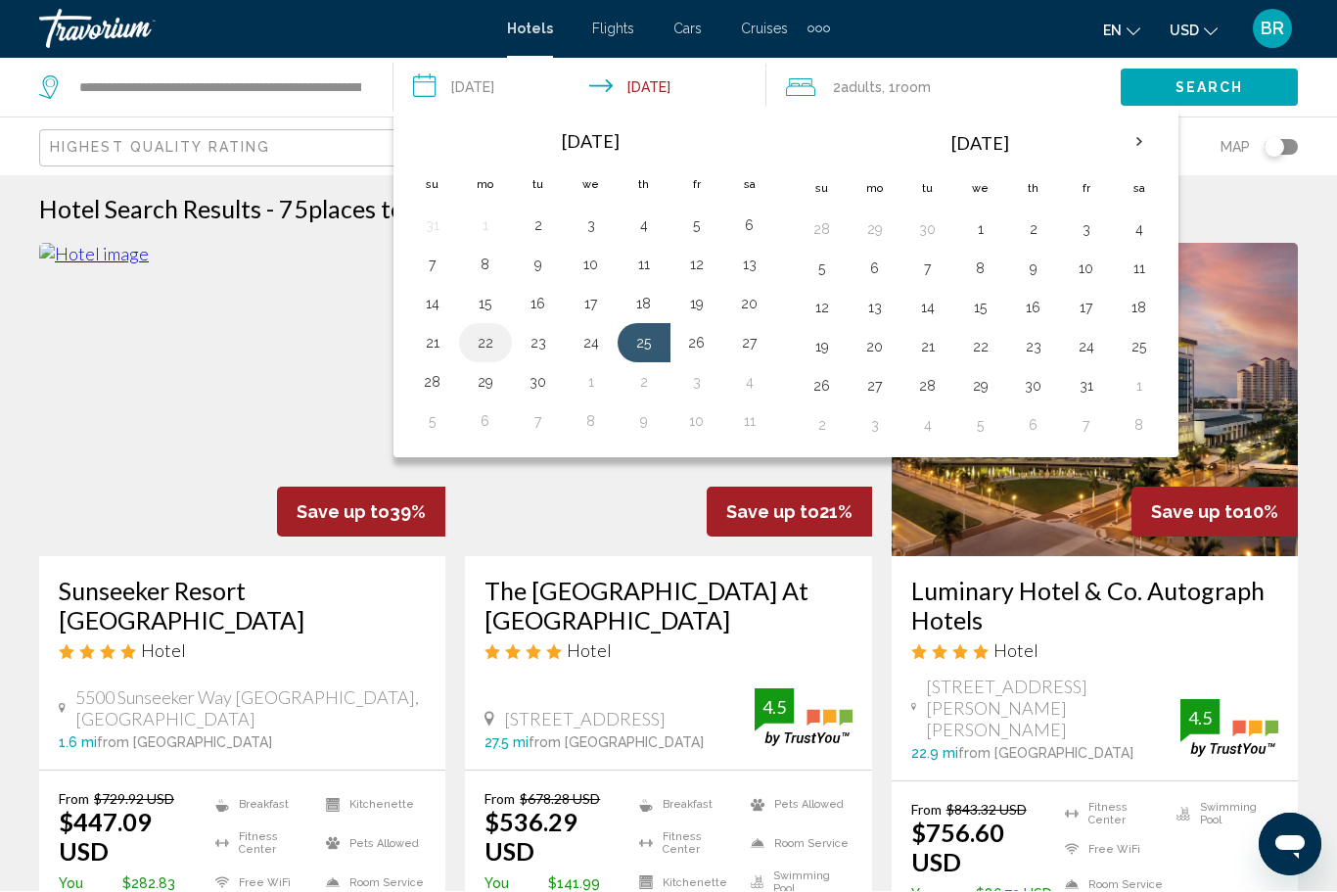
click at [487, 341] on button "22" at bounding box center [485, 343] width 31 height 27
type input "**********"
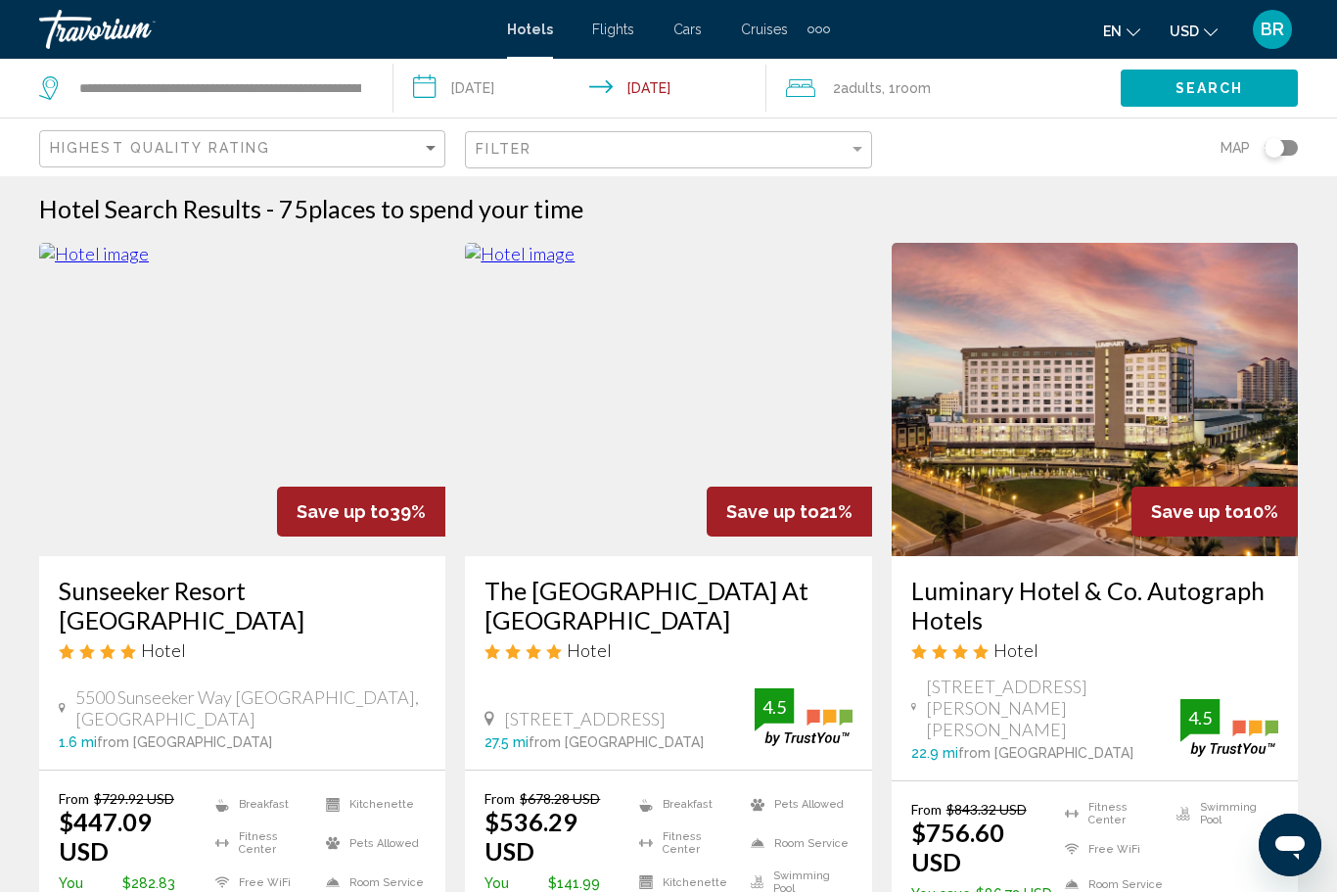
click at [631, 93] on input "**********" at bounding box center [584, 91] width 382 height 65
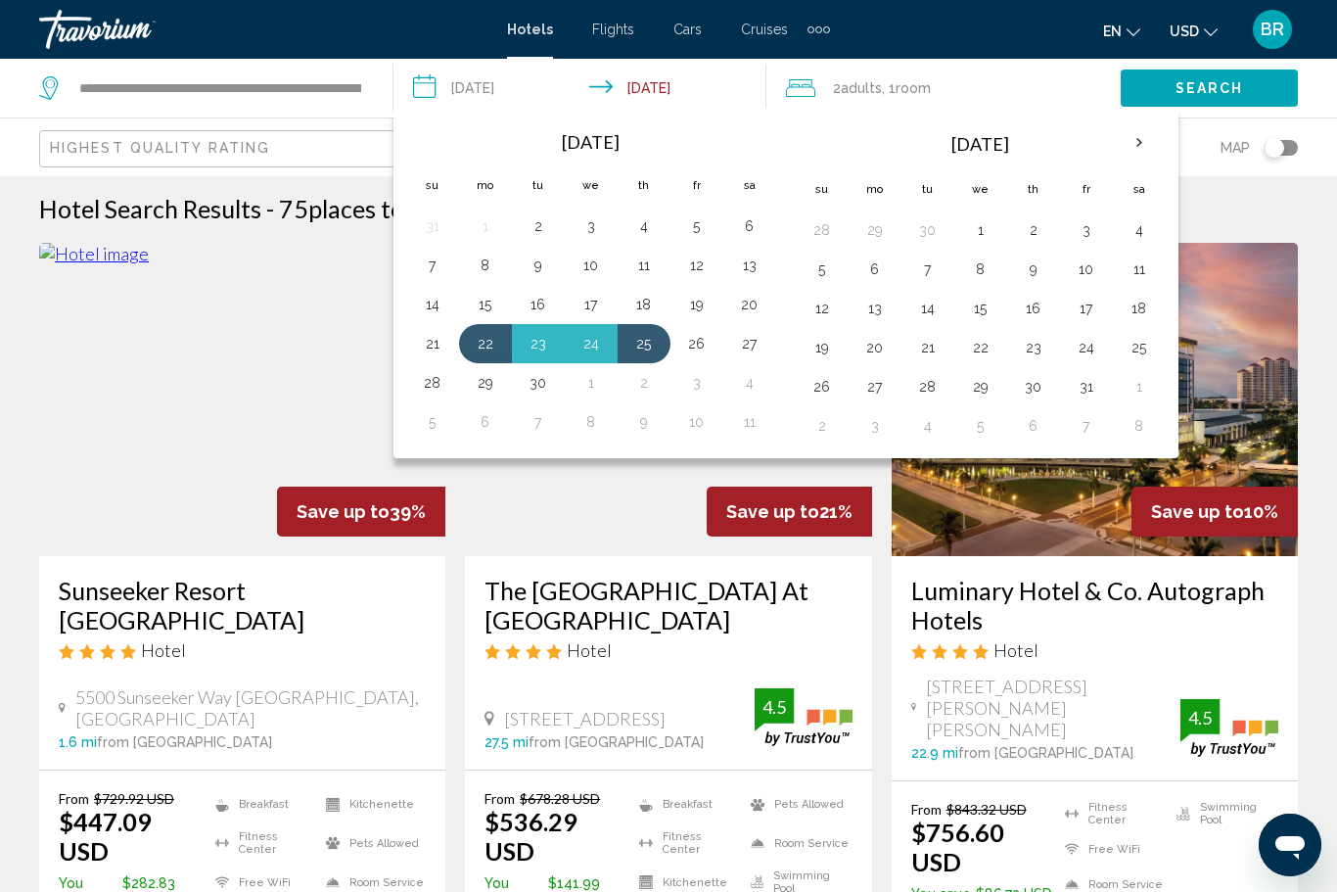
scroll to position [0, 0]
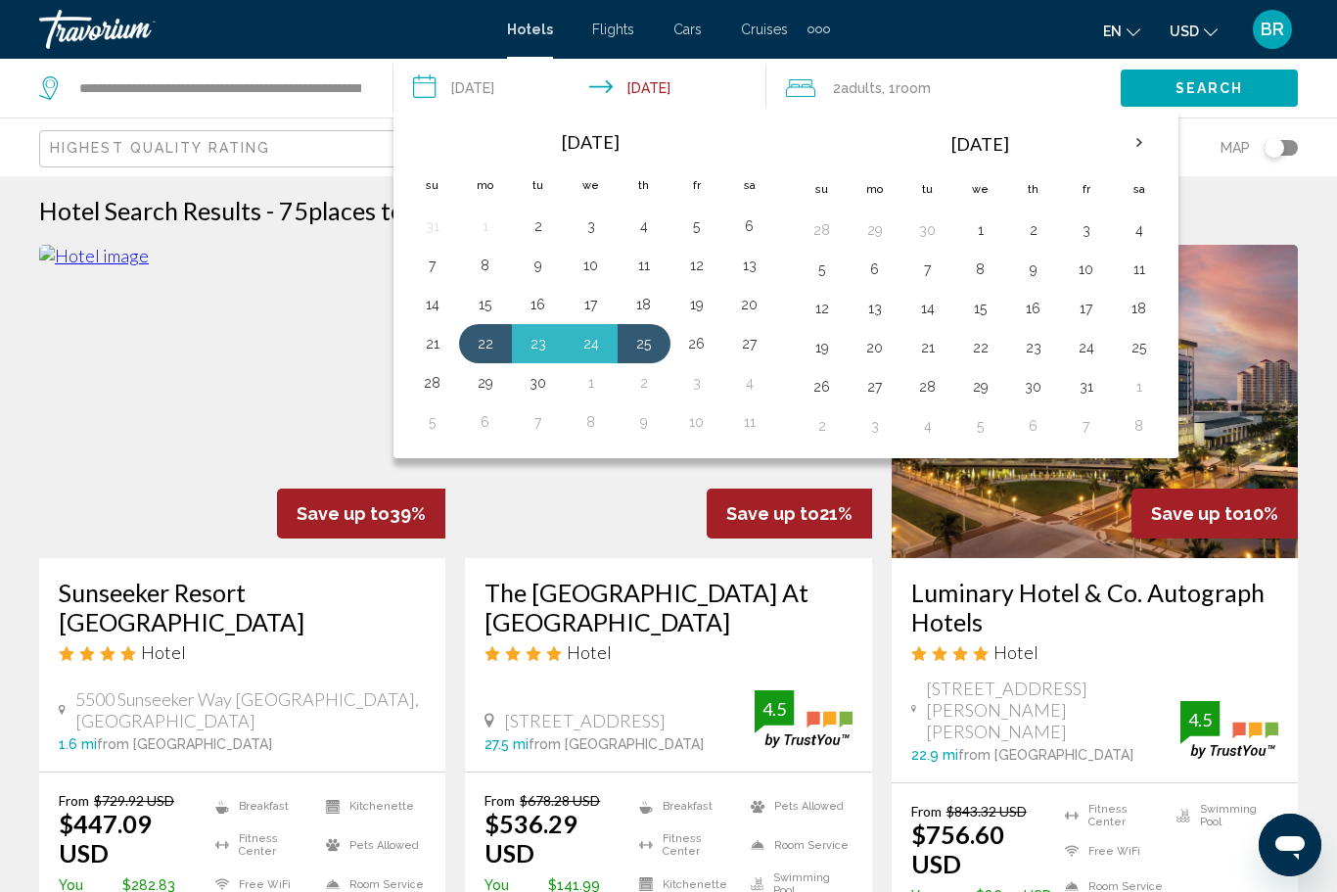
click at [1161, 103] on button "Search" at bounding box center [1209, 87] width 177 height 36
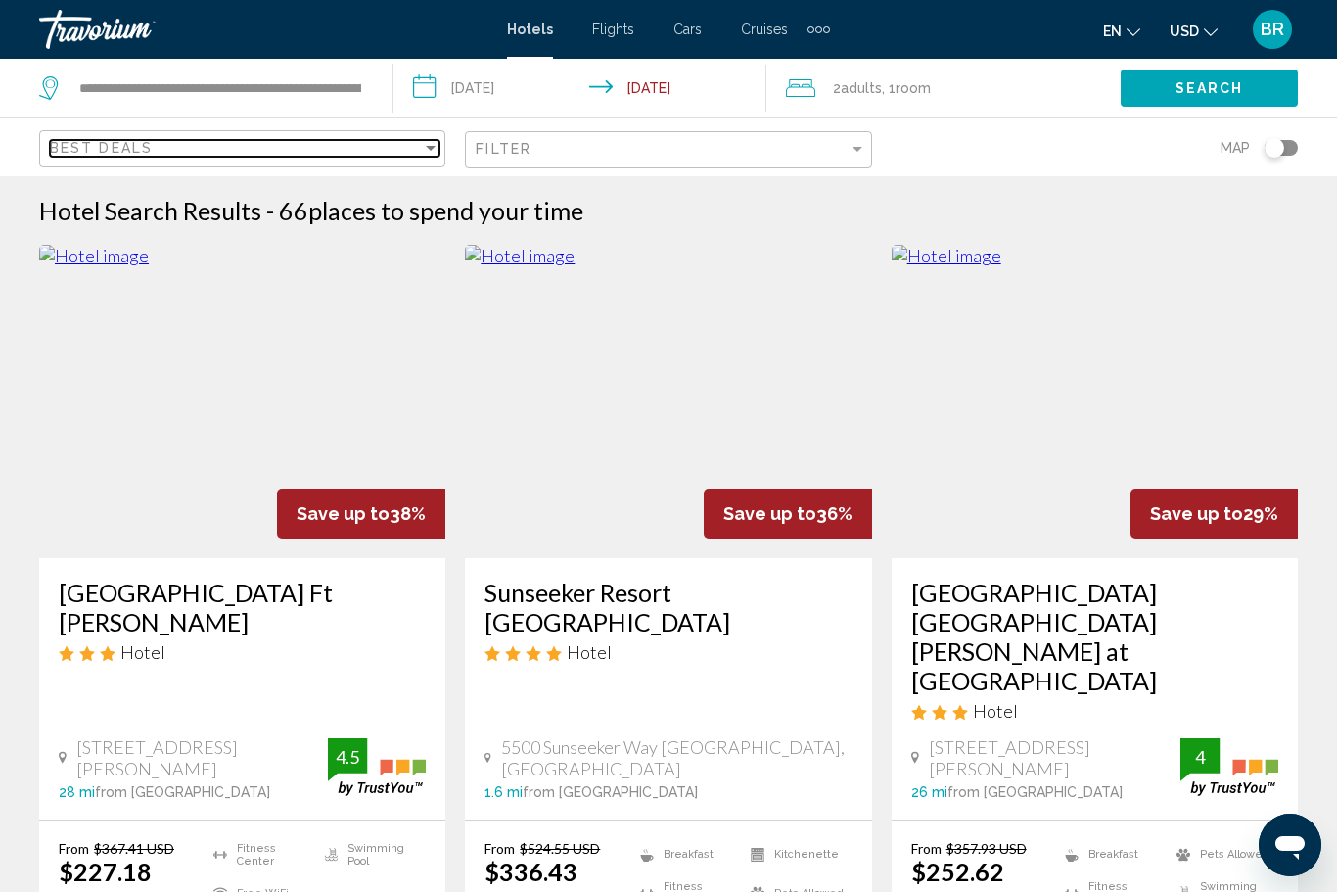
click at [84, 147] on span "Best Deals" at bounding box center [101, 148] width 103 height 16
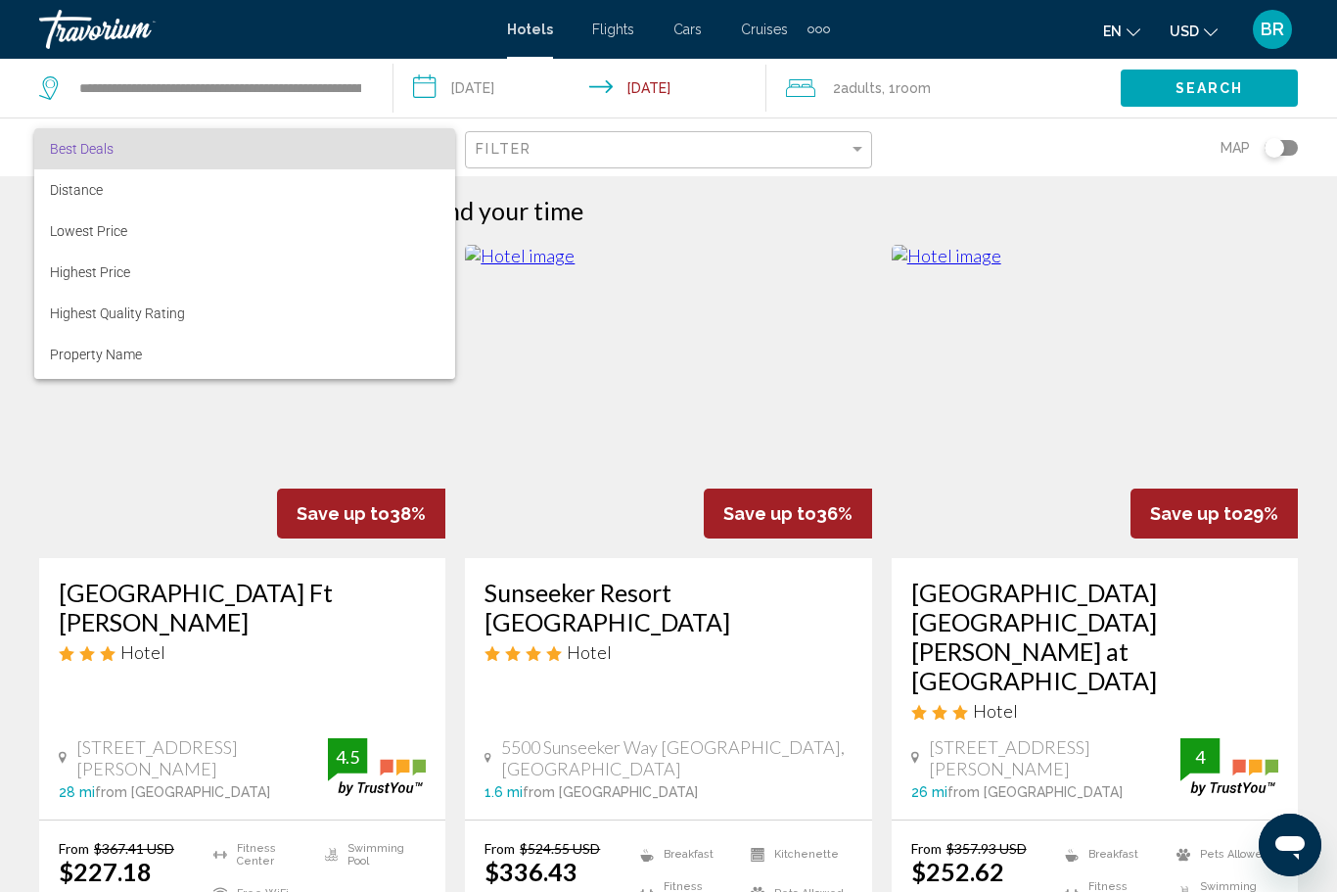
click at [75, 484] on div at bounding box center [668, 446] width 1337 height 892
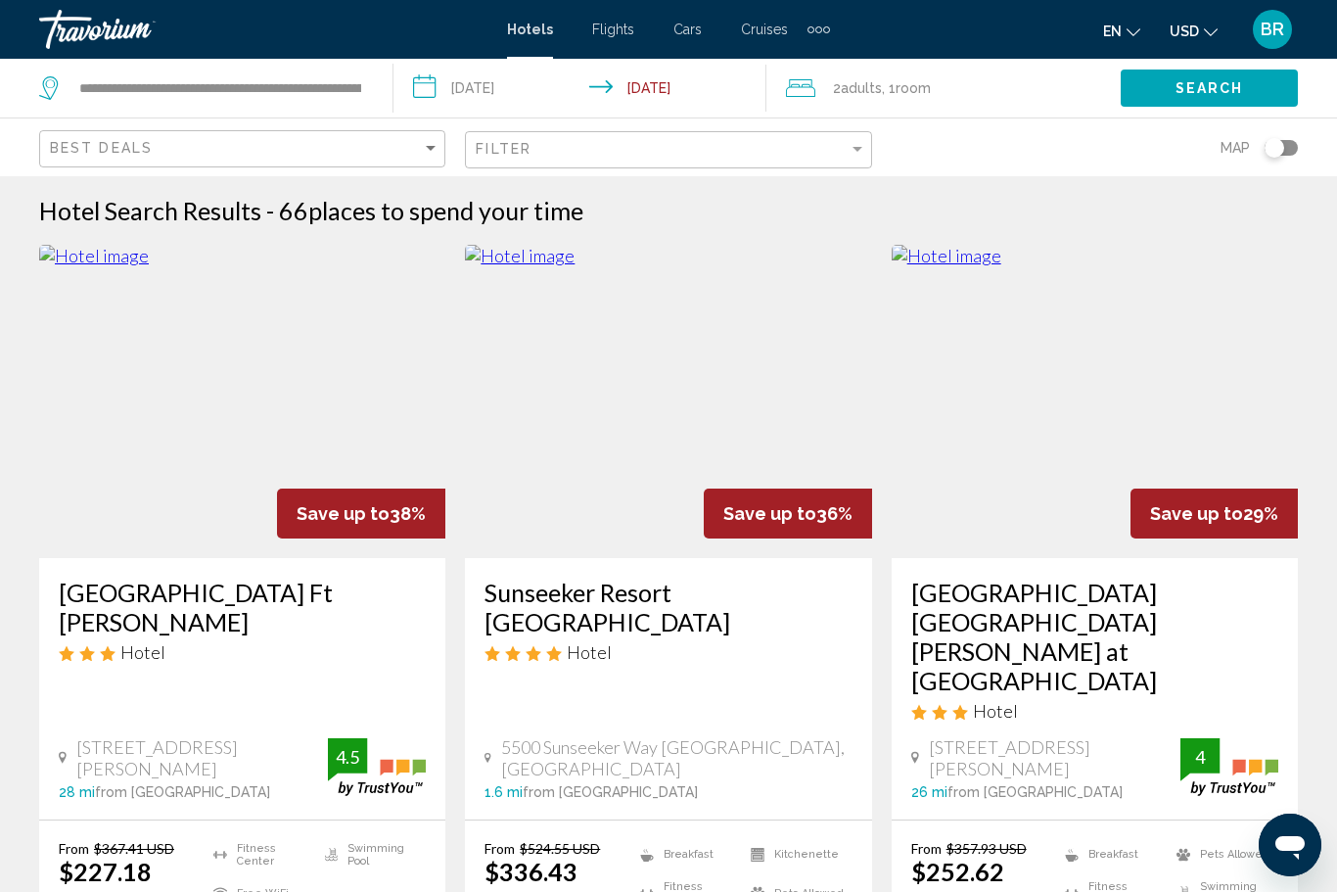
click at [88, 492] on img "Main content" at bounding box center [242, 401] width 406 height 313
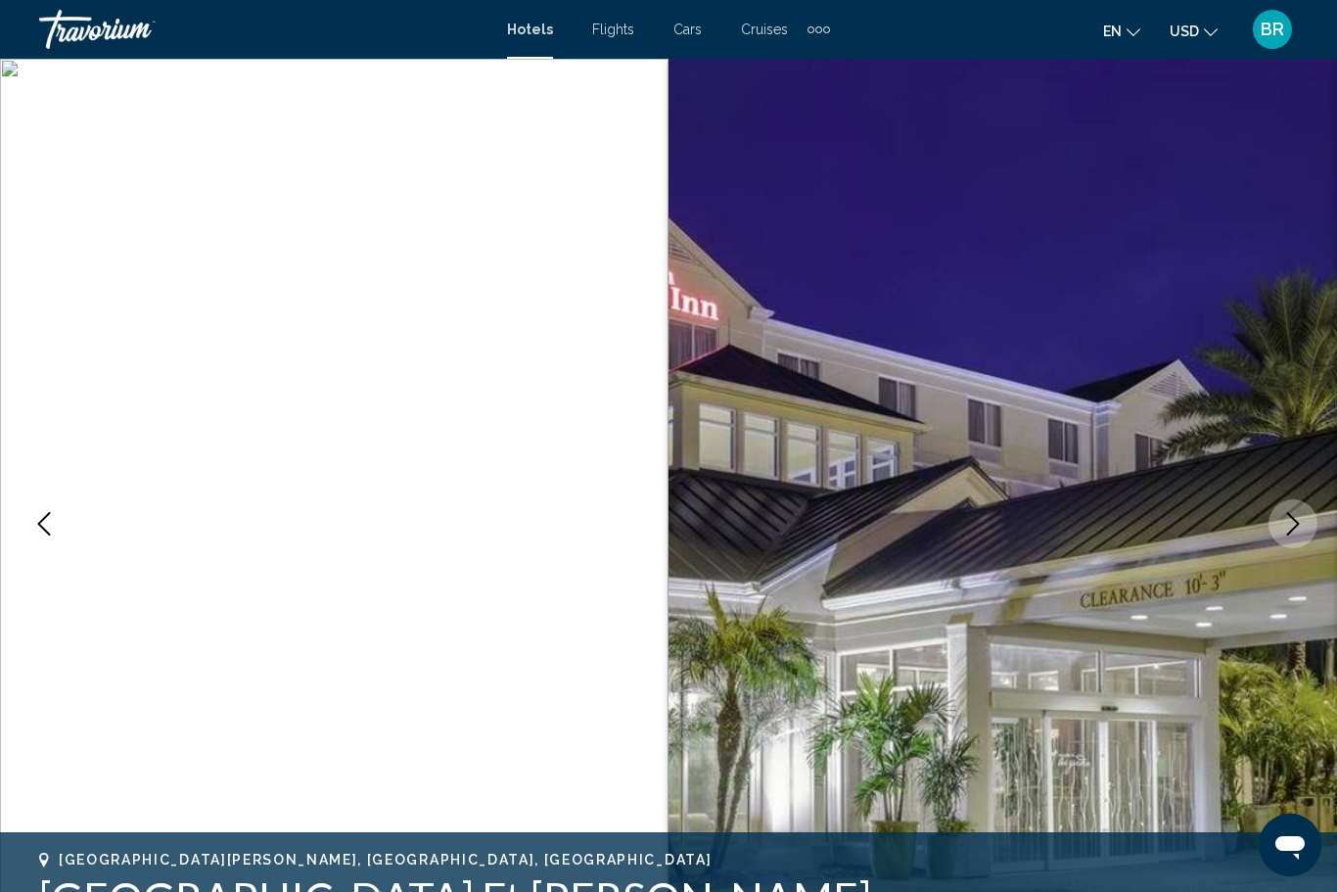
click at [45, 534] on icon "Previous image" at bounding box center [43, 523] width 23 height 23
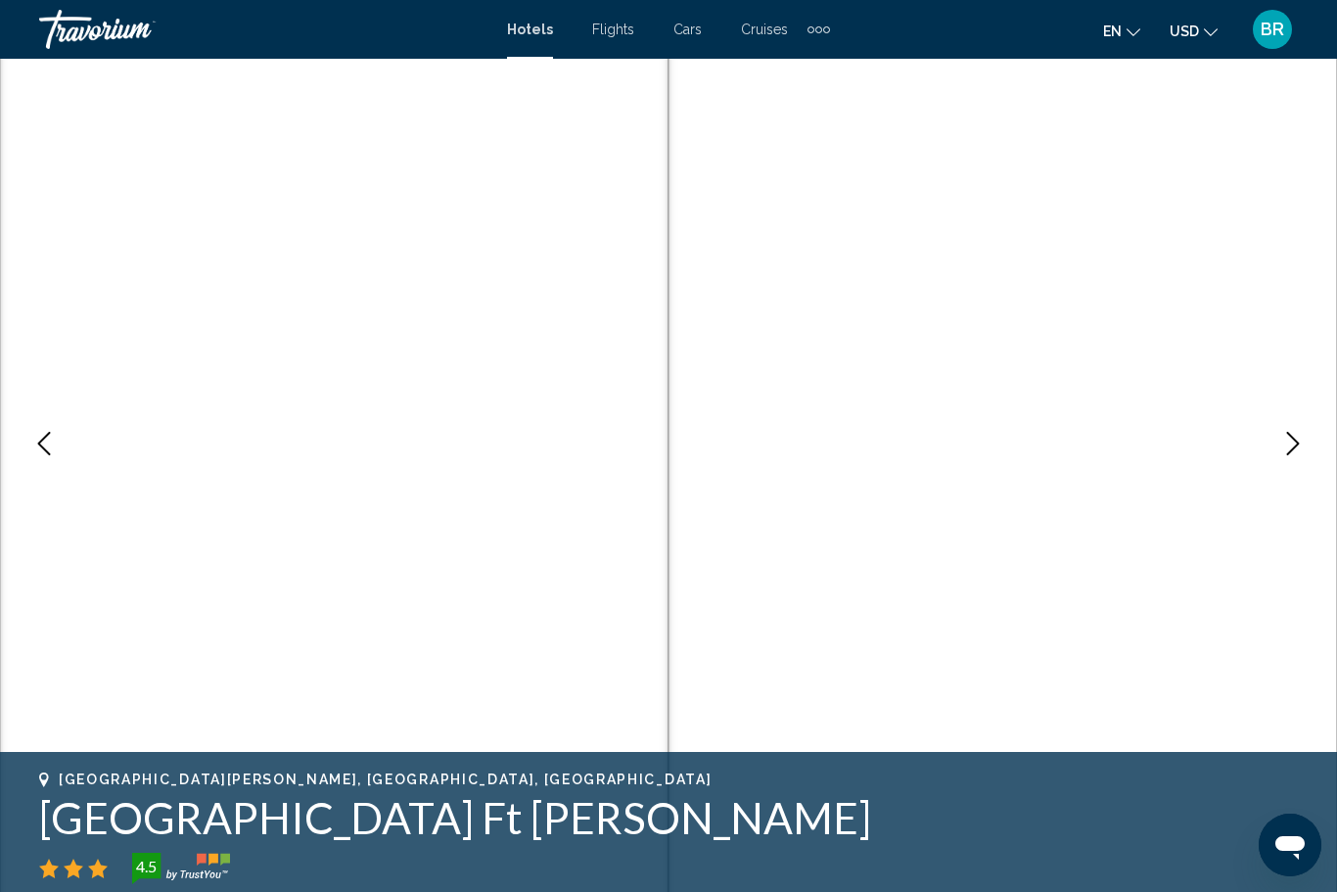
scroll to position [75, 0]
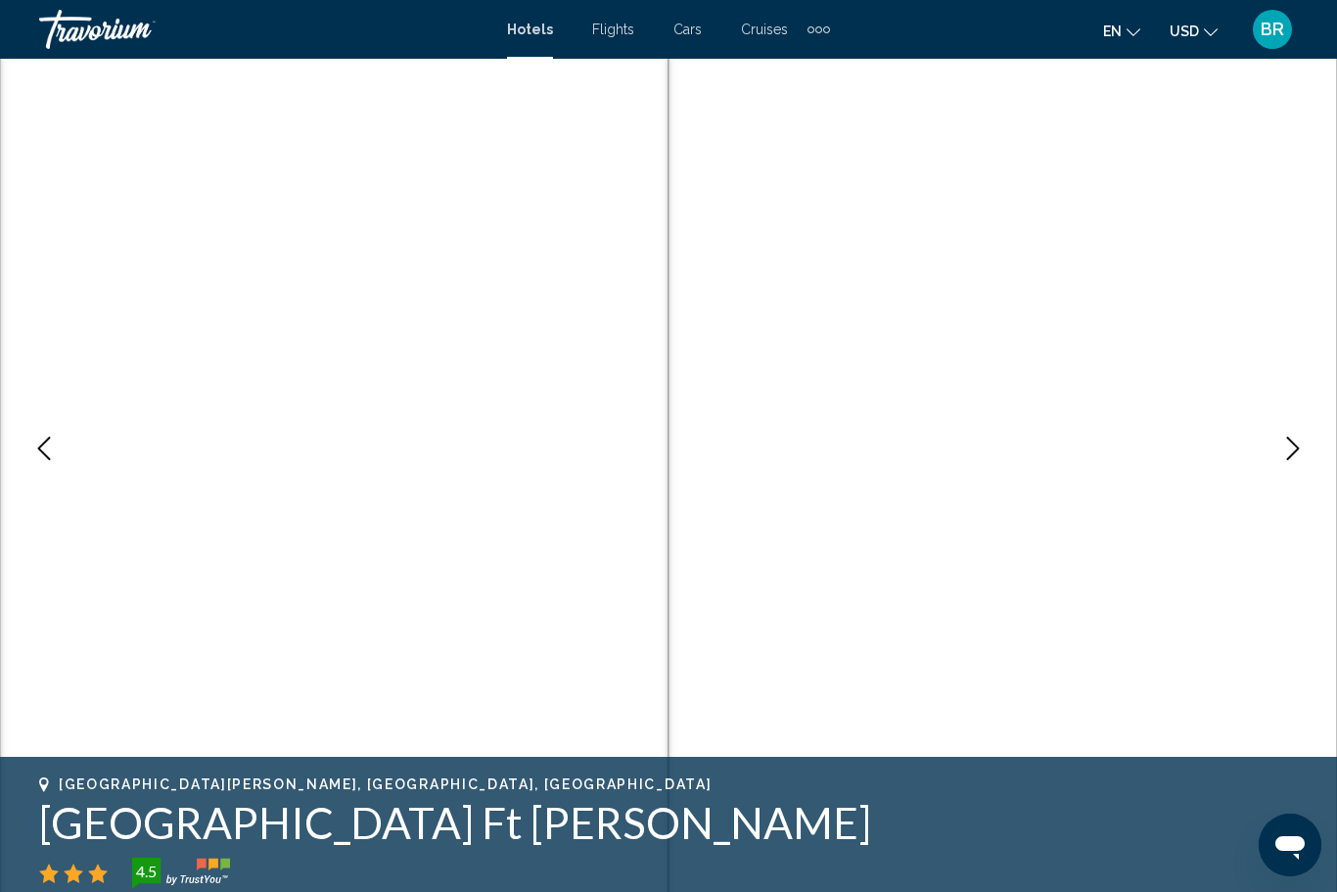
click at [40, 450] on icon "Previous image" at bounding box center [44, 448] width 13 height 23
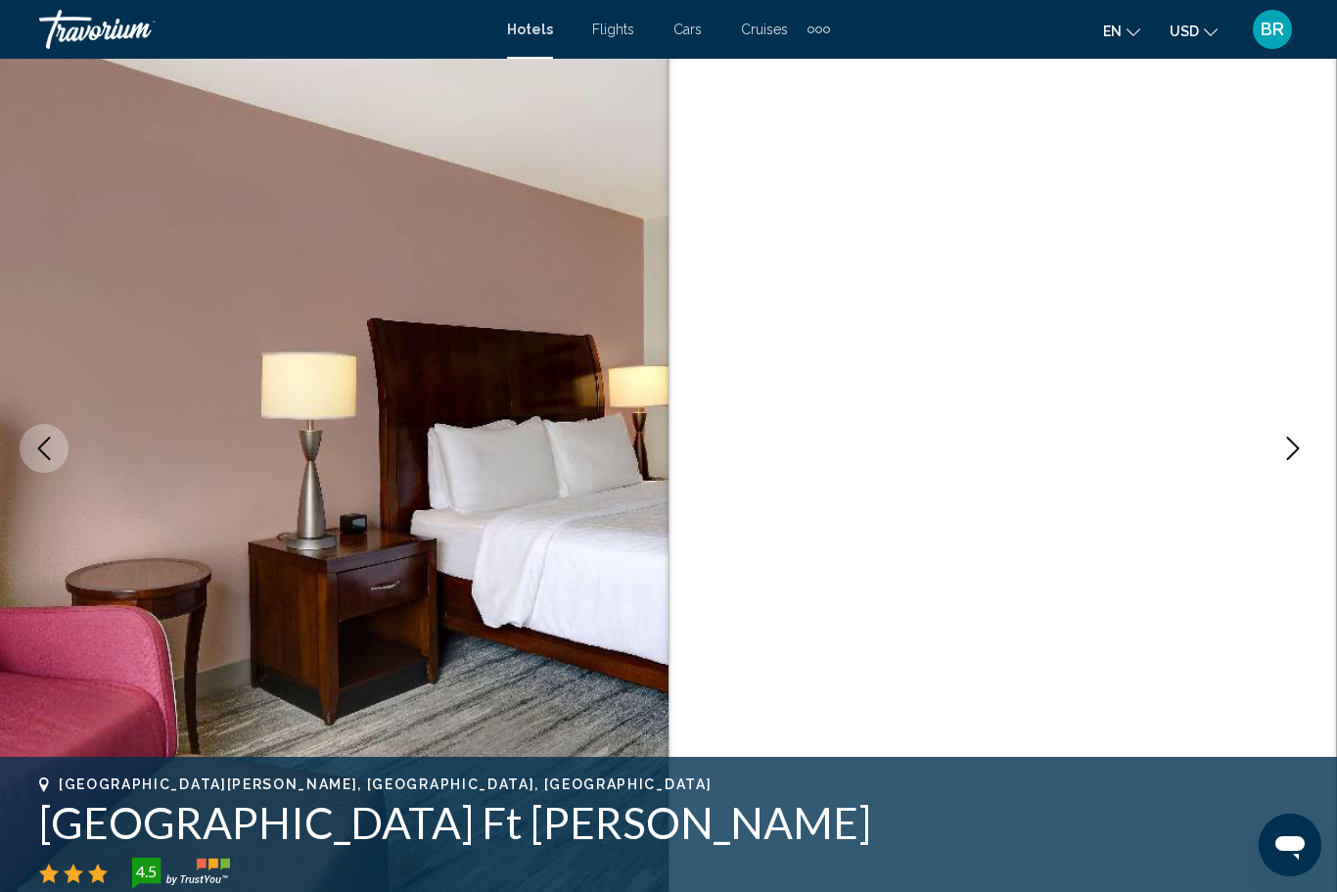
click at [42, 450] on icon "Previous image" at bounding box center [43, 448] width 23 height 23
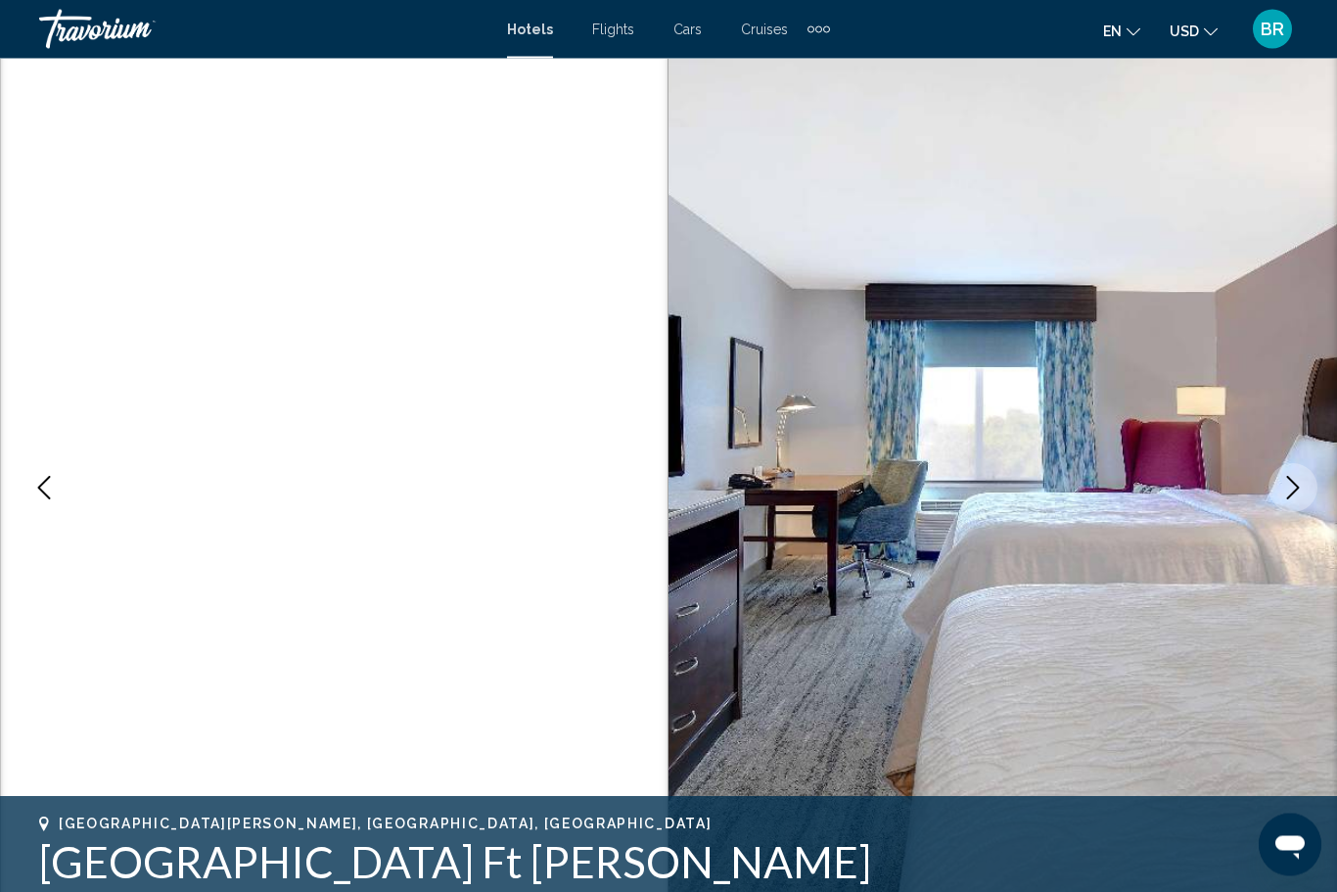
scroll to position [0, 0]
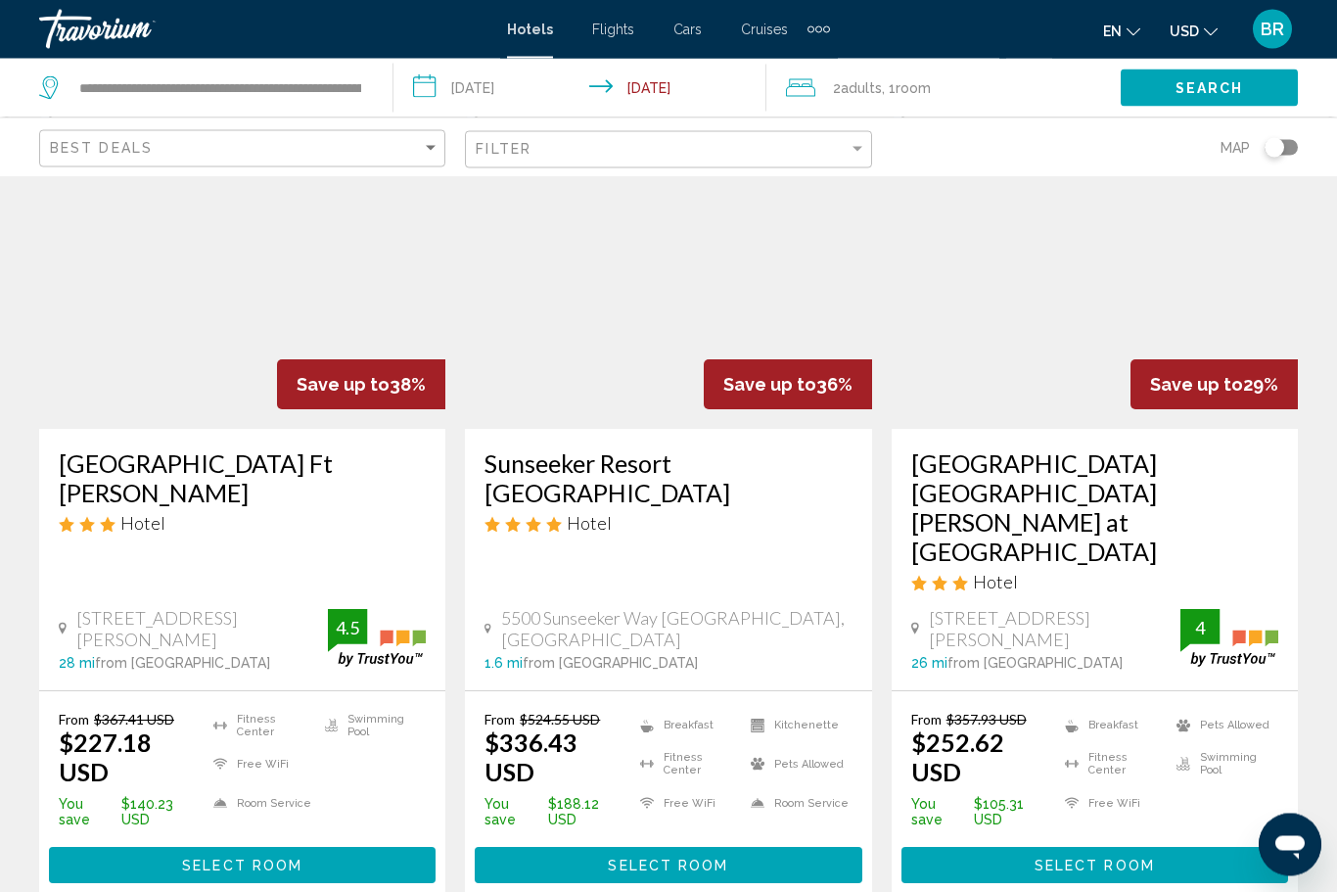
scroll to position [128, 0]
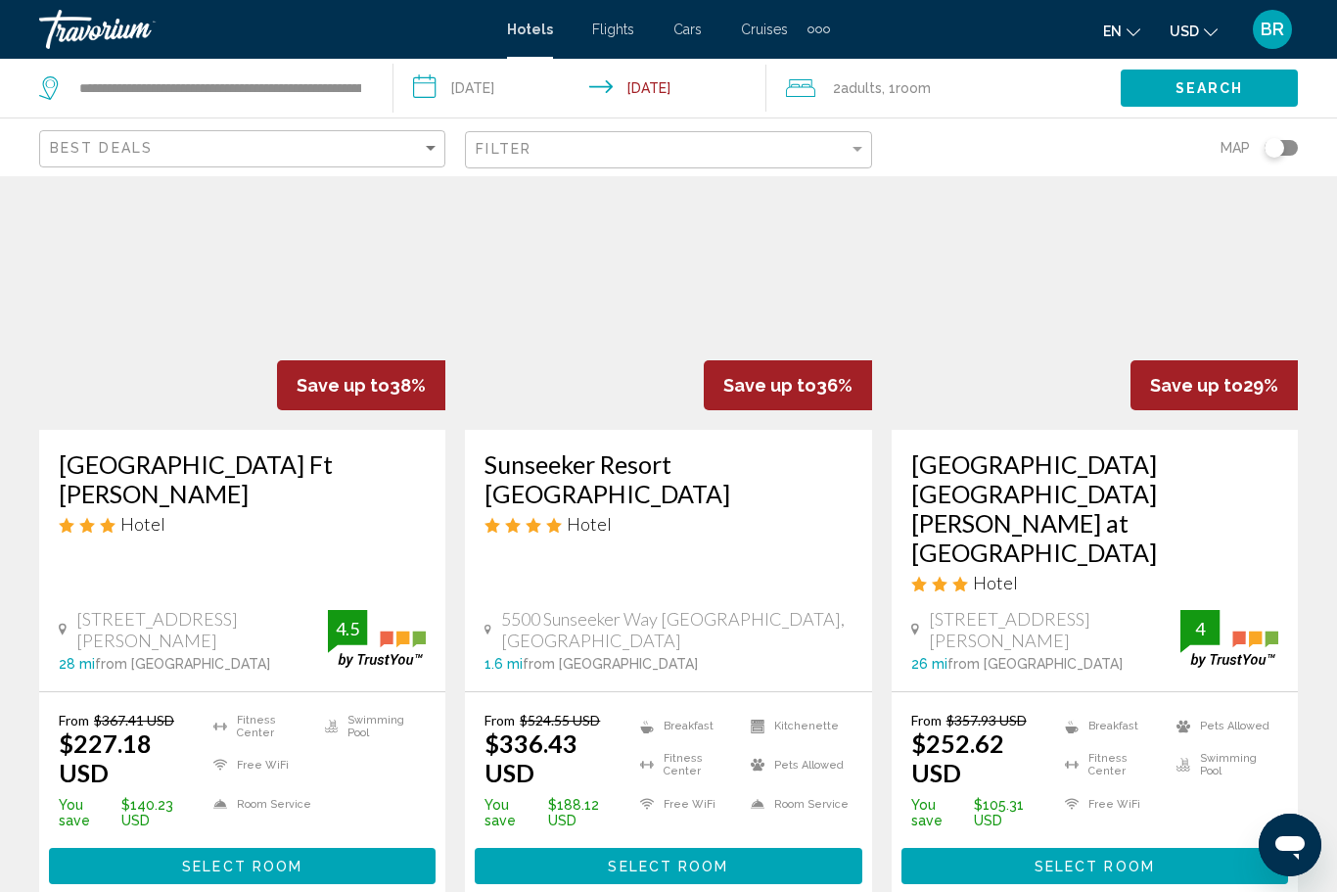
click at [215, 789] on li "Room Service" at bounding box center [260, 803] width 112 height 29
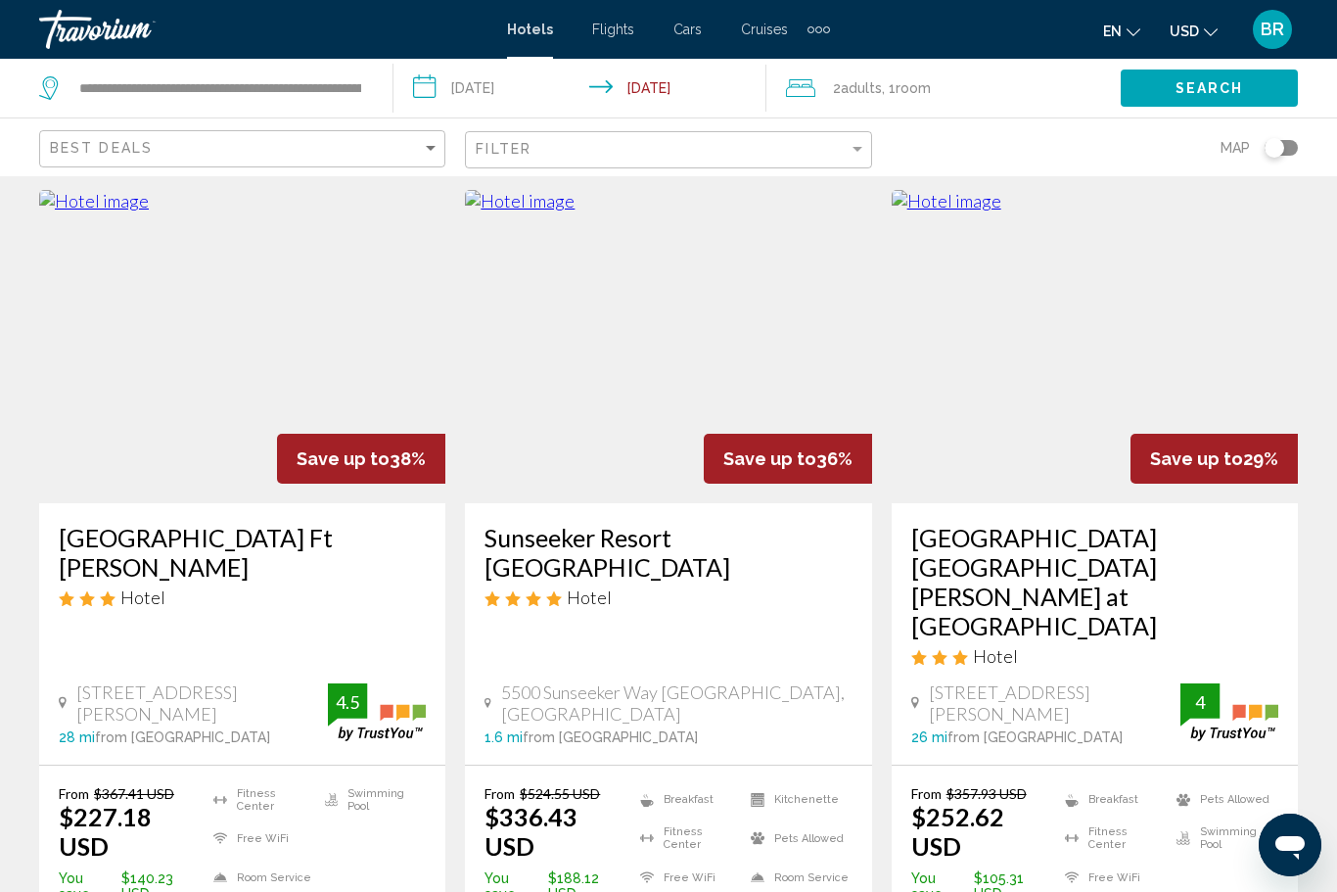
scroll to position [50, 0]
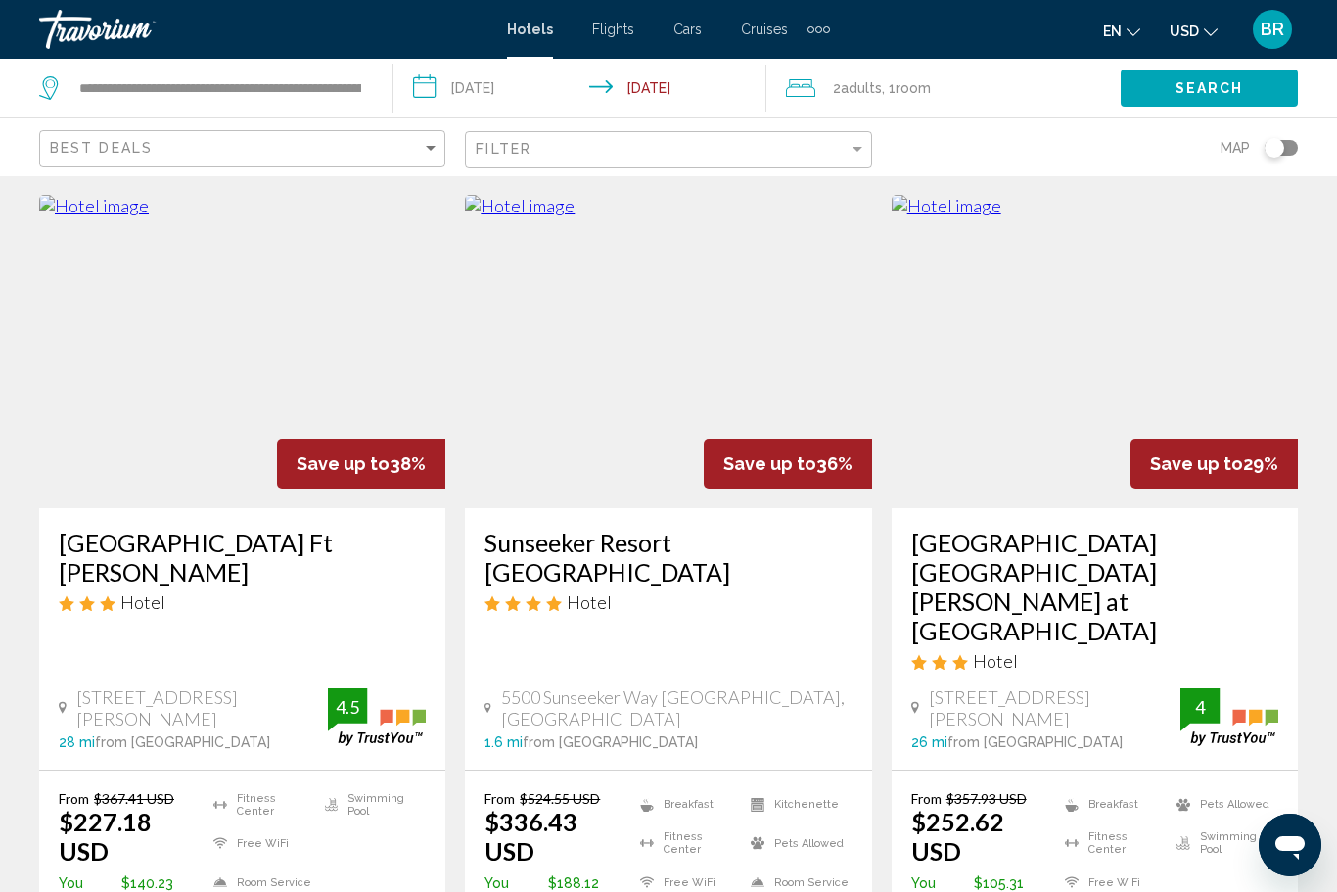
click at [105, 423] on img "Main content" at bounding box center [242, 351] width 406 height 313
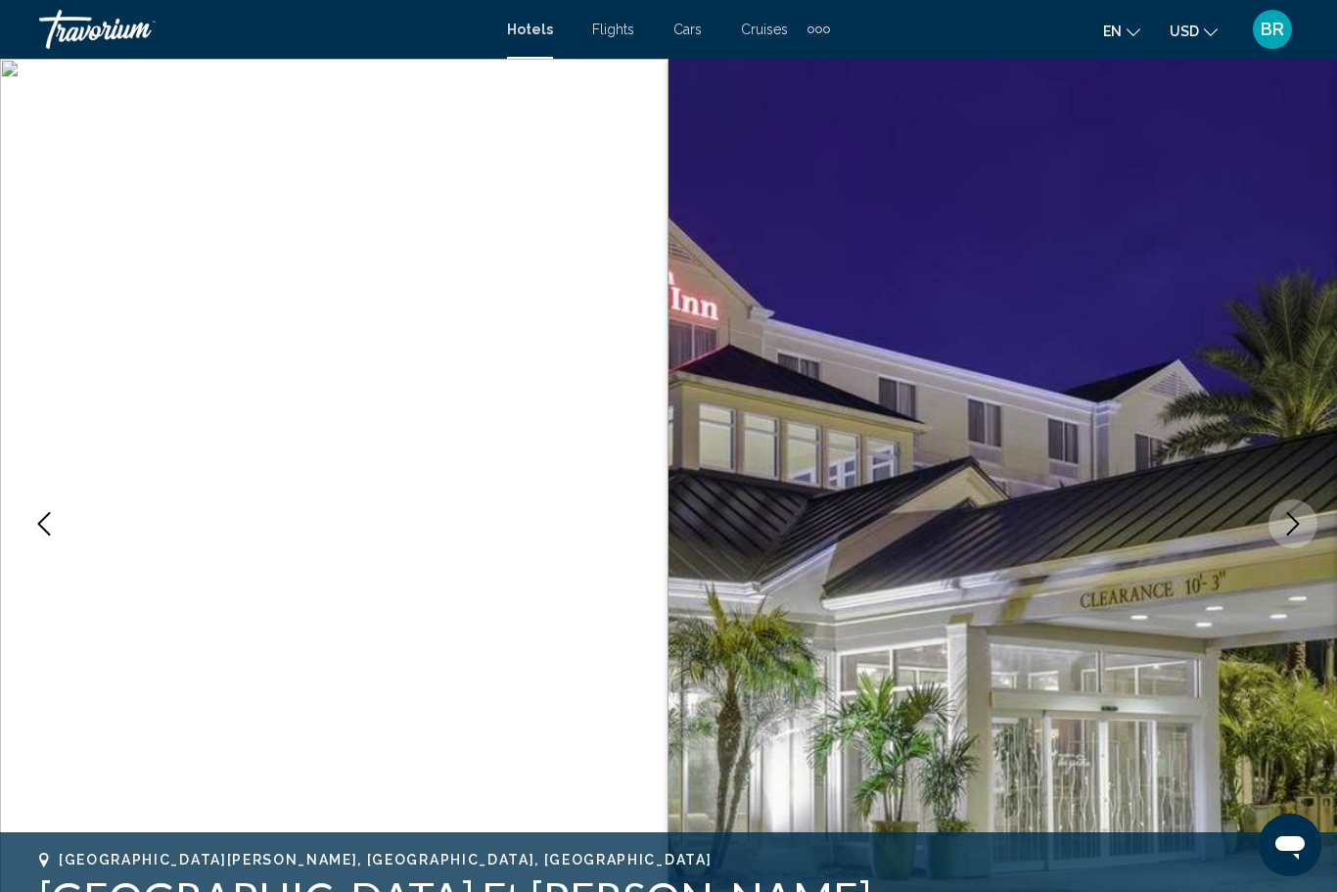
click at [48, 513] on icon "Previous image" at bounding box center [43, 523] width 23 height 23
click at [44, 527] on icon "Previous image" at bounding box center [43, 523] width 23 height 23
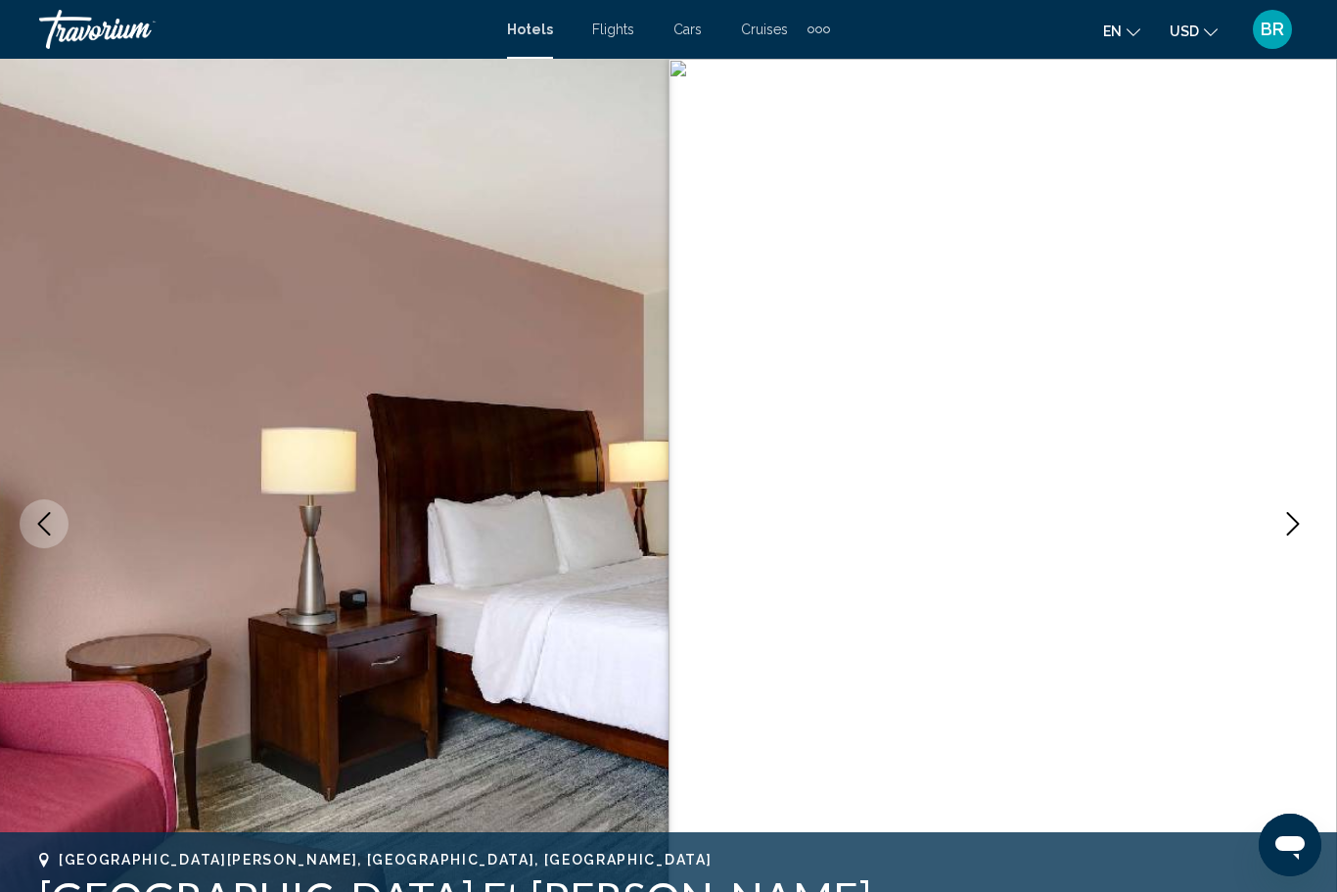
click at [43, 523] on icon "Previous image" at bounding box center [43, 523] width 23 height 23
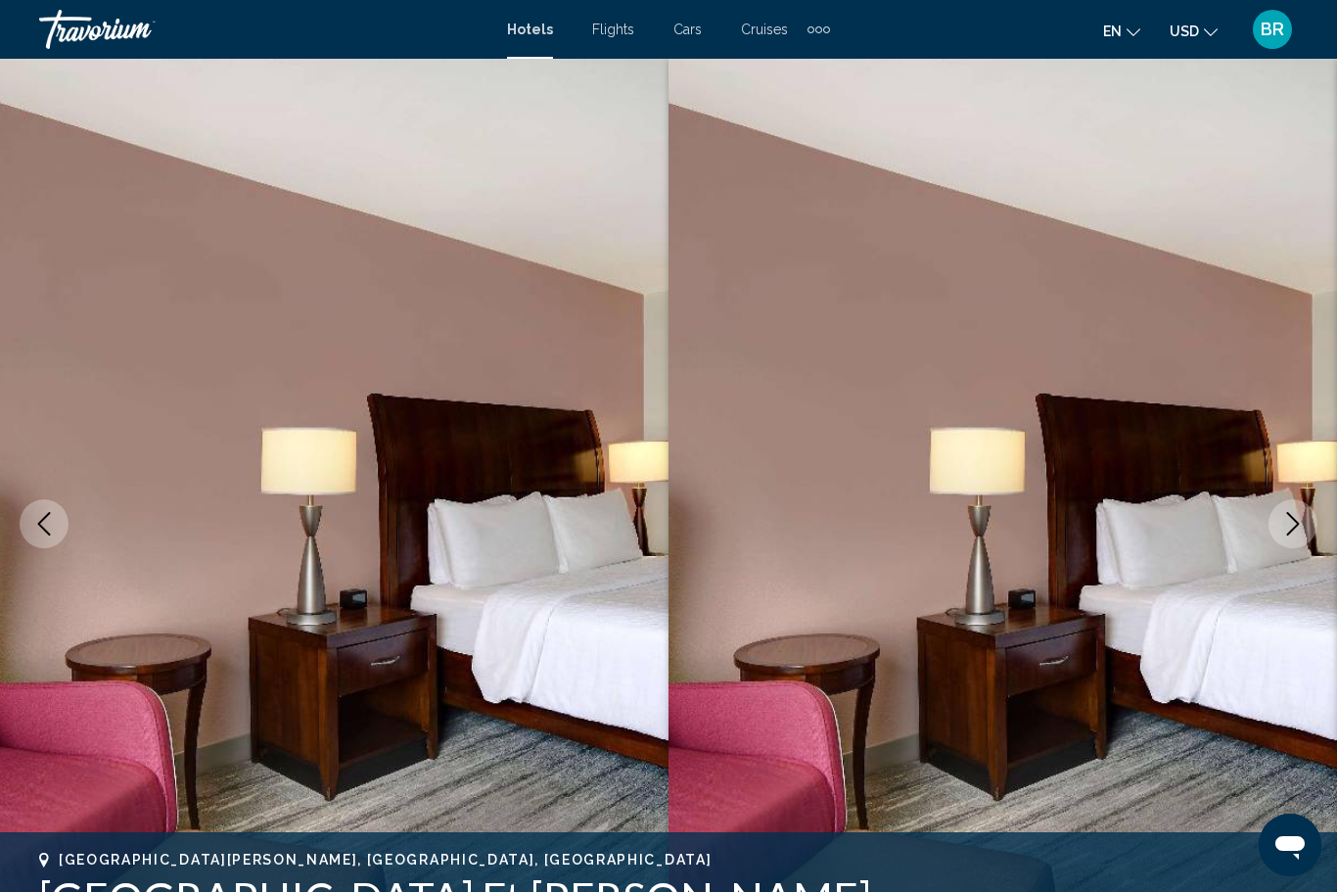
click at [42, 525] on icon "Previous image" at bounding box center [43, 523] width 23 height 23
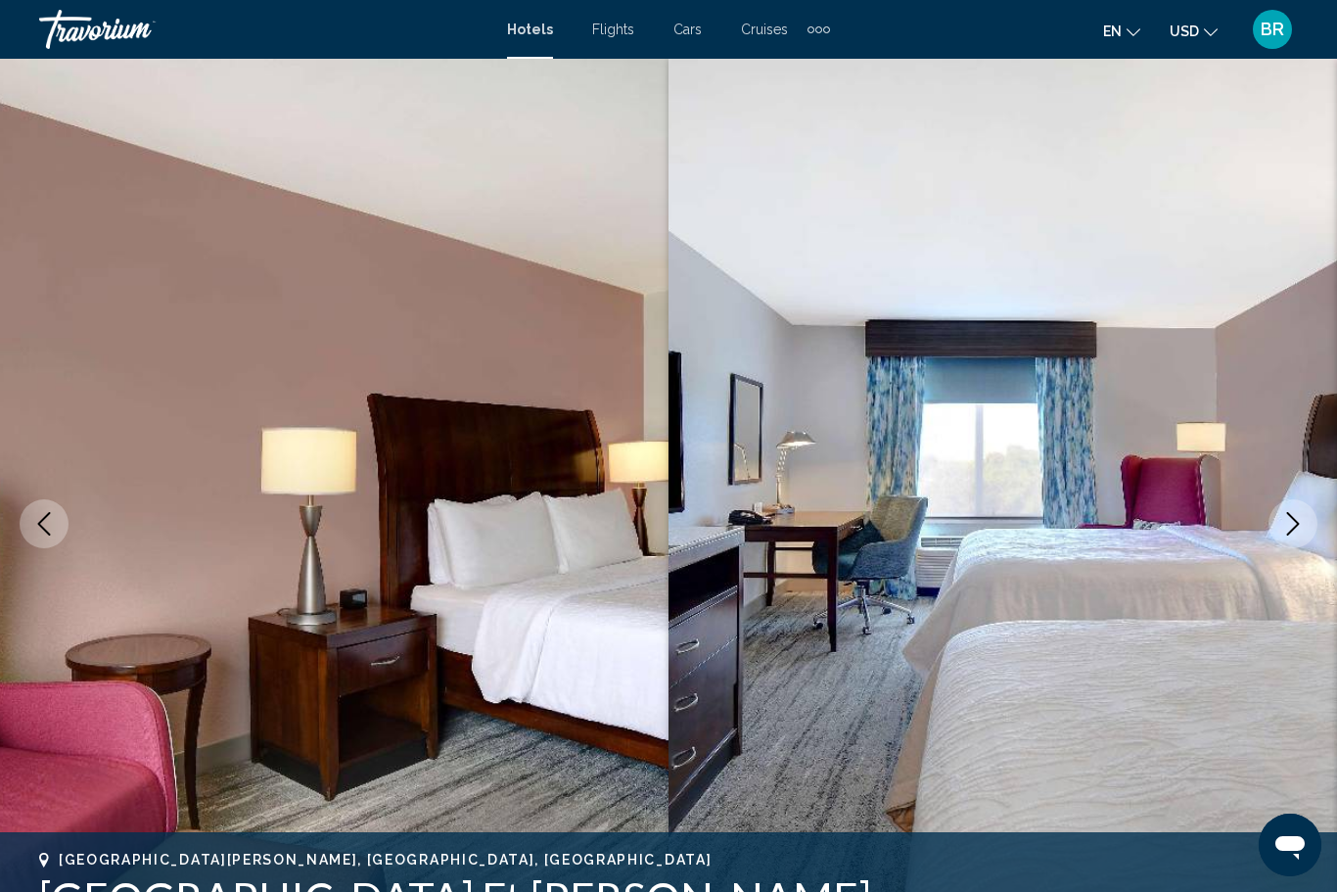
click at [40, 528] on icon "Previous image" at bounding box center [43, 523] width 23 height 23
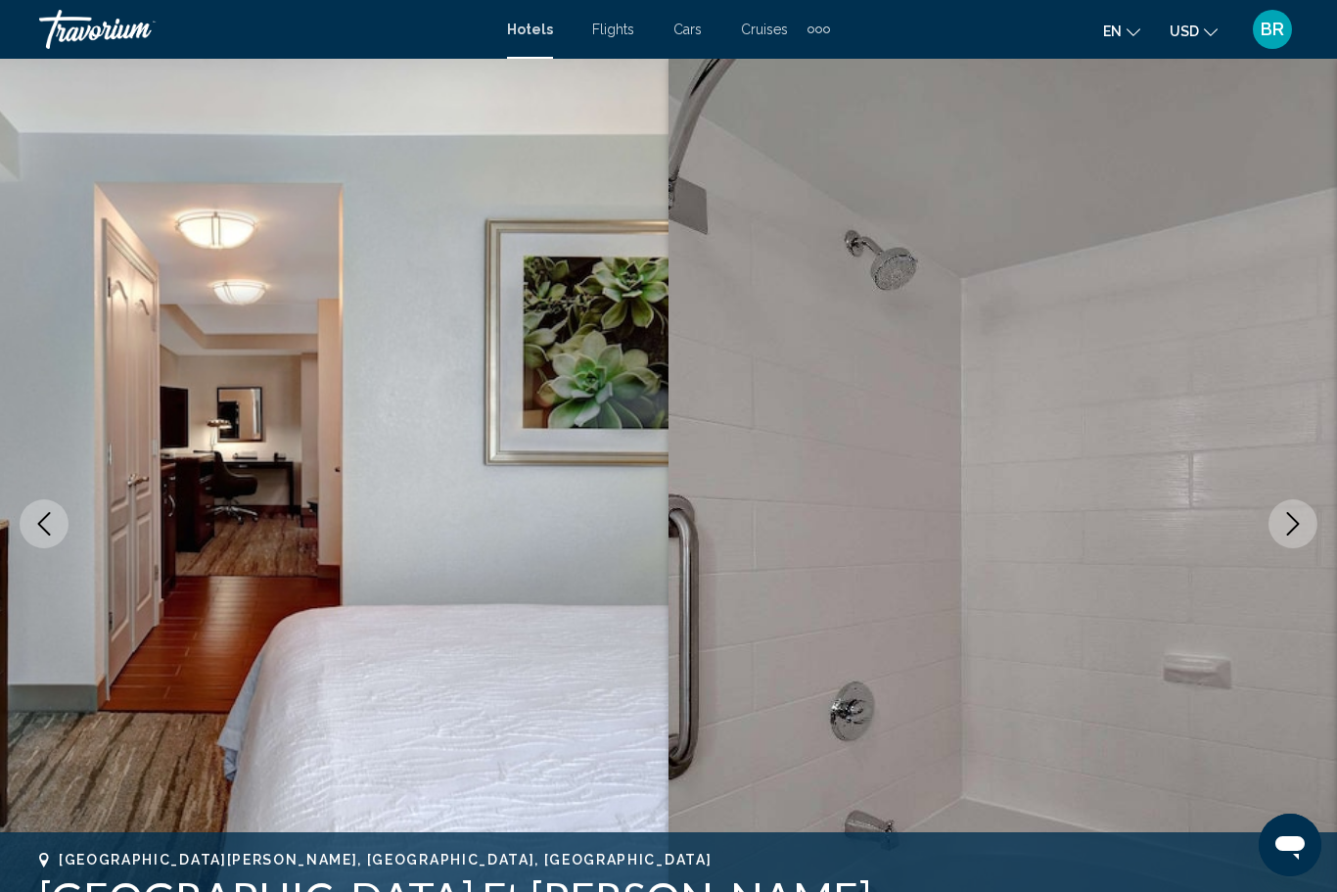
click at [37, 521] on icon "Previous image" at bounding box center [43, 523] width 23 height 23
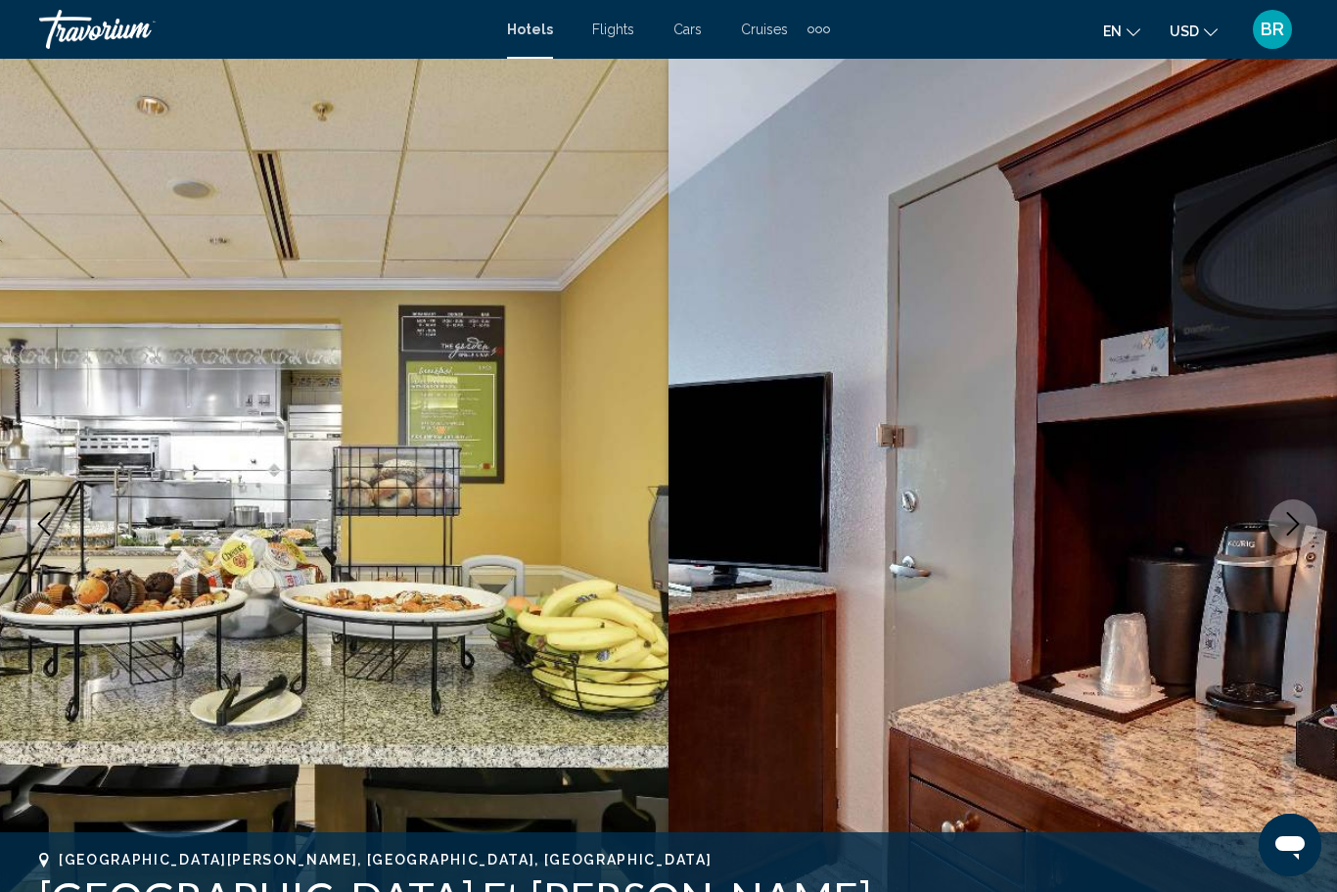
click at [36, 523] on icon "Previous image" at bounding box center [43, 523] width 23 height 23
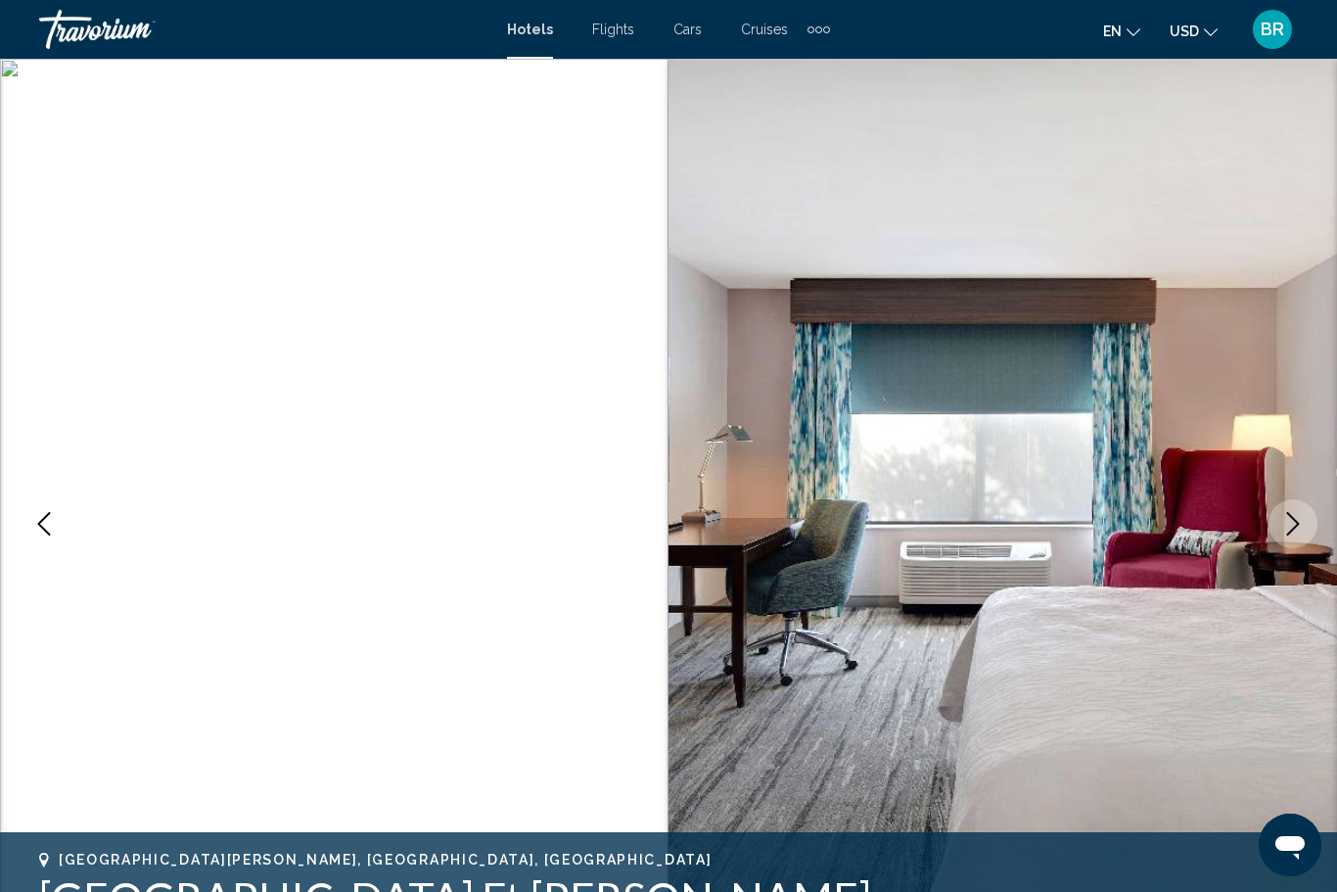
click at [35, 522] on icon "Previous image" at bounding box center [43, 523] width 23 height 23
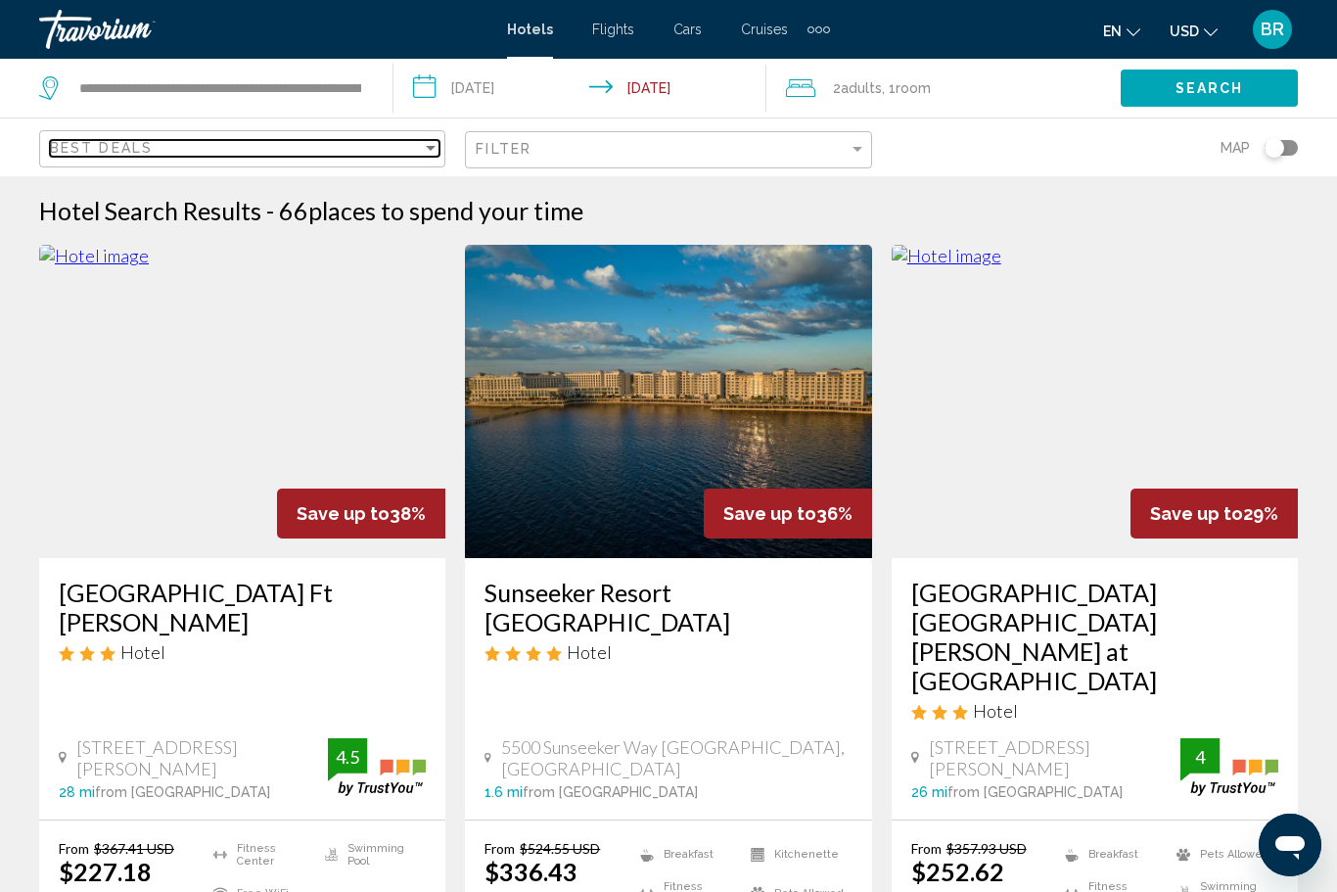
click at [133, 155] on span "Best Deals" at bounding box center [101, 148] width 103 height 16
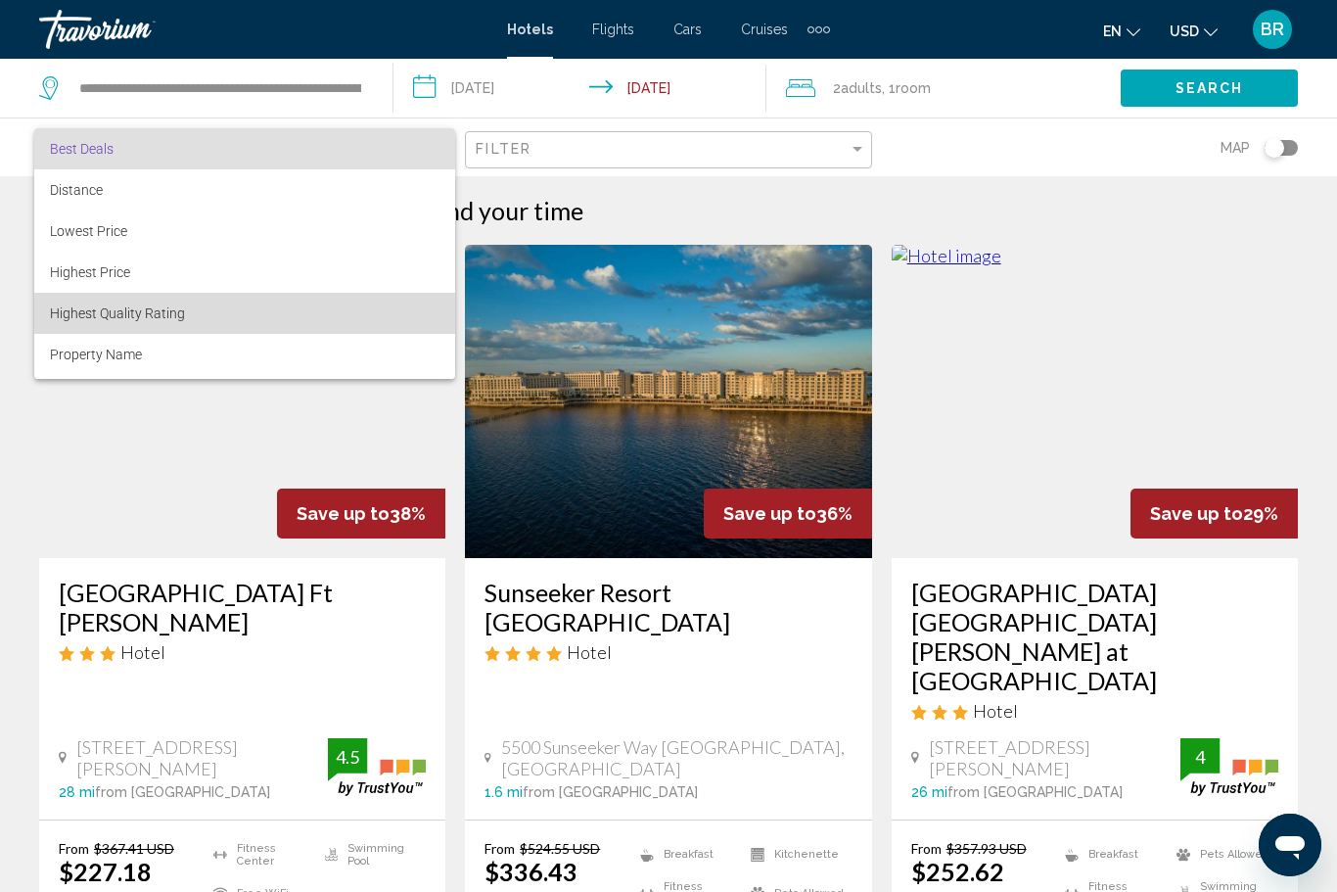
click at [61, 327] on span "Highest Quality Rating" at bounding box center [245, 313] width 390 height 41
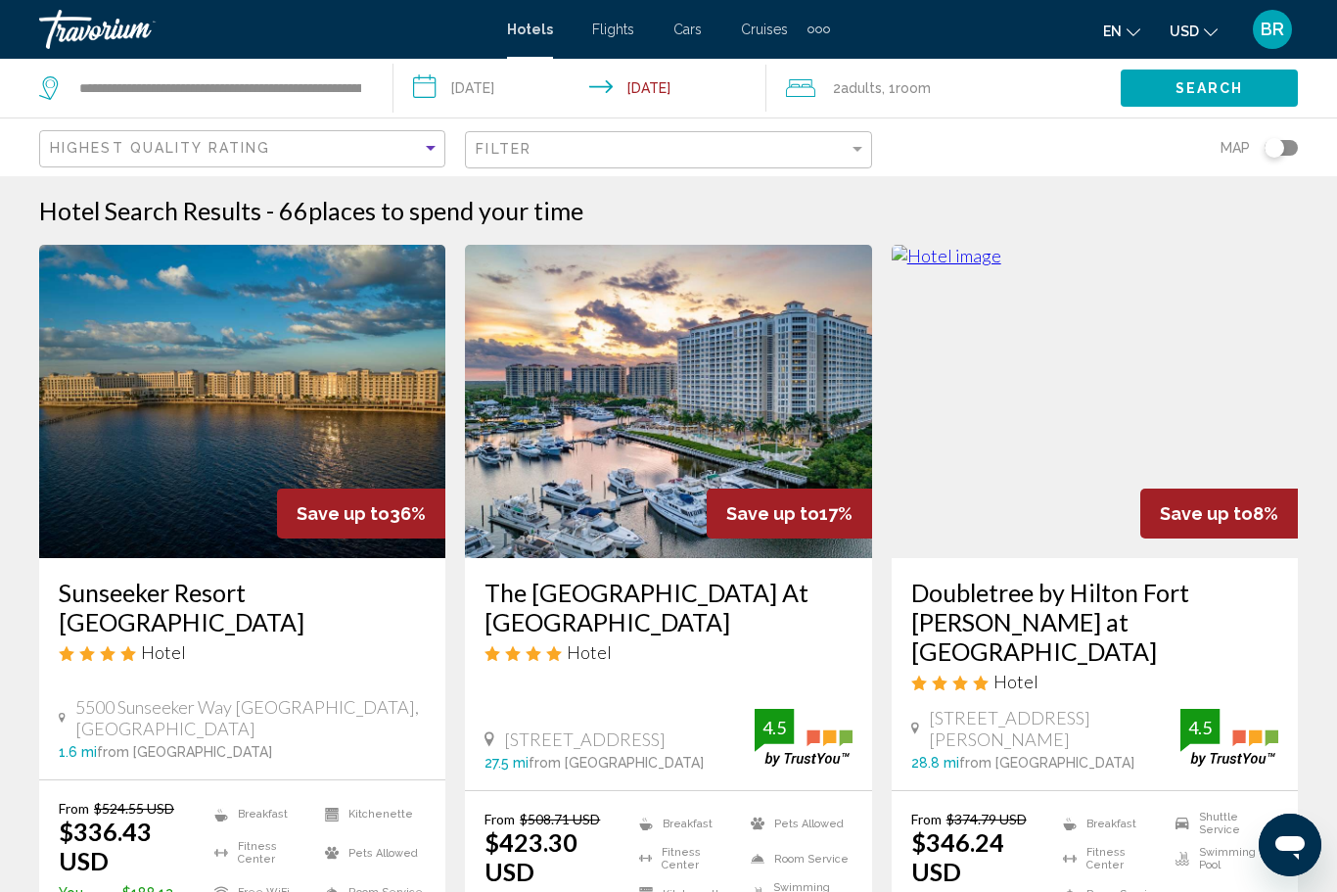
click at [61, 663] on div "Sunseeker Resort [GEOGRAPHIC_DATA] Hotel" at bounding box center [242, 627] width 367 height 100
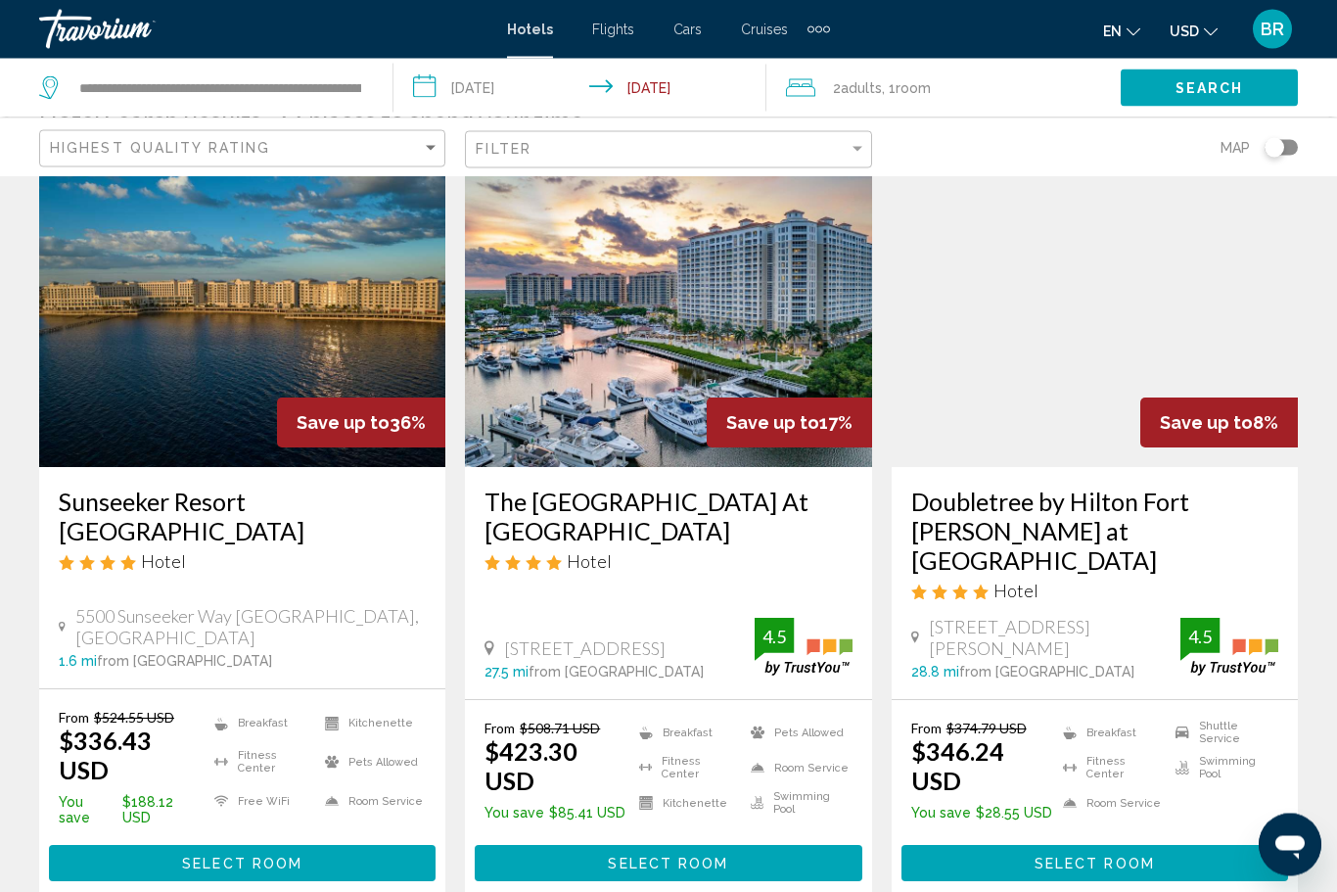
scroll to position [91, 0]
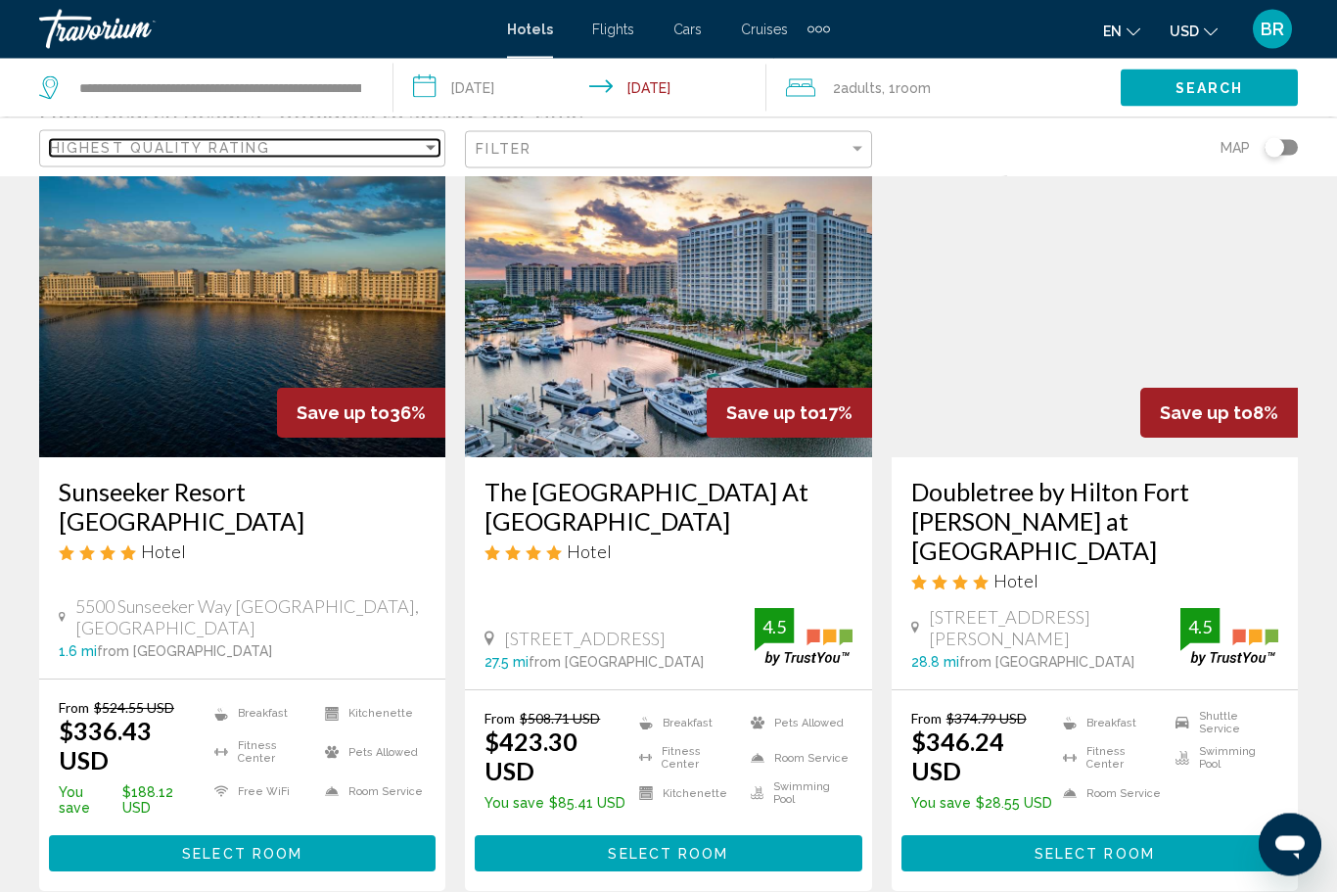
click at [55, 152] on span "Highest Quality Rating" at bounding box center [160, 148] width 220 height 16
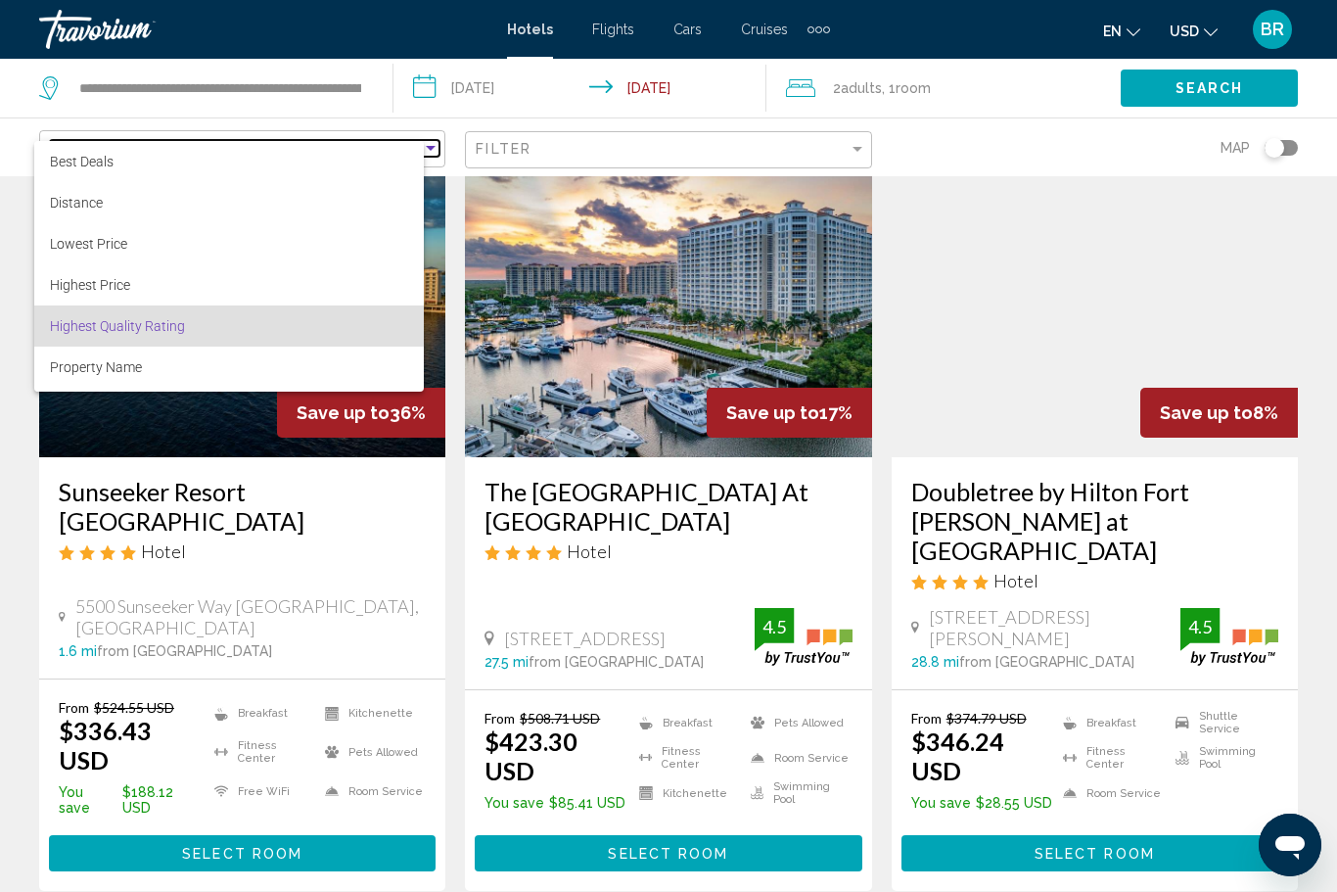
scroll to position [37, 0]
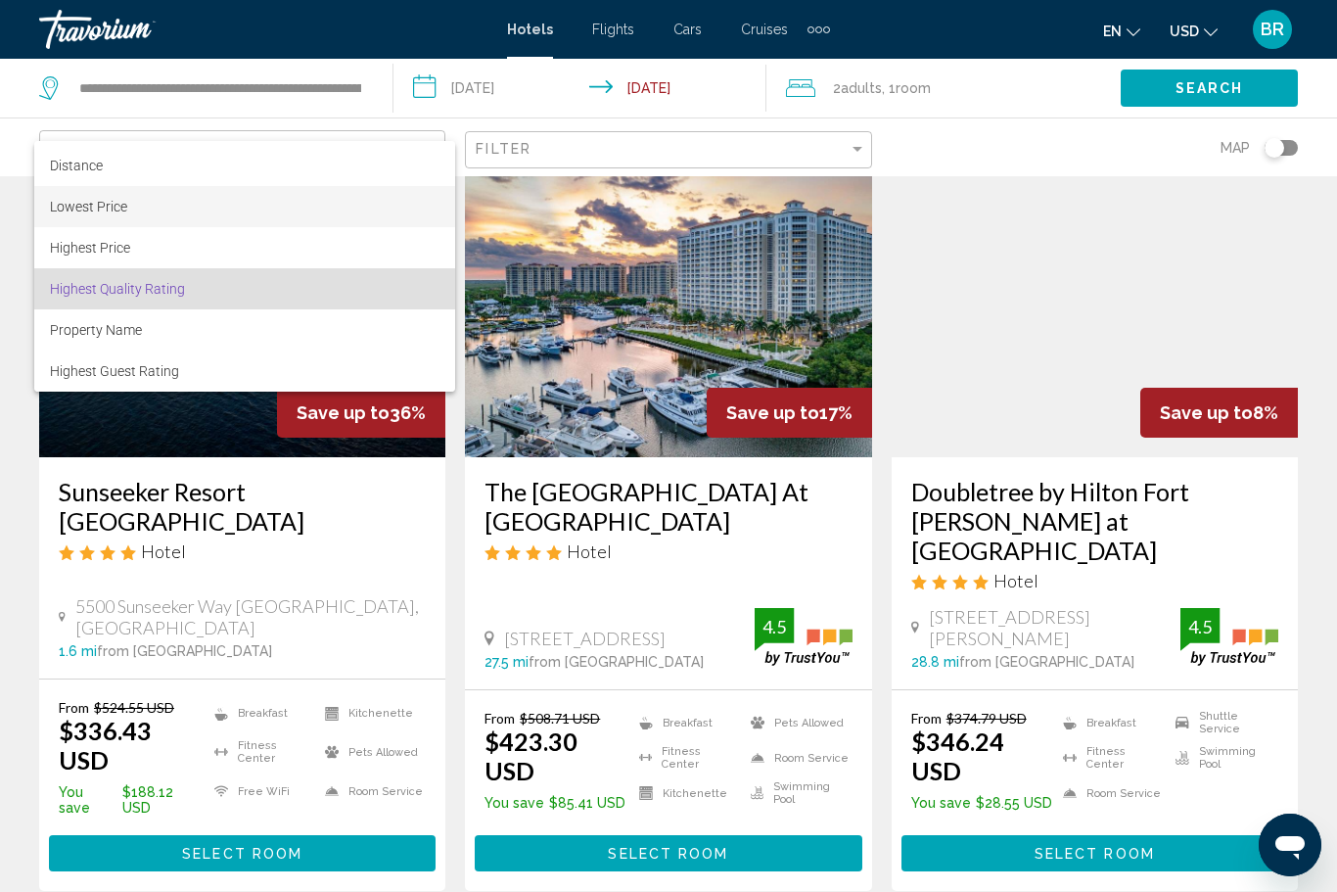
click at [59, 200] on span "Lowest Price" at bounding box center [88, 207] width 77 height 16
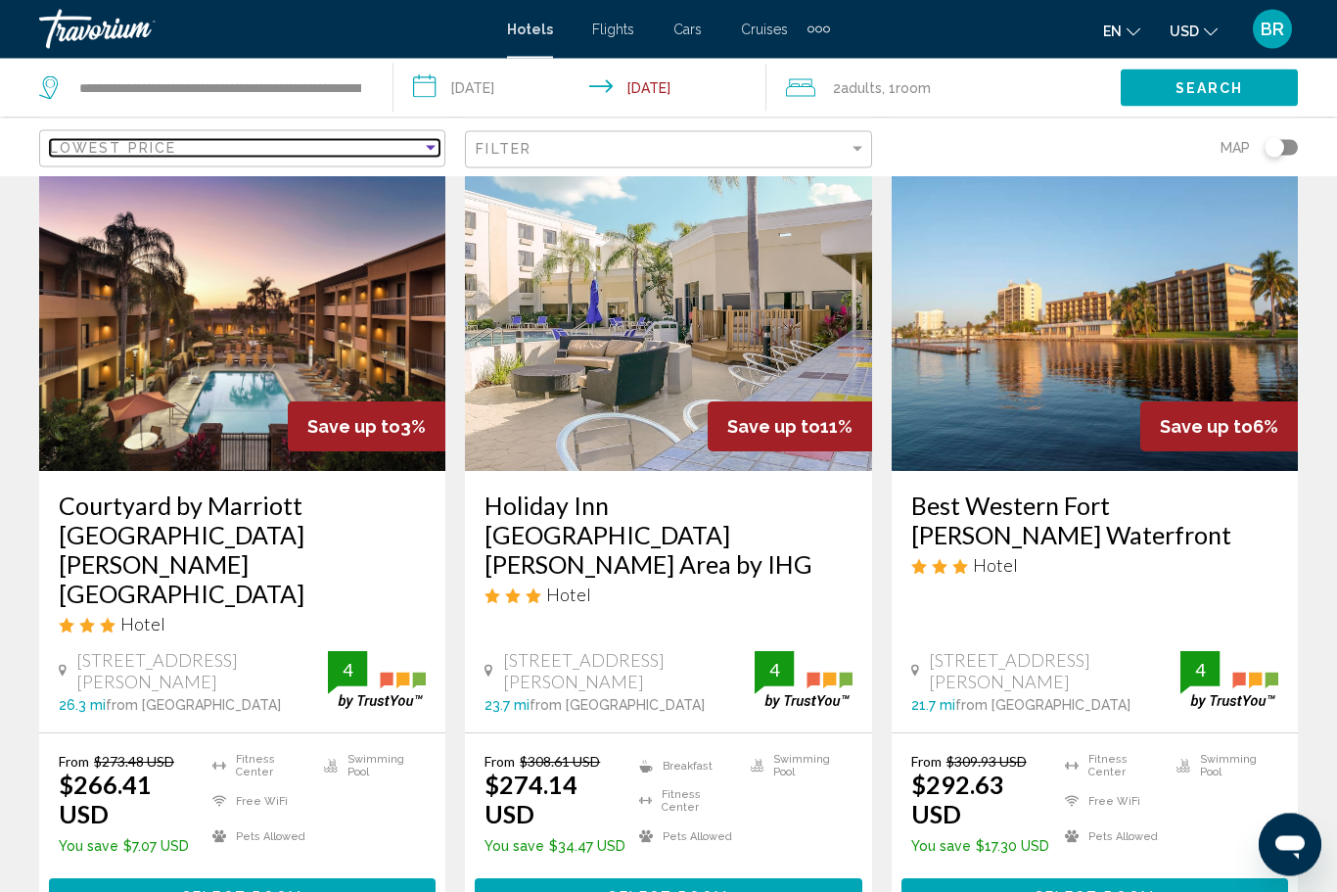
scroll to position [2561, 0]
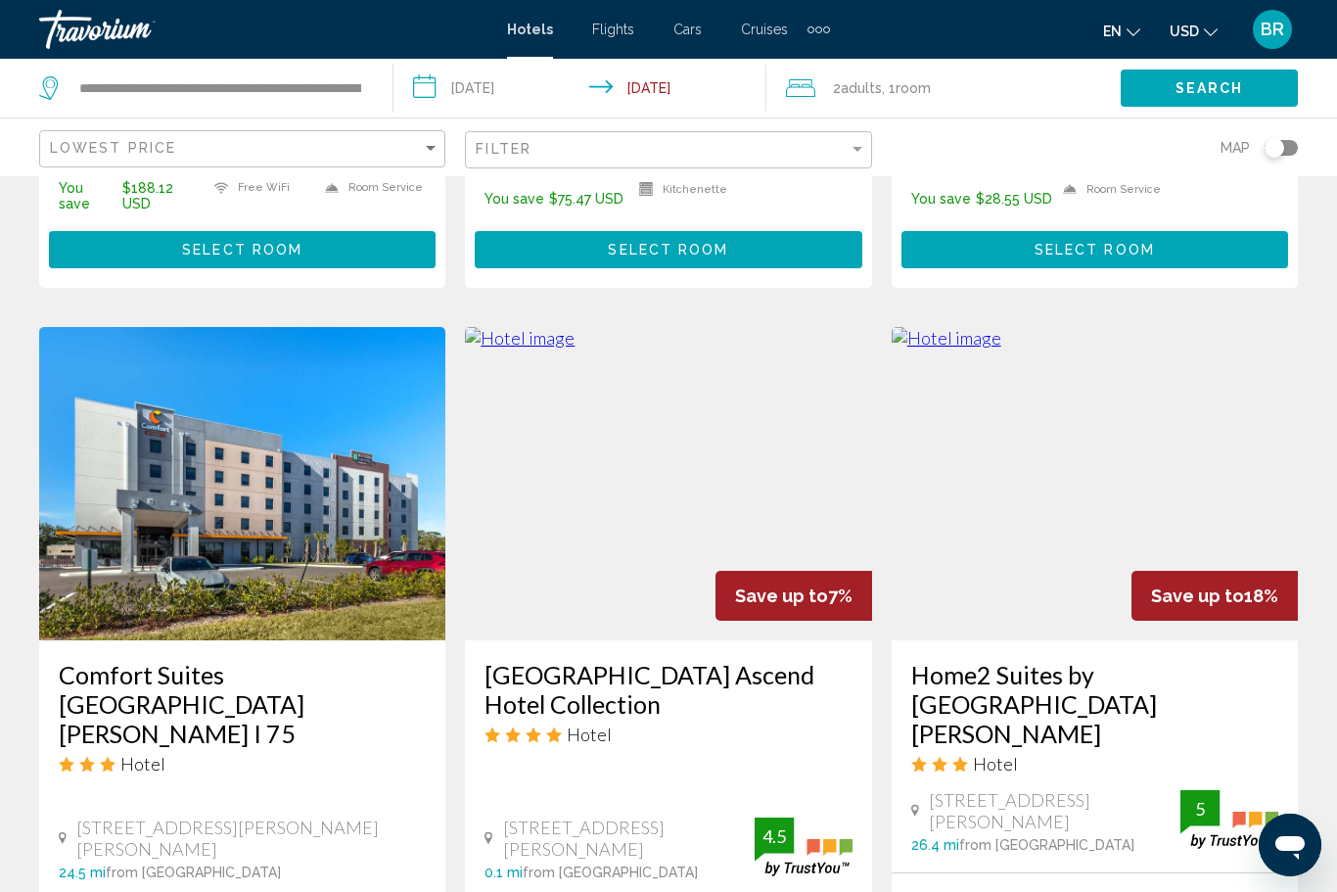
scroll to position [1490, 0]
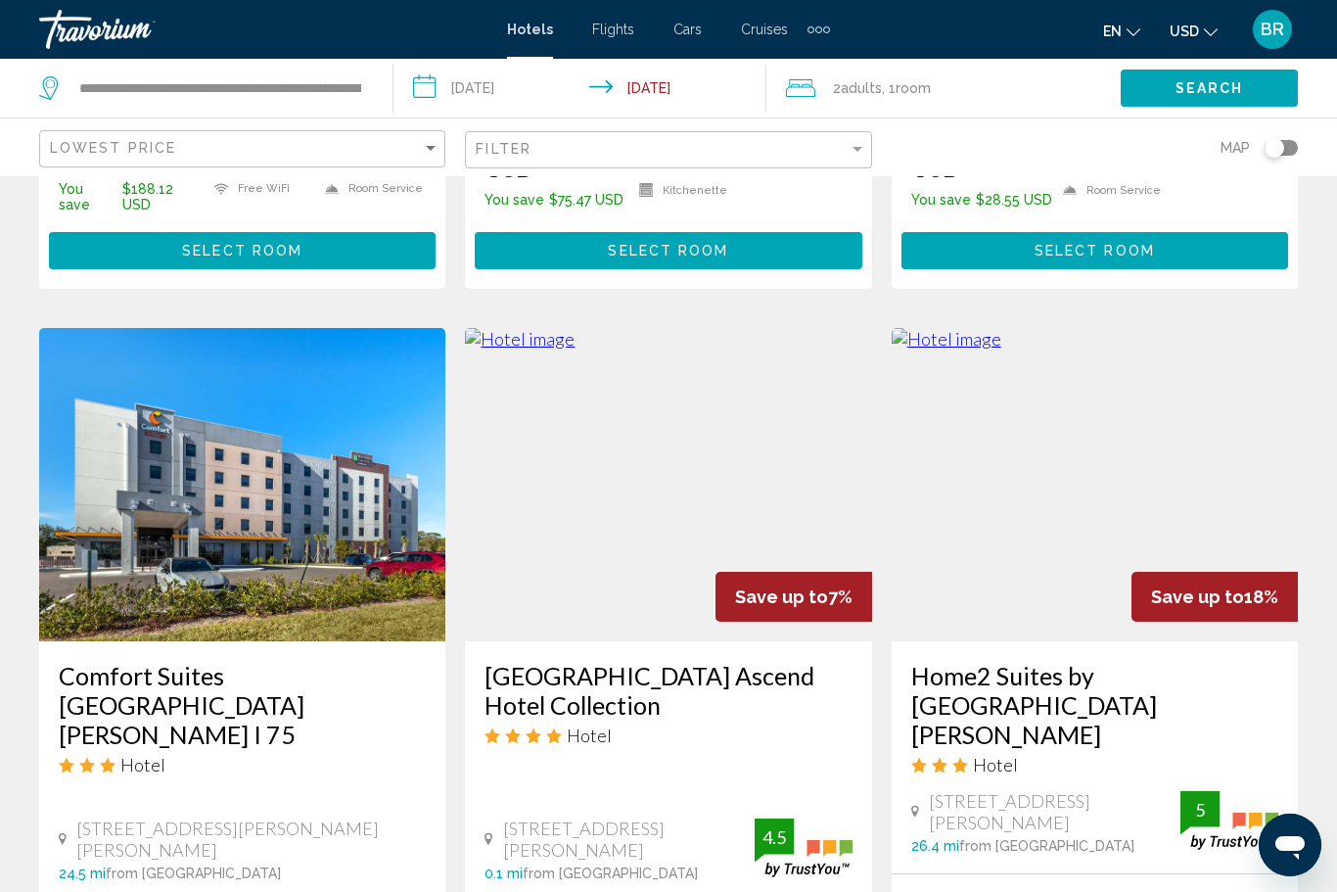
click at [540, 447] on img "Main content" at bounding box center [668, 484] width 406 height 313
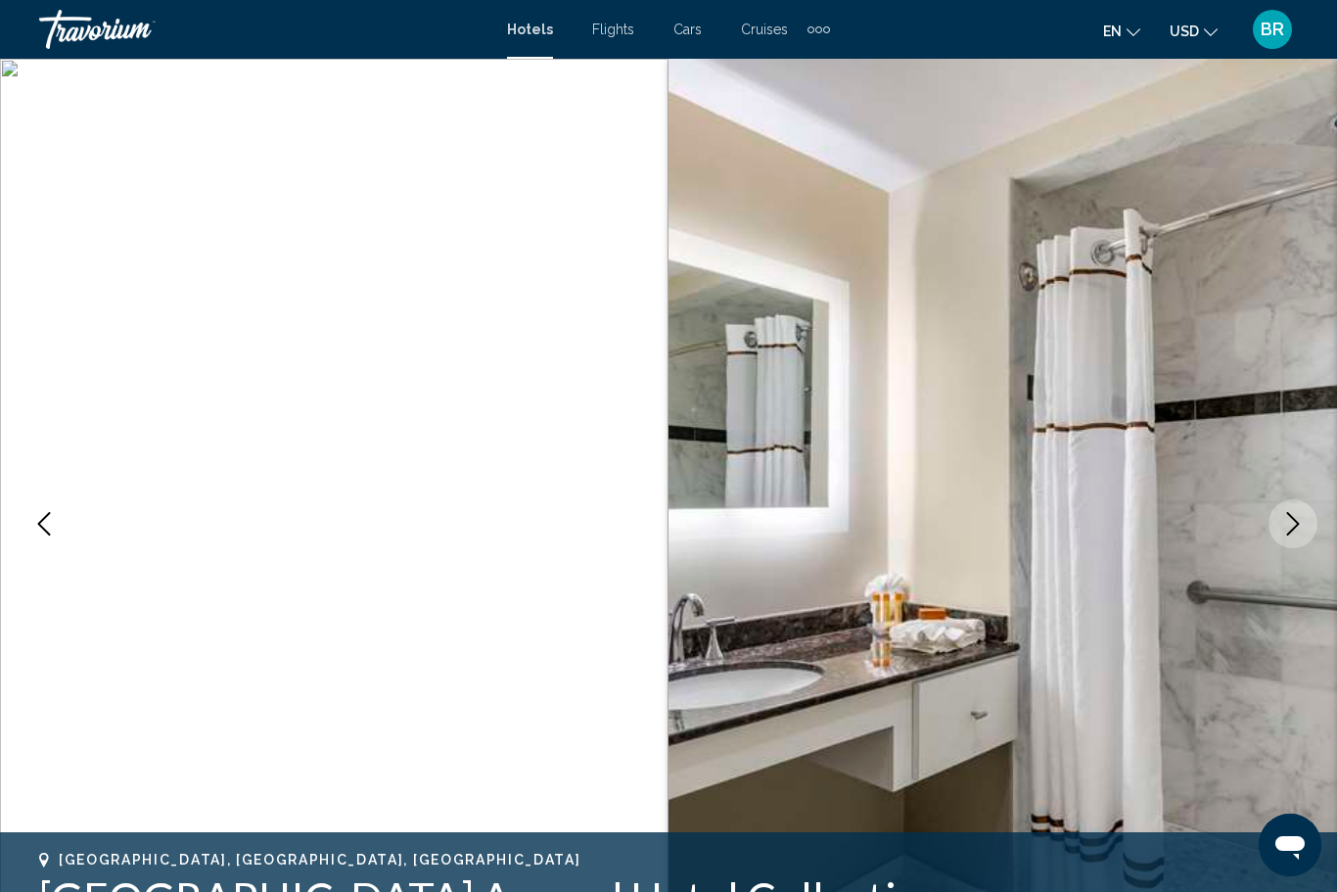
click at [18, 528] on img "Main content" at bounding box center [334, 524] width 669 height 930
click at [35, 525] on icon "Previous image" at bounding box center [43, 523] width 23 height 23
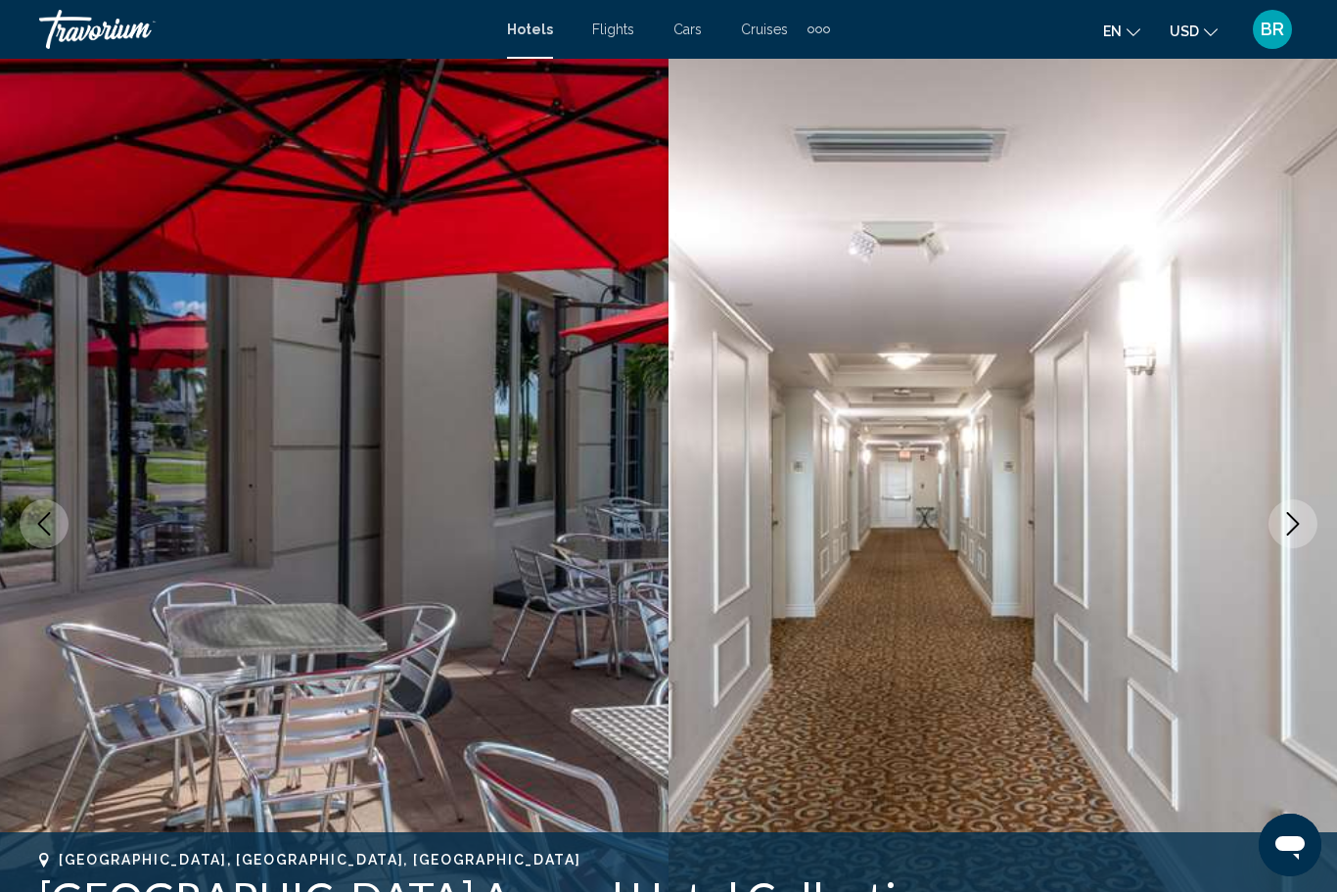
click at [21, 520] on button "Previous image" at bounding box center [44, 523] width 49 height 49
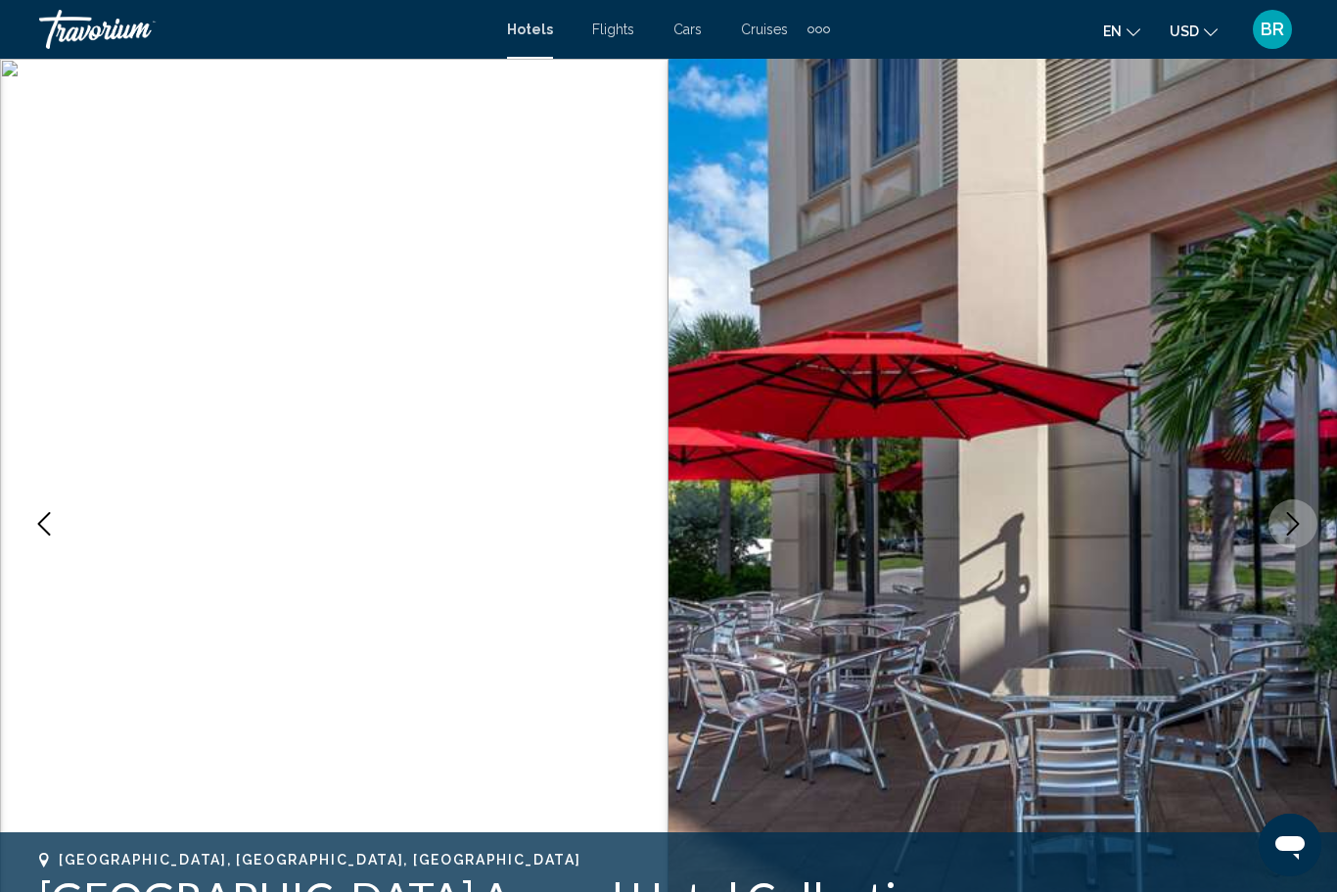
click at [22, 526] on button "Previous image" at bounding box center [44, 523] width 49 height 49
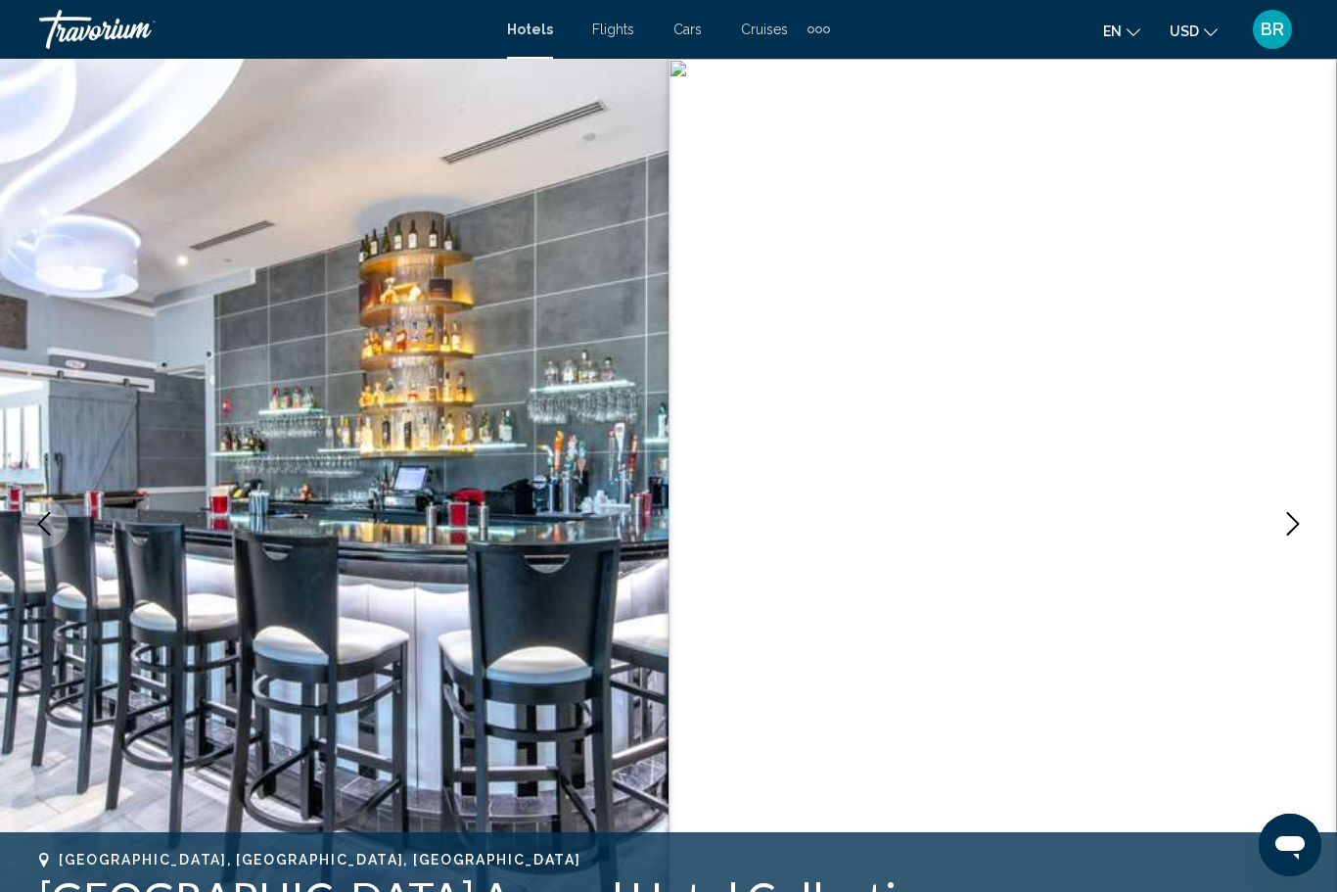
click at [21, 526] on button "Previous image" at bounding box center [44, 523] width 49 height 49
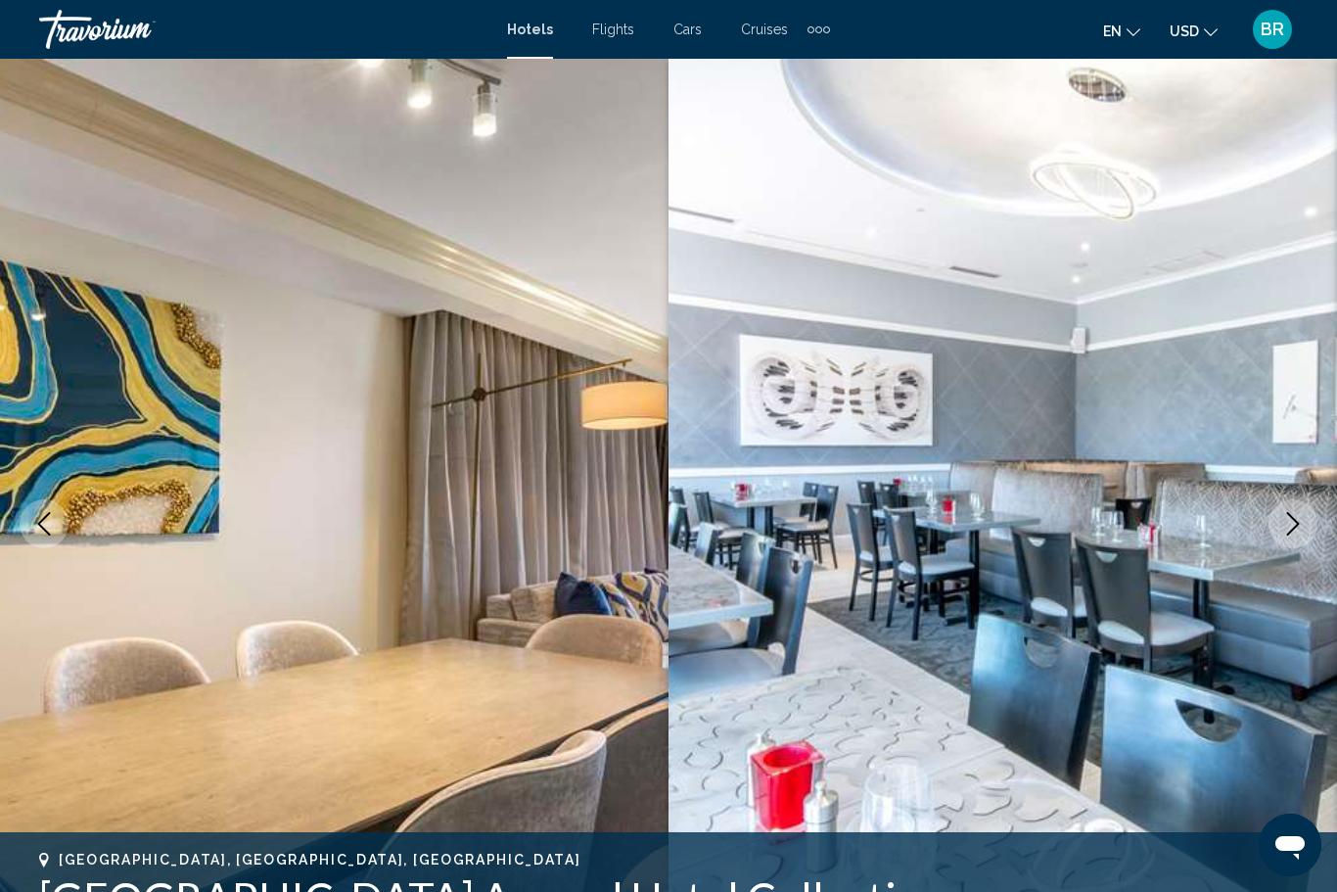
click at [23, 524] on button "Previous image" at bounding box center [44, 523] width 49 height 49
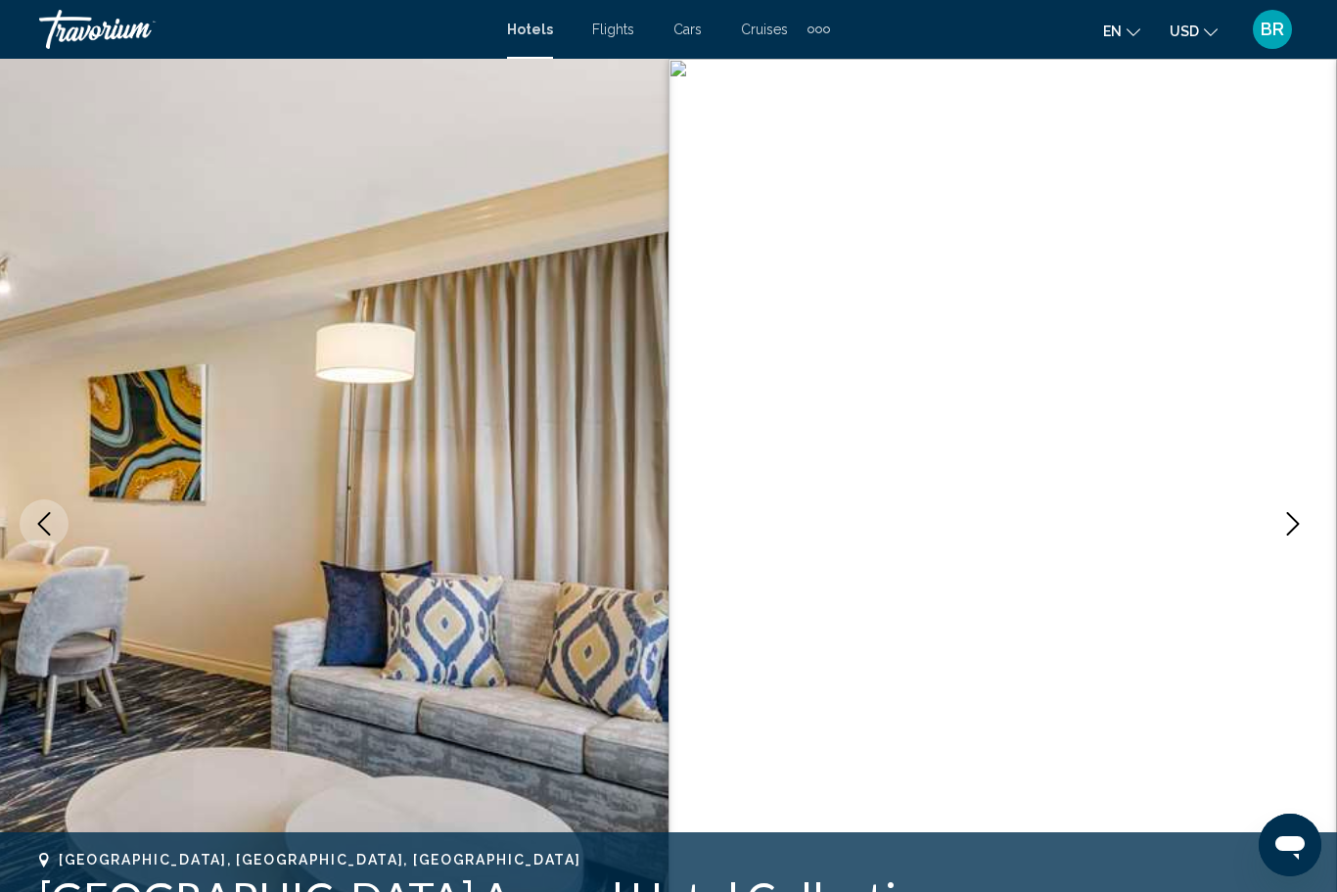
click at [21, 531] on button "Previous image" at bounding box center [44, 523] width 49 height 49
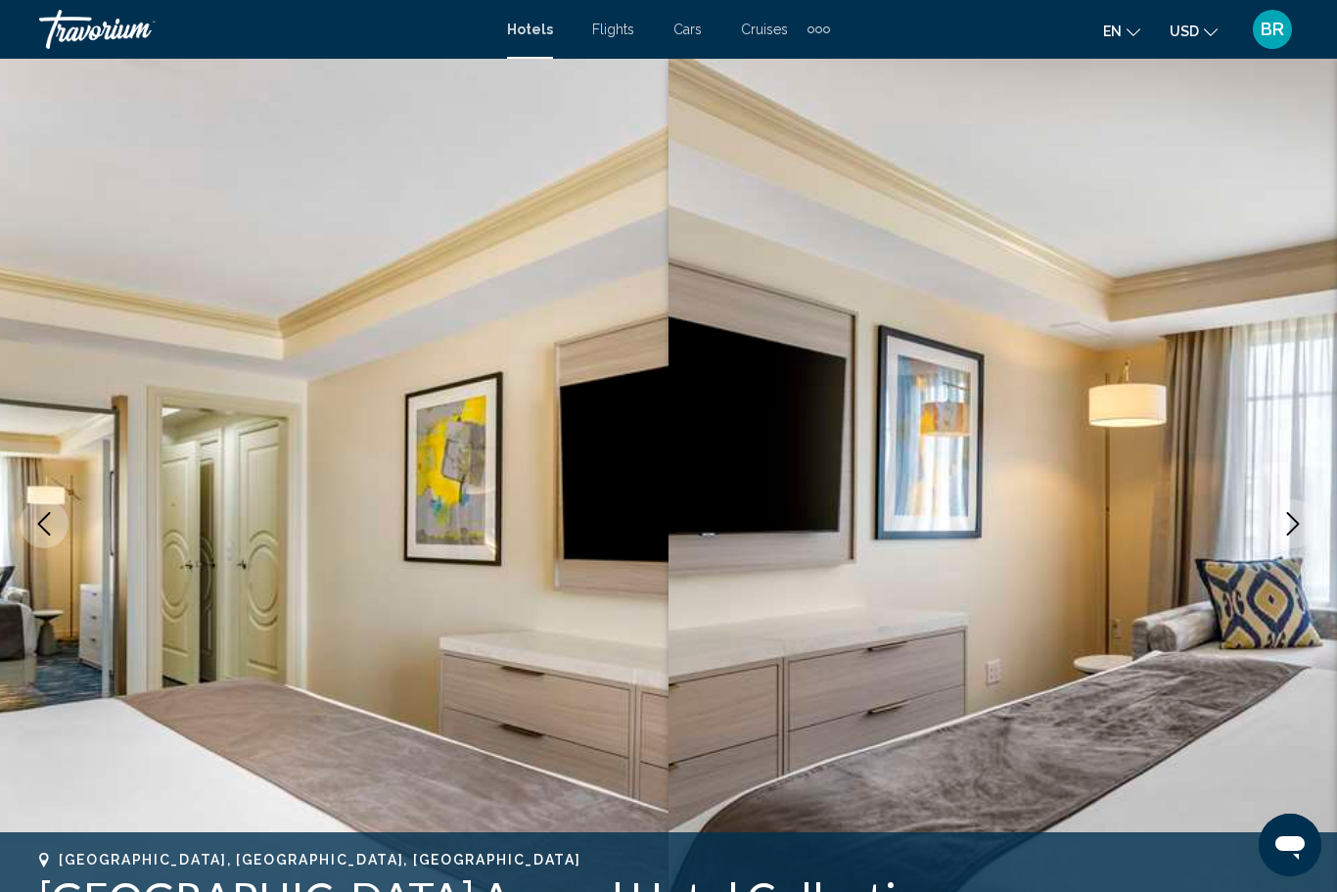
click at [18, 526] on img "Main content" at bounding box center [334, 524] width 669 height 930
click at [39, 533] on icon "Previous image" at bounding box center [43, 523] width 23 height 23
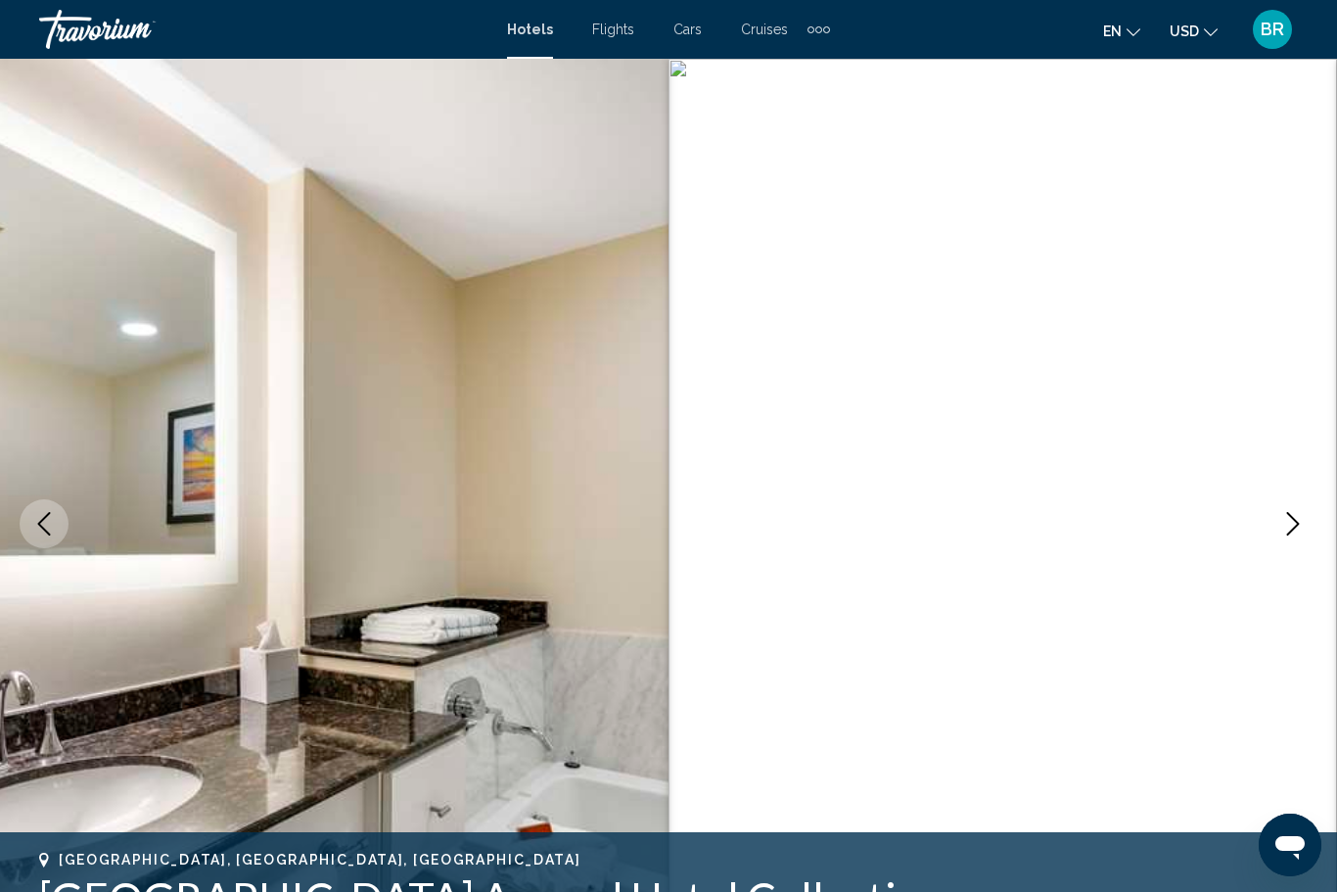
click at [42, 526] on icon "Previous image" at bounding box center [43, 523] width 23 height 23
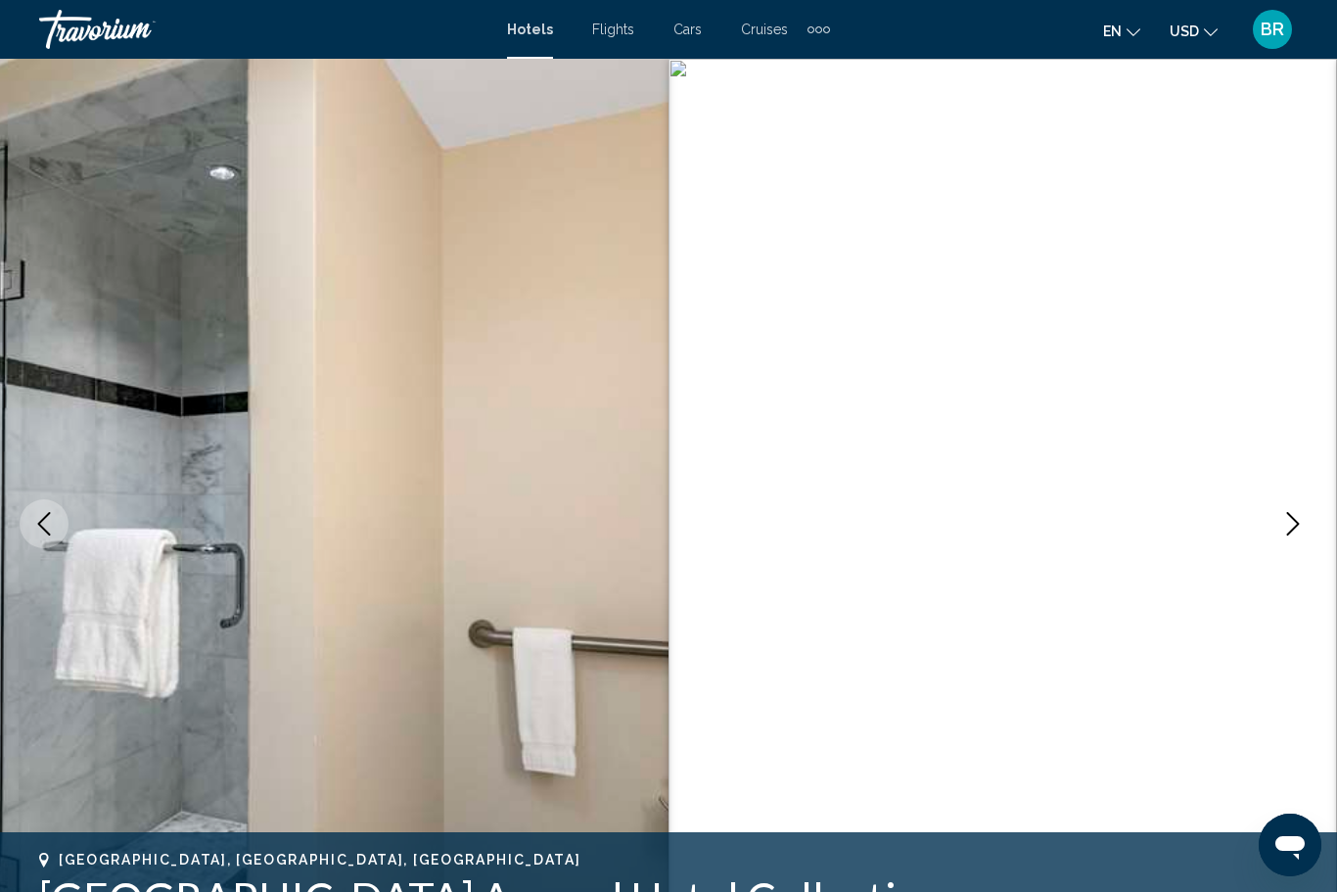
click at [43, 528] on icon "Previous image" at bounding box center [44, 523] width 13 height 23
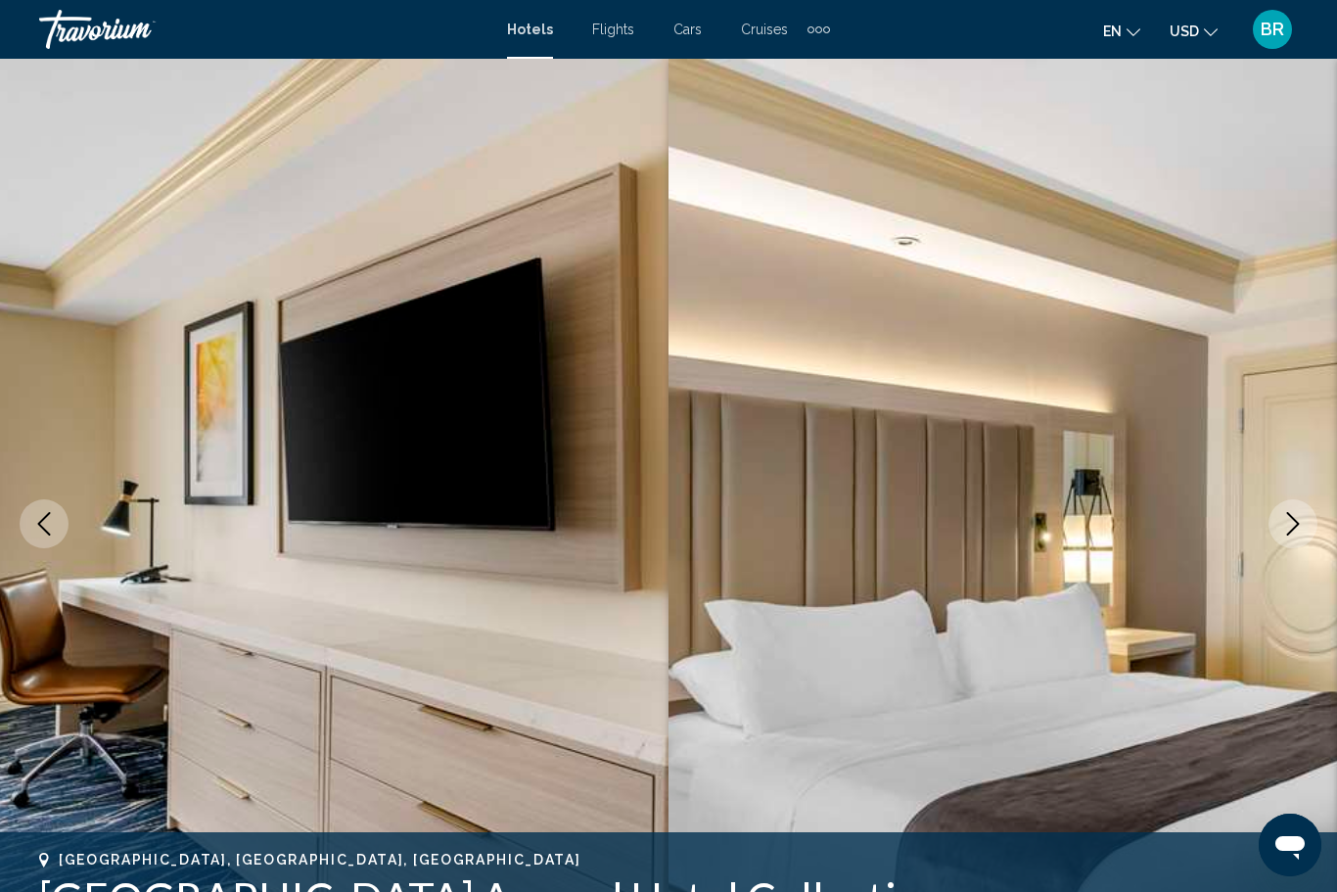
click at [43, 525] on icon "Previous image" at bounding box center [43, 523] width 23 height 23
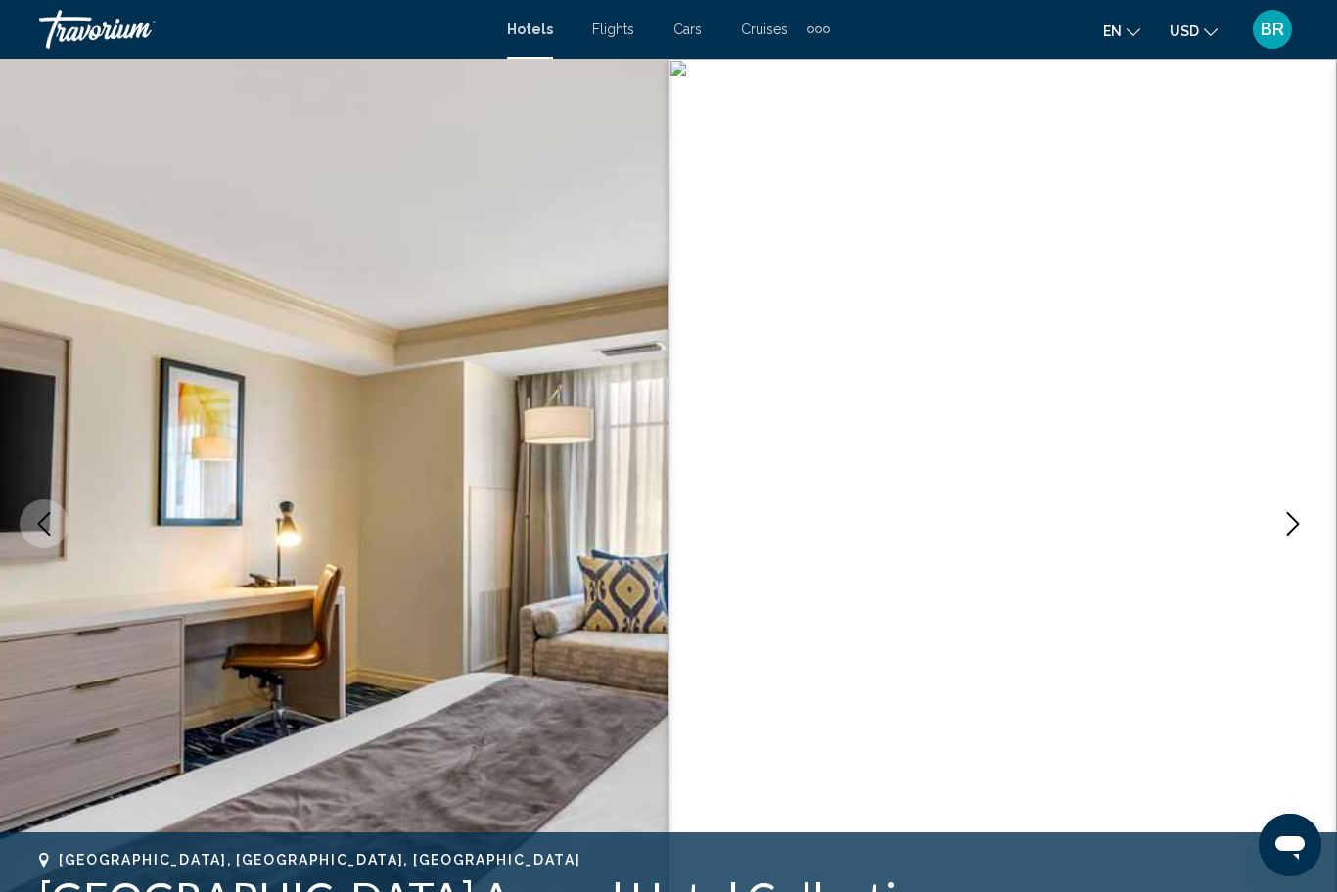
click at [41, 524] on icon "Previous image" at bounding box center [43, 523] width 23 height 23
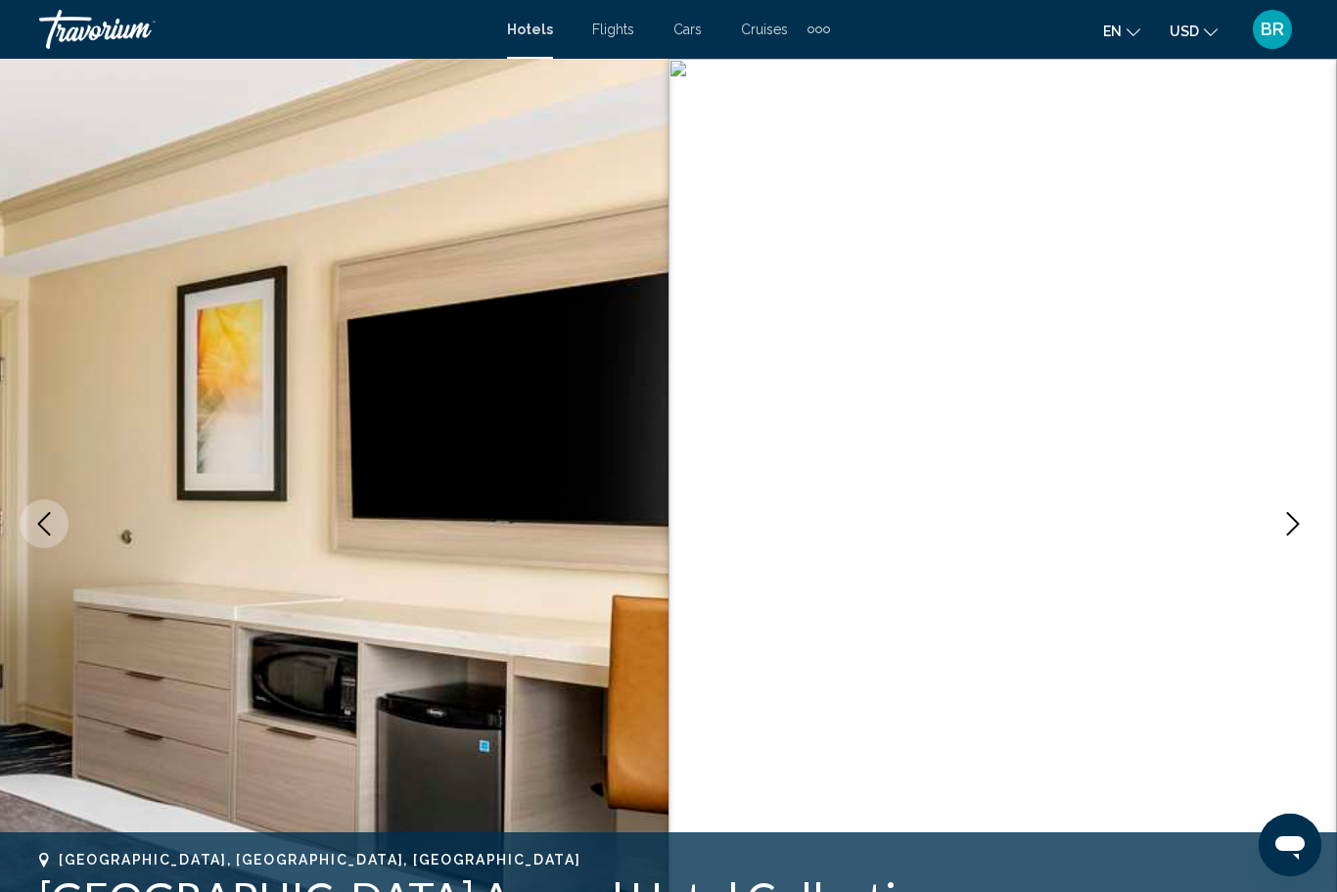
click at [41, 523] on icon "Previous image" at bounding box center [43, 523] width 23 height 23
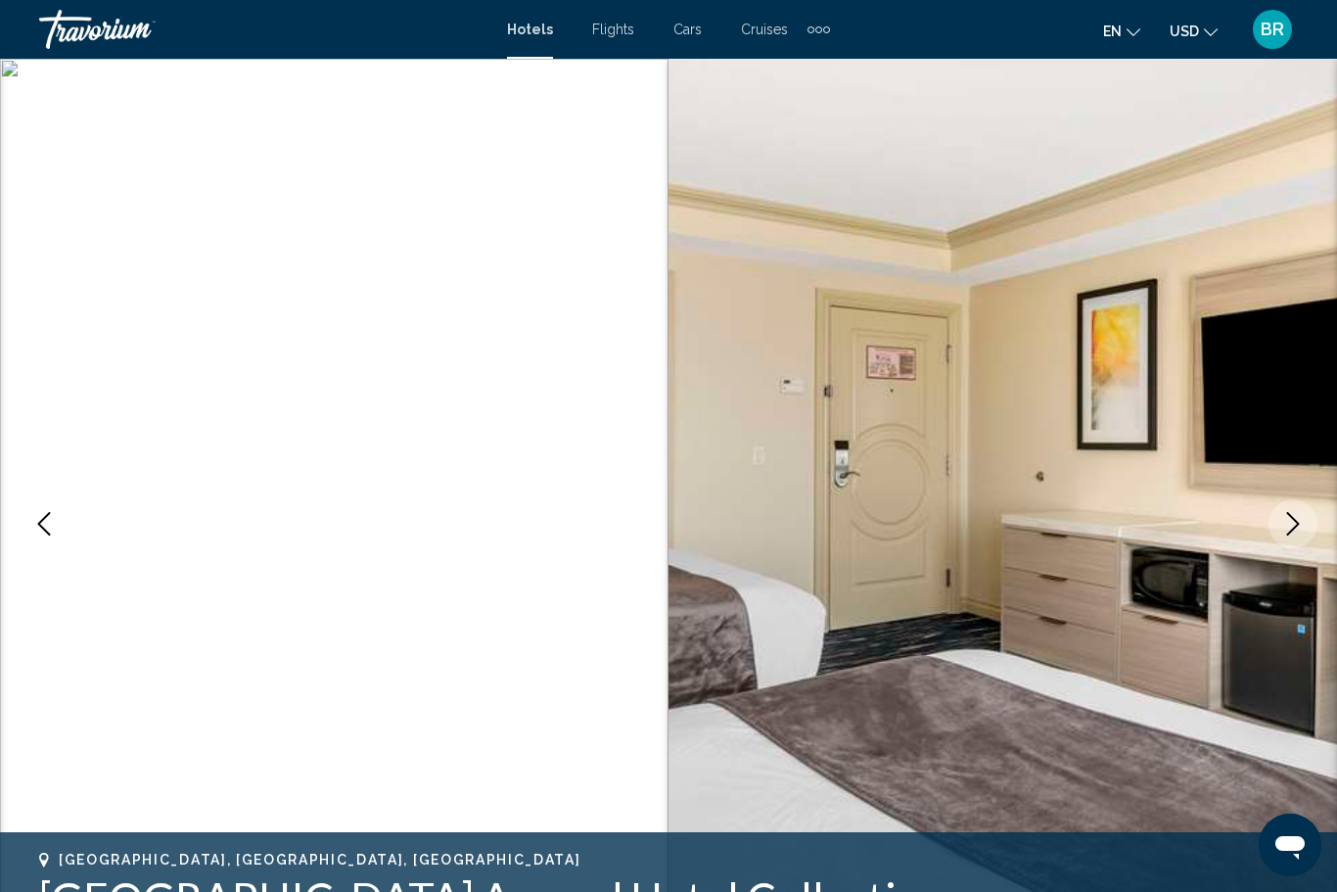
click at [37, 521] on icon "Previous image" at bounding box center [43, 523] width 23 height 23
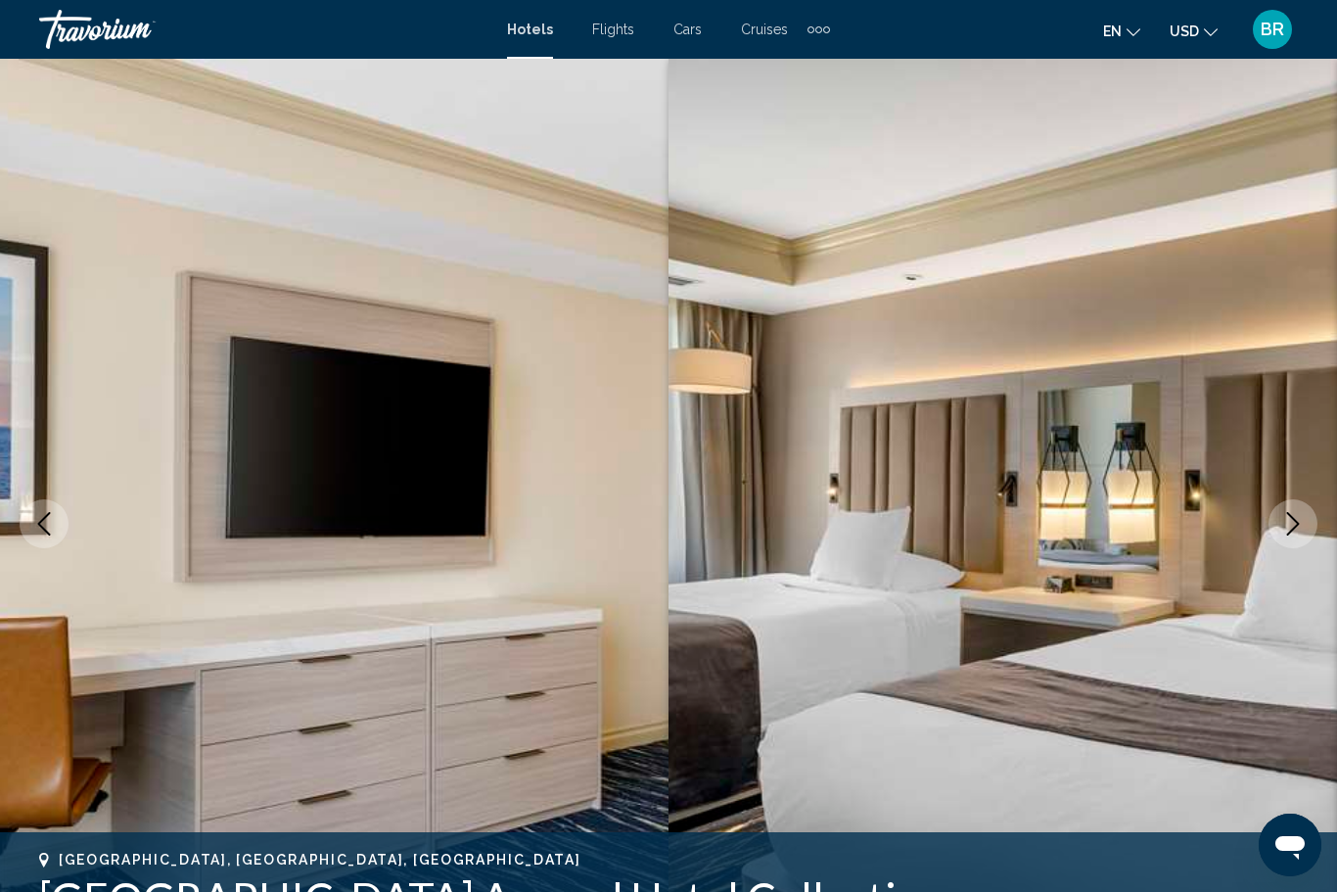
click at [38, 523] on icon "Previous image" at bounding box center [43, 523] width 23 height 23
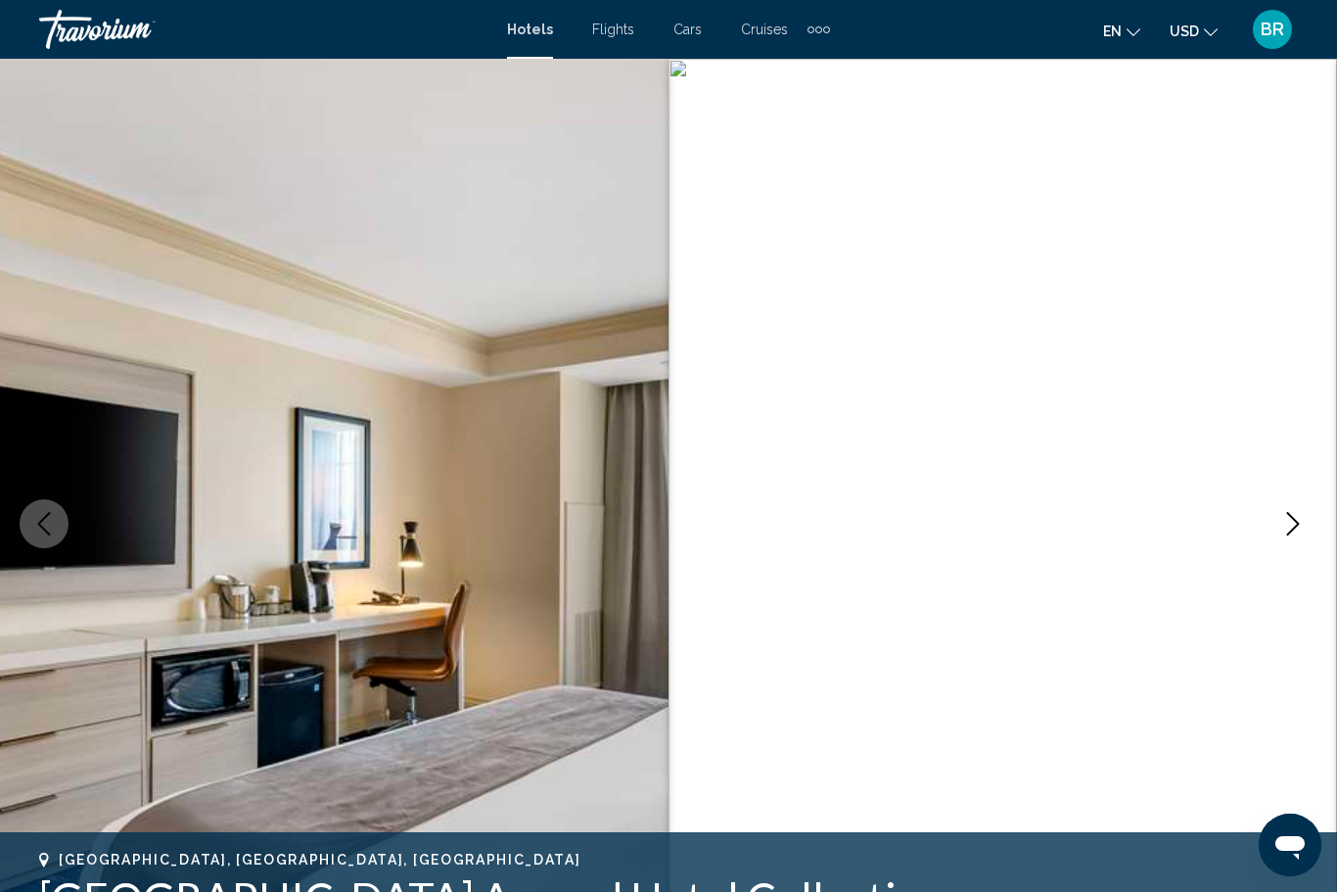
click at [33, 522] on icon "Previous image" at bounding box center [43, 523] width 23 height 23
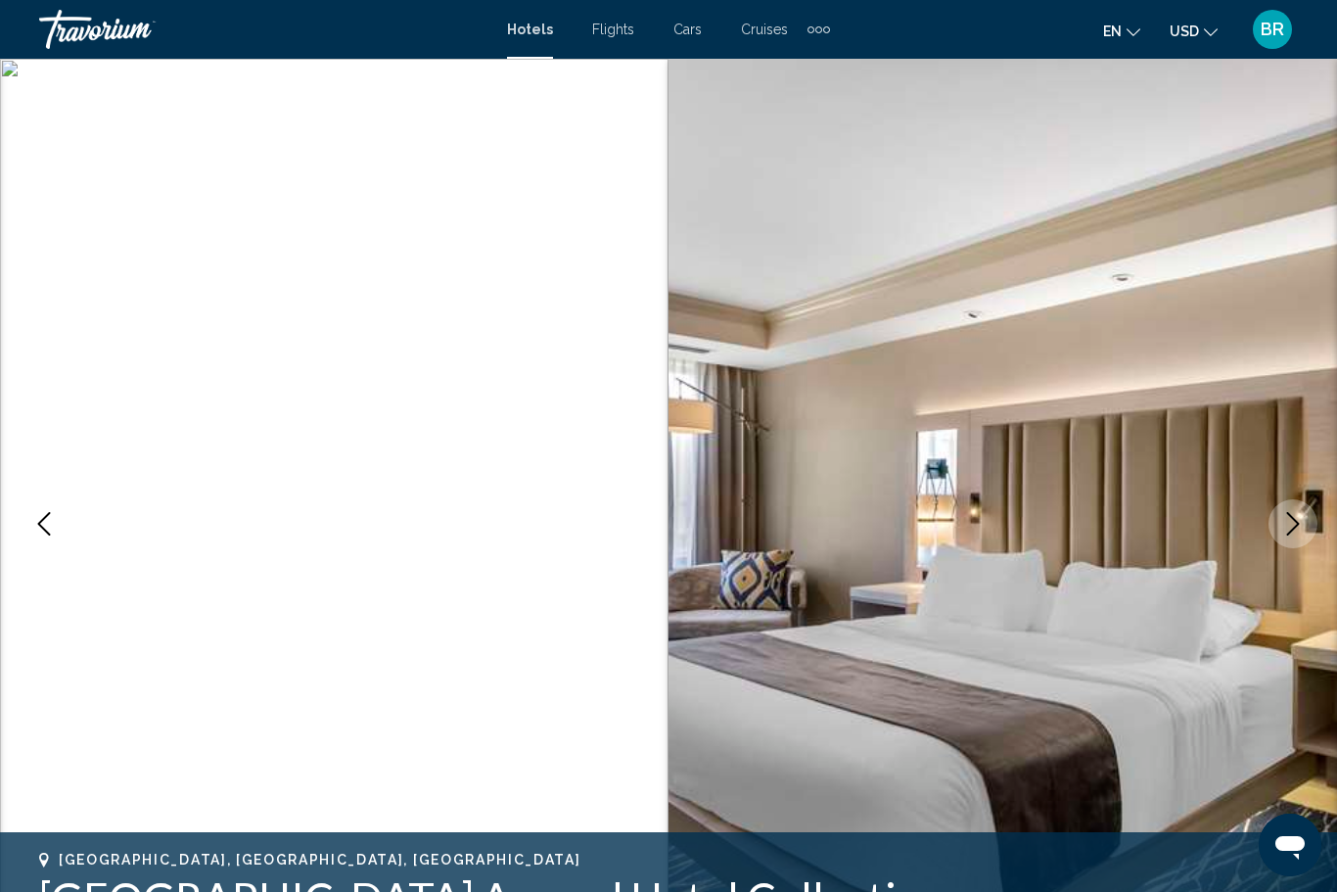
click at [39, 523] on icon "Previous image" at bounding box center [44, 523] width 13 height 23
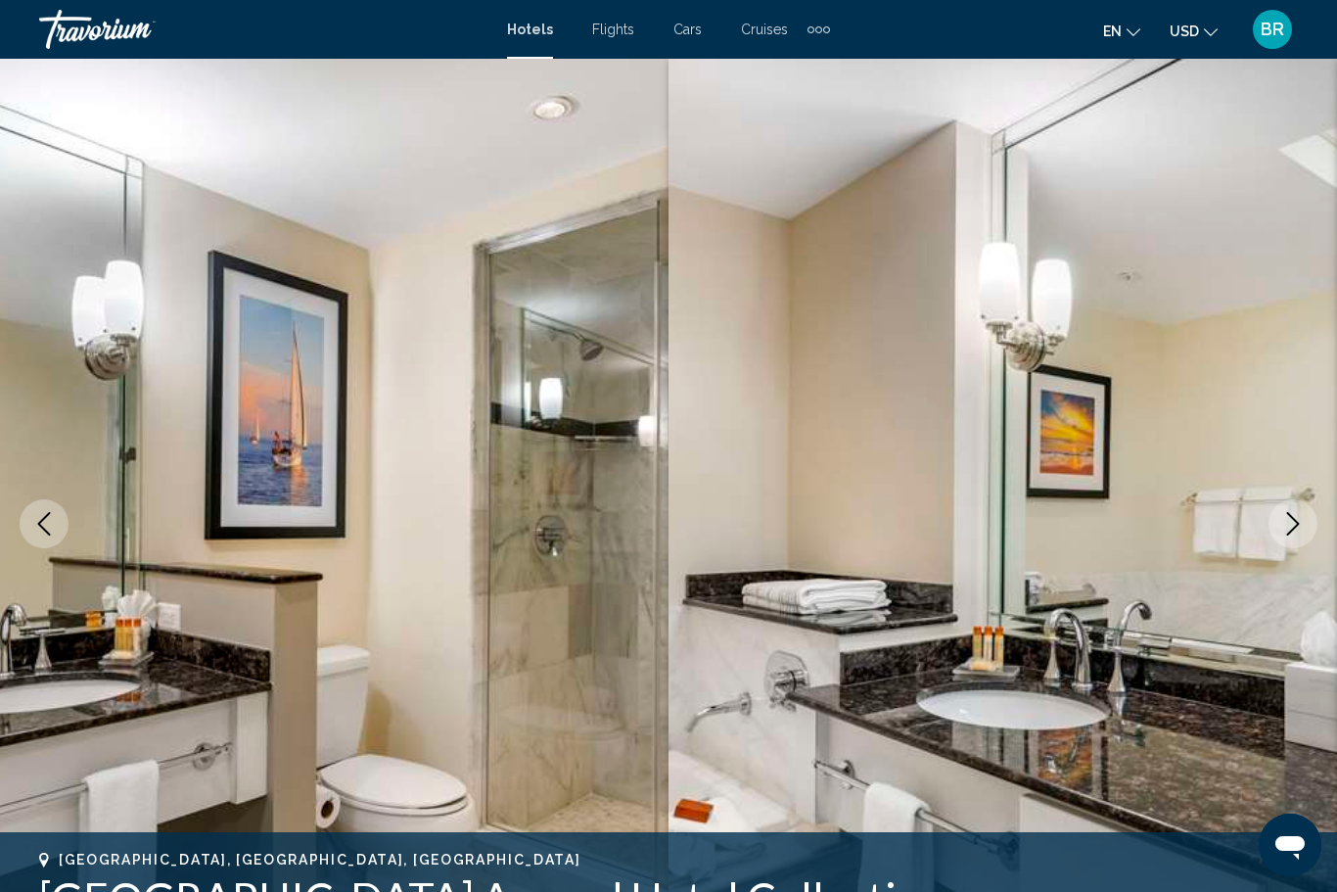
click at [39, 520] on icon "Previous image" at bounding box center [43, 523] width 23 height 23
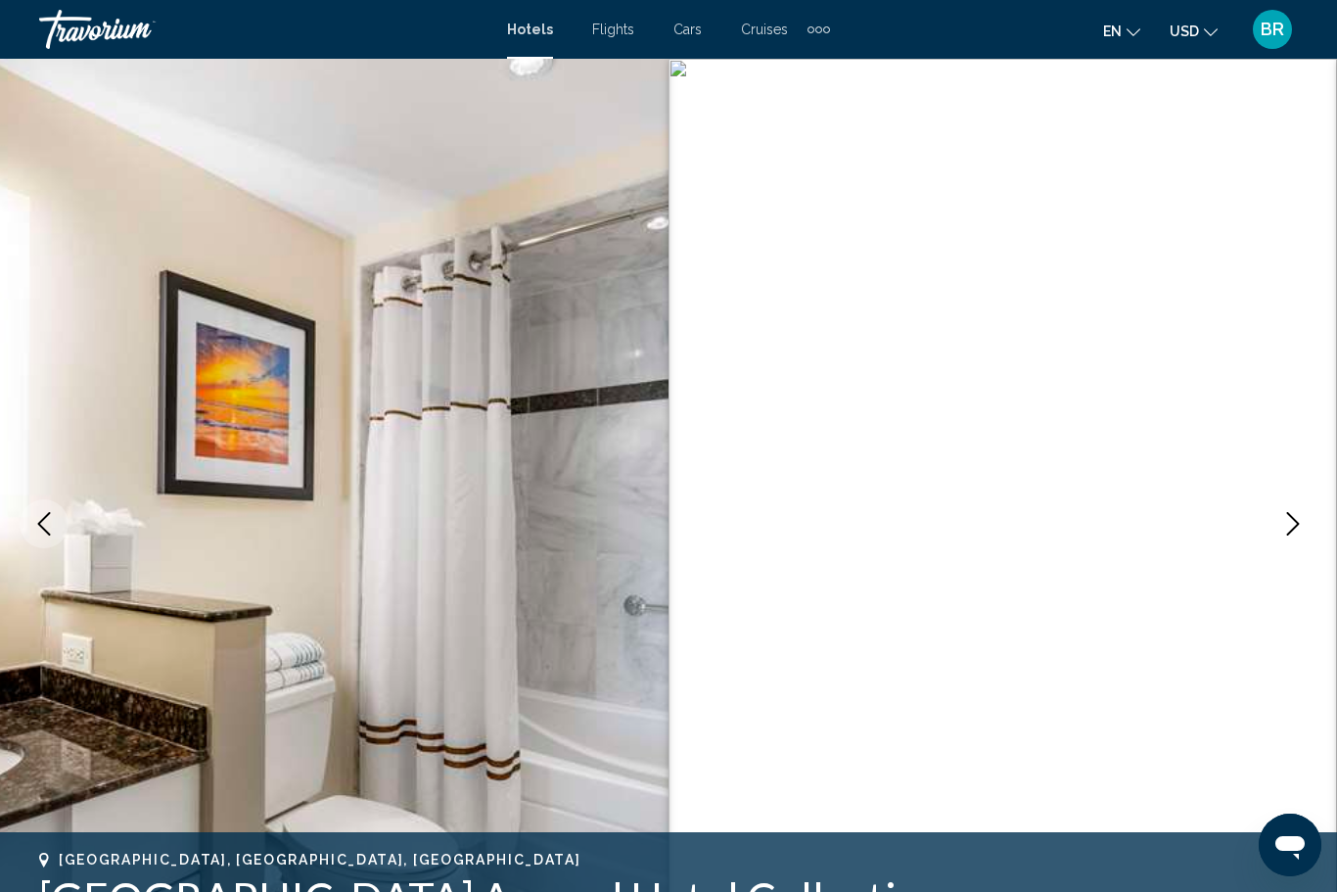
click at [41, 524] on icon "Previous image" at bounding box center [43, 523] width 23 height 23
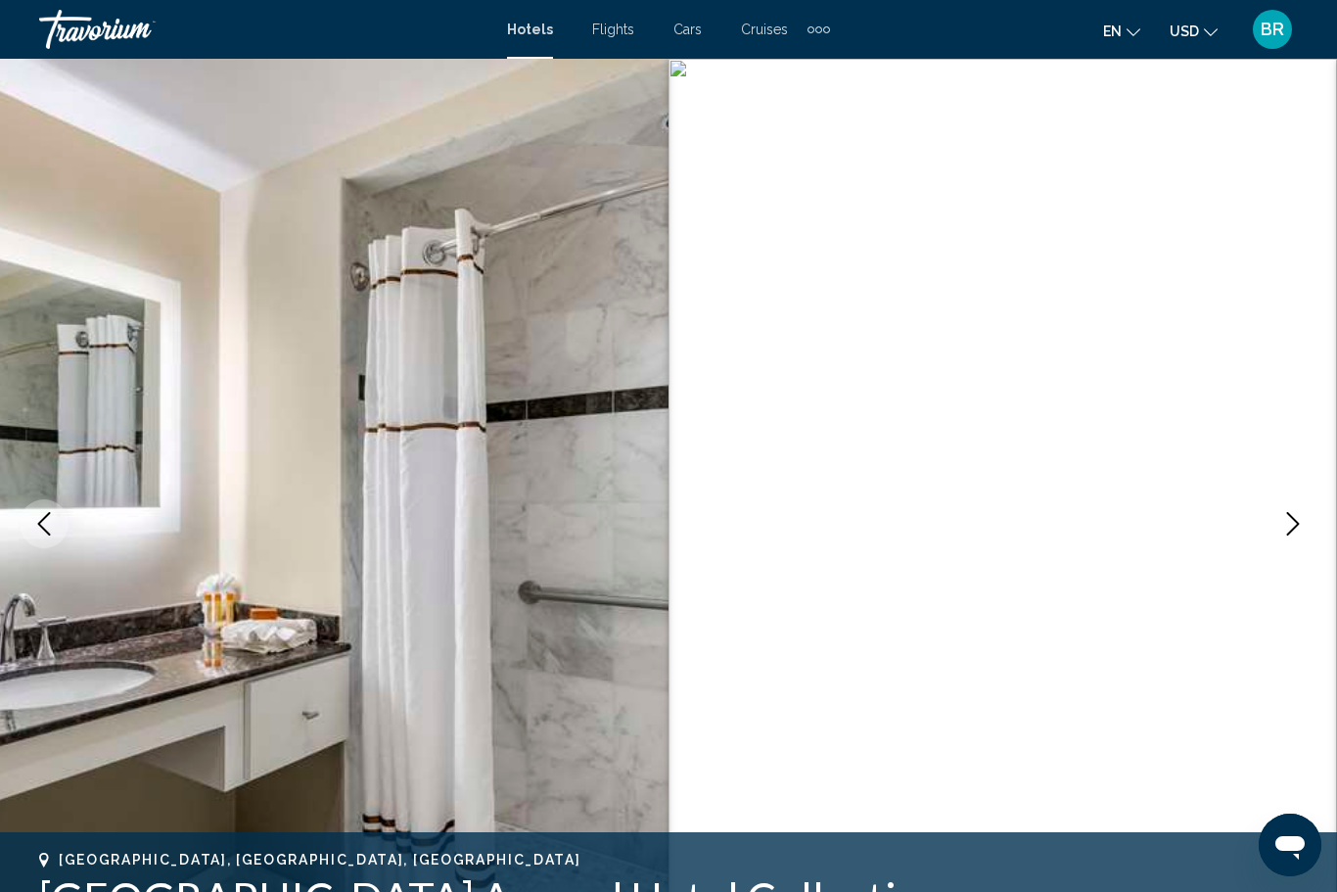
click at [41, 523] on icon "Previous image" at bounding box center [43, 523] width 23 height 23
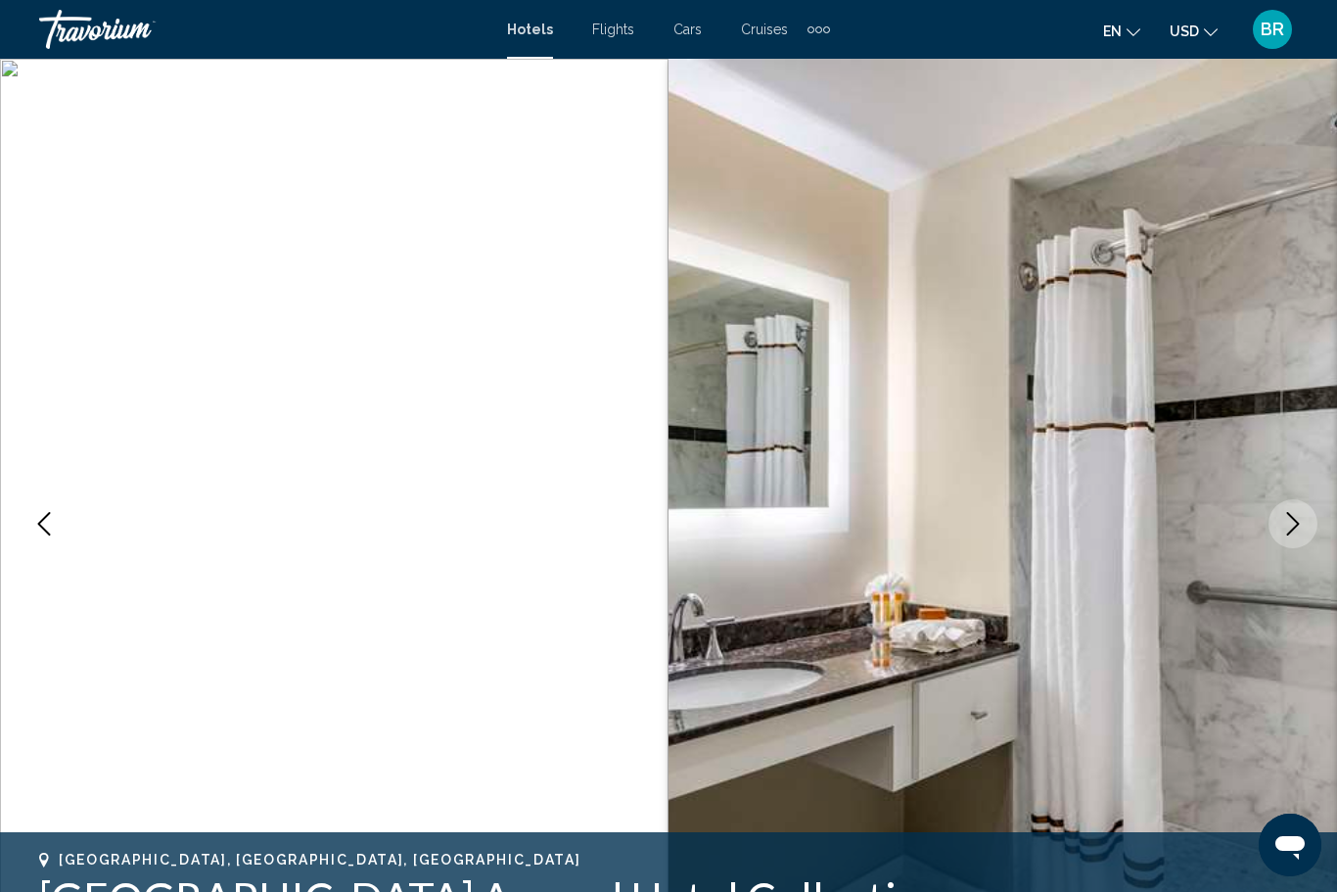
click at [44, 523] on icon "Previous image" at bounding box center [43, 523] width 23 height 23
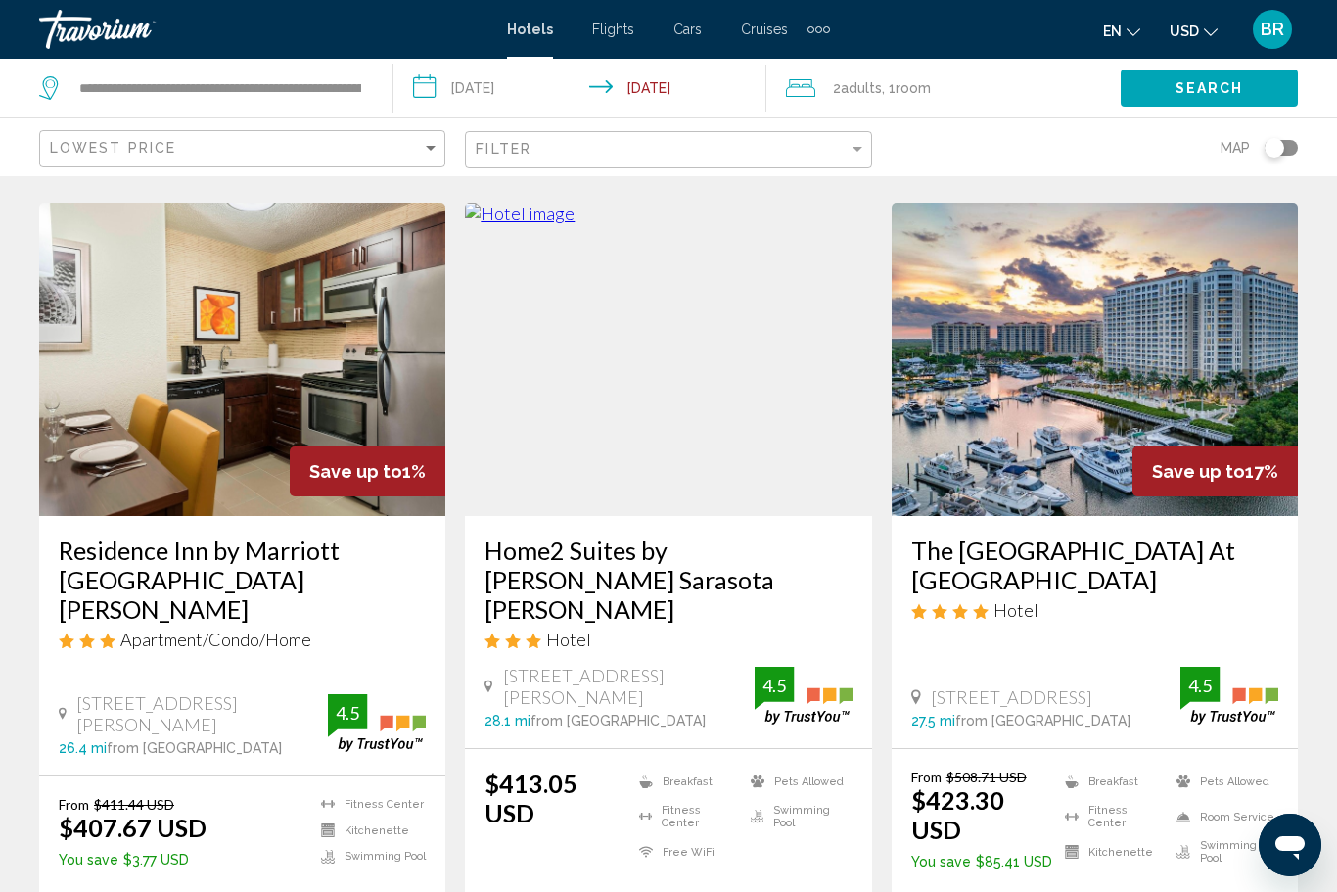
scroll to position [2403, 0]
